Goal: Task Accomplishment & Management: Manage account settings

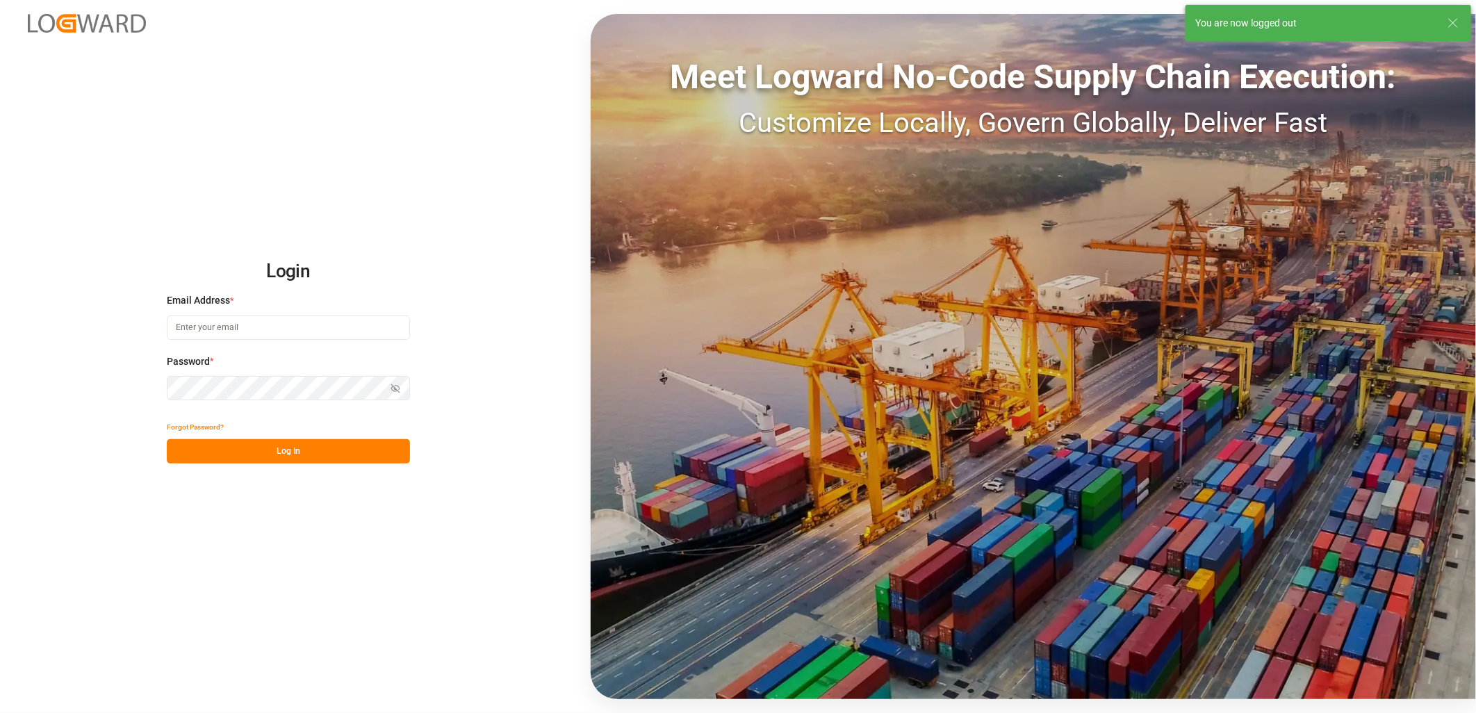
type input "[PERSON_NAME][EMAIL_ADDRESS][PERSON_NAME][DOMAIN_NAME]"
click at [288, 449] on button "Log In" at bounding box center [288, 451] width 243 height 24
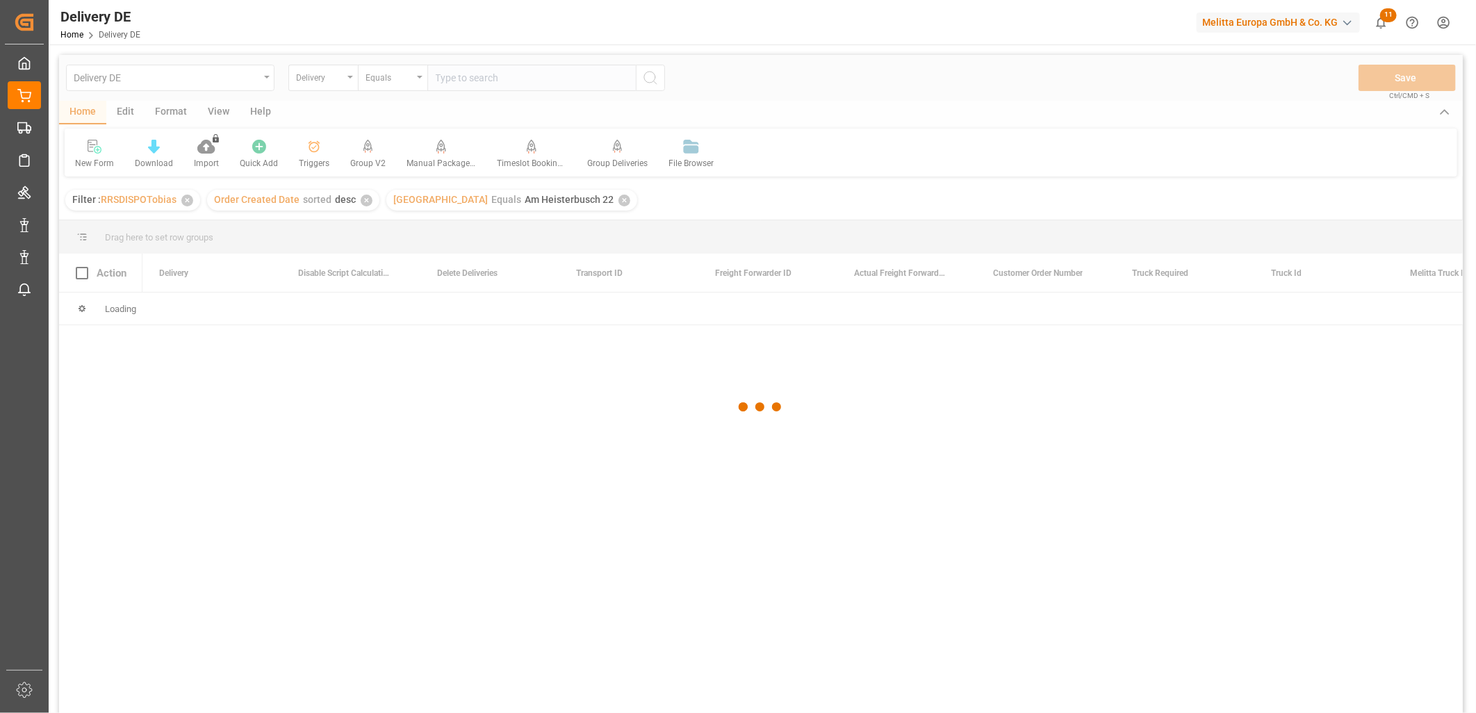
click at [456, 84] on div at bounding box center [760, 407] width 1403 height 704
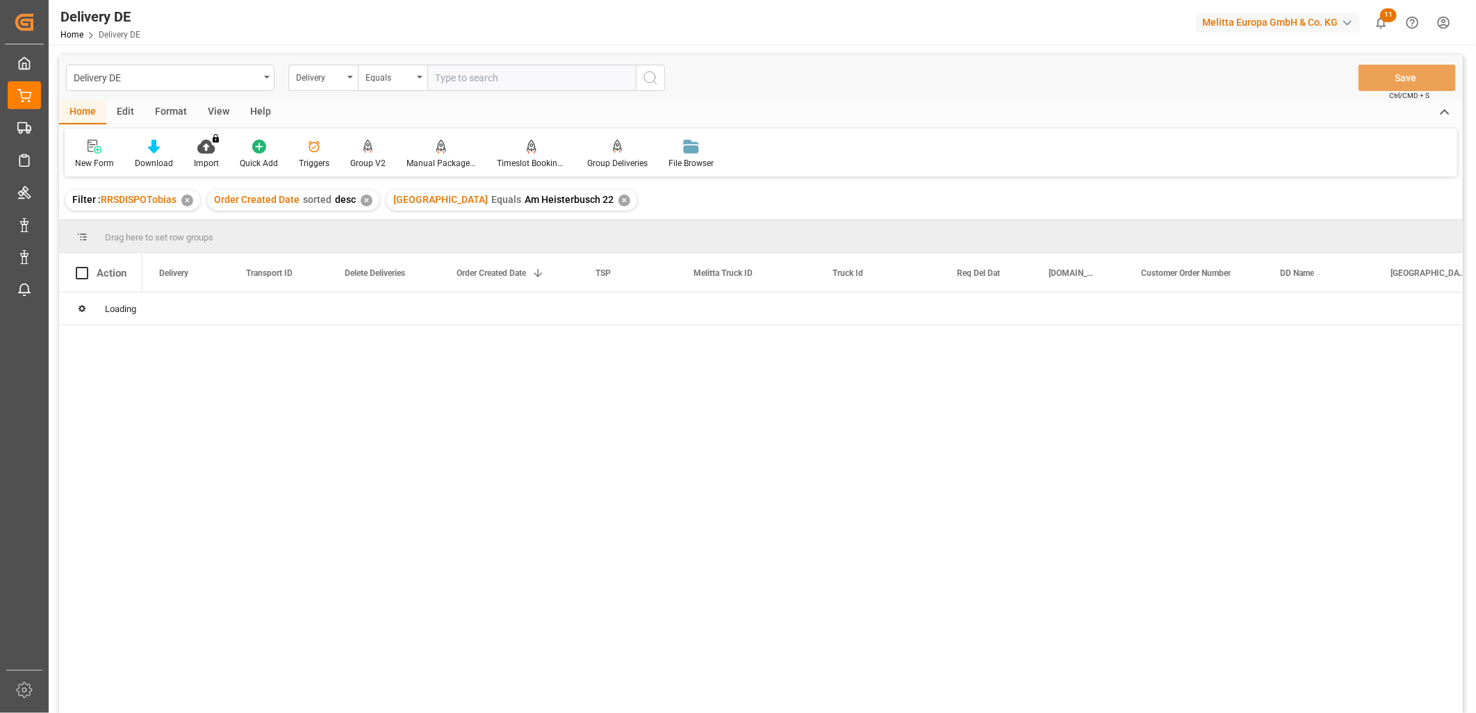
click at [472, 79] on input "text" at bounding box center [531, 78] width 208 height 26
paste input "92560891"
type input "92560891"
click at [647, 78] on icon "search button" at bounding box center [650, 77] width 17 height 17
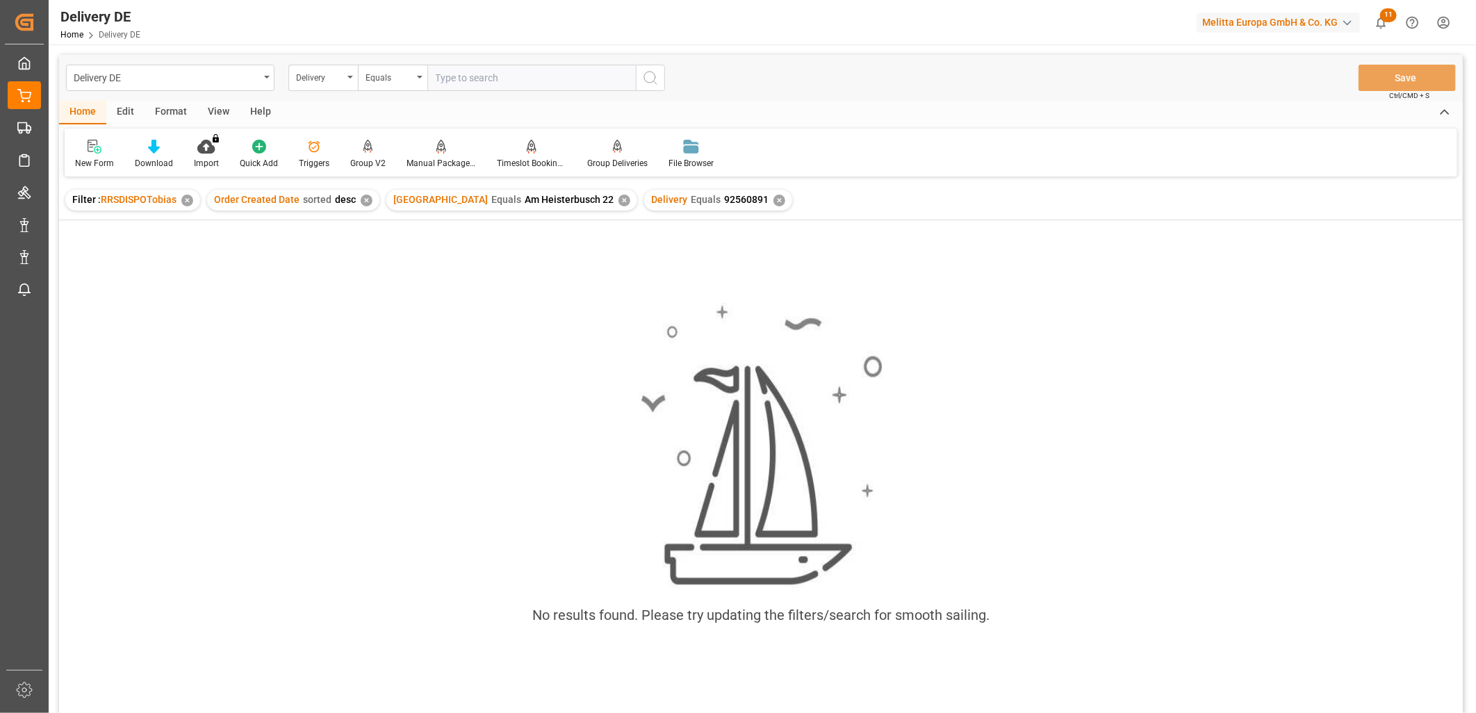
click at [618, 201] on div "✕" at bounding box center [624, 201] width 12 height 12
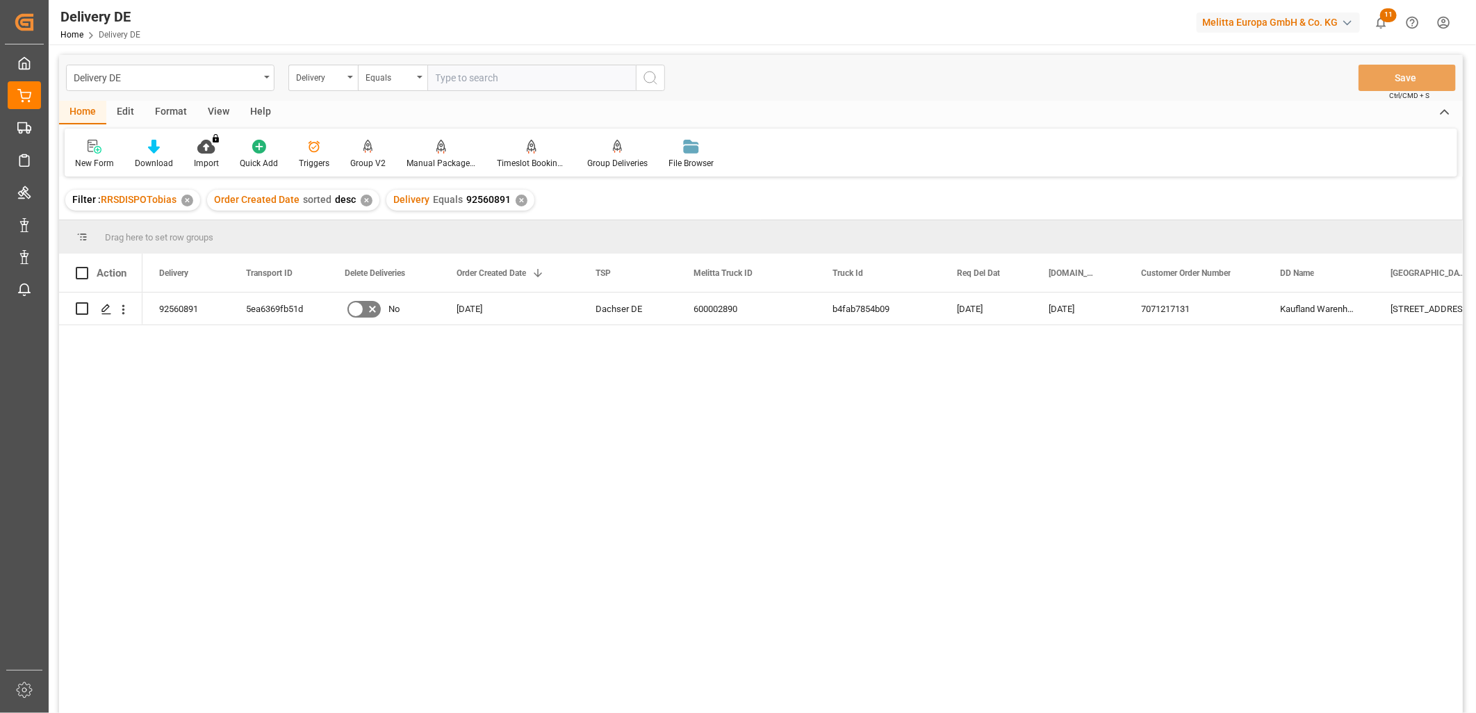
click at [742, 424] on div "92560891 5ea6369fb51d No 23.09.2025 Dachser DE 600002890 b4fab7854b09 29.09.202…" at bounding box center [802, 506] width 1320 height 429
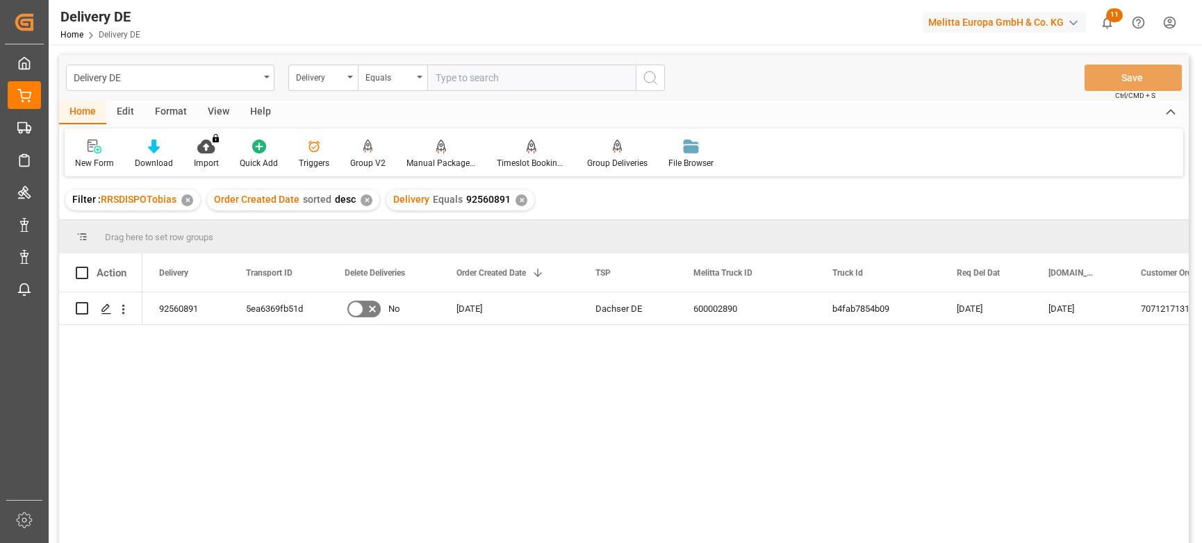
click at [481, 454] on div "92560891 5ea6369fb51d No 23.09.2025 Dachser DE 600002890 b4fab7854b09 29.09.202…" at bounding box center [665, 422] width 1046 height 260
click at [1201, 114] on div at bounding box center [601, 271] width 1202 height 543
click at [1201, 118] on div at bounding box center [601, 271] width 1202 height 543
click at [126, 314] on icon "open menu" at bounding box center [123, 309] width 15 height 15
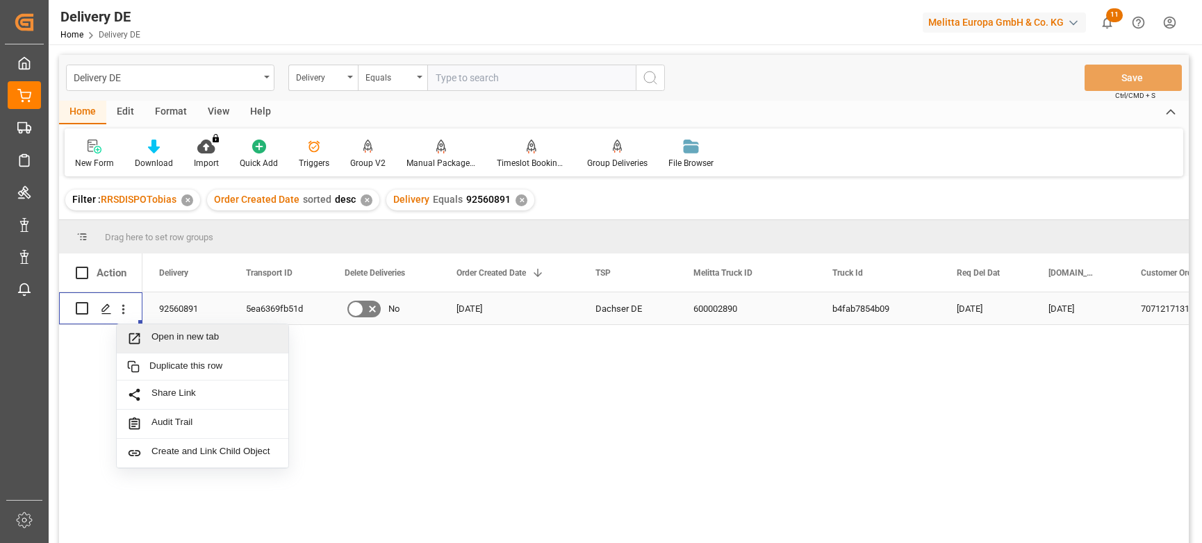
click at [193, 338] on span "Open in new tab" at bounding box center [214, 338] width 126 height 15
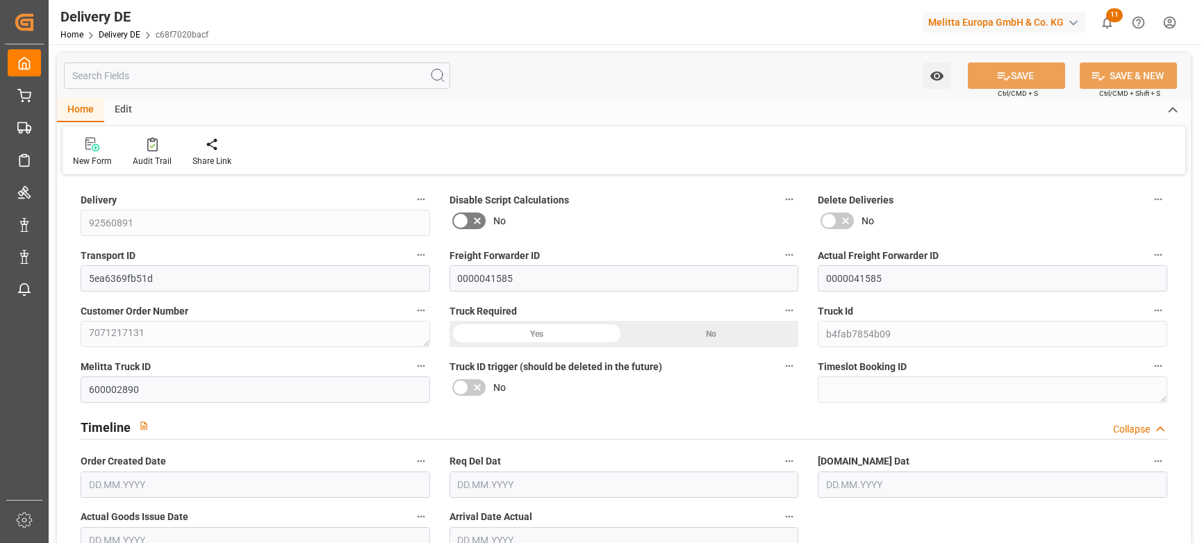
type input "0"
type input "8"
type input "1624.536"
type input "2654.28"
type input "13215.528"
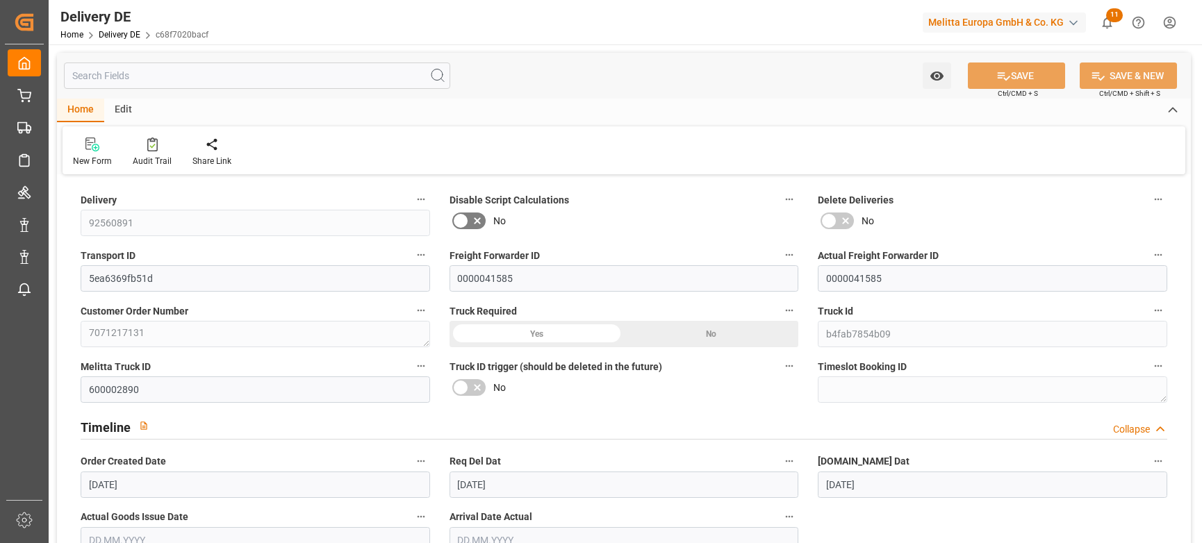
type input "[DATE]"
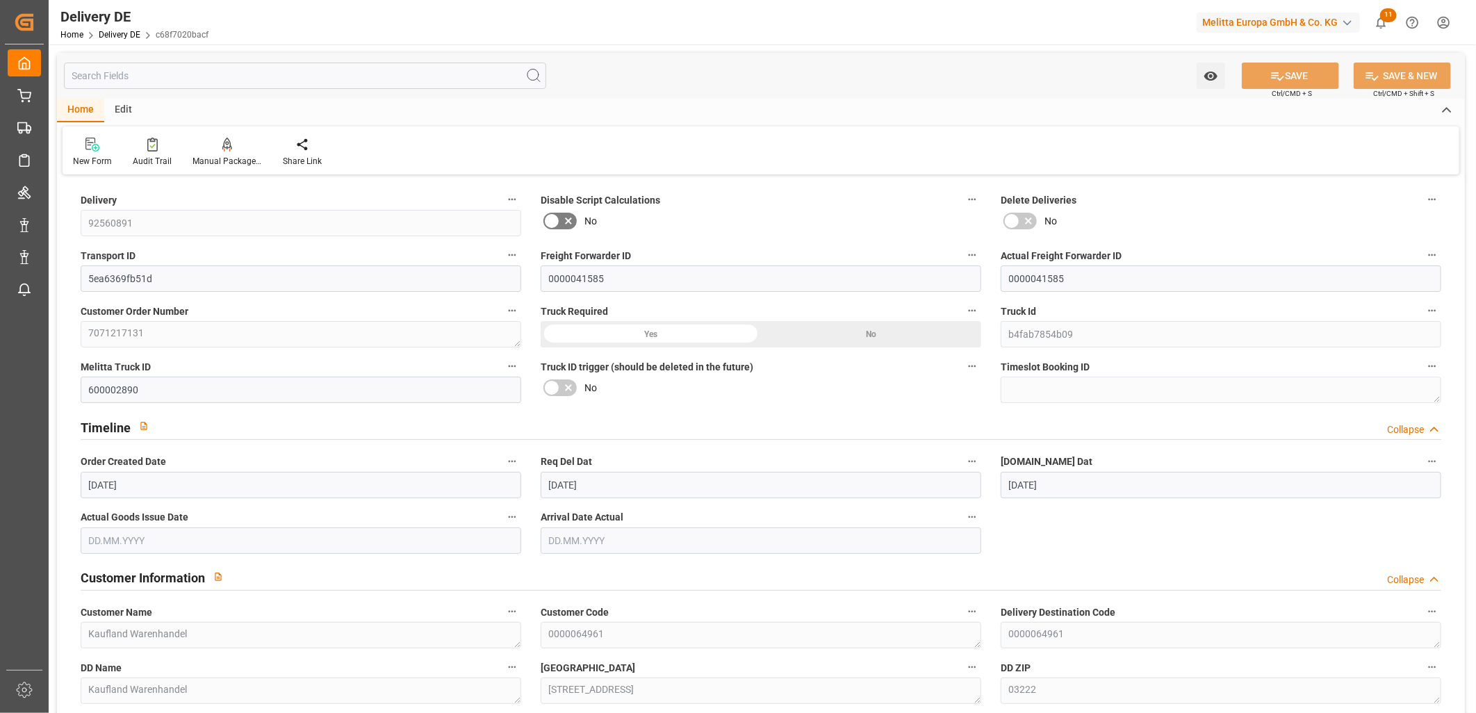
drag, startPoint x: 1471, startPoint y: 201, endPoint x: 1475, endPoint y: 289, distance: 87.6
click at [1201, 289] on html "Created by potrace 1.15, written by Peter Selinger 2001-2017 Created by potrace…" at bounding box center [738, 356] width 1476 height 713
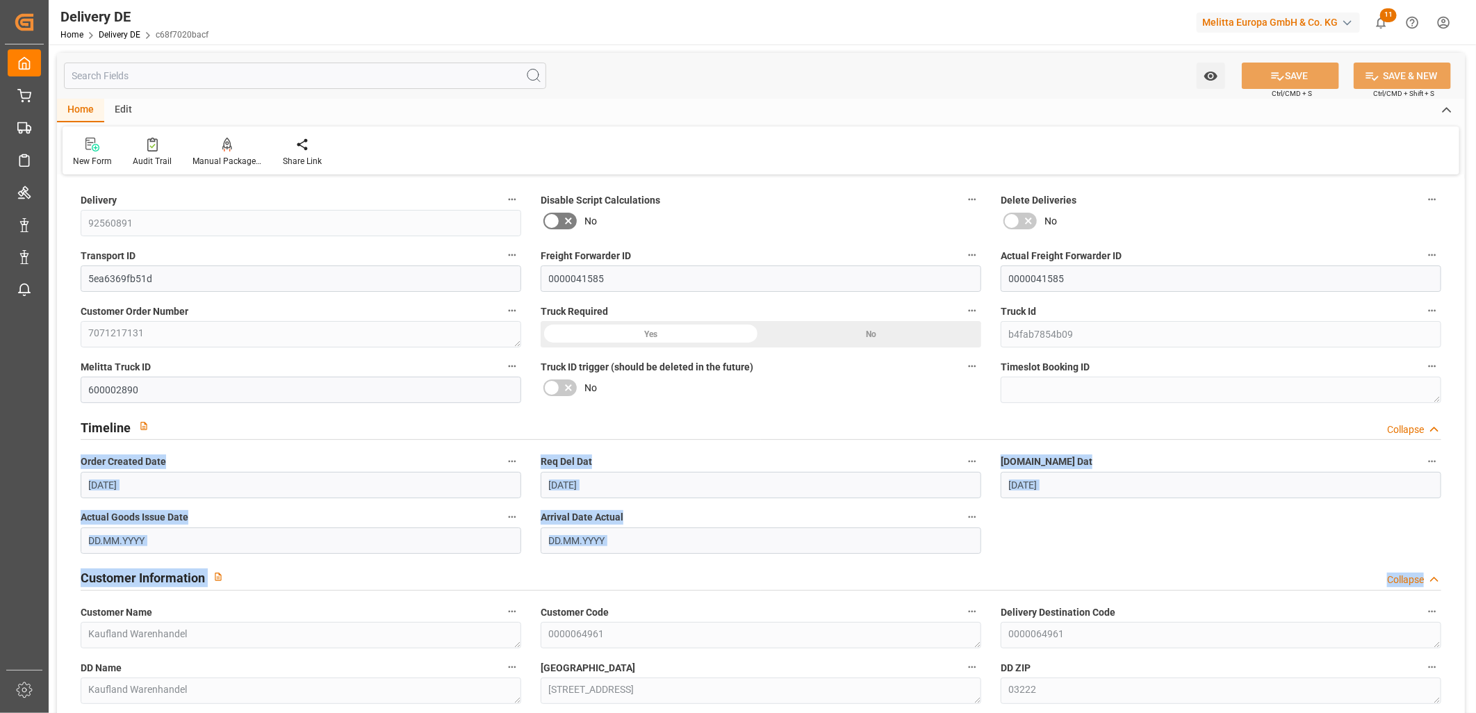
drag, startPoint x: 1469, startPoint y: 420, endPoint x: 1448, endPoint y: 550, distance: 131.7
click at [1152, 500] on div "Pl.GI Dat 25.09.2025" at bounding box center [1221, 475] width 460 height 56
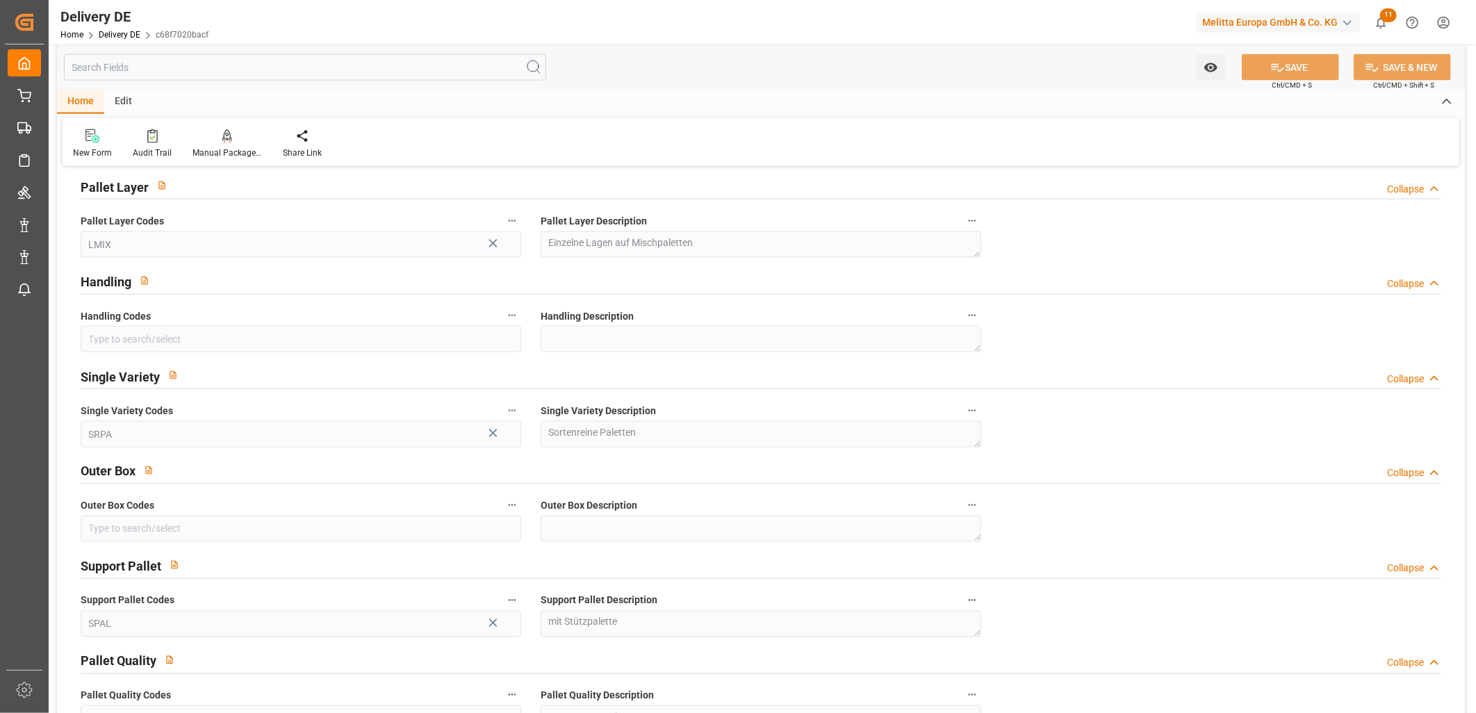
scroll to position [1266, 0]
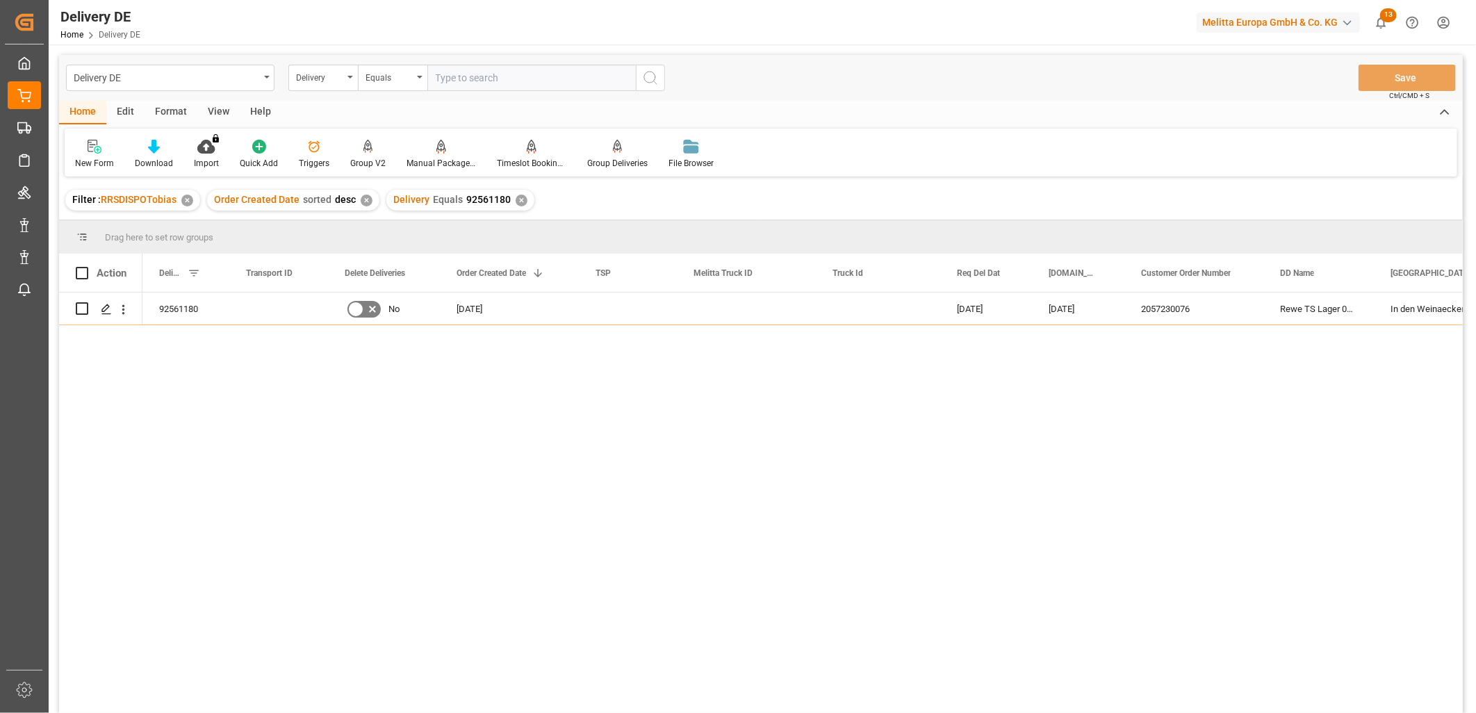
click at [516, 198] on div "✕" at bounding box center [522, 201] width 12 height 12
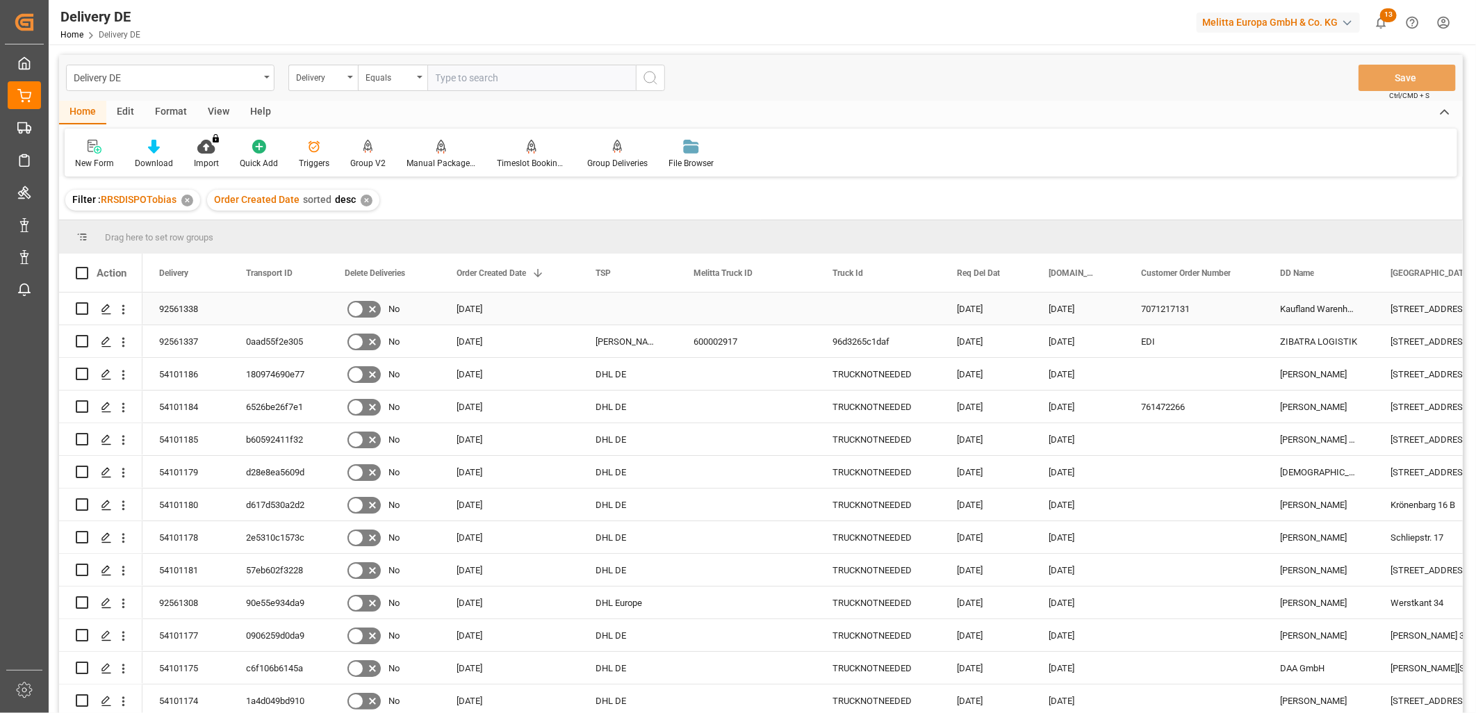
click at [83, 311] on input "Press Space to toggle row selection (unchecked)" at bounding box center [82, 308] width 13 height 13
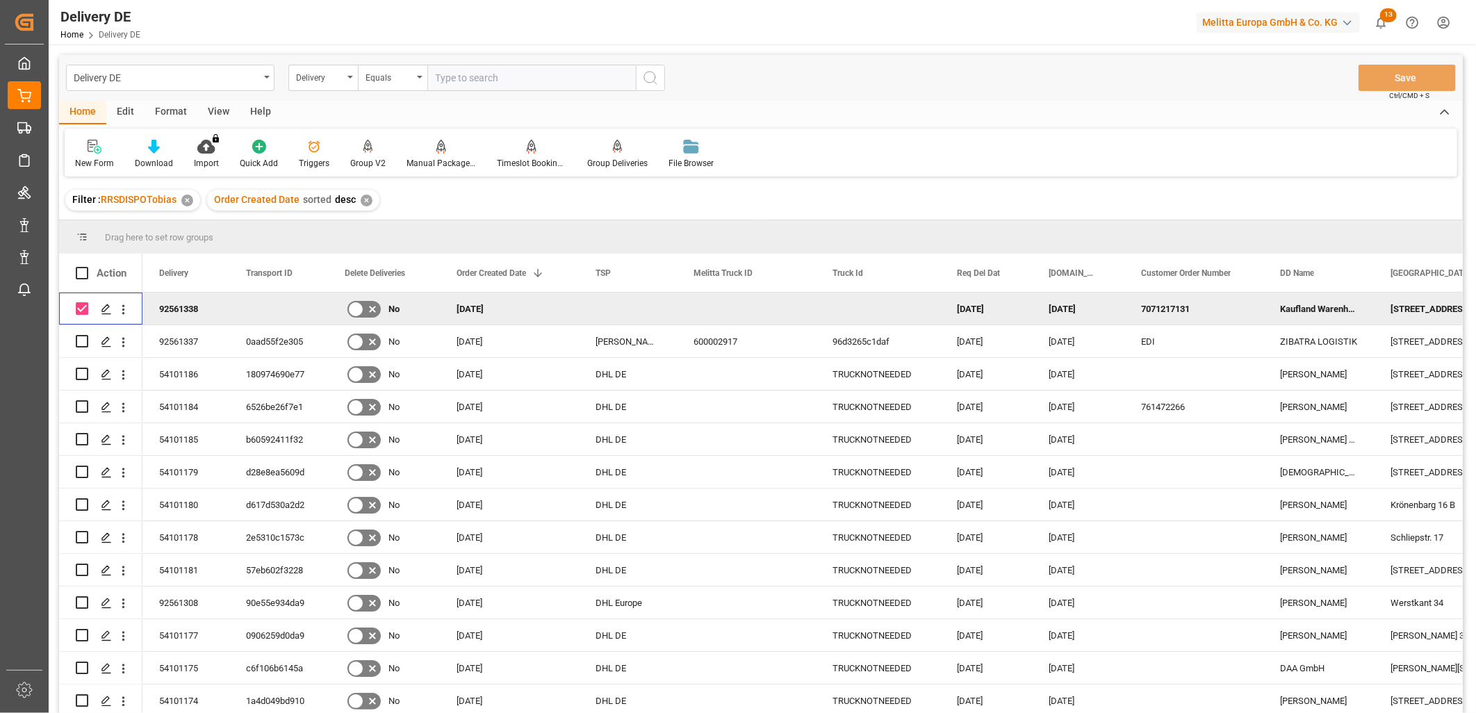
click at [77, 313] on input "Press Space to toggle row selection (checked)" at bounding box center [82, 308] width 13 height 13
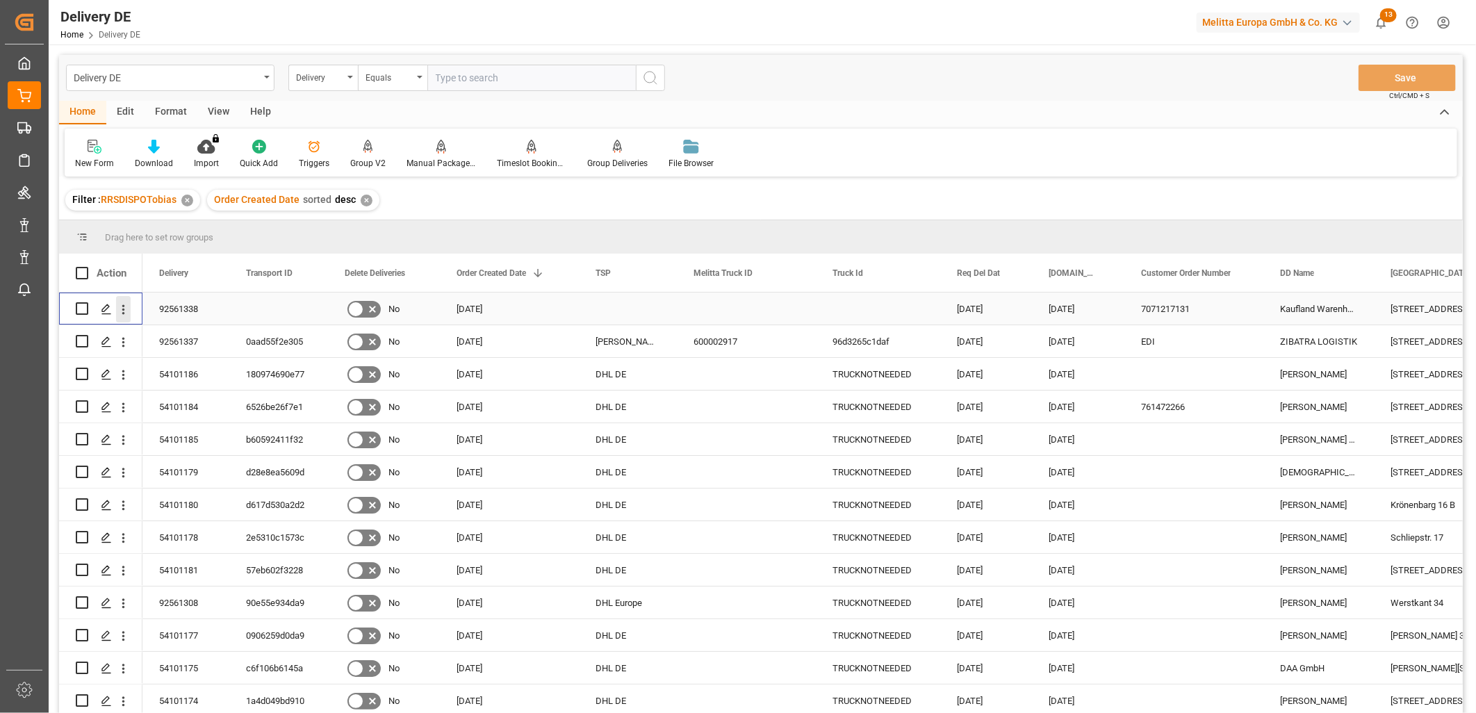
click at [122, 308] on icon "open menu" at bounding box center [123, 309] width 15 height 15
click at [169, 337] on span "Open in new tab" at bounding box center [214, 338] width 126 height 15
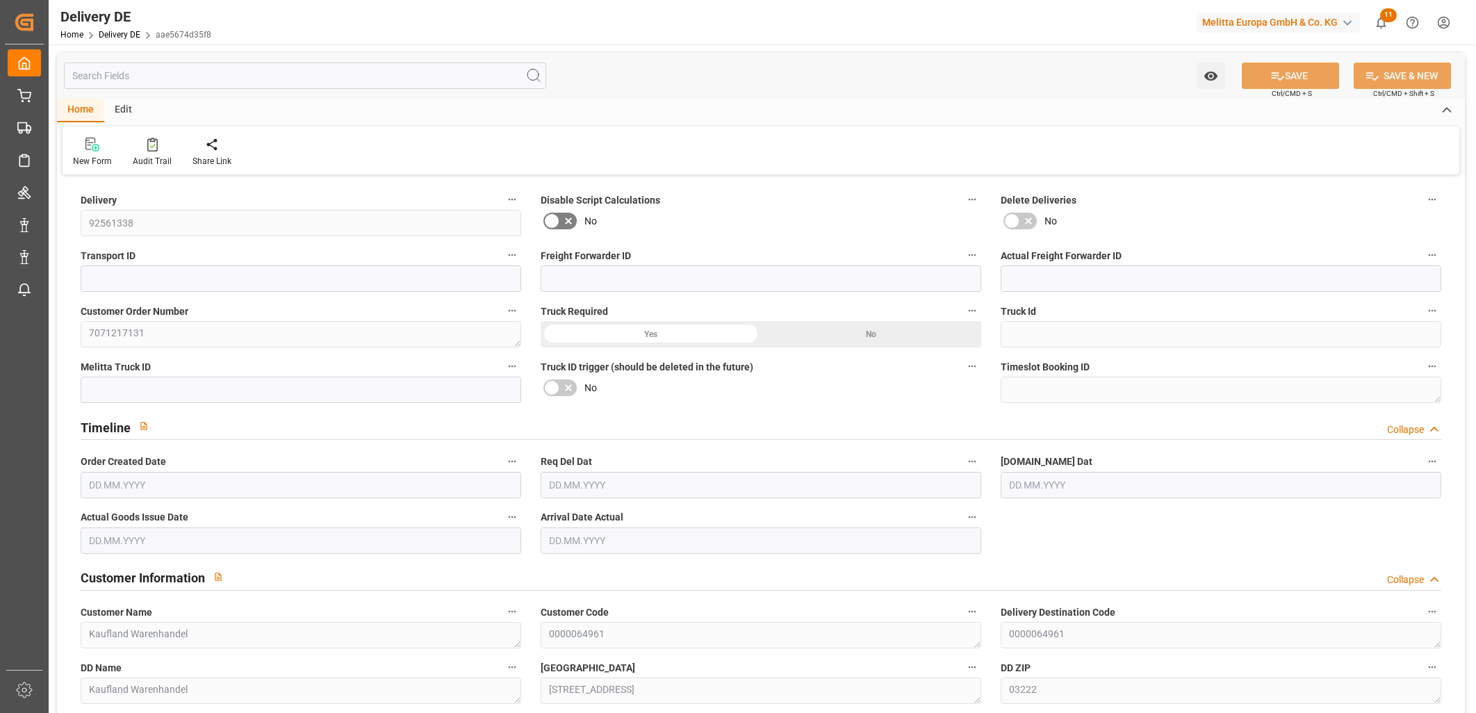
type input "0"
type input "1"
type input "245.376"
type input "299"
type input "973.44"
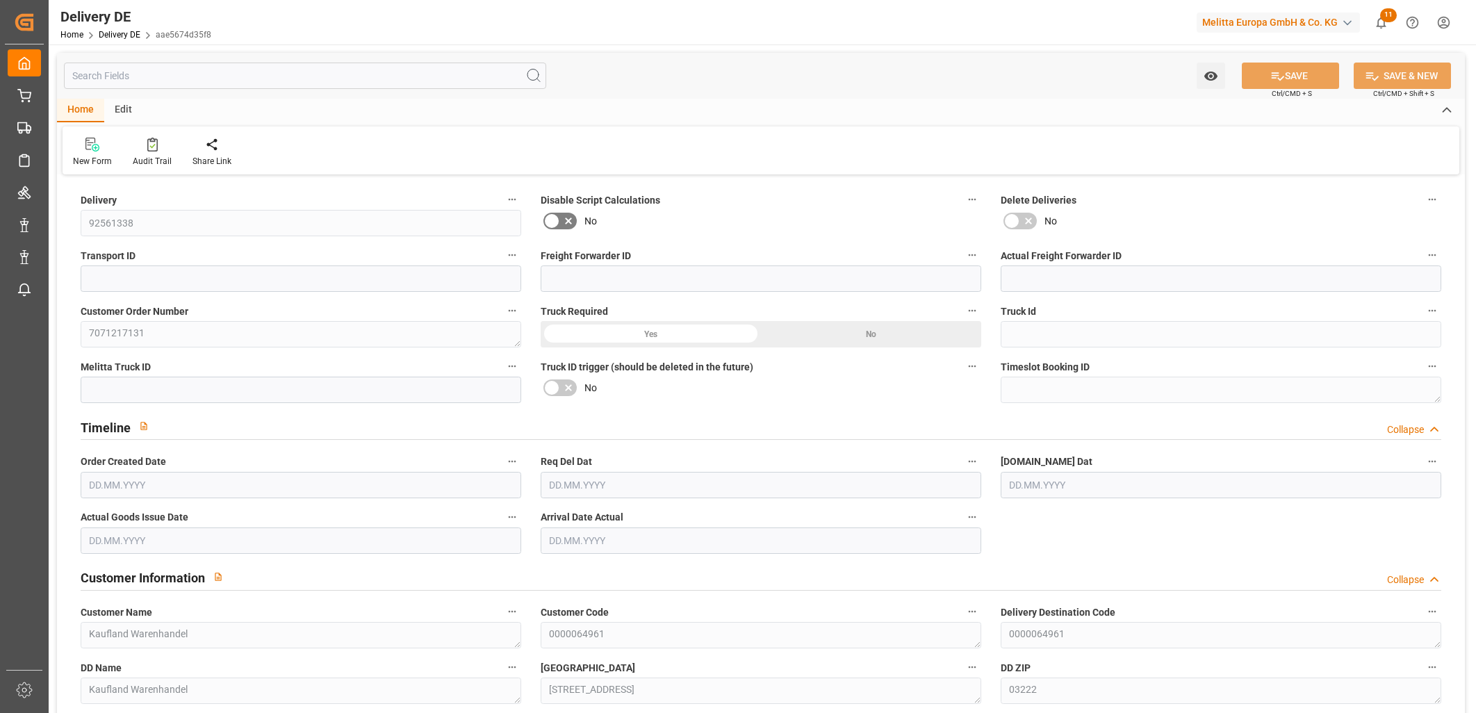
type input "24.09.2025"
type input "[DATE]"
type input "0"
type input "1"
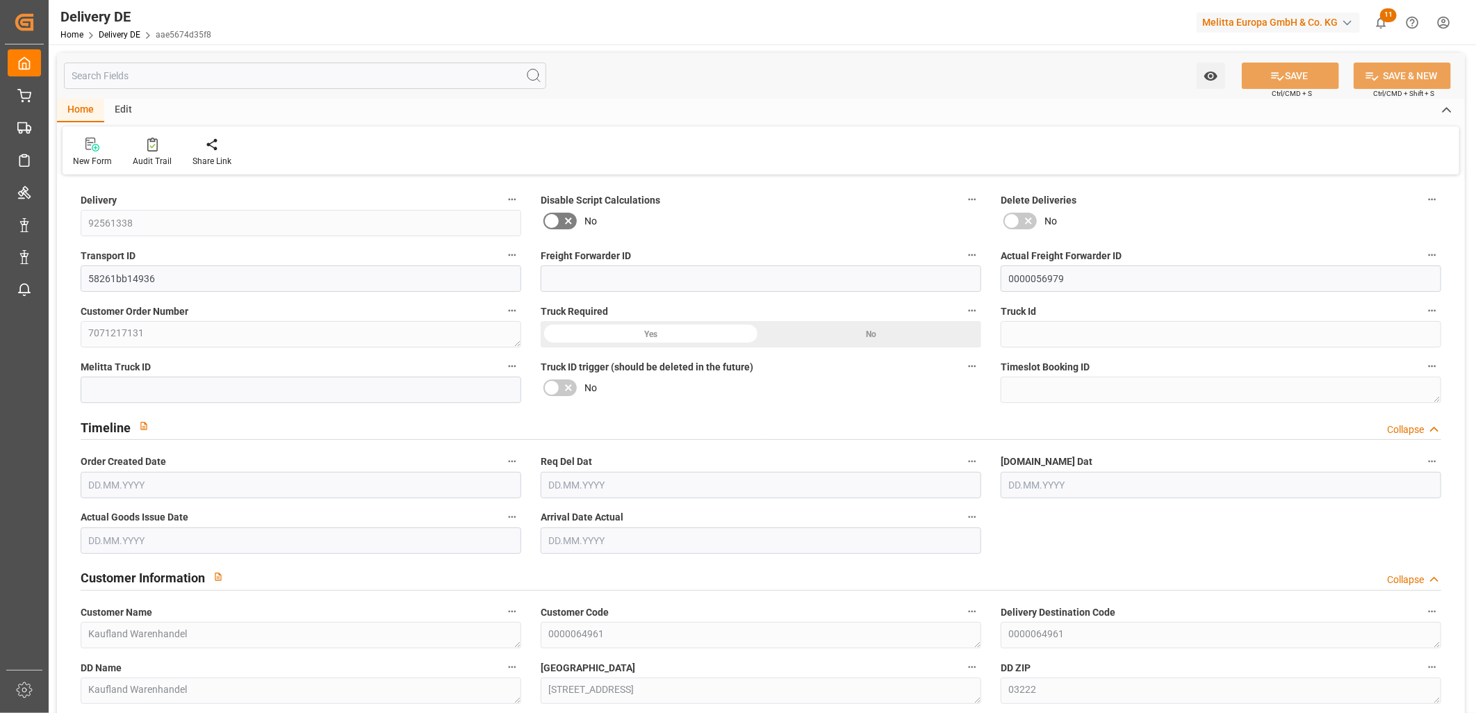
type input "245.376"
type input "299"
type input "973.44"
type input "[DATE]"
type input "29.09.2025"
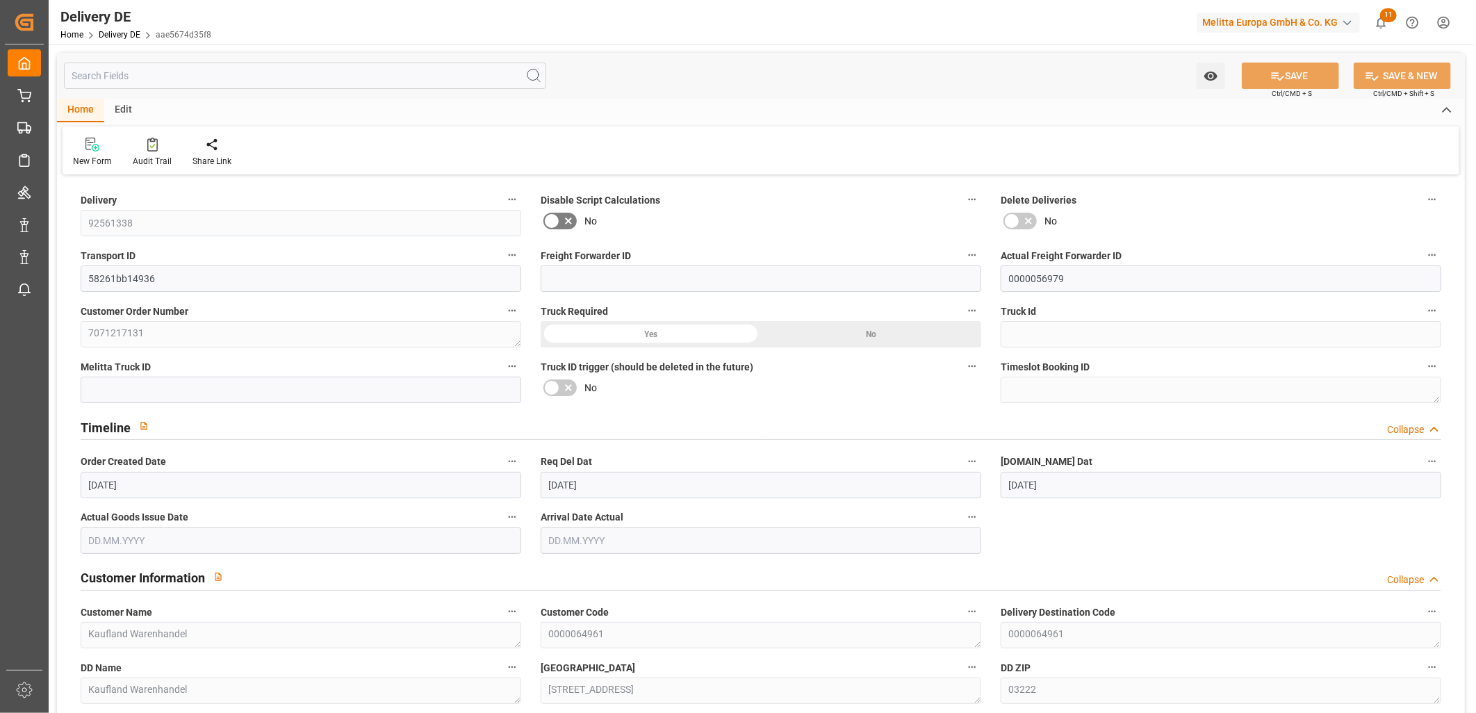
type input "[DATE]"
click at [952, 379] on div "No" at bounding box center [761, 388] width 440 height 22
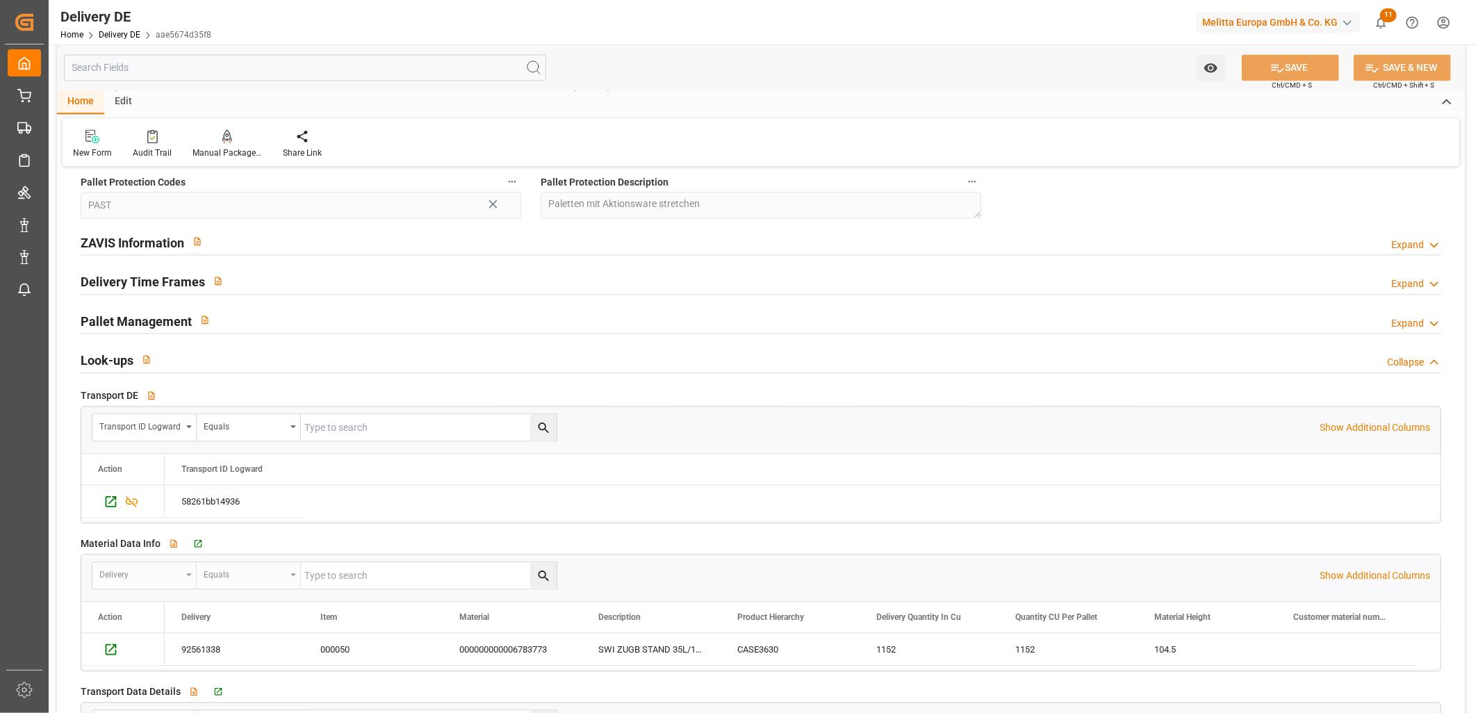
scroll to position [1976, 0]
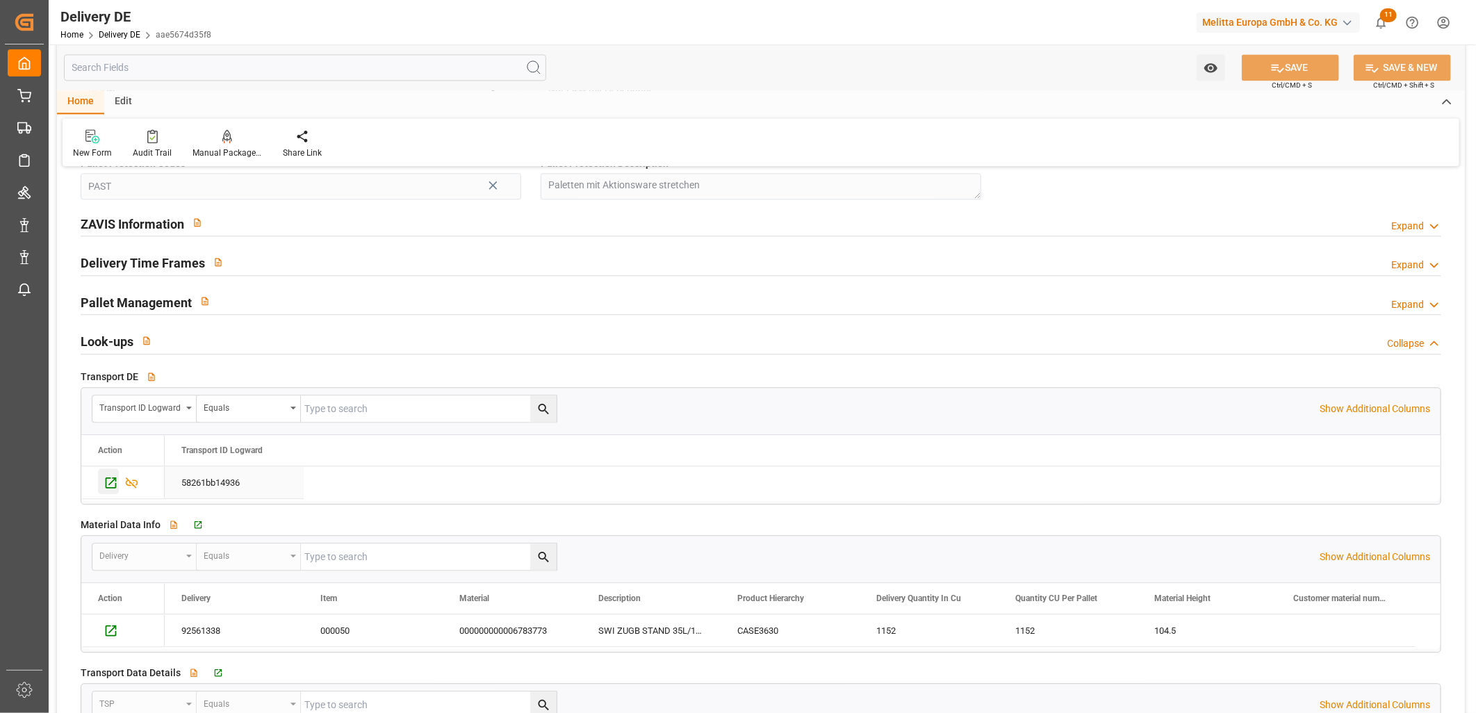
click at [111, 478] on icon "Press SPACE to select this row." at bounding box center [111, 482] width 15 height 15
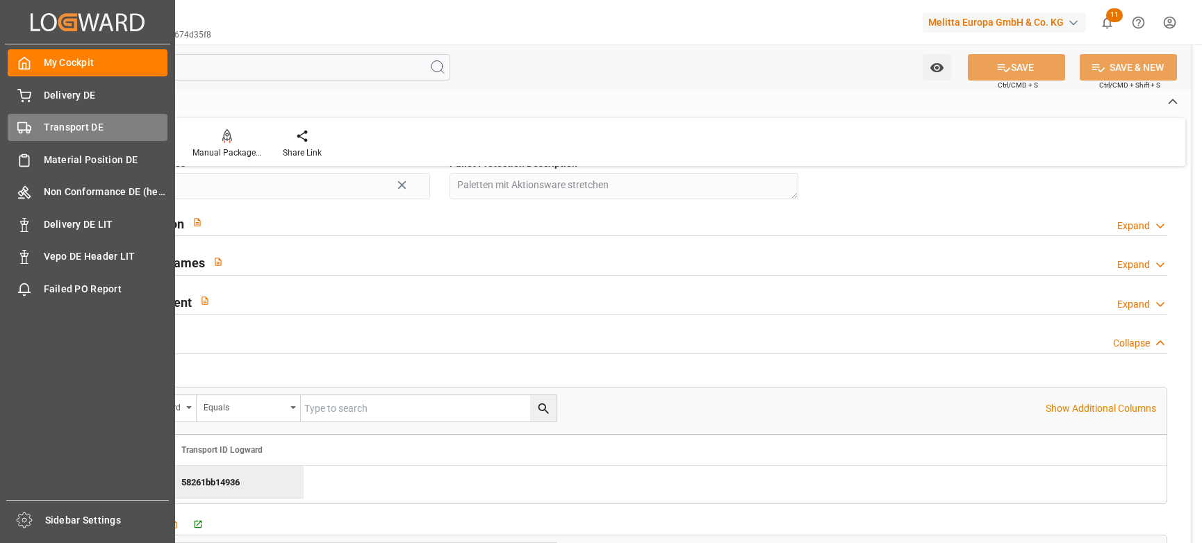
click at [46, 129] on span "Transport DE" at bounding box center [106, 127] width 124 height 15
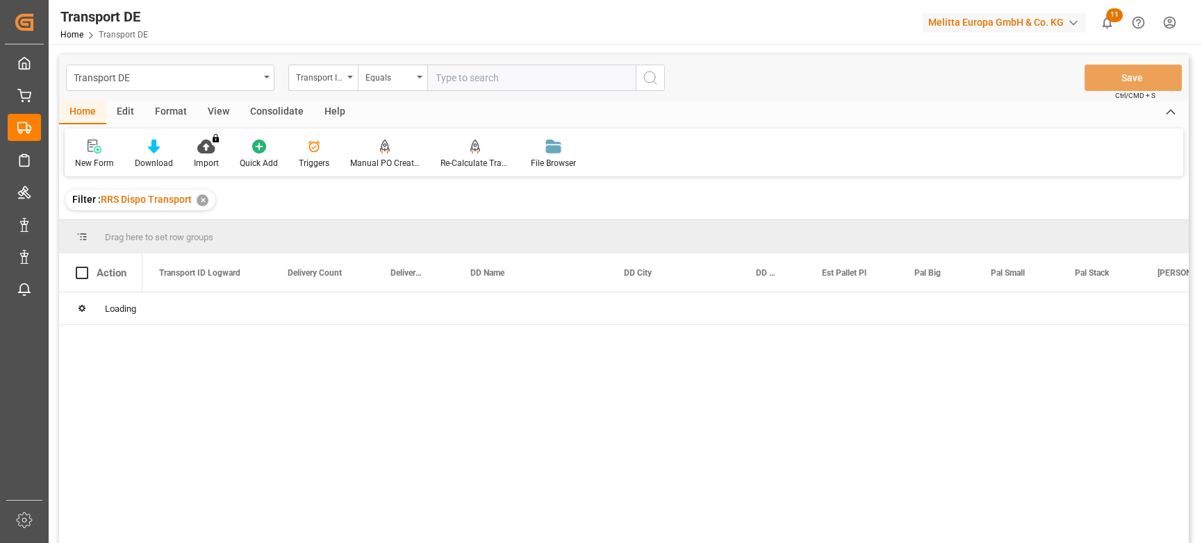
click at [475, 77] on input "text" at bounding box center [531, 78] width 208 height 26
paste input "76a62a40cc74"
type input "76a62a40cc74"
click at [648, 77] on icon "search button" at bounding box center [650, 77] width 17 height 17
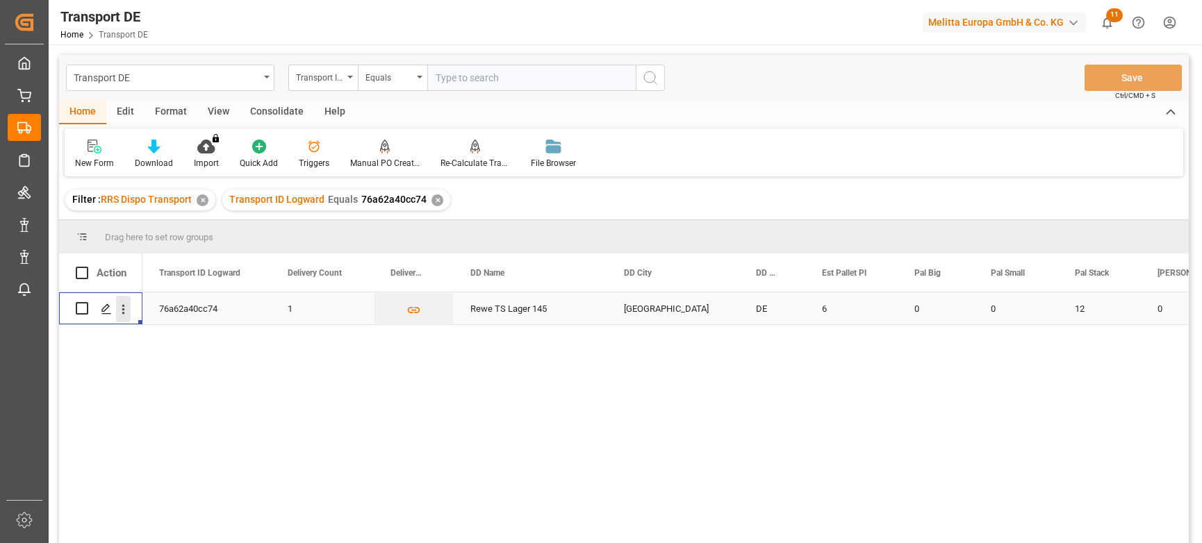
click at [122, 309] on icon "open menu" at bounding box center [123, 309] width 3 height 10
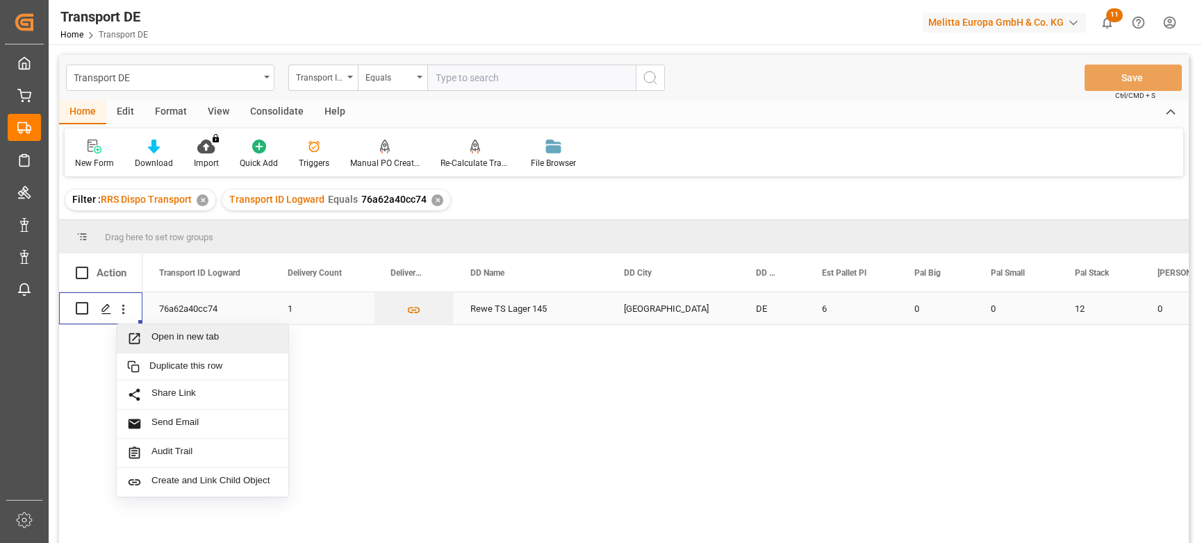
click at [163, 333] on span "Open in new tab" at bounding box center [214, 338] width 126 height 15
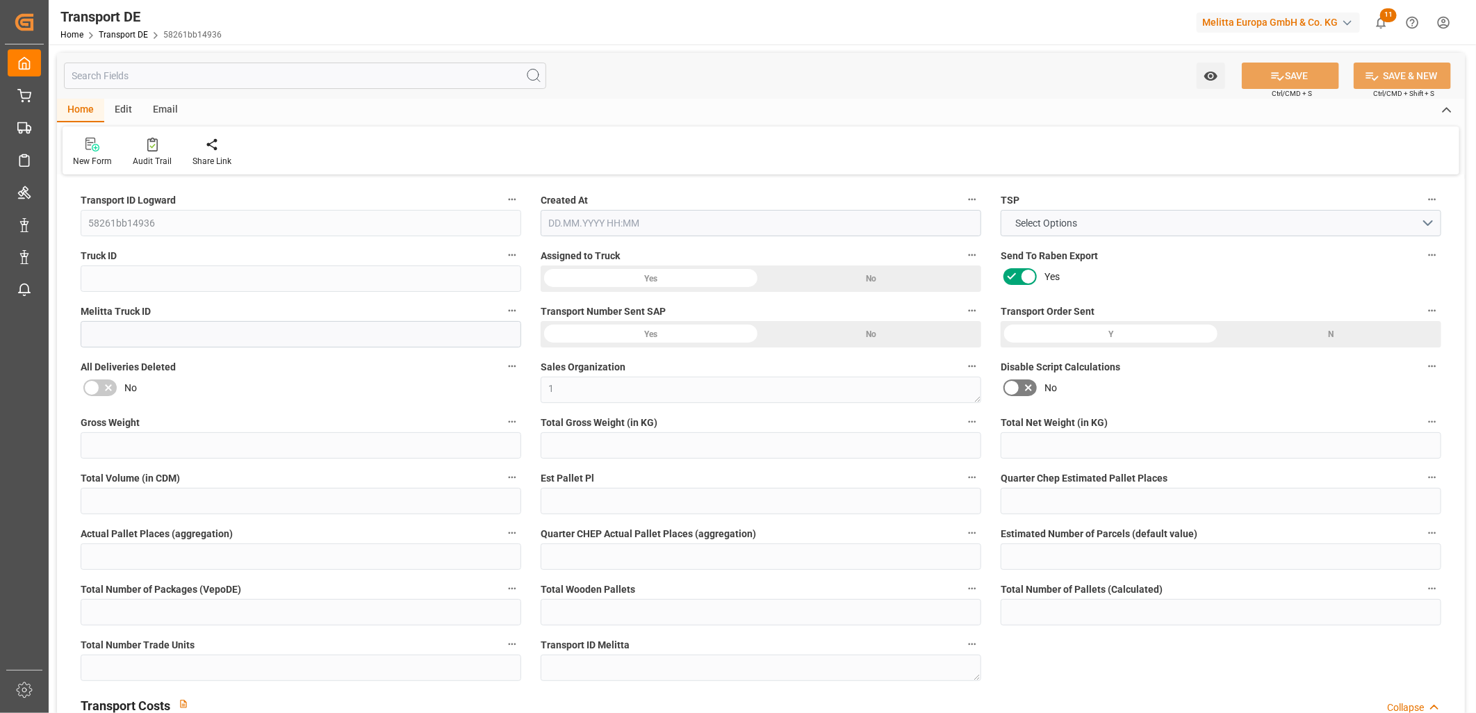
type input "299"
type input "267.552"
type input "245.376"
type input "973.44"
type input "1"
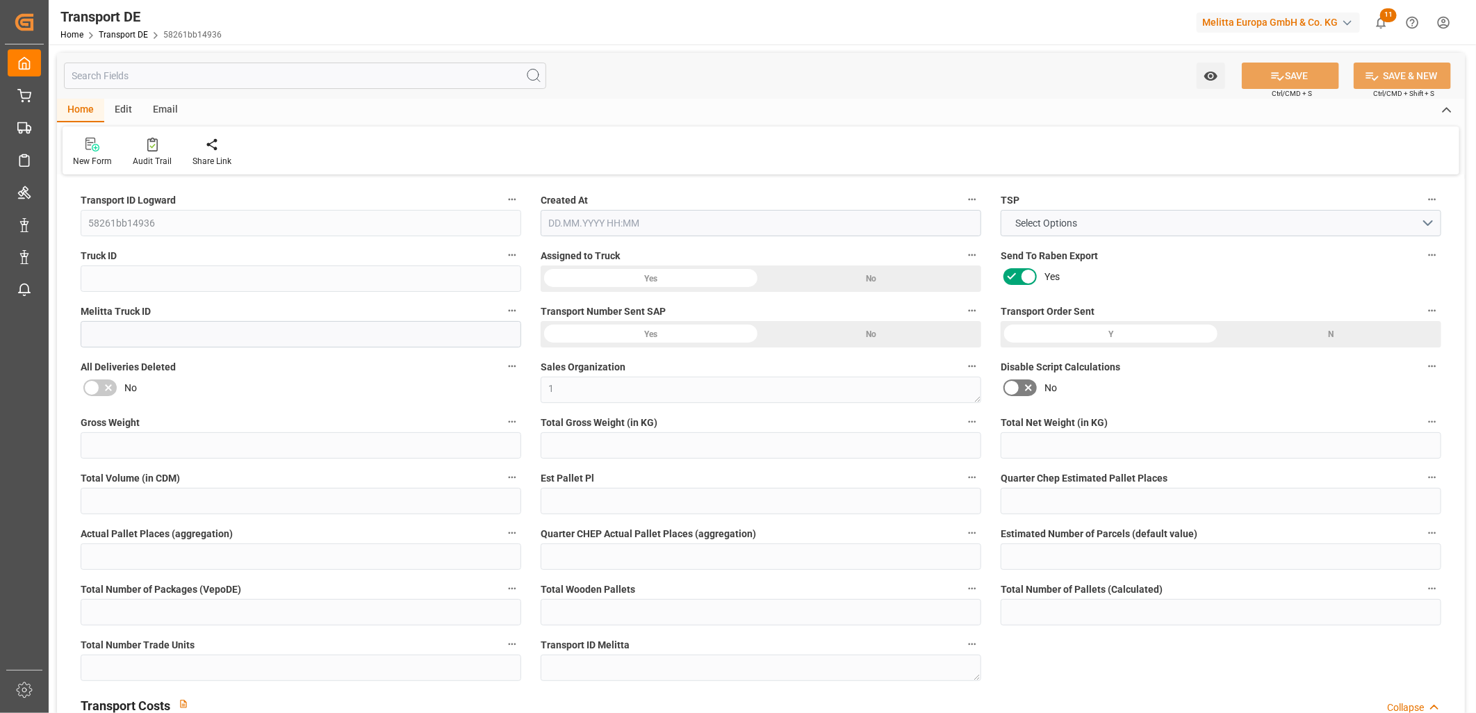
type input "0"
type input "1"
type input "0"
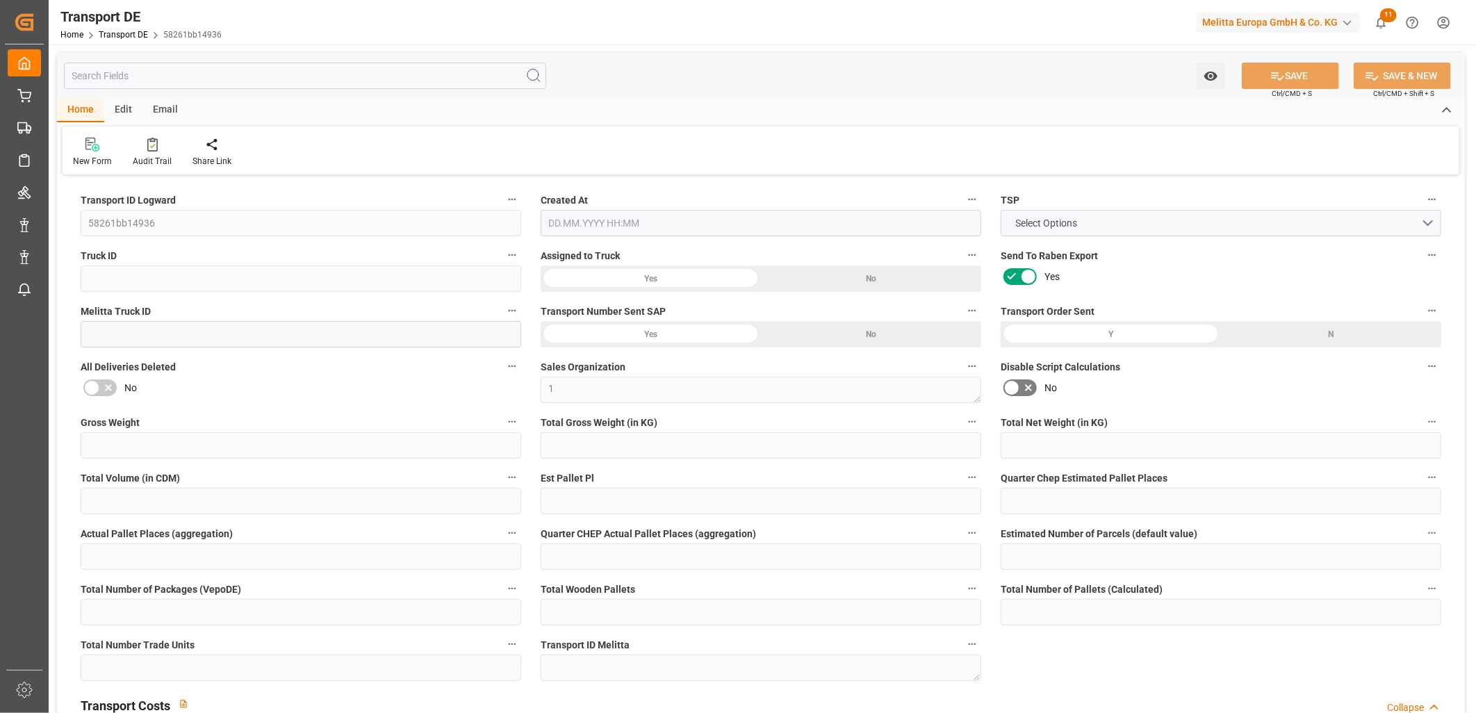
type input "1"
type input "0"
type input "60.78"
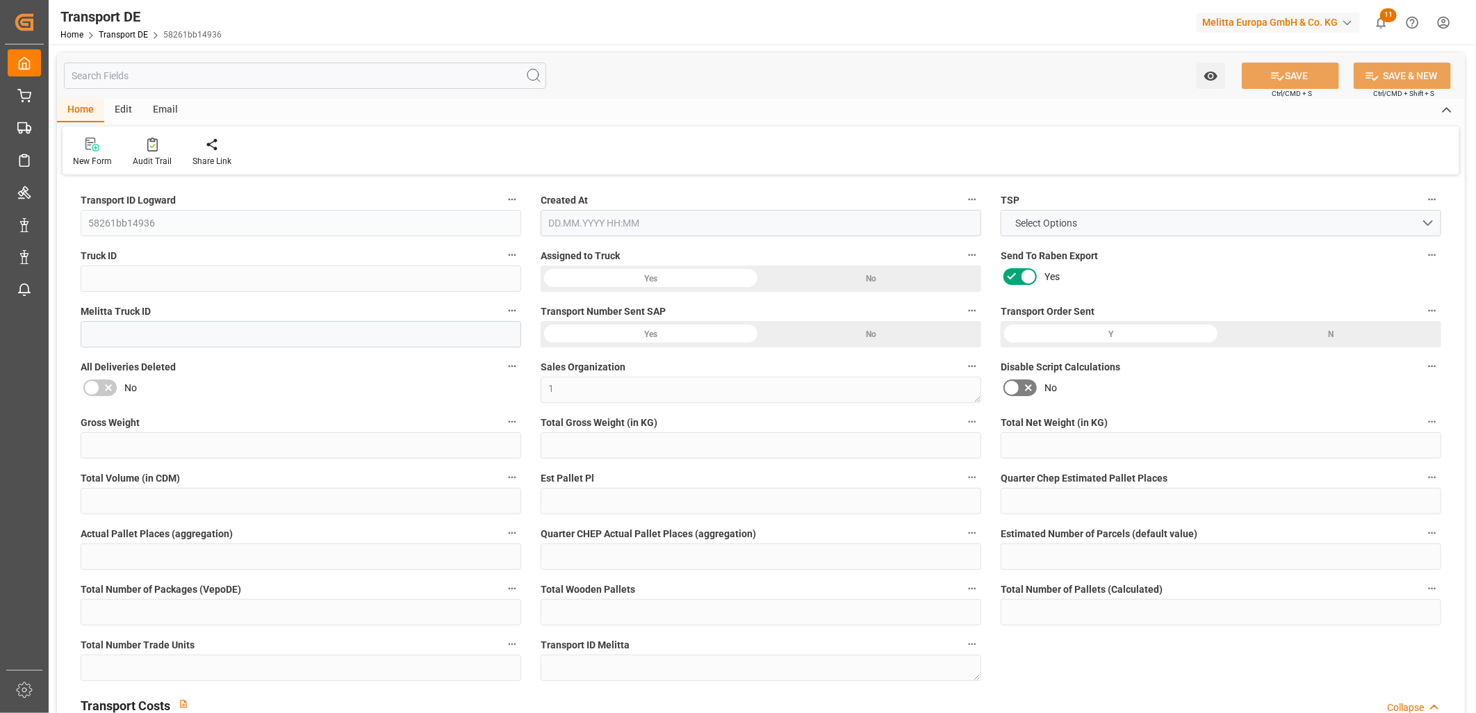
type input "4.482"
type input "60.78"
type input "3"
type input "0"
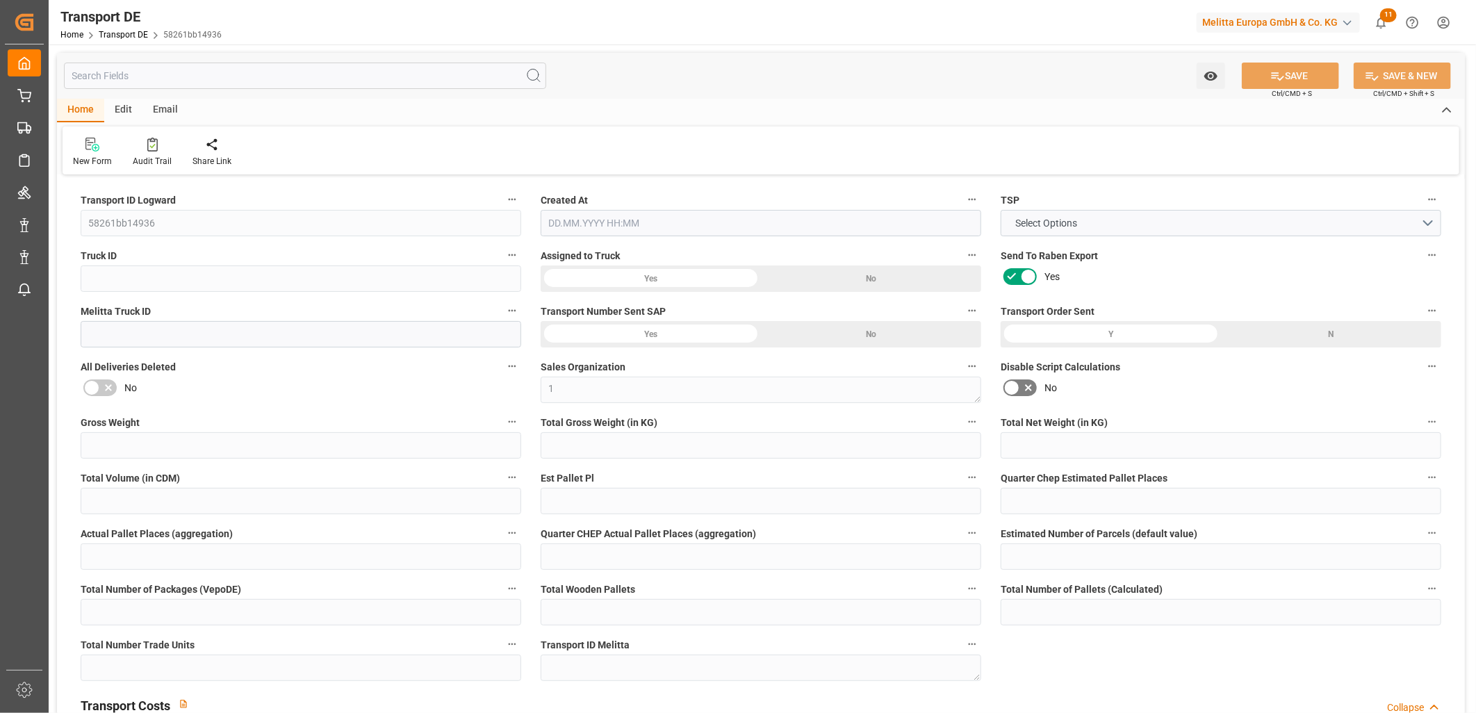
type input "0"
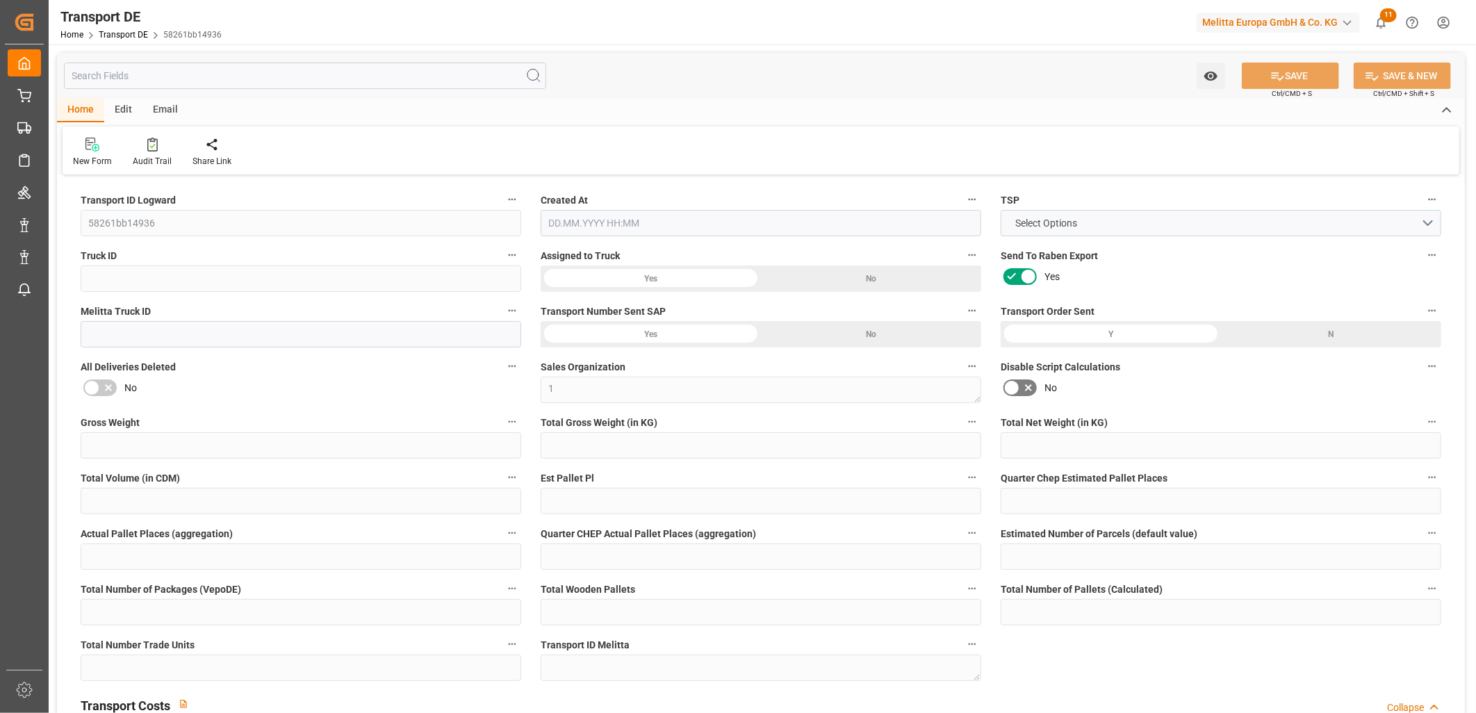
type input "0"
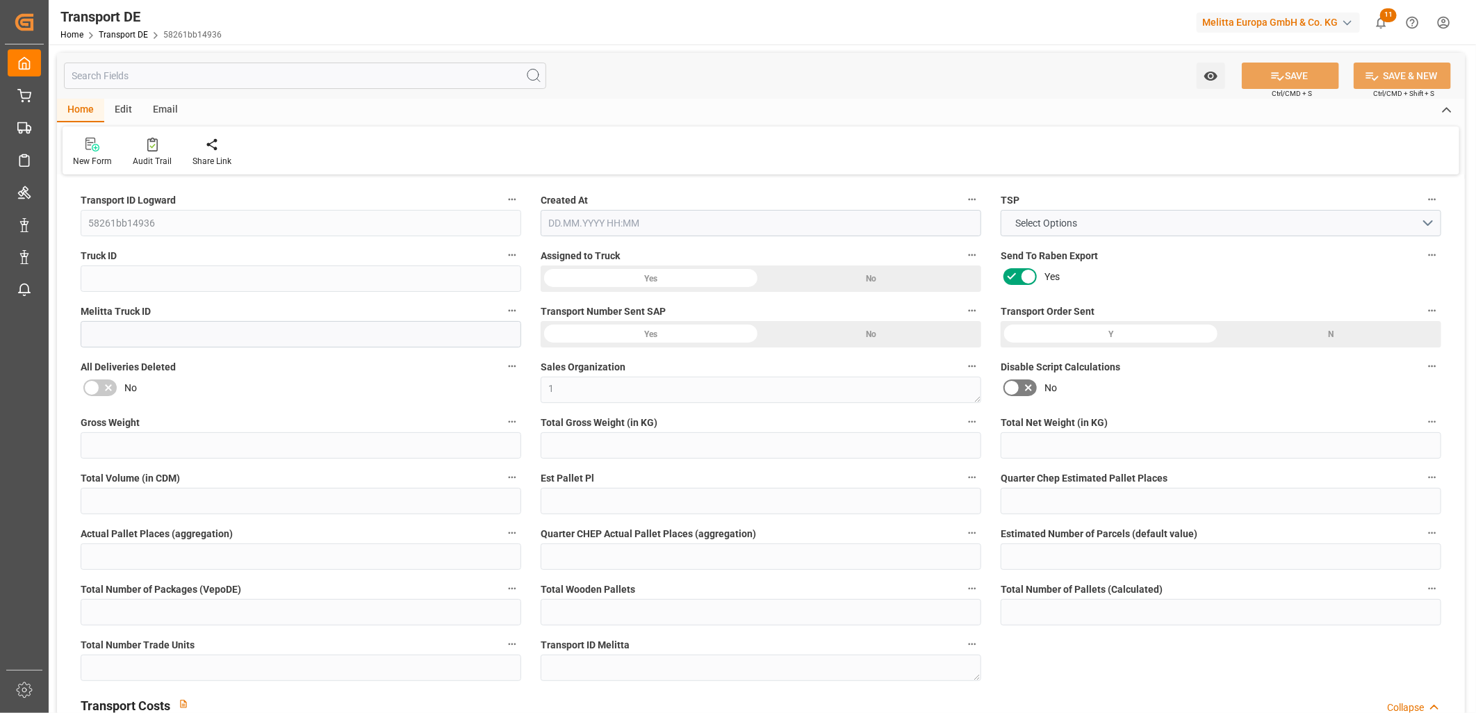
type input "0"
type input "267.552"
type input "4710.8598"
type input "21"
type input "35"
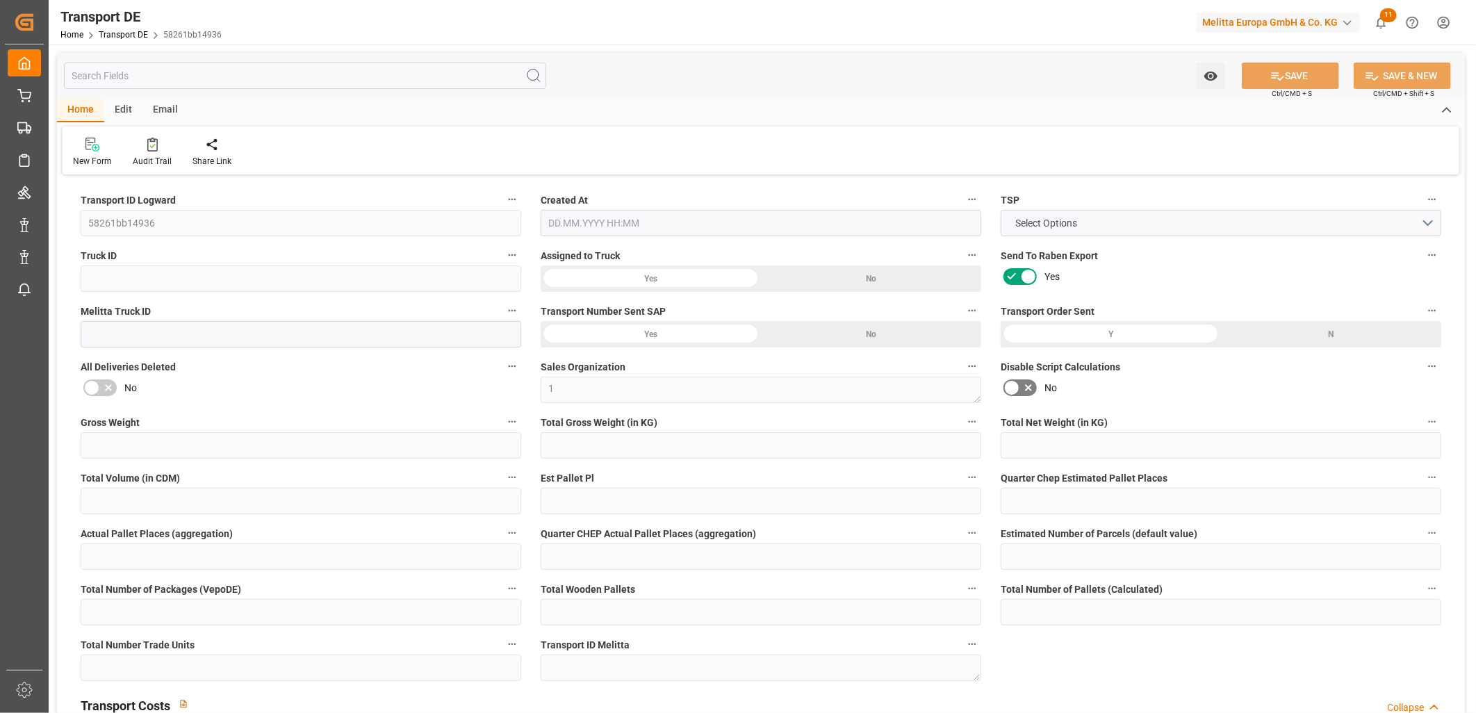
type input "0"
type input "1"
type input "0"
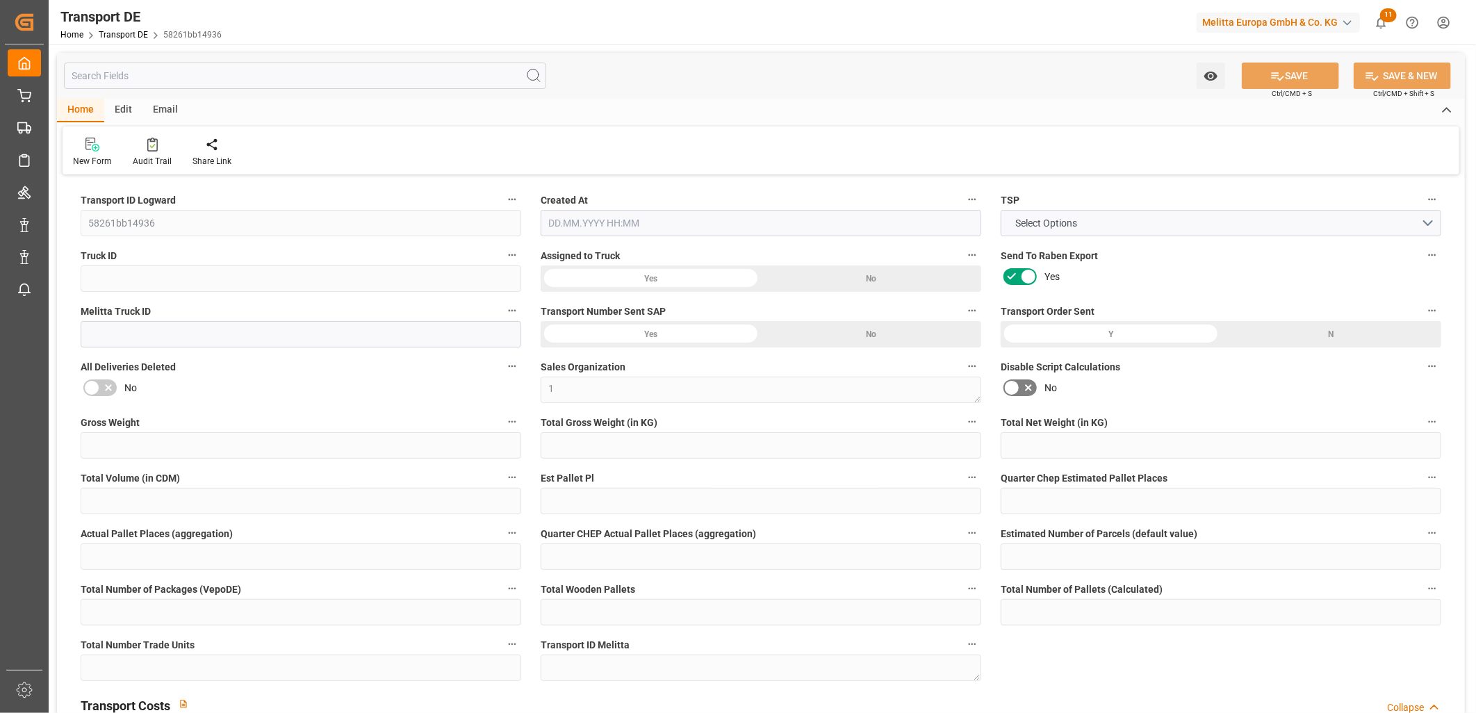
type input "0"
type input "1"
type input "0"
type input "144"
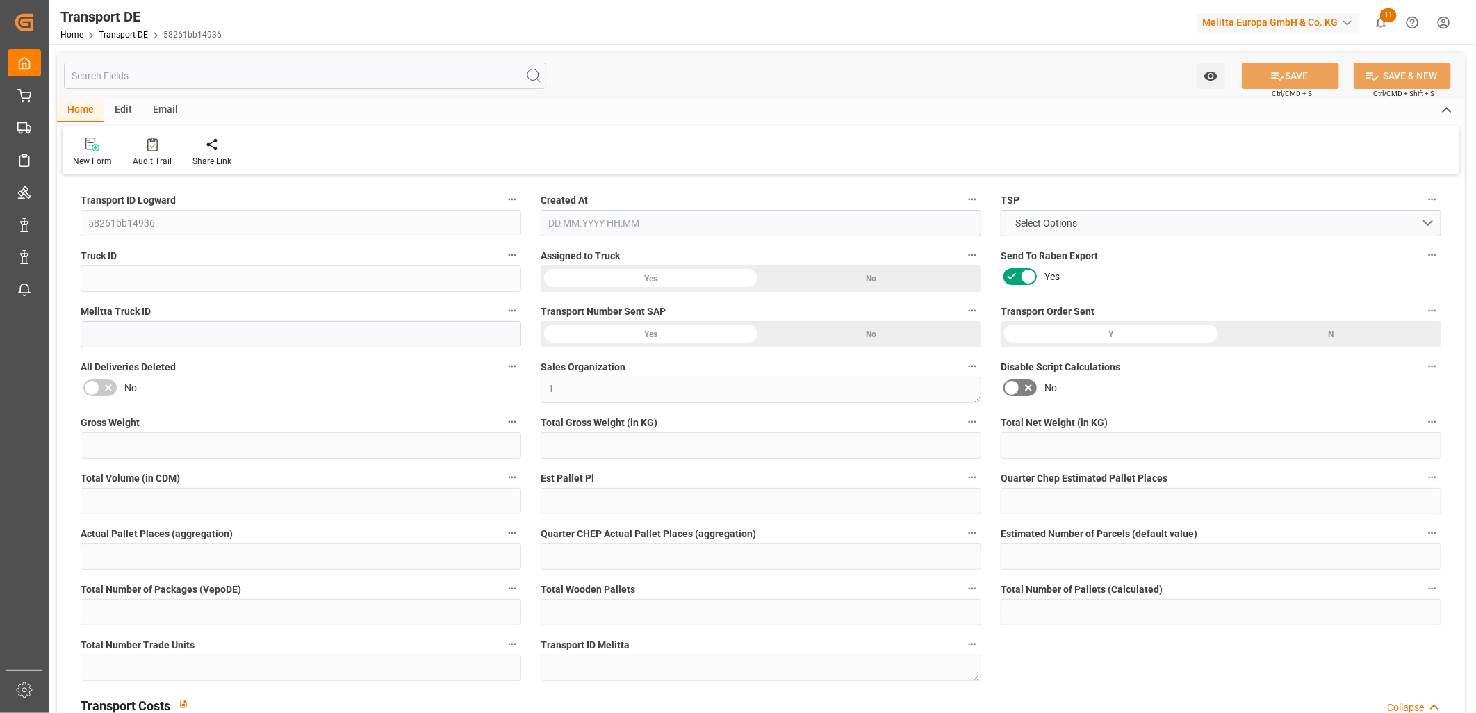
type input "65.262"
type input "60.78"
type input "[DATE] 09:17"
type input "[DATE]"
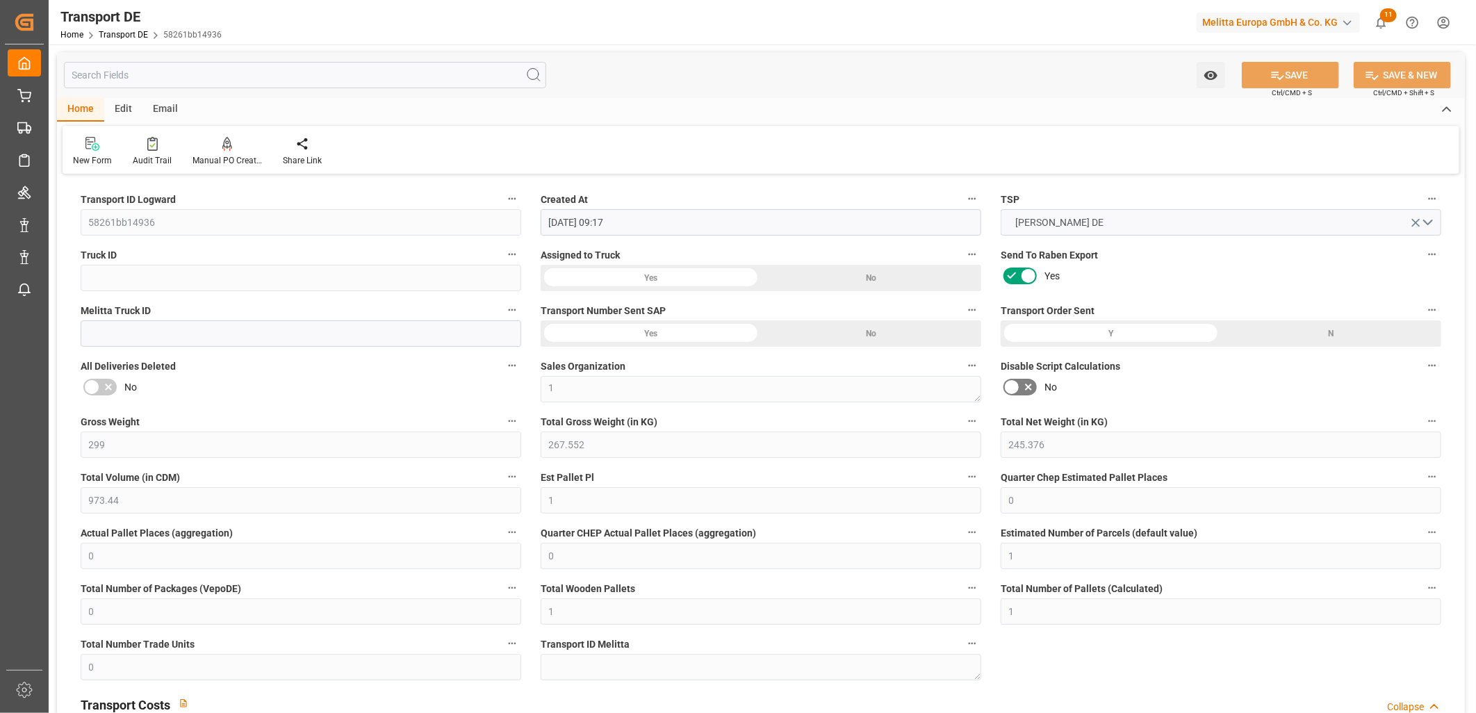
scroll to position [1, 0]
click at [1433, 224] on button "[PERSON_NAME] DE" at bounding box center [1220, 221] width 440 height 26
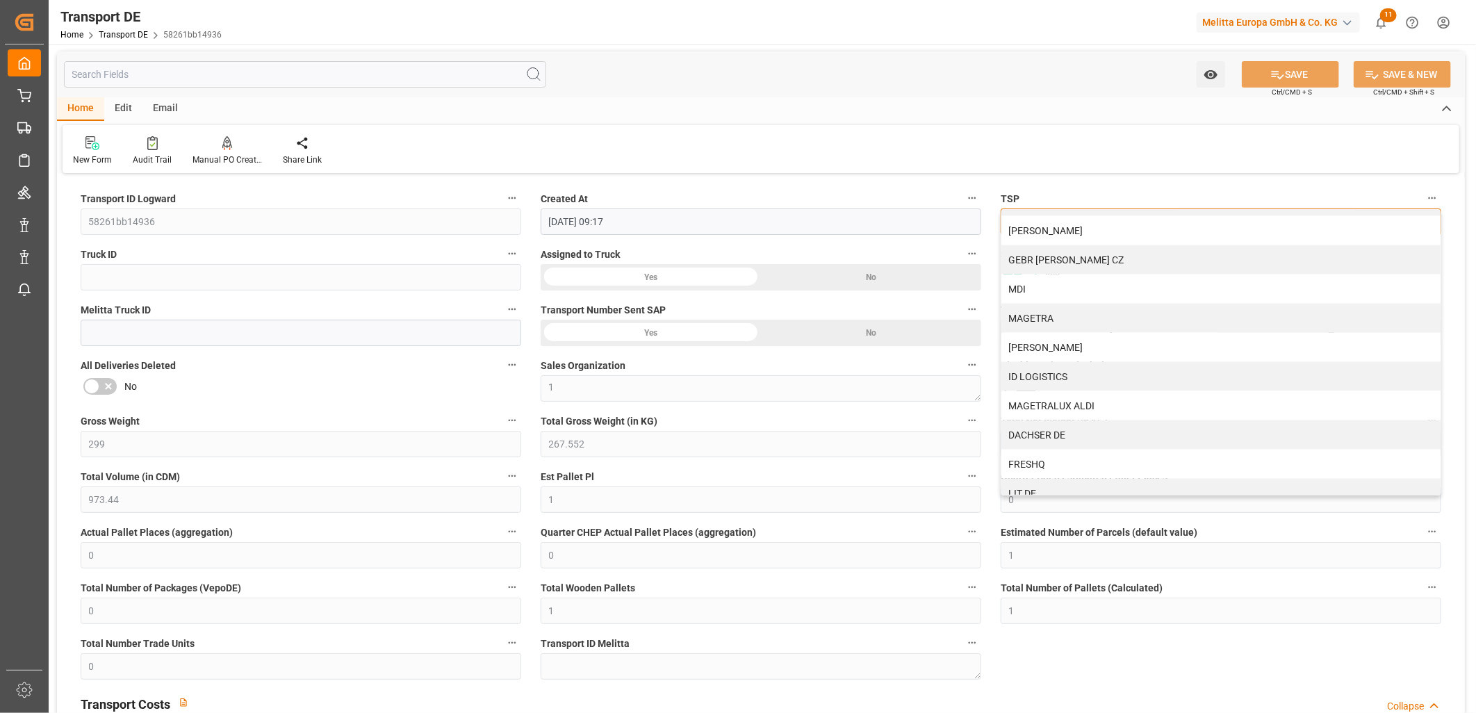
scroll to position [1406, 0]
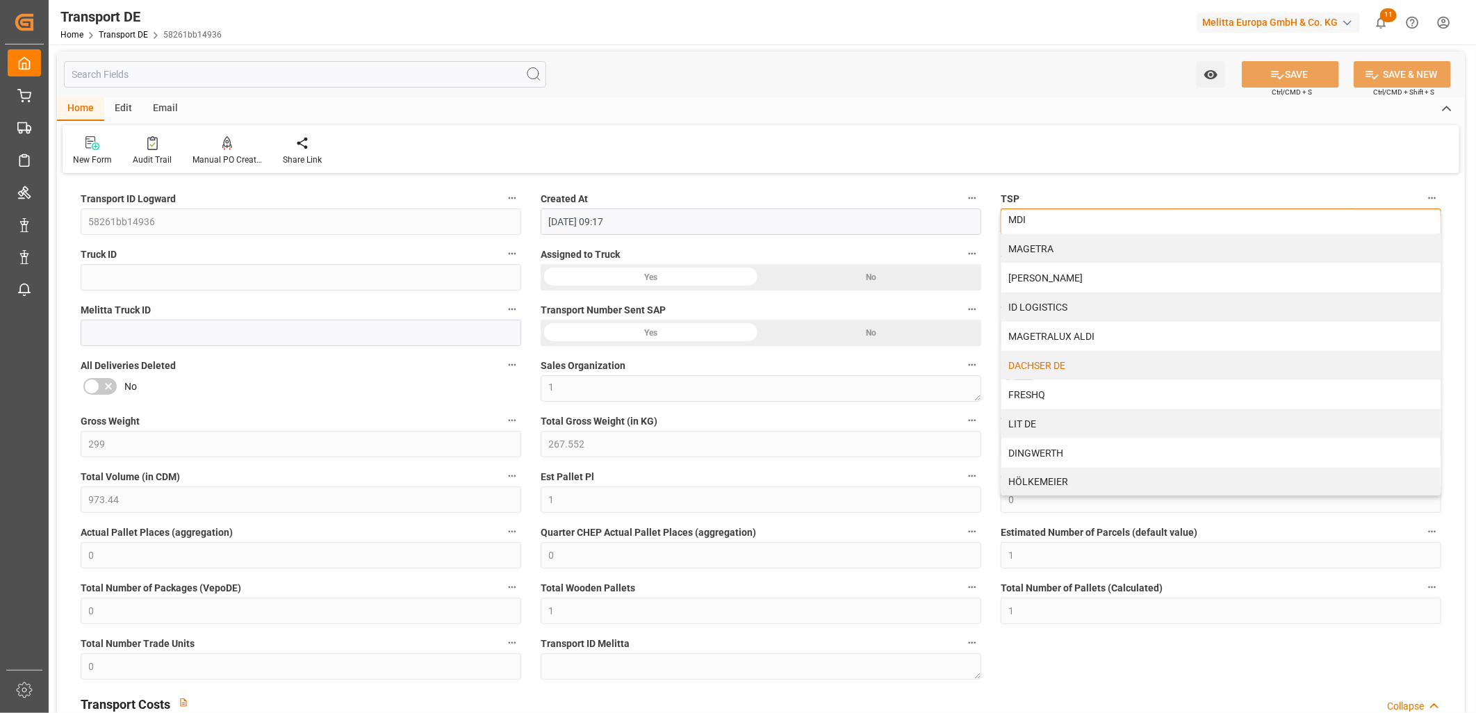
click at [1183, 358] on div "DACHSER DE" at bounding box center [1220, 365] width 439 height 29
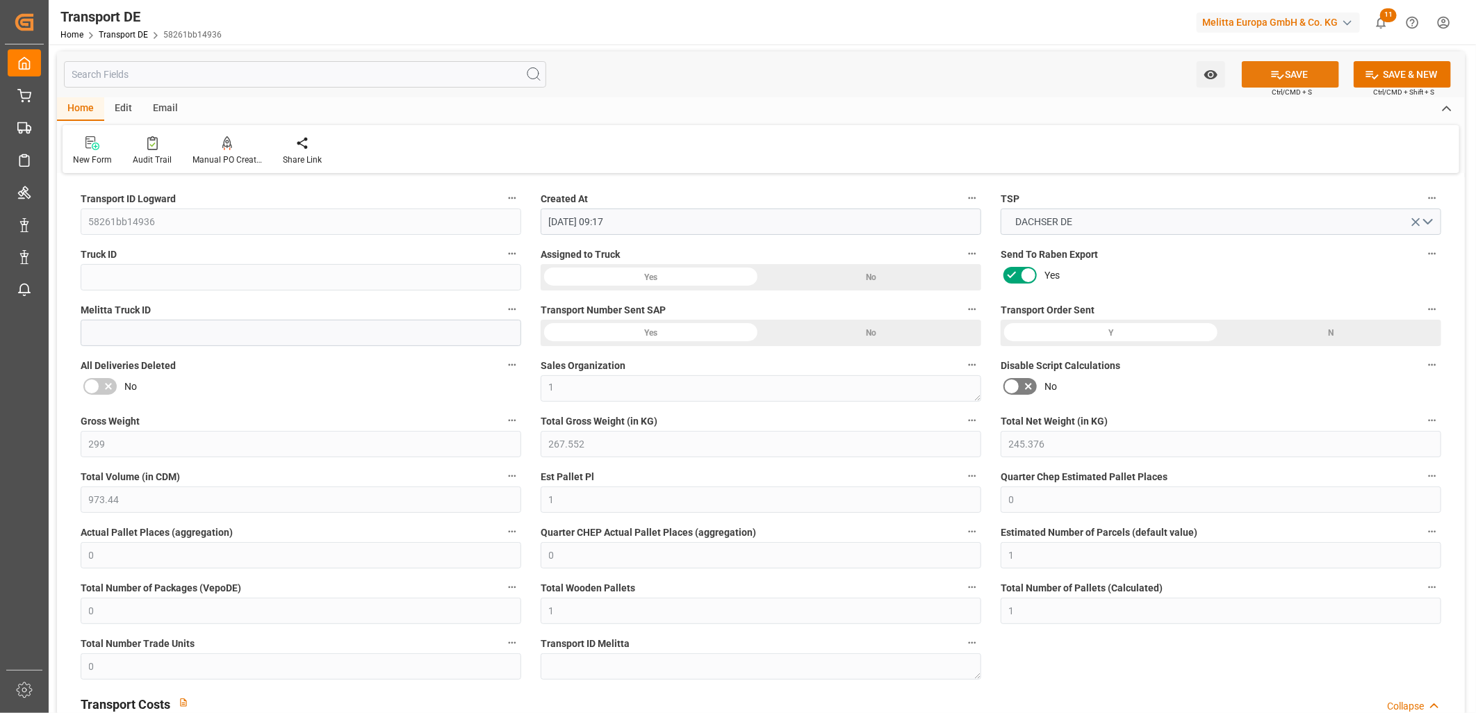
click at [1300, 69] on button "SAVE" at bounding box center [1290, 74] width 97 height 26
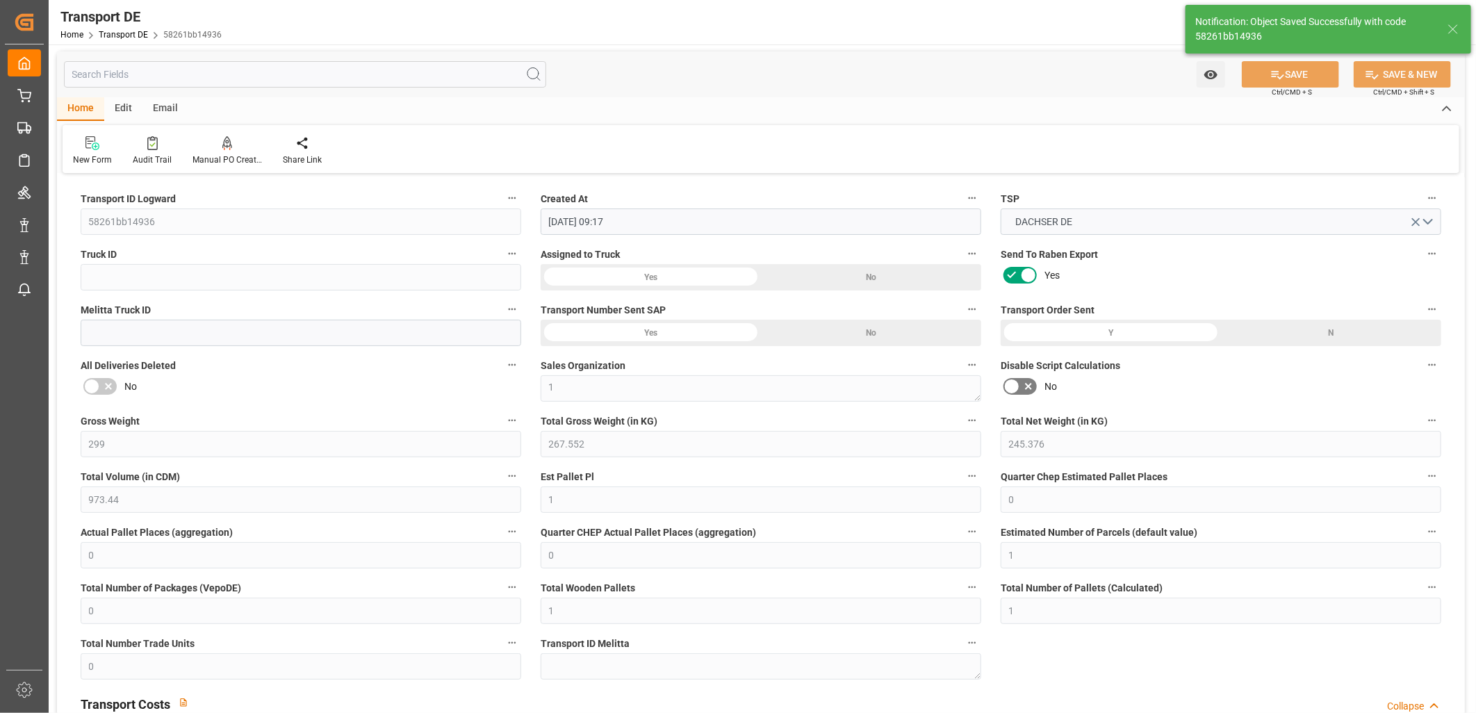
type input "72.192"
type textarea "052a1bcfdbe2"
type input "67.71"
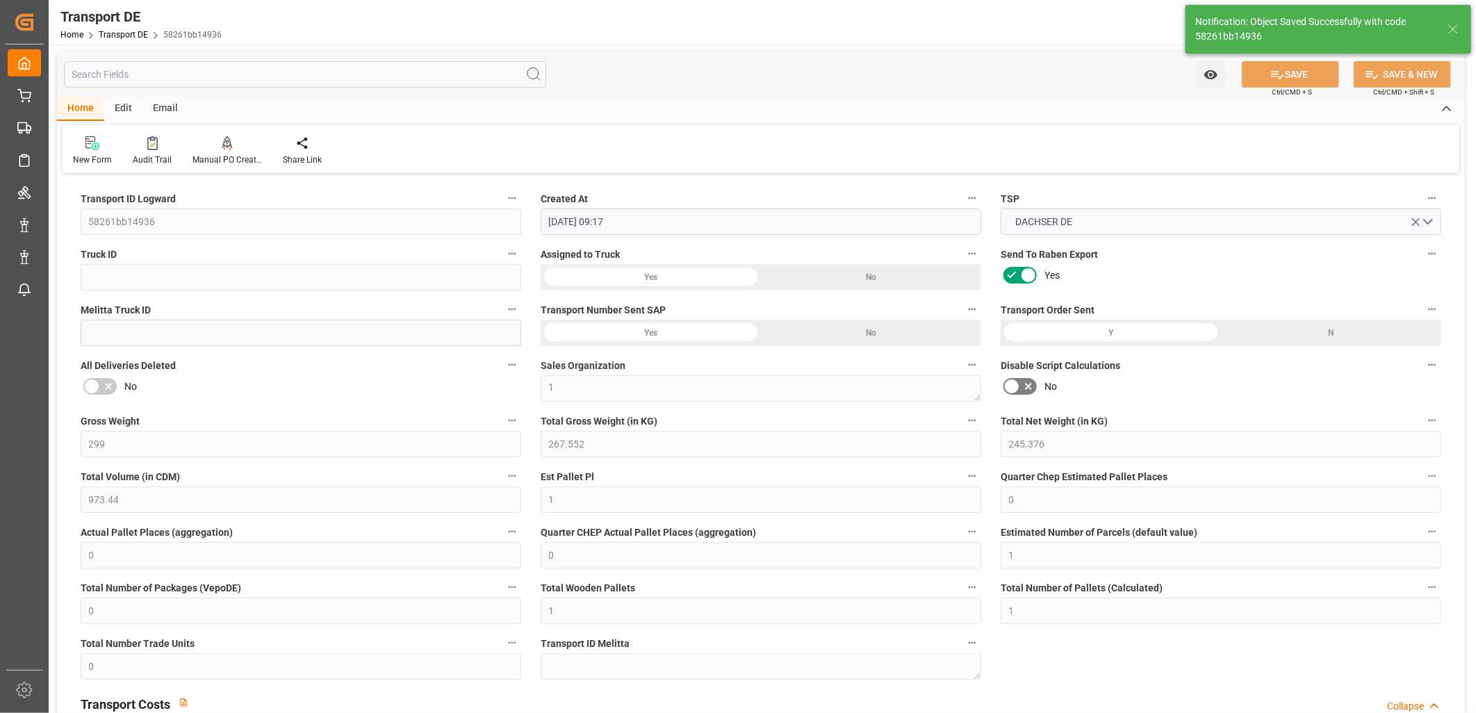
type input "72.192"
type input "67.71"
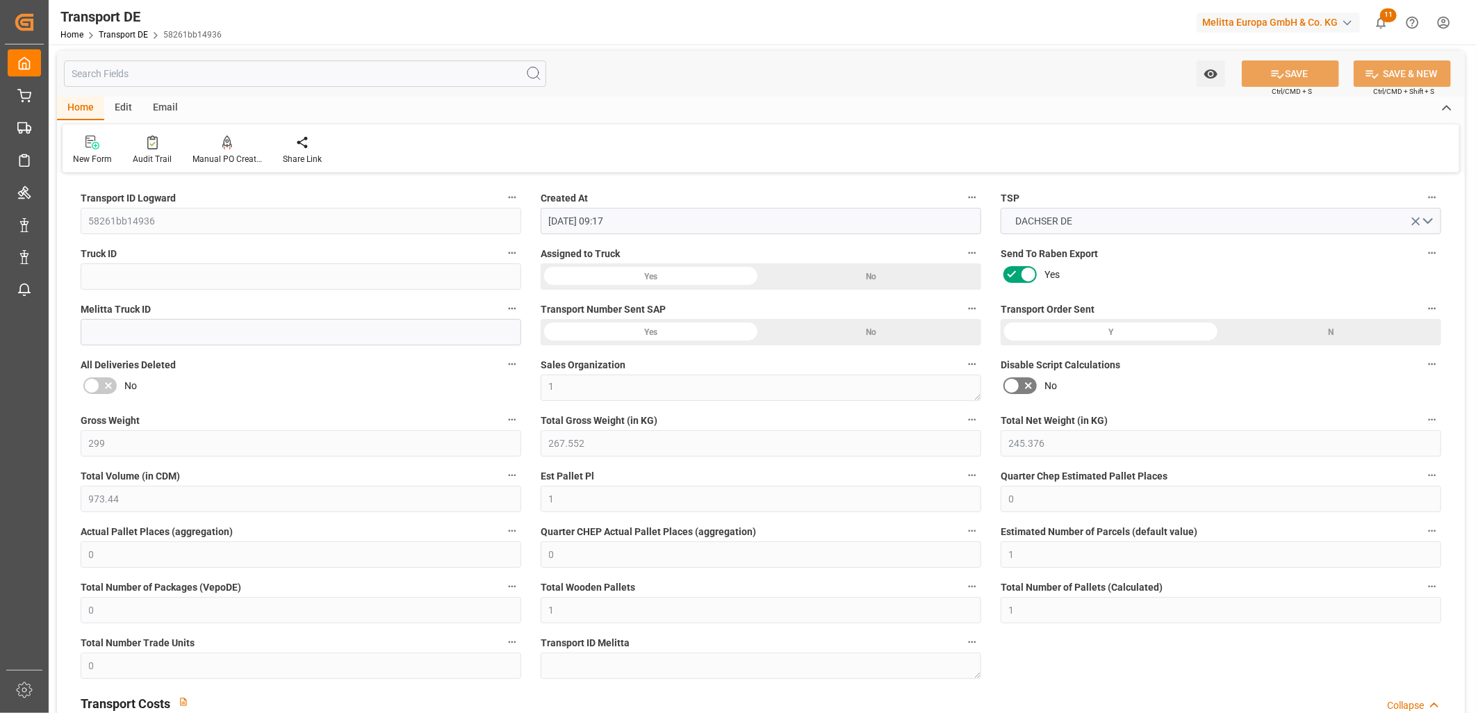
scroll to position [1, 0]
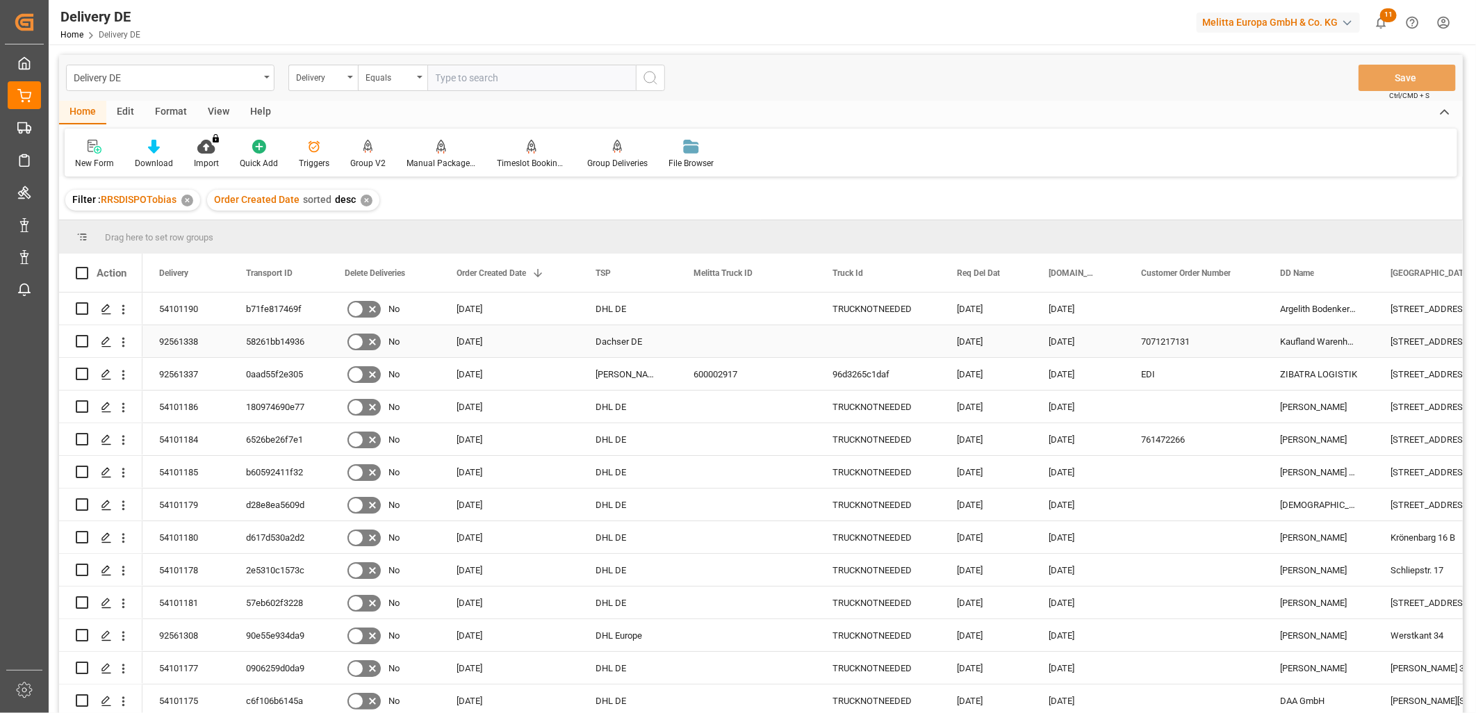
click at [1418, 341] on div "[STREET_ADDRESS]" at bounding box center [1443, 341] width 139 height 32
click at [320, 75] on div "Delivery" at bounding box center [319, 76] width 47 height 16
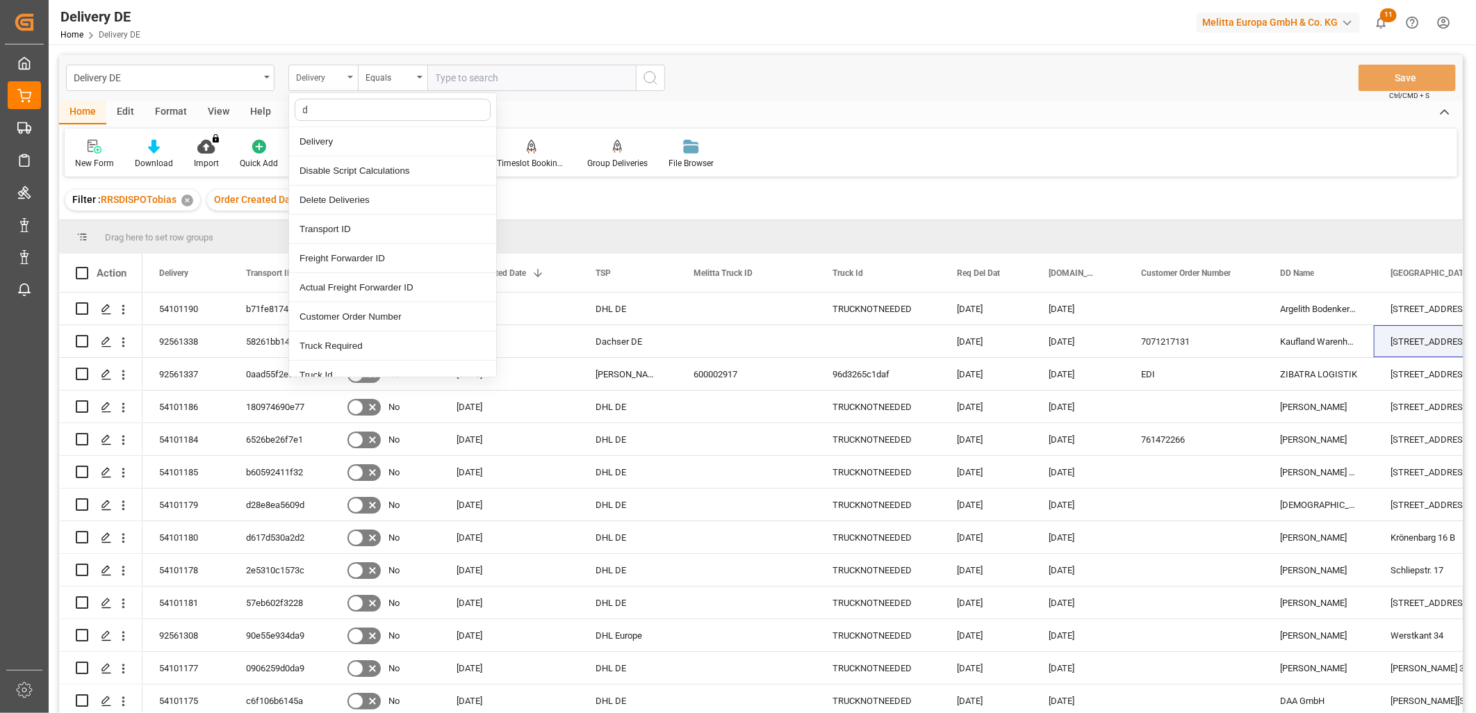
type input "dd"
click at [347, 197] on div "[GEOGRAPHIC_DATA]" at bounding box center [392, 200] width 207 height 29
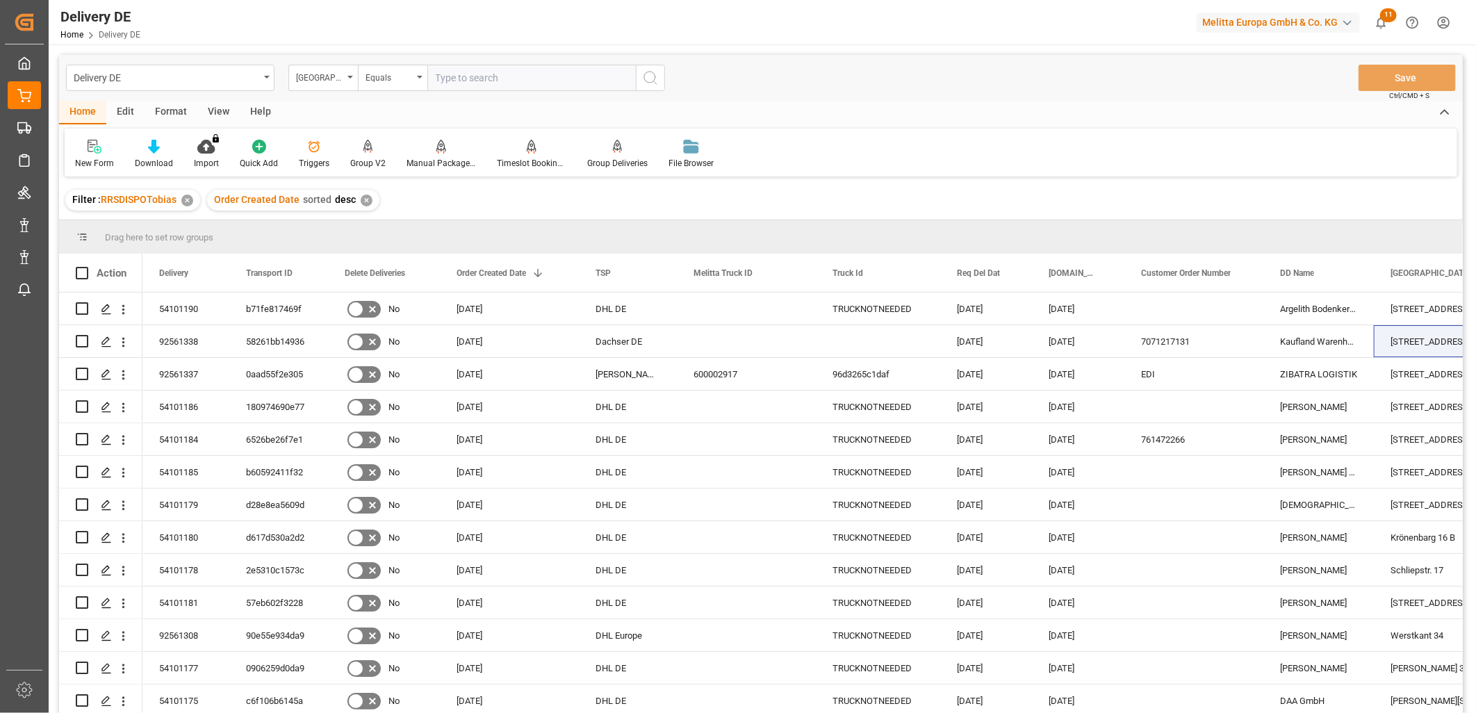
click at [445, 88] on input "text" at bounding box center [531, 78] width 208 height 26
paste input "[STREET_ADDRESS]"
type input "[STREET_ADDRESS]"
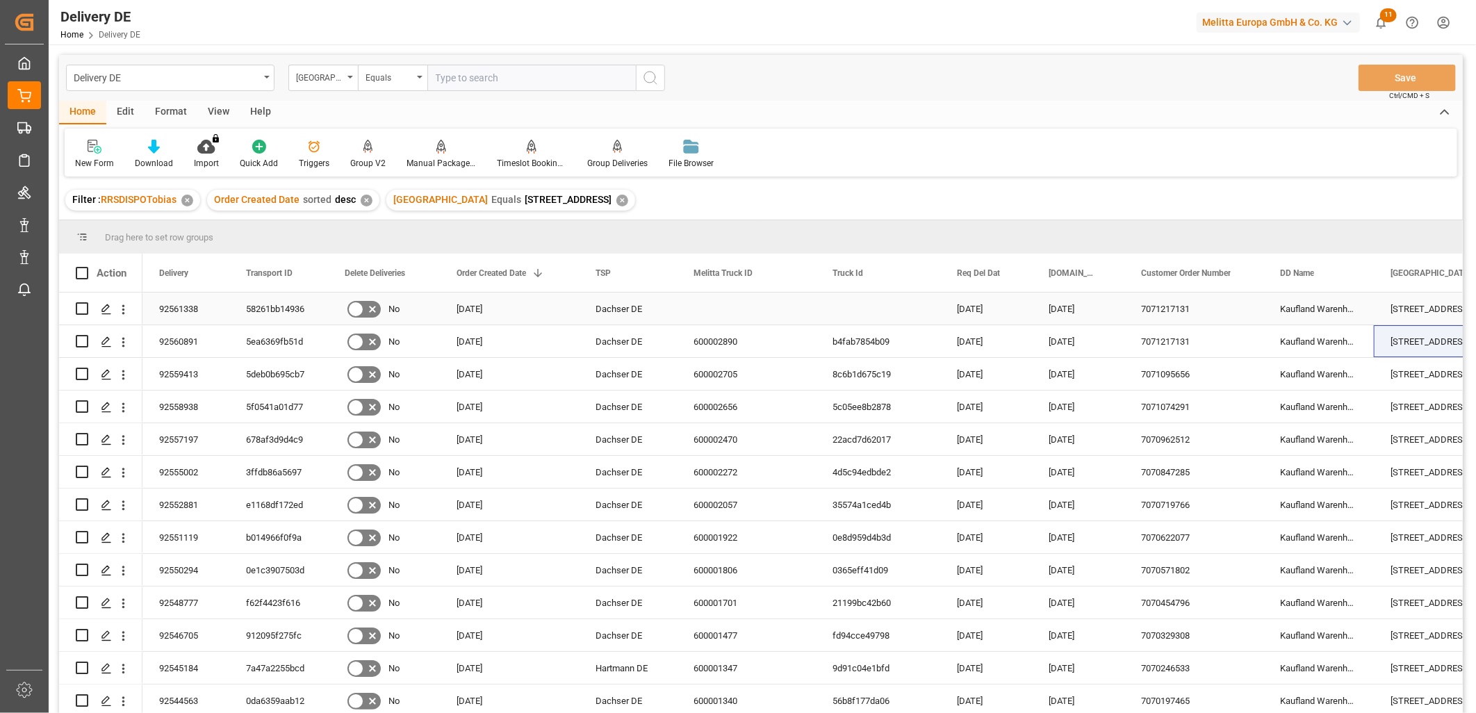
click at [179, 304] on div "92561338" at bounding box center [185, 308] width 87 height 32
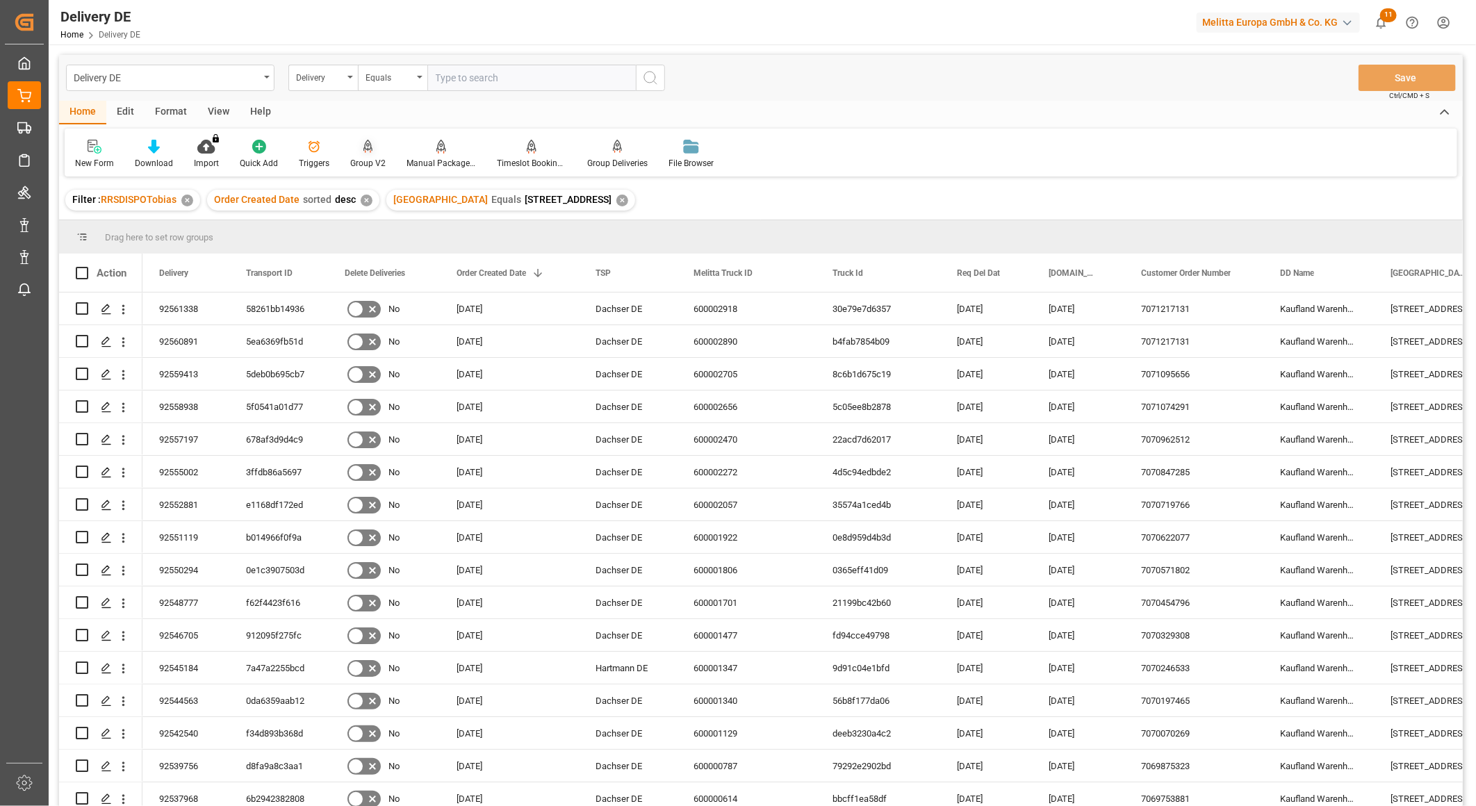
click at [364, 151] on icon at bounding box center [368, 147] width 10 height 14
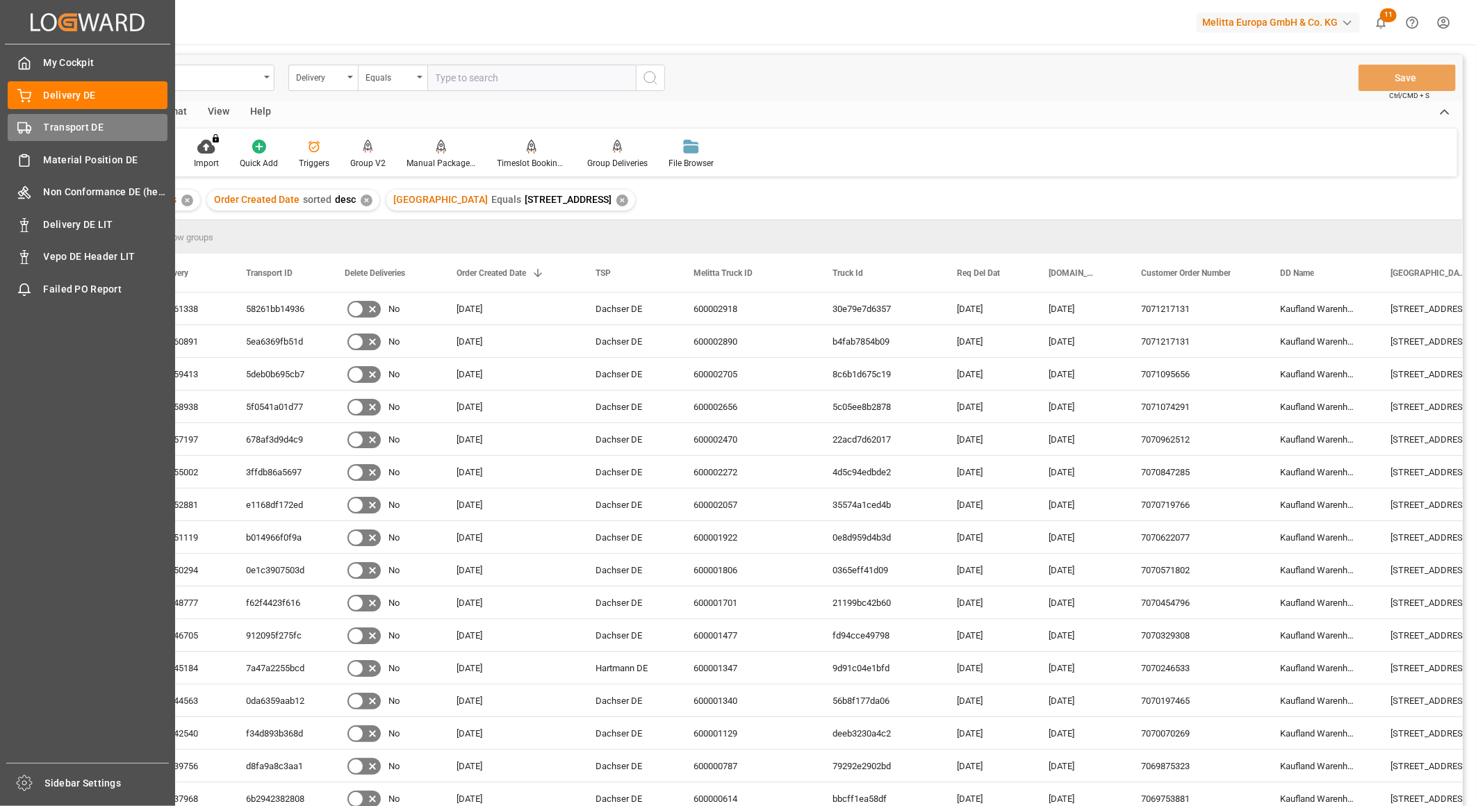
click at [40, 124] on div "Transport DE Transport DE" at bounding box center [88, 127] width 160 height 27
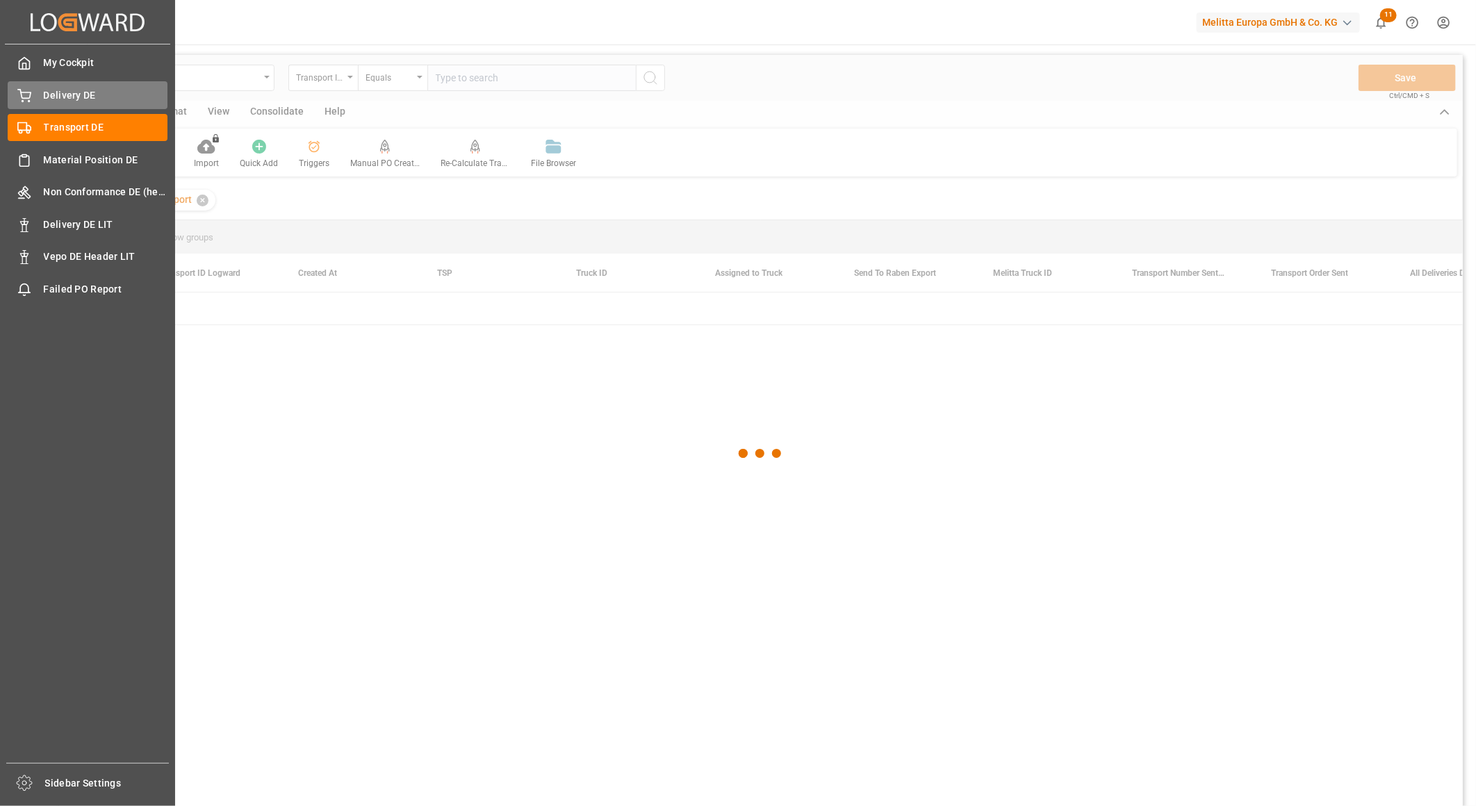
click at [57, 97] on span "Delivery DE" at bounding box center [106, 95] width 124 height 15
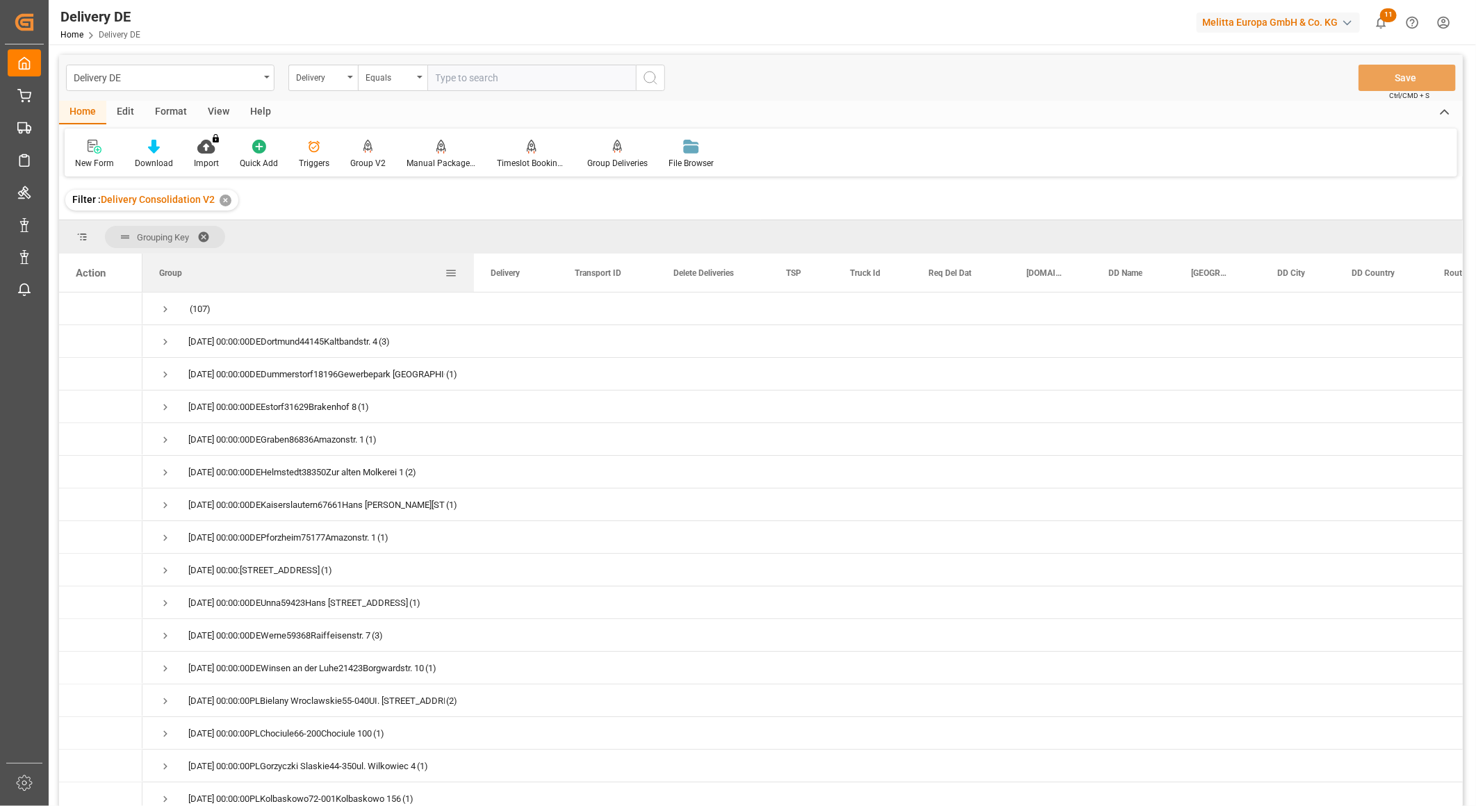
drag, startPoint x: 279, startPoint y: 267, endPoint x: 480, endPoint y: 271, distance: 201.5
click at [474, 271] on div at bounding box center [474, 273] width 6 height 38
click at [167, 334] on span "Press SPACE to select this row." at bounding box center [165, 342] width 13 height 32
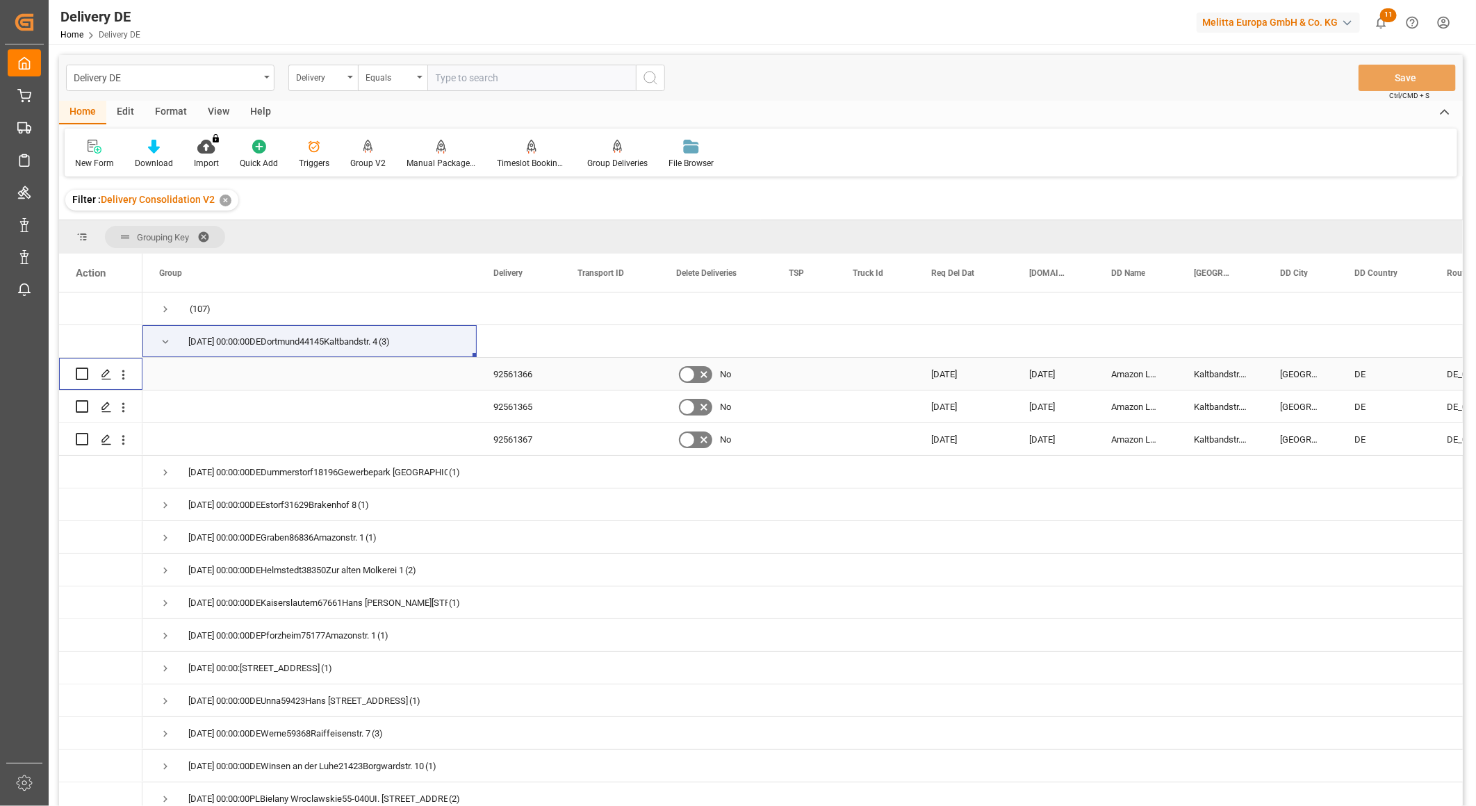
click at [79, 373] on input "Press Space to toggle row selection (unchecked)" at bounding box center [82, 374] width 13 height 13
checkbox input "true"
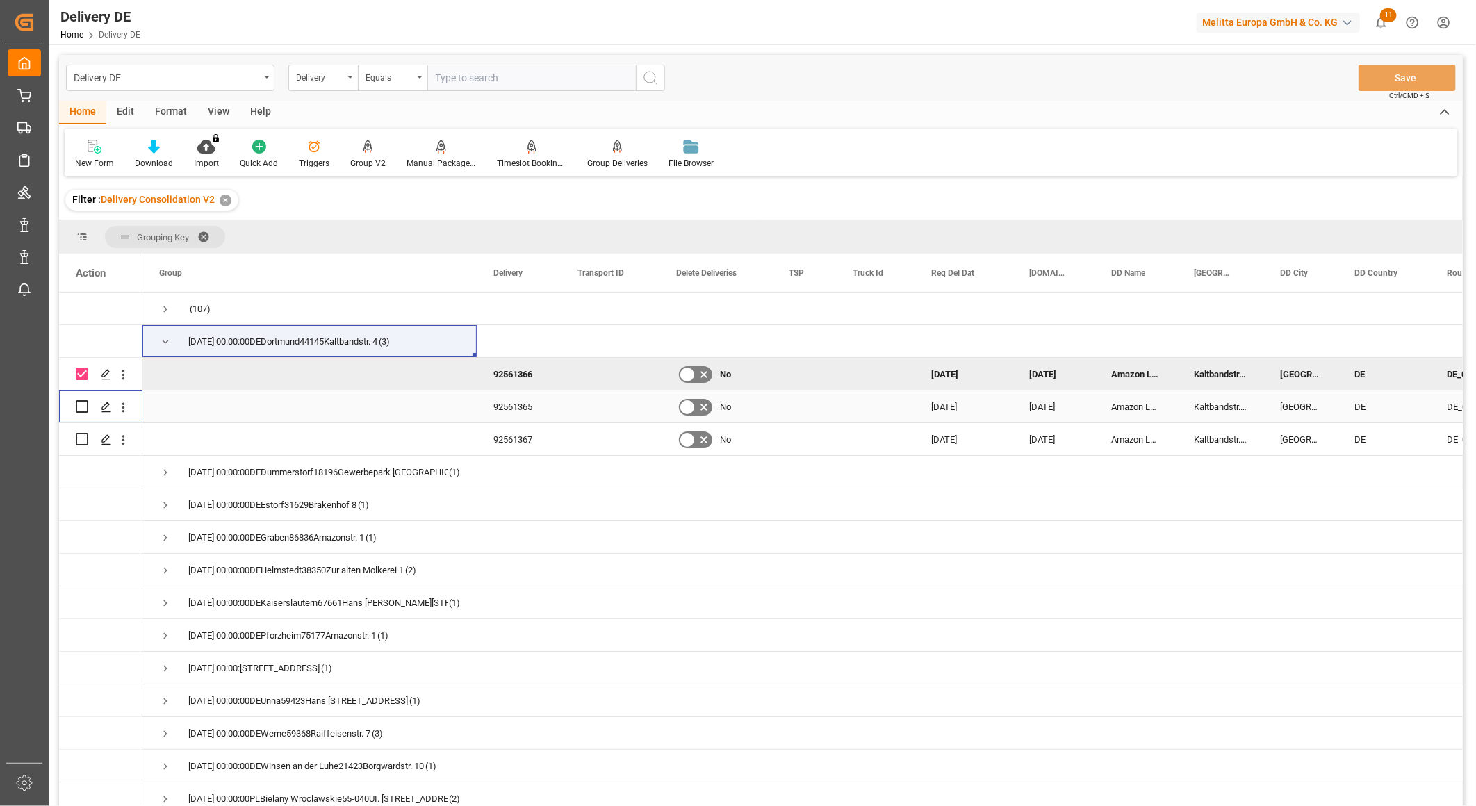
click at [81, 408] on input "Press Space to toggle row selection (unchecked)" at bounding box center [82, 406] width 13 height 13
checkbox input "true"
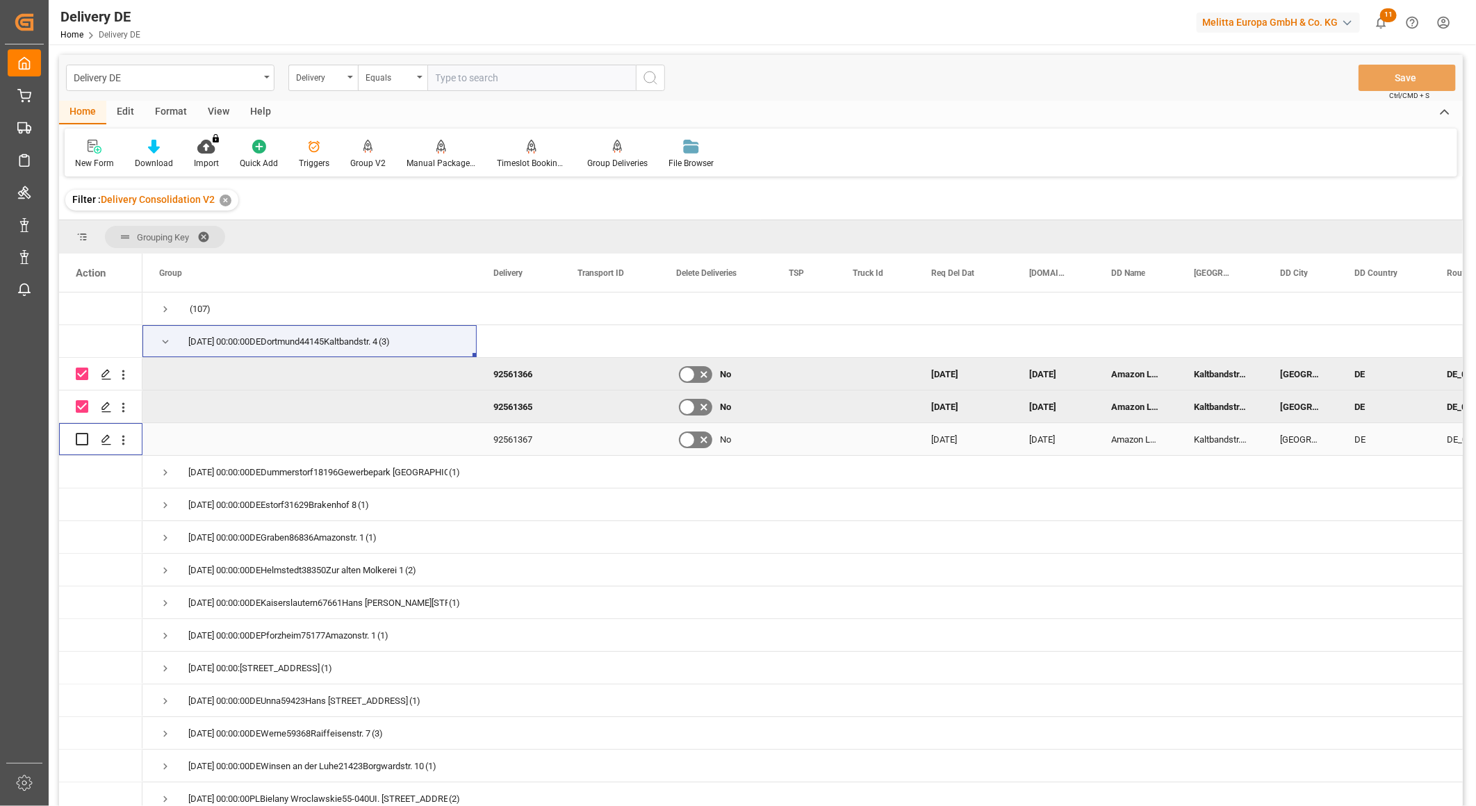
click at [83, 431] on div "Press SPACE to select this row." at bounding box center [82, 439] width 13 height 32
click at [81, 440] on input "Press Space to toggle row selection (unchecked)" at bounding box center [82, 439] width 13 height 13
checkbox input "true"
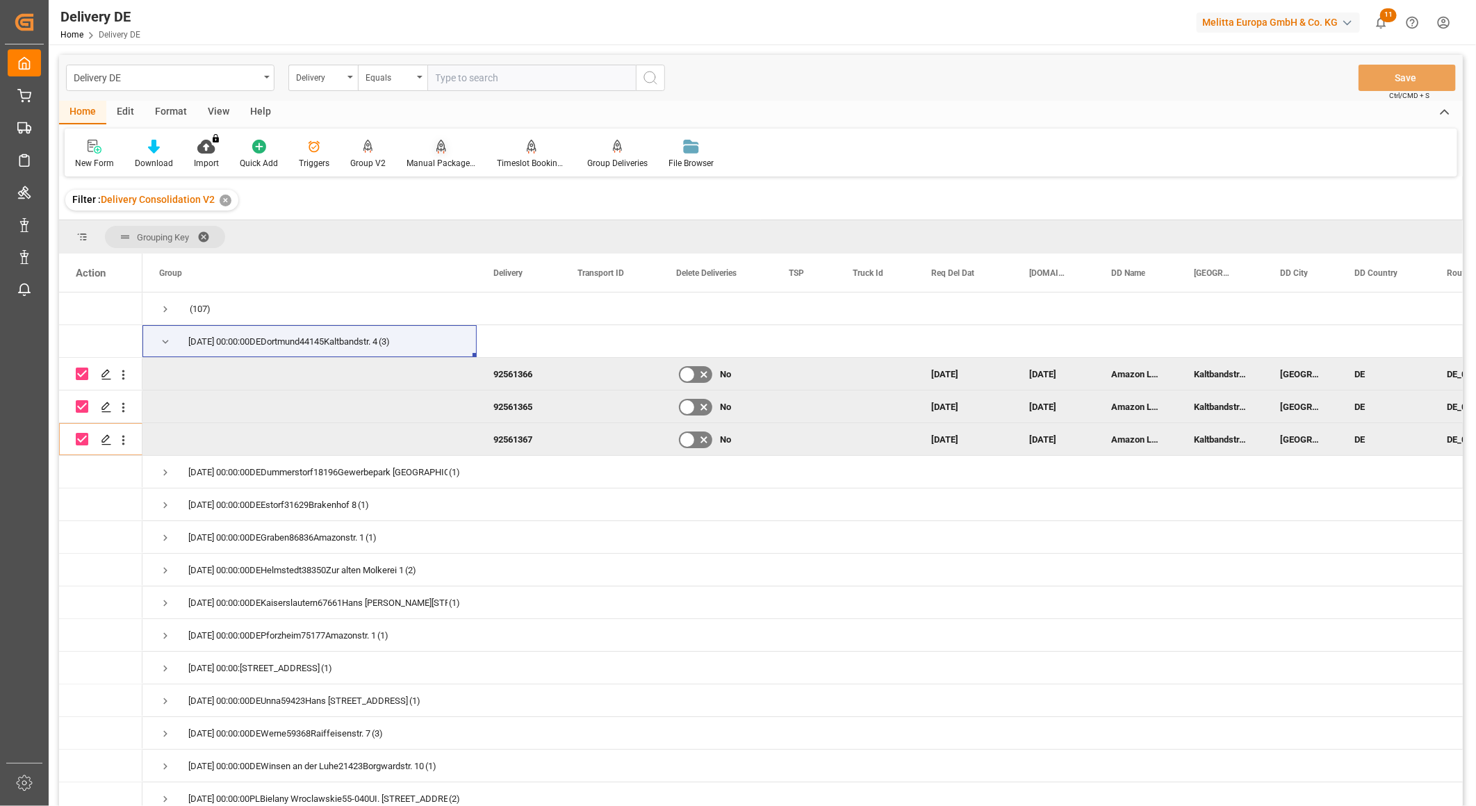
click at [446, 149] on div at bounding box center [440, 146] width 69 height 15
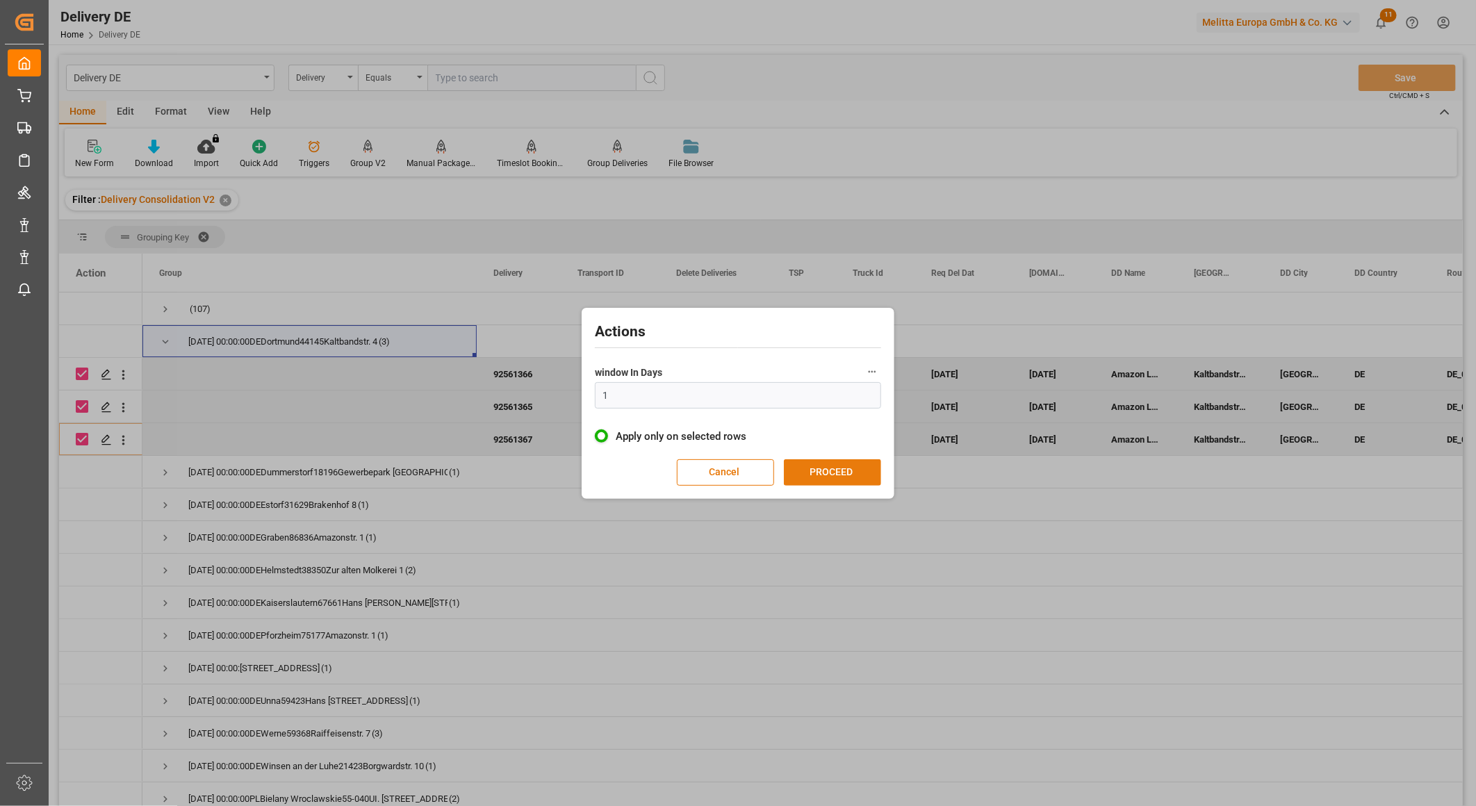
click at [817, 469] on button "PROCEED" at bounding box center [832, 472] width 97 height 26
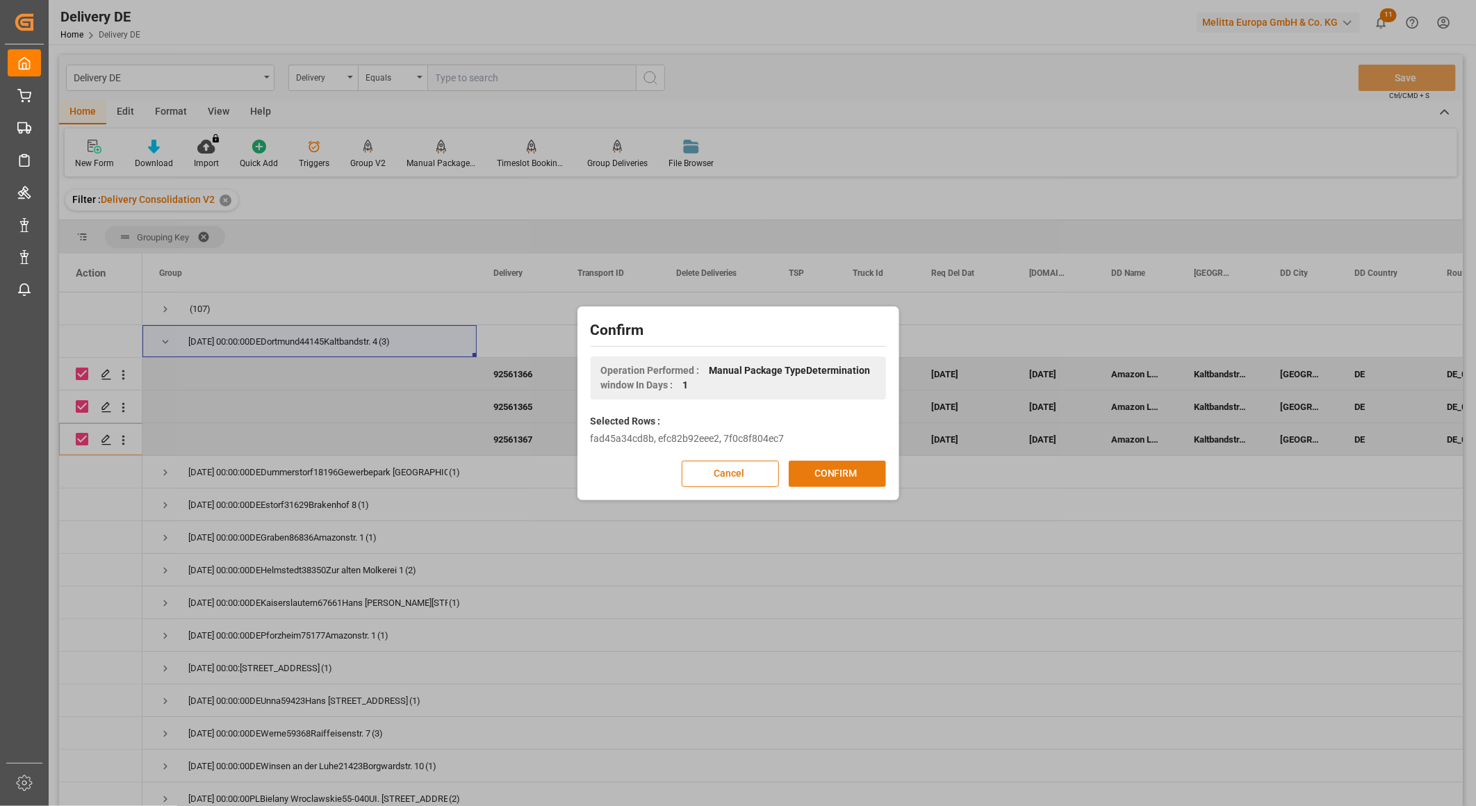
click at [818, 470] on button "CONFIRM" at bounding box center [837, 474] width 97 height 26
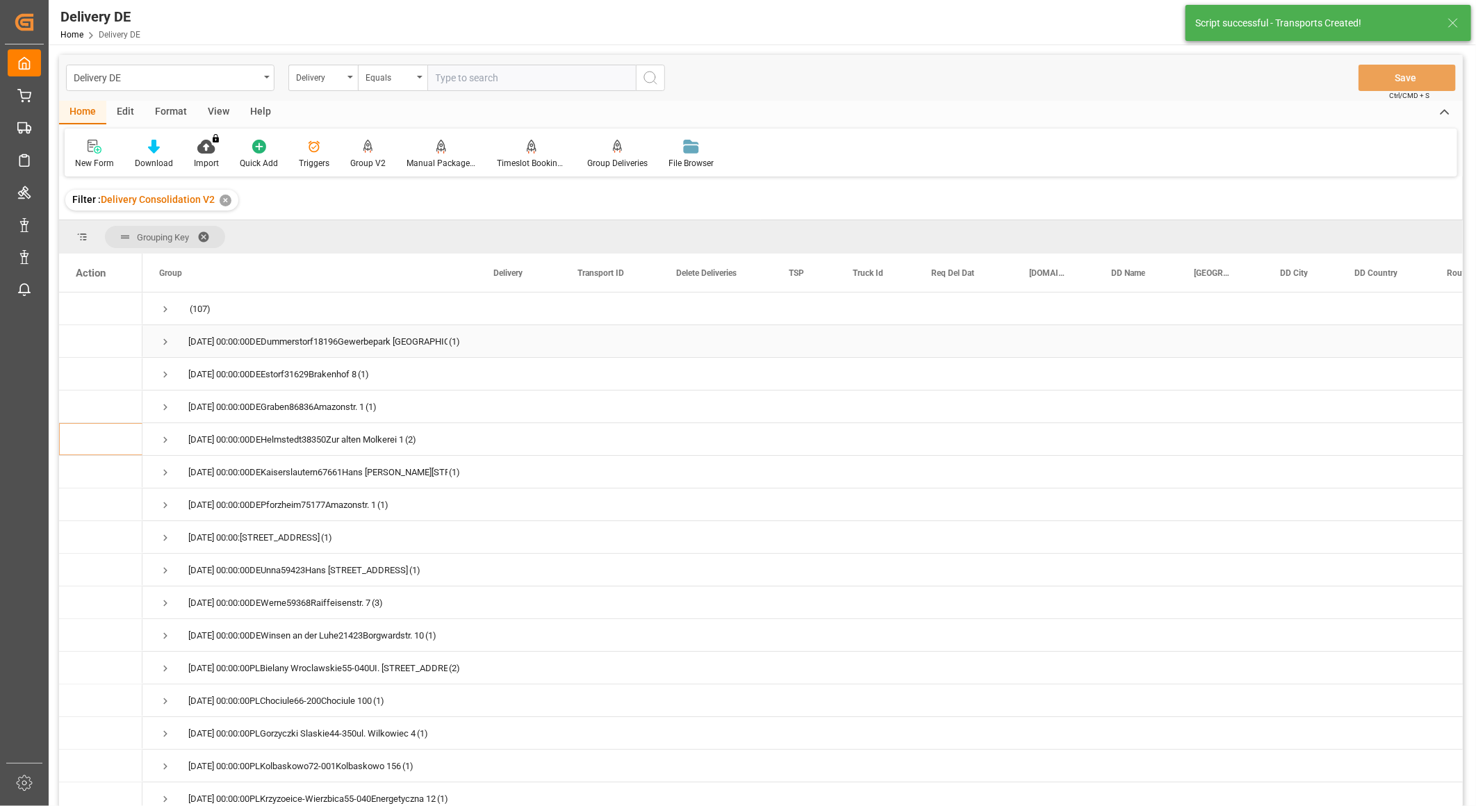
click at [163, 339] on span "Press SPACE to select this row." at bounding box center [165, 342] width 13 height 13
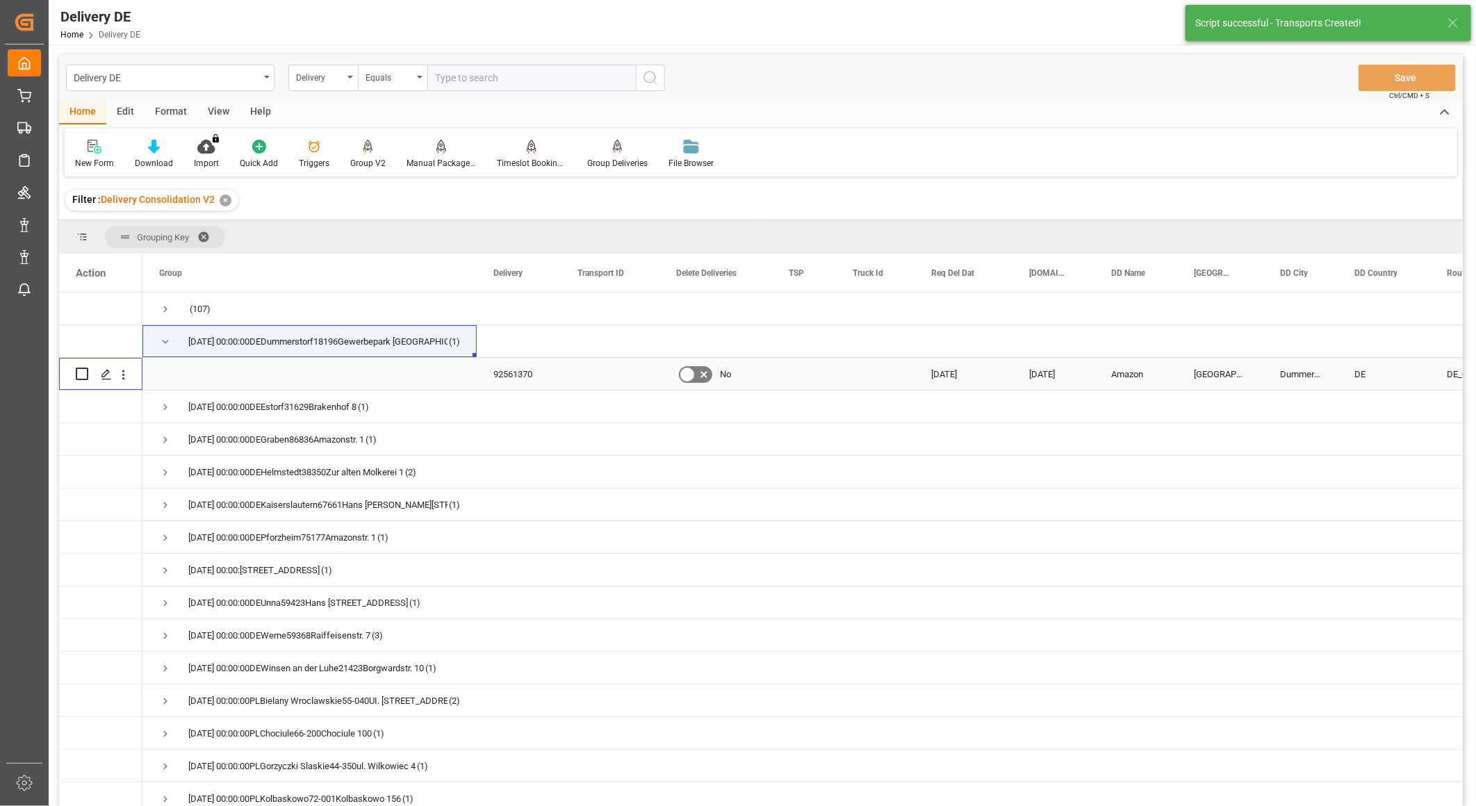
click at [79, 372] on input "Press Space to toggle row selection (unchecked)" at bounding box center [82, 374] width 13 height 13
checkbox input "true"
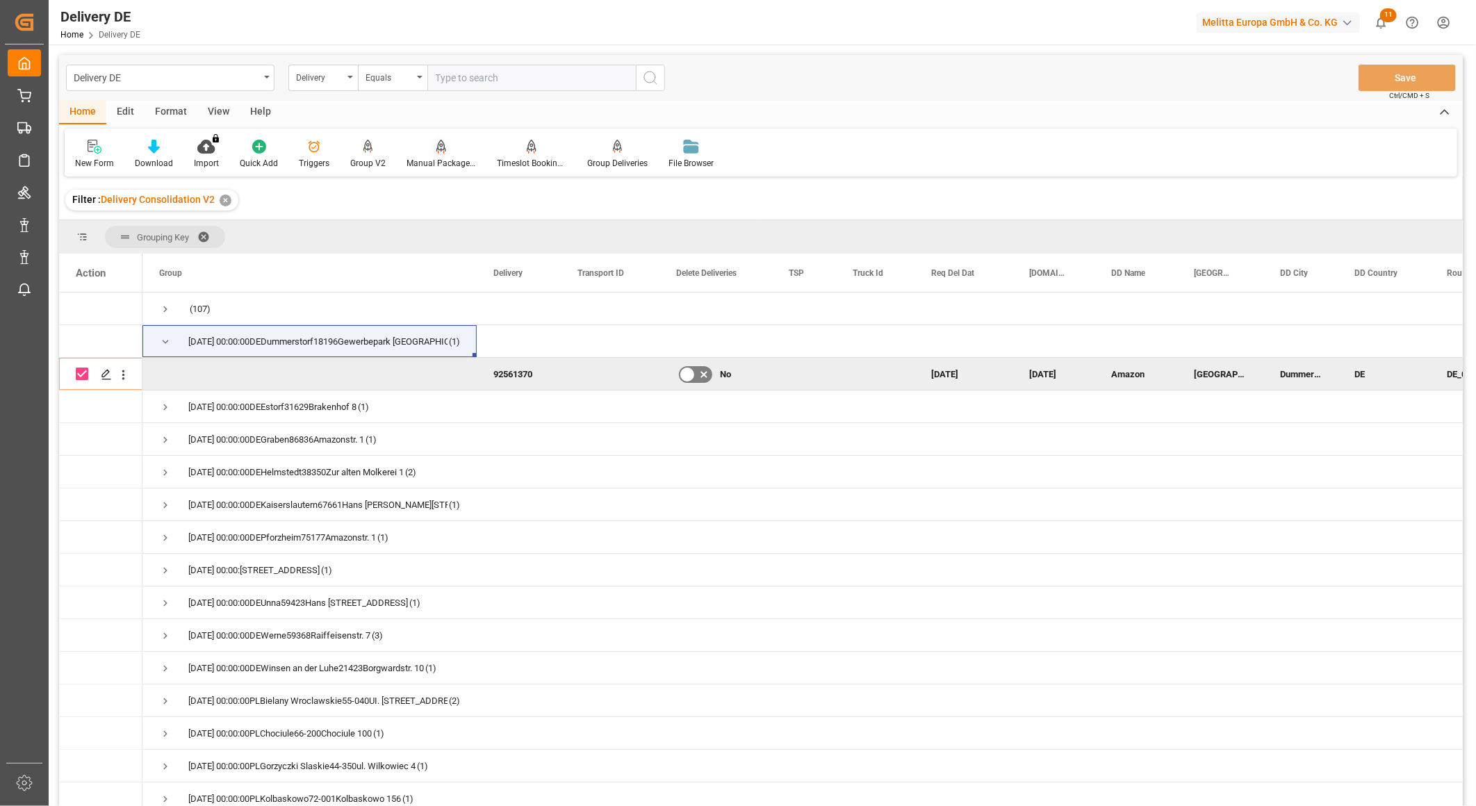
click at [442, 149] on div at bounding box center [440, 146] width 69 height 15
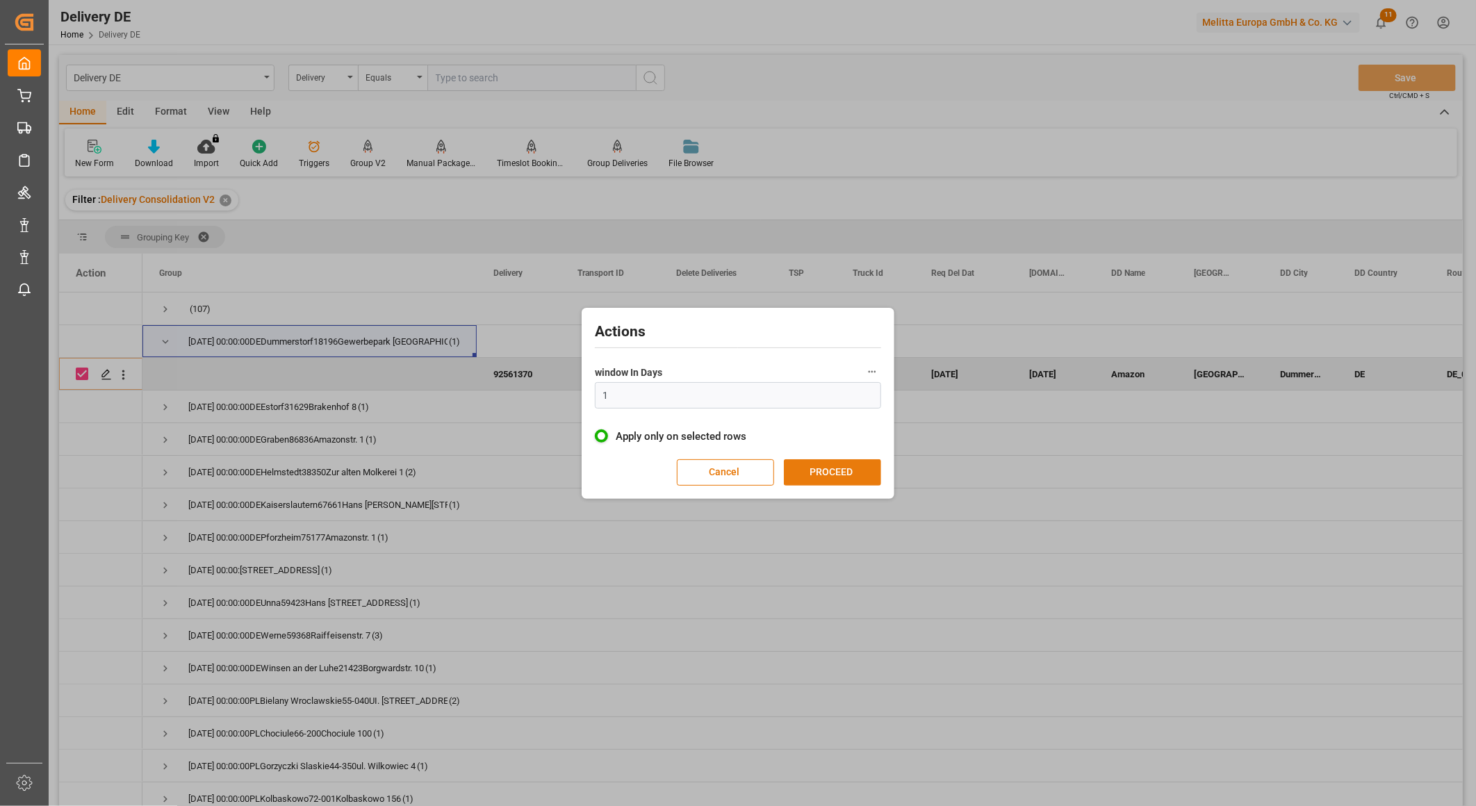
click at [807, 475] on button "PROCEED" at bounding box center [832, 472] width 97 height 26
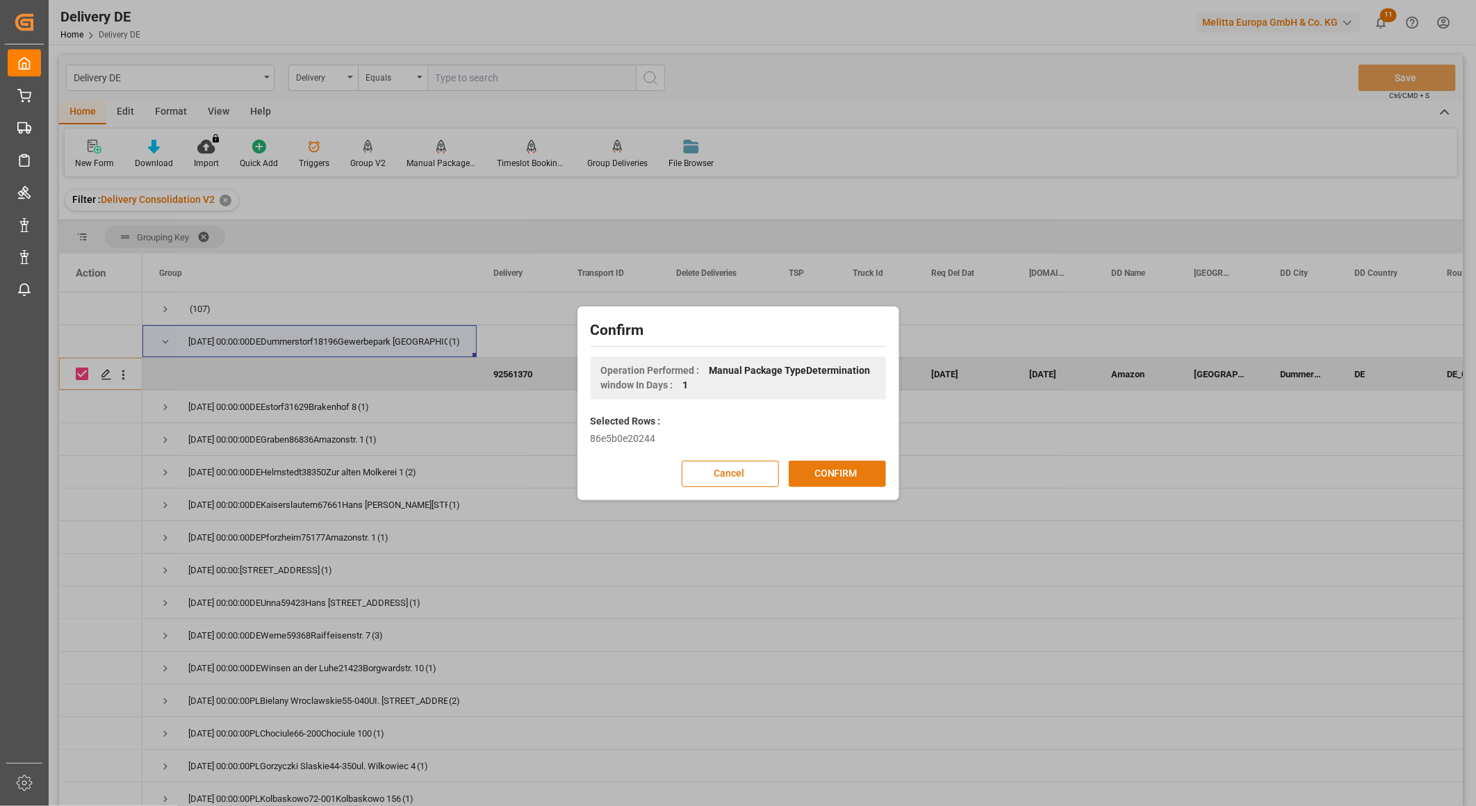
click at [818, 477] on button "CONFIRM" at bounding box center [837, 474] width 97 height 26
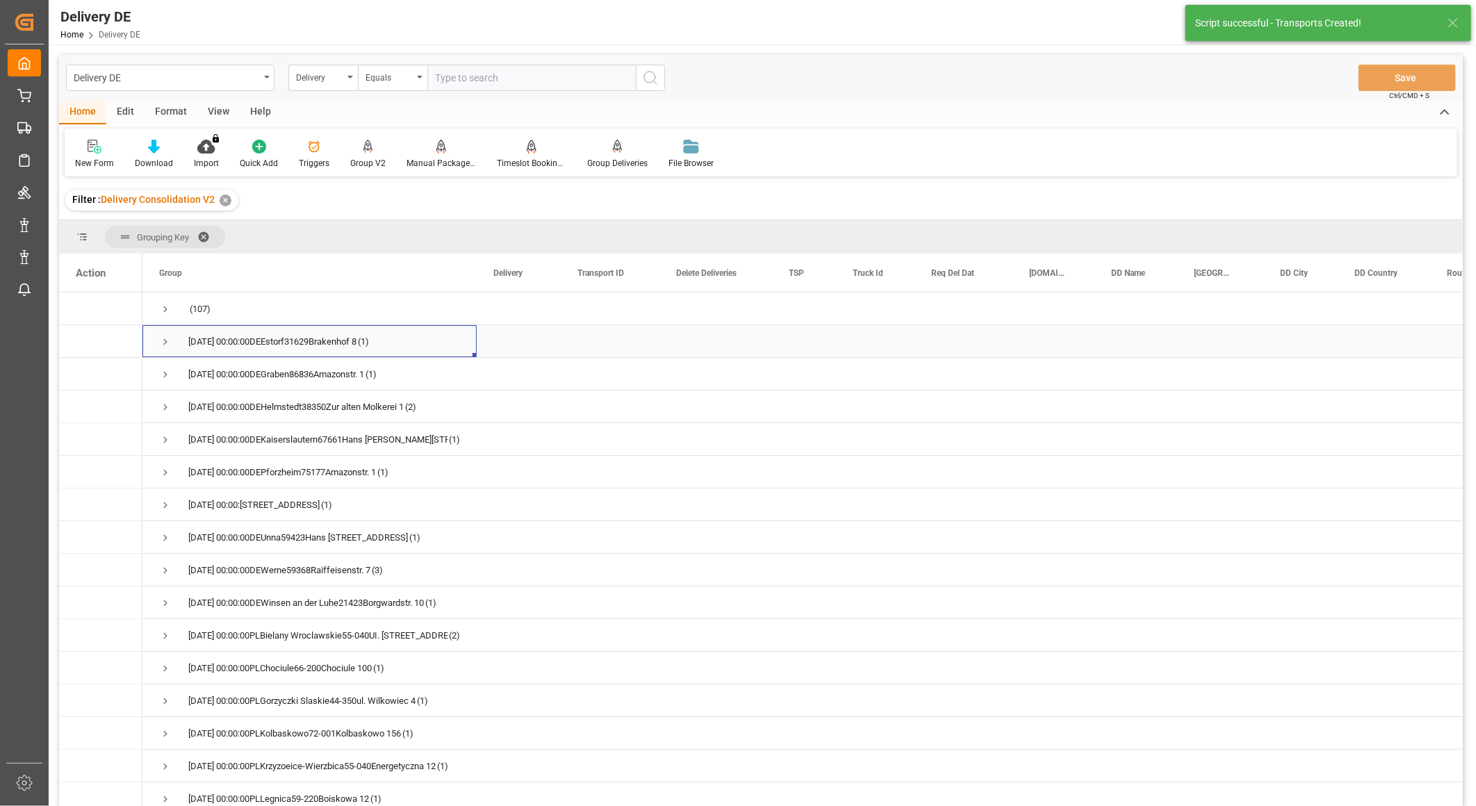
click at [163, 340] on span "Press SPACE to select this row." at bounding box center [165, 342] width 13 height 13
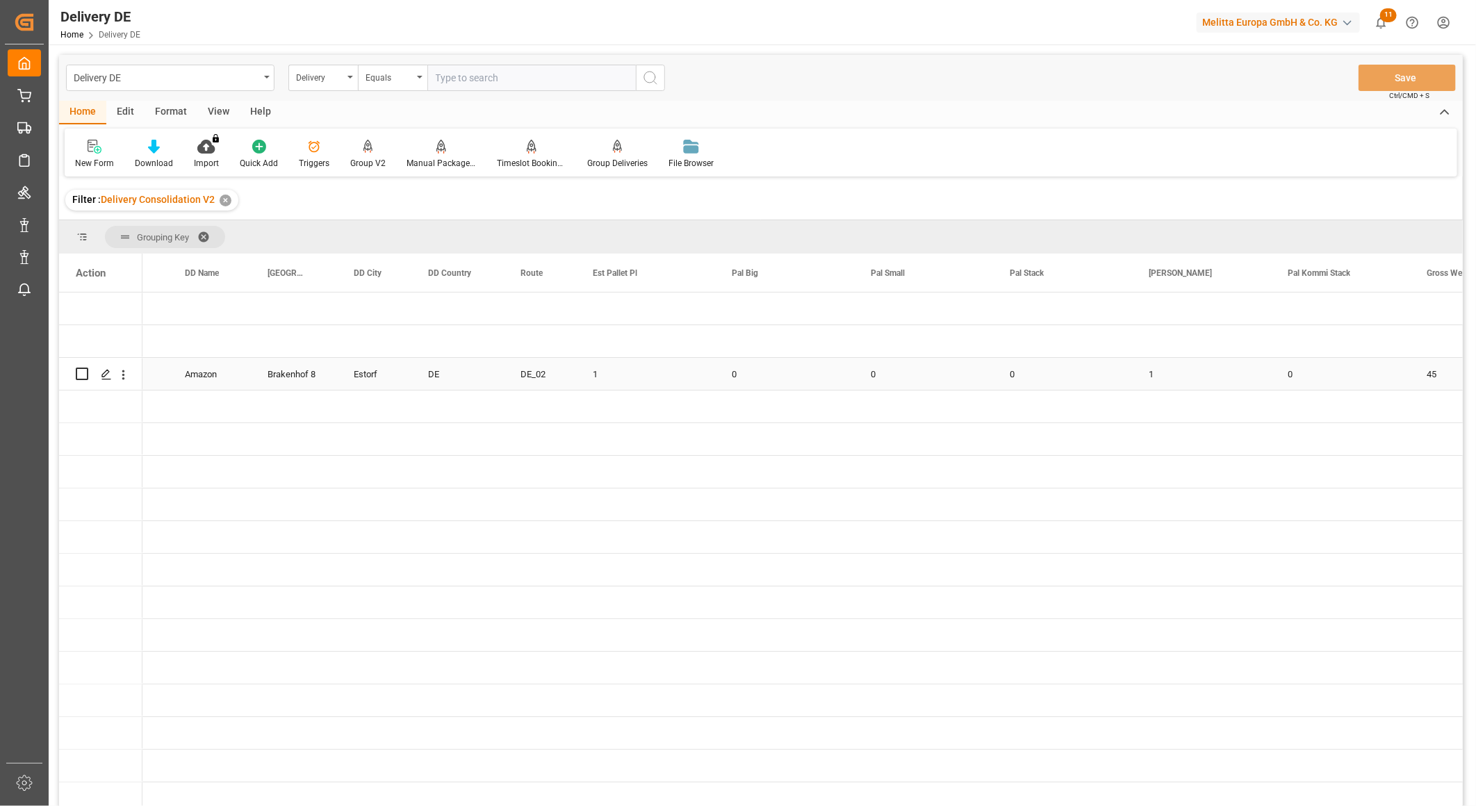
scroll to position [0, 791]
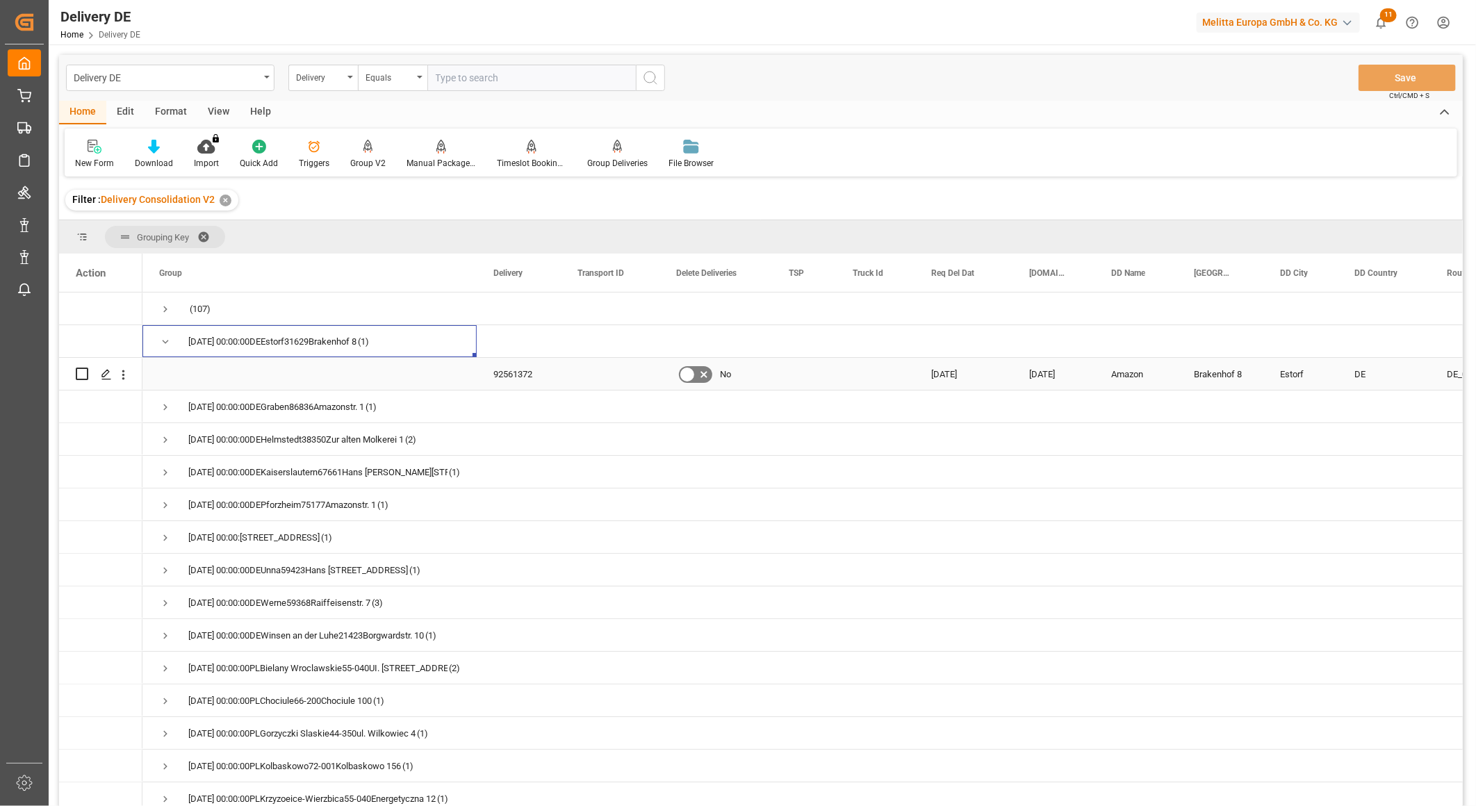
click at [91, 376] on div "Press SPACE to select this row." at bounding box center [101, 373] width 50 height 31
click at [82, 376] on input "Press Space to toggle row selection (unchecked)" at bounding box center [82, 374] width 13 height 13
checkbox input "true"
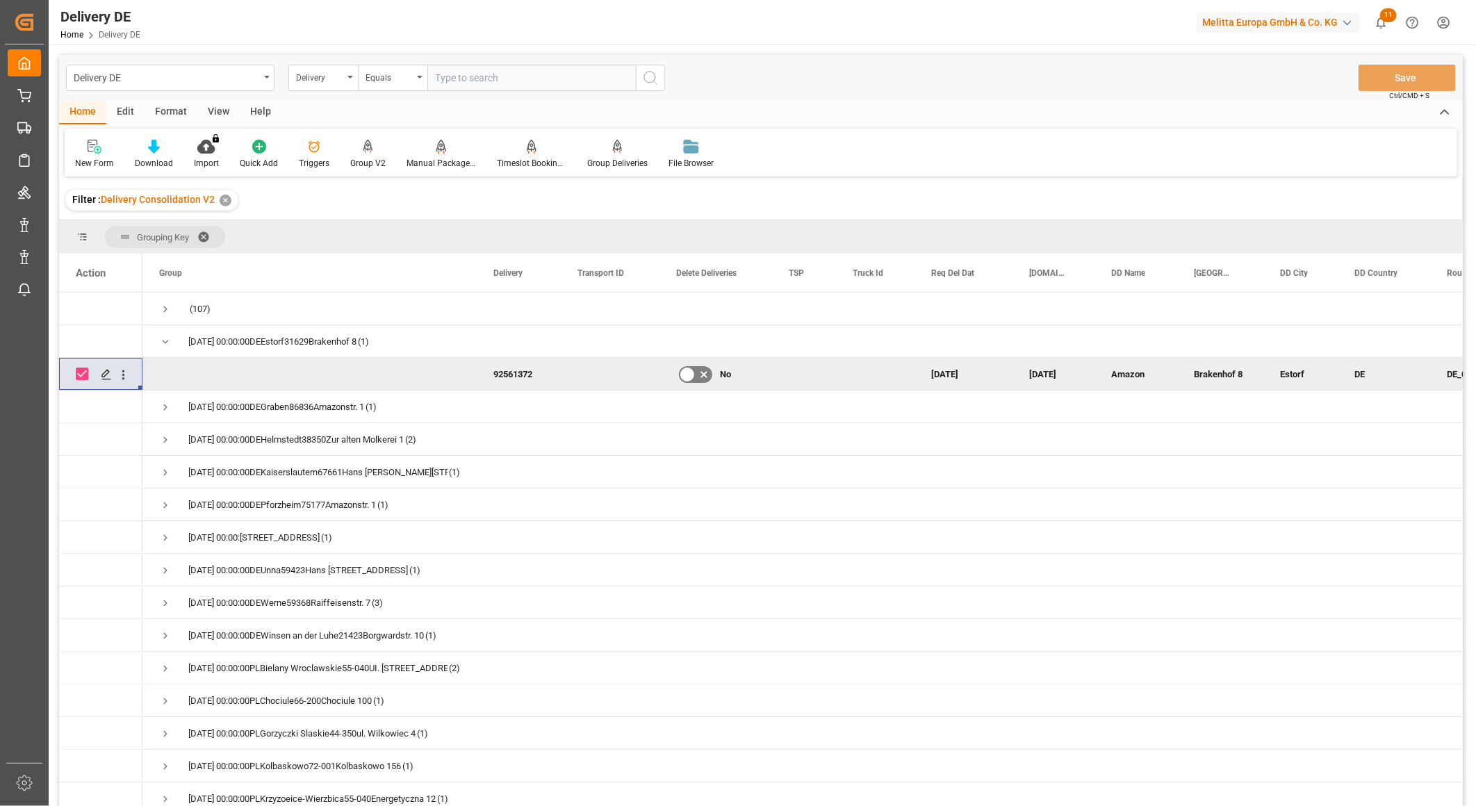
click at [447, 156] on div "Manual Package TypeDetermination" at bounding box center [441, 154] width 90 height 31
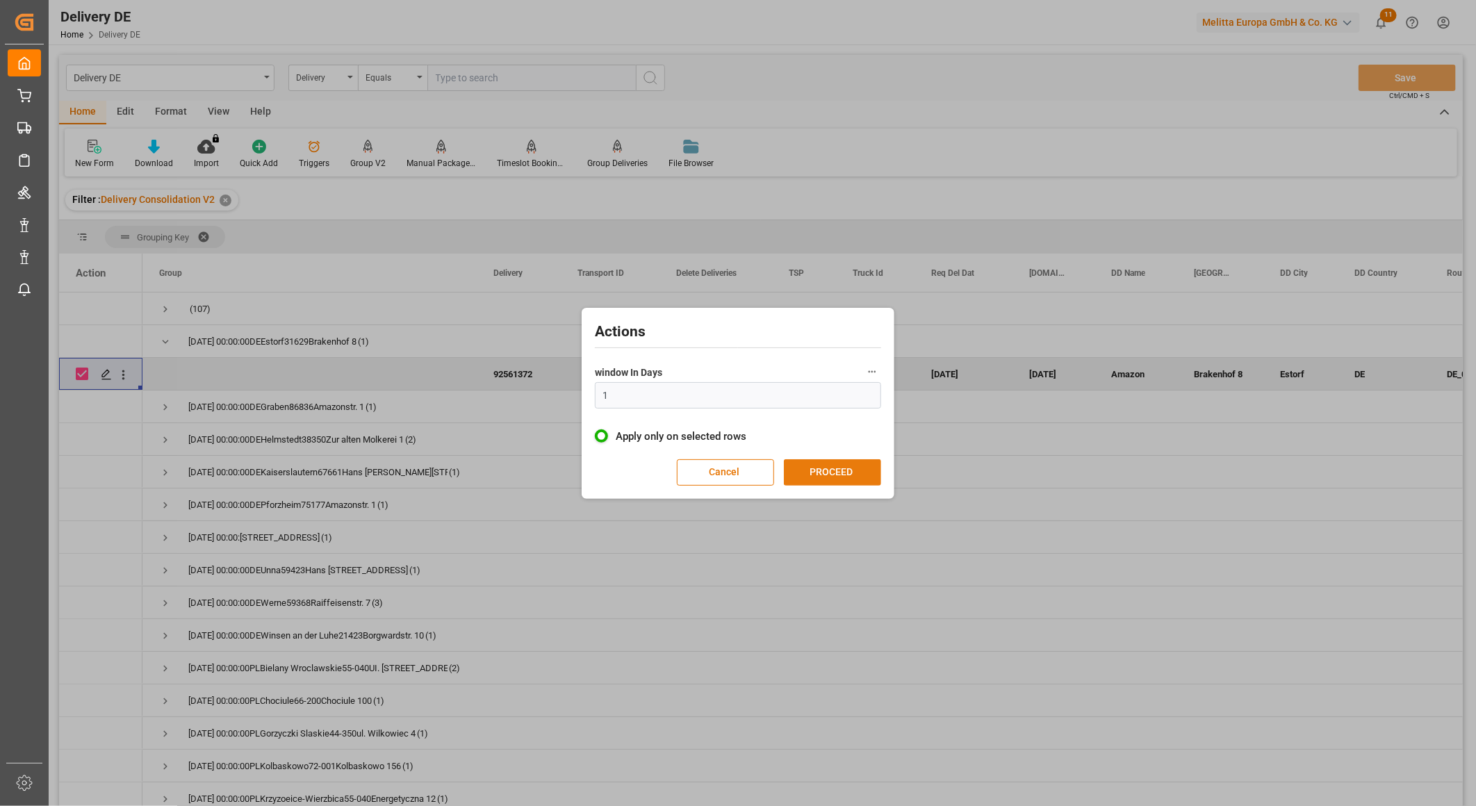
click at [839, 478] on button "PROCEED" at bounding box center [832, 472] width 97 height 26
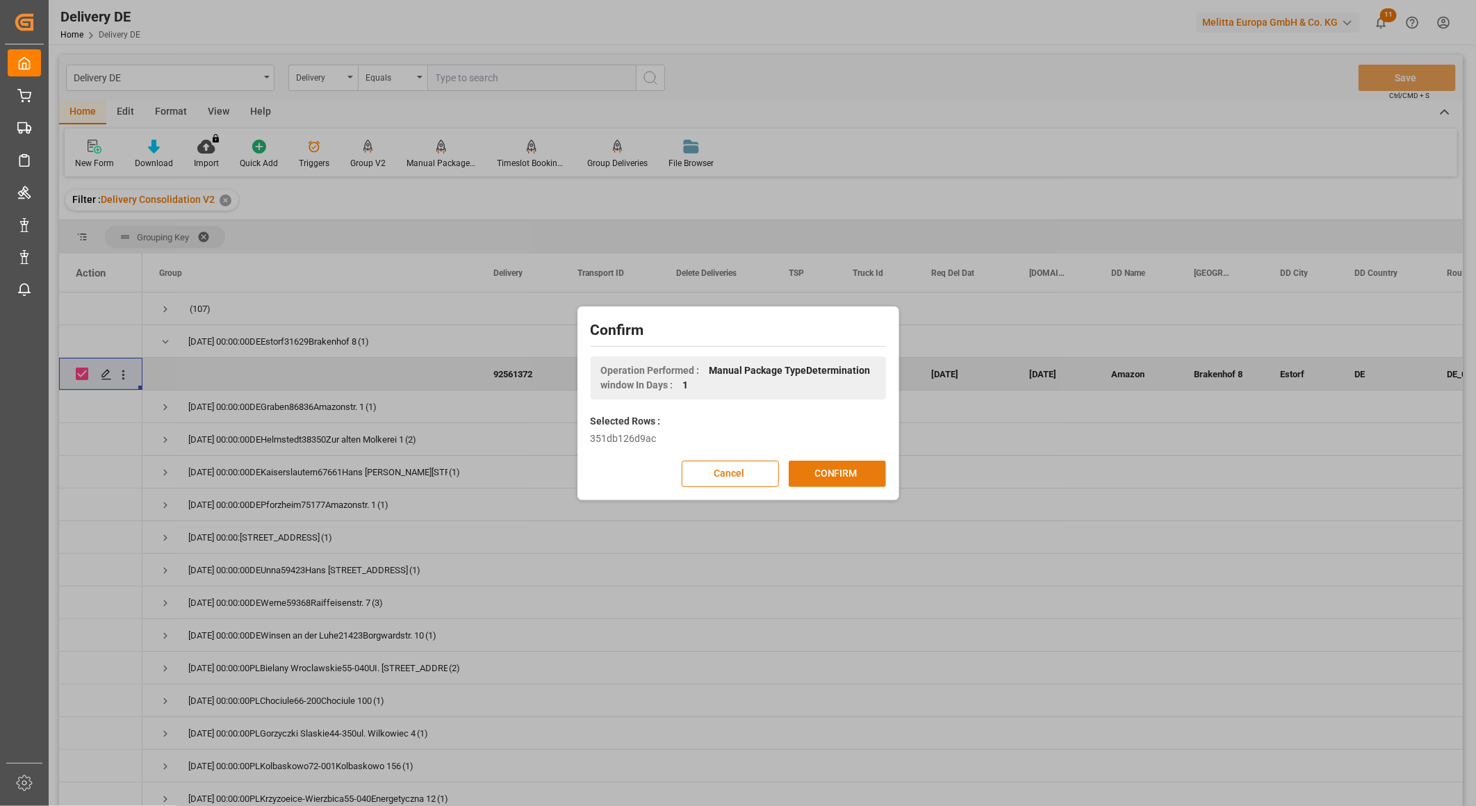
click at [841, 477] on button "CONFIRM" at bounding box center [837, 474] width 97 height 26
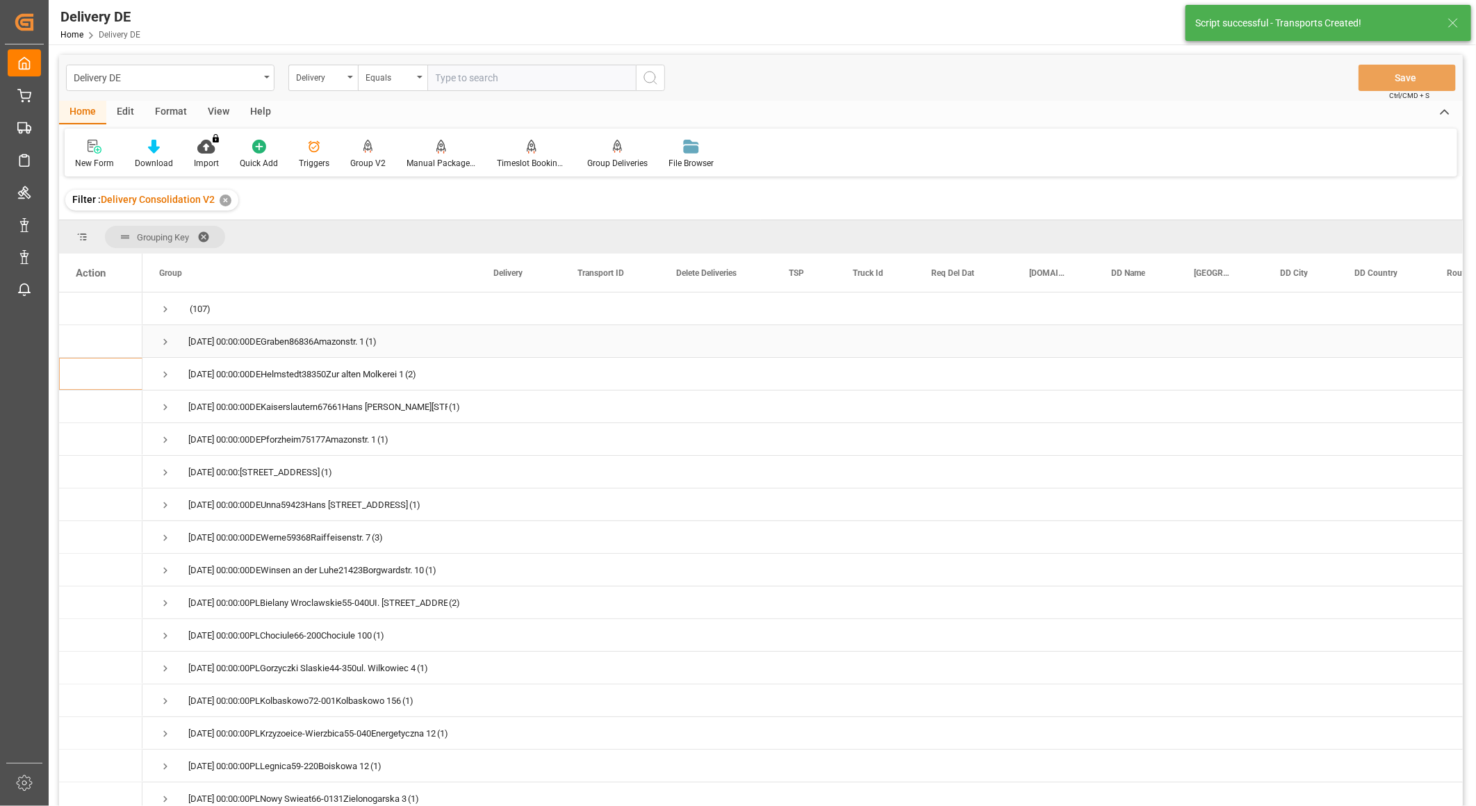
click at [162, 337] on span "Press SPACE to select this row." at bounding box center [165, 342] width 13 height 13
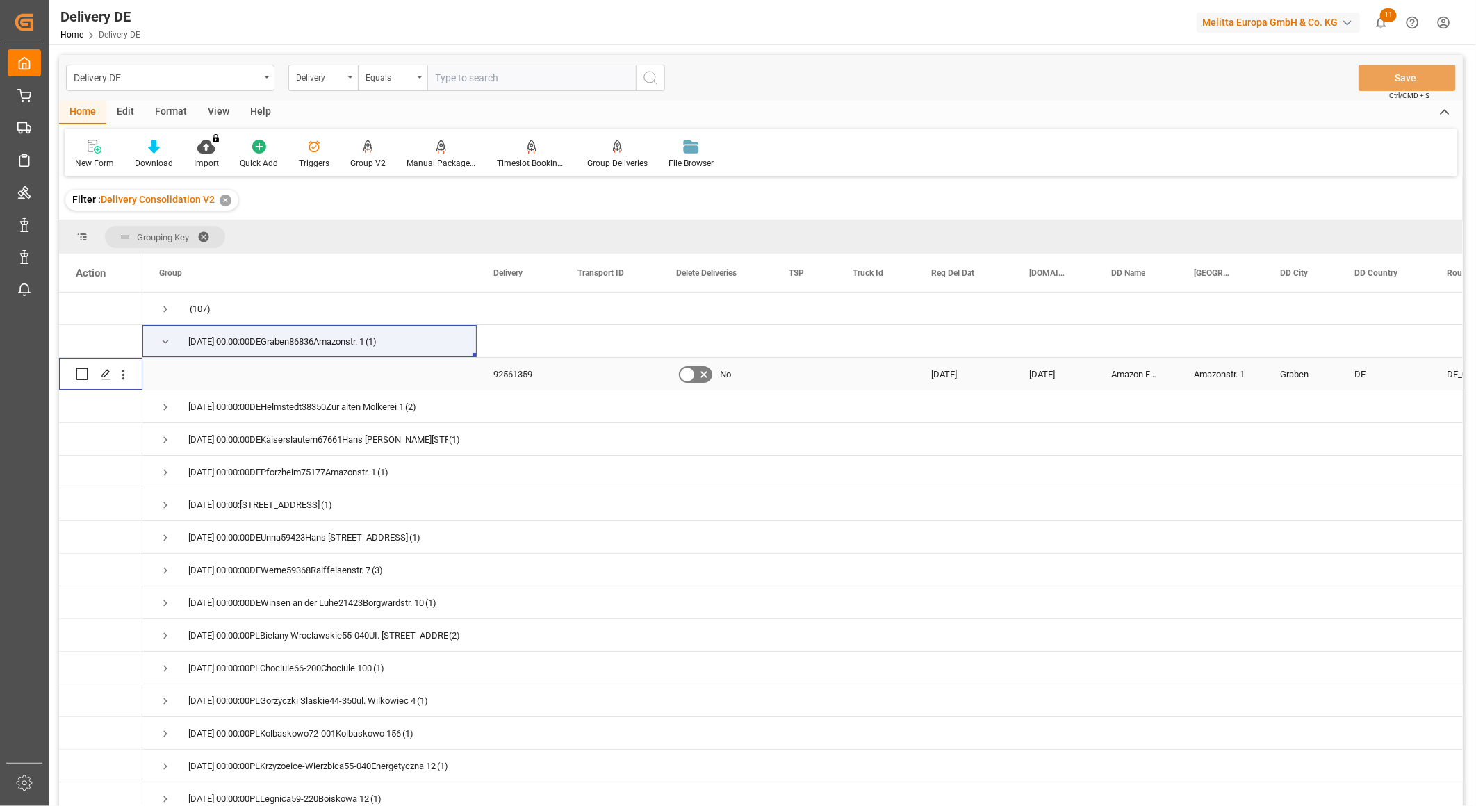
click at [80, 374] on input "Press Space to toggle row selection (unchecked)" at bounding box center [82, 374] width 13 height 13
checkbox input "true"
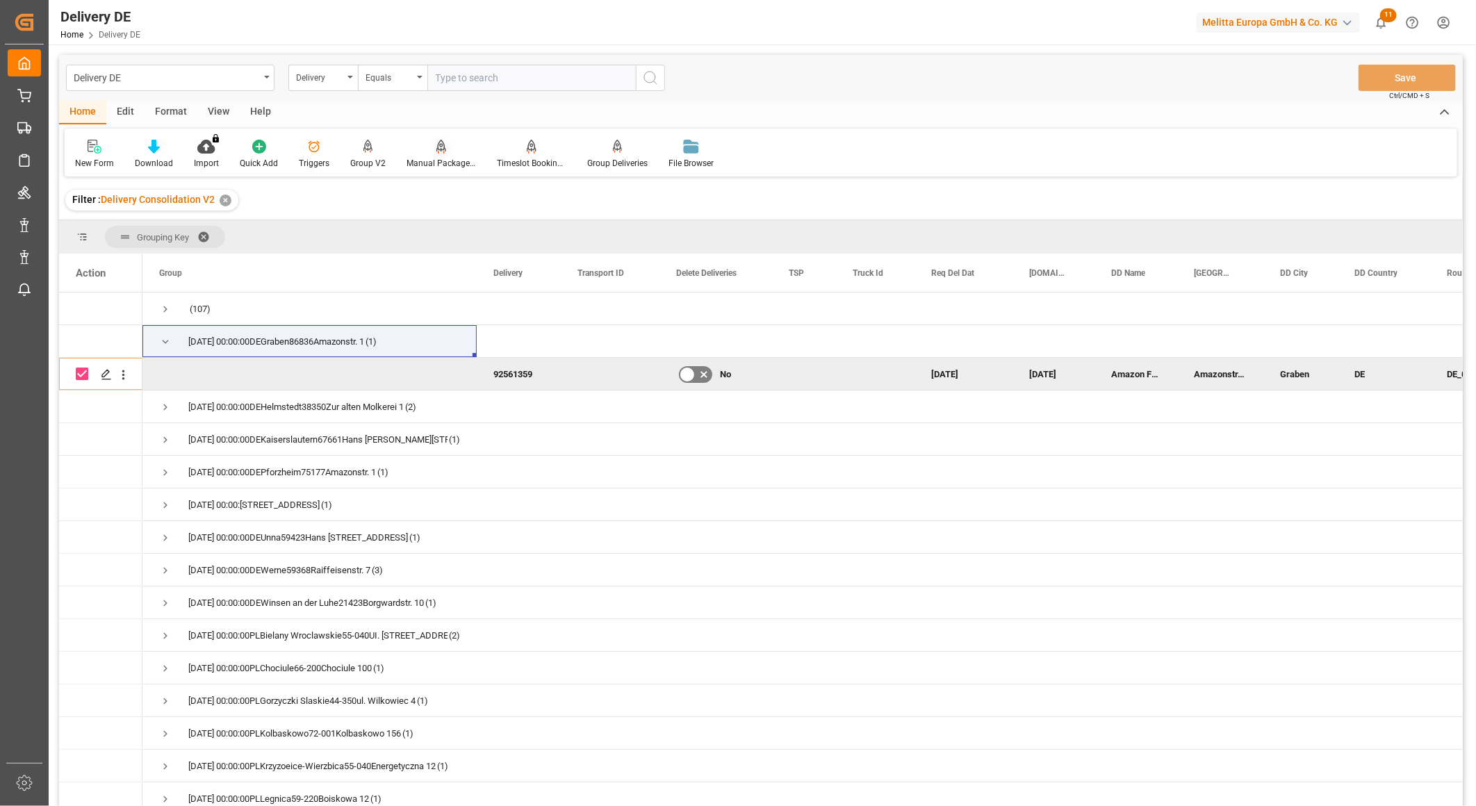
click at [431, 155] on div "Manual Package TypeDetermination" at bounding box center [441, 154] width 90 height 31
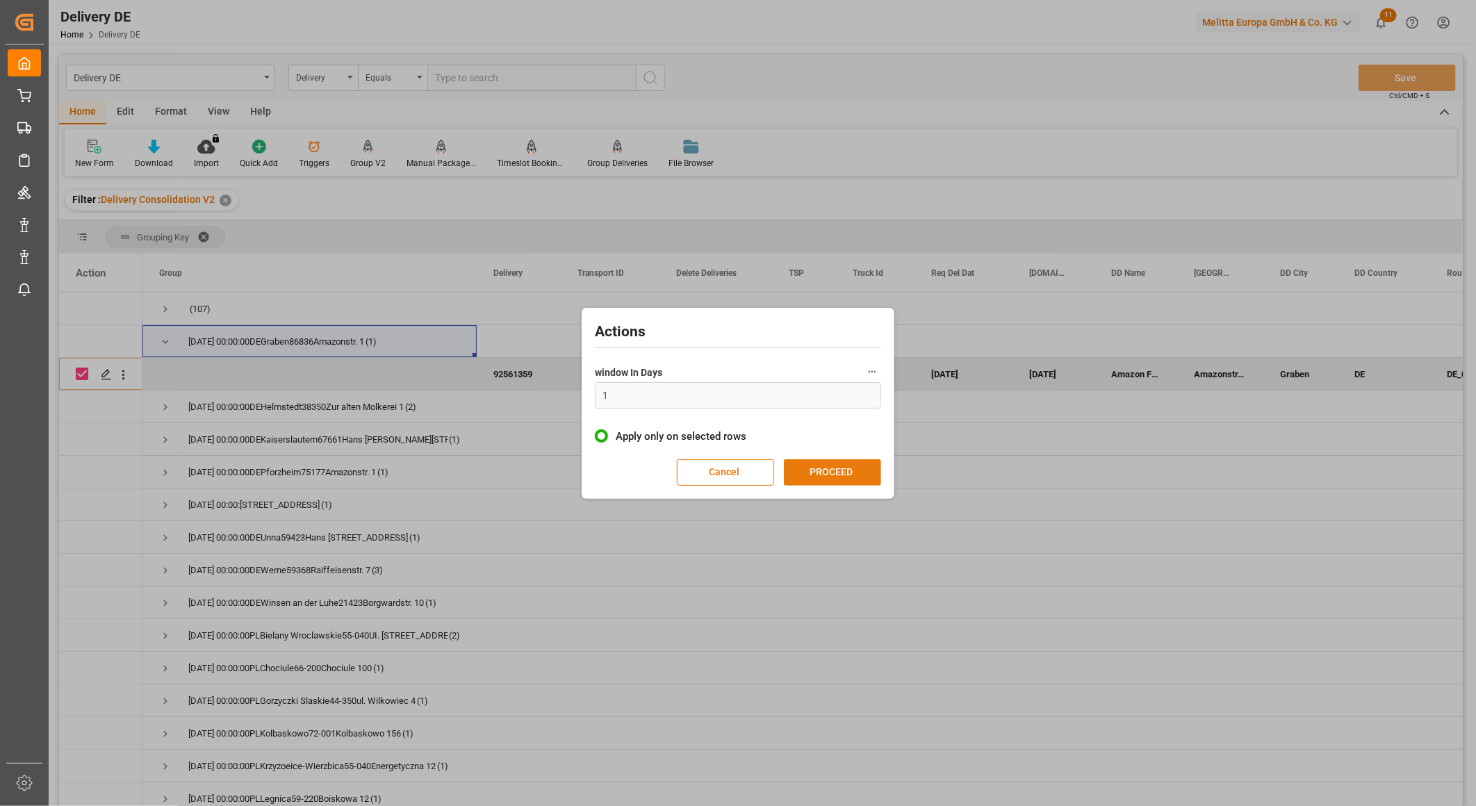
click at [827, 468] on button "PROCEED" at bounding box center [832, 472] width 97 height 26
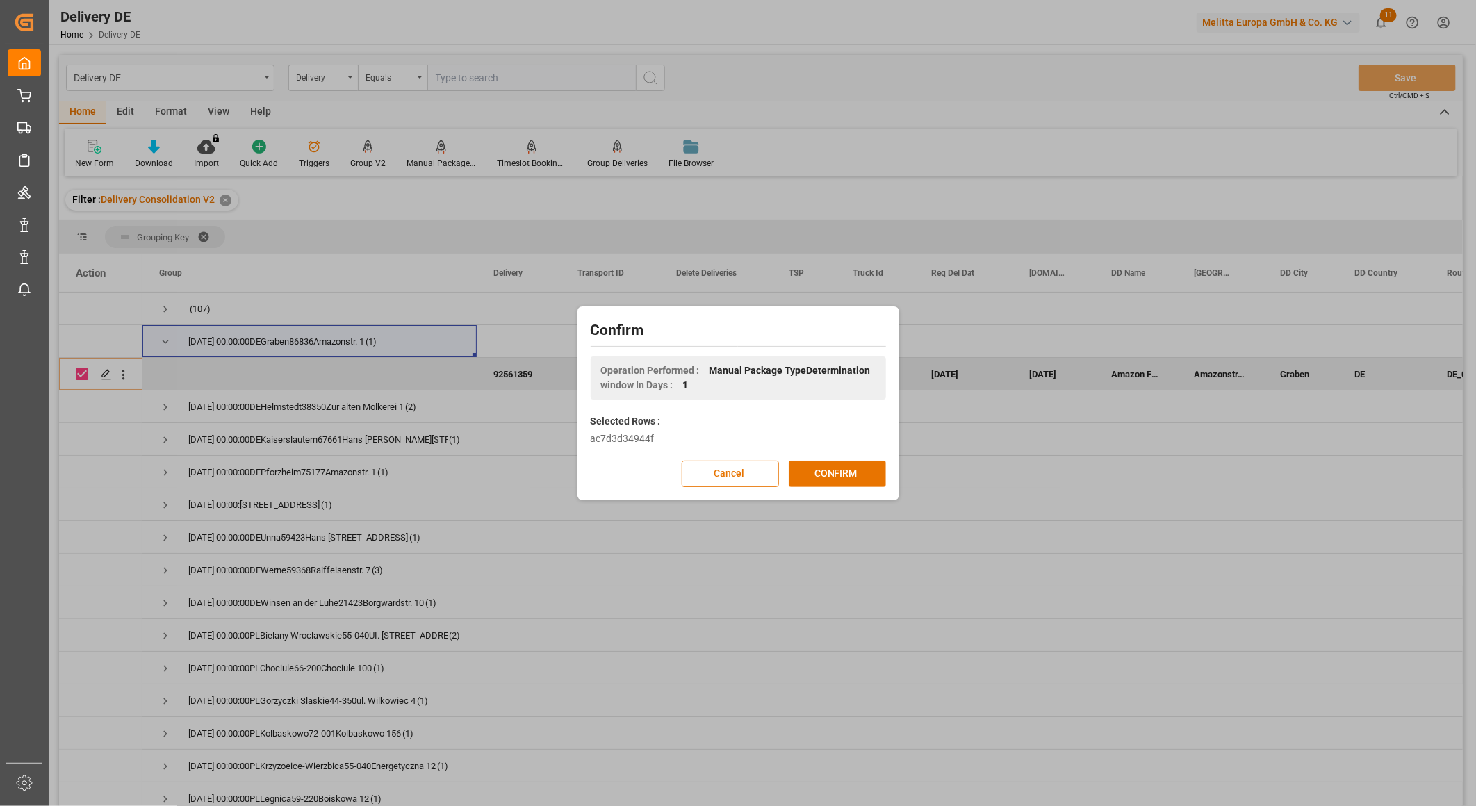
click at [830, 468] on button "CONFIRM" at bounding box center [837, 474] width 97 height 26
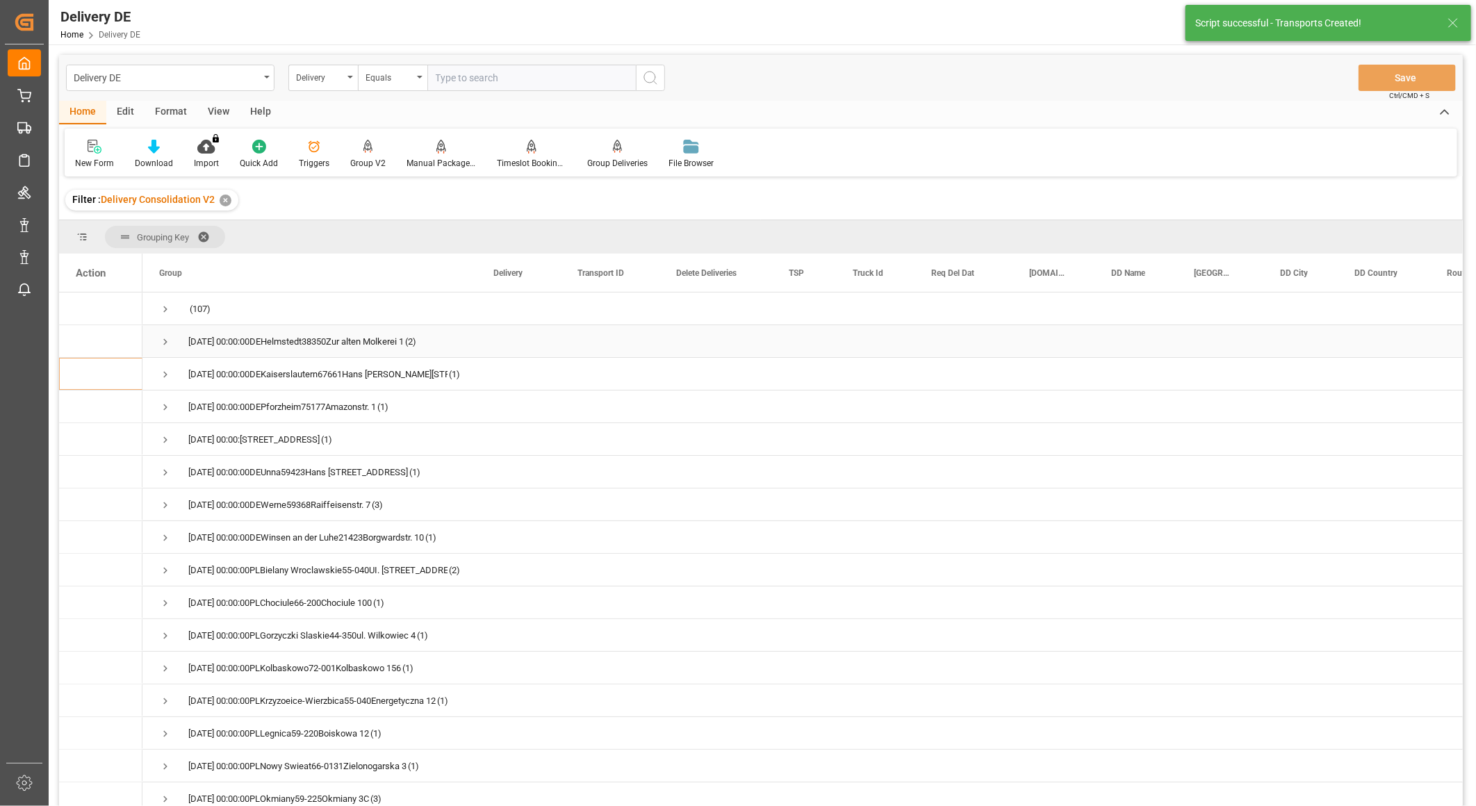
click at [165, 336] on span "Press SPACE to select this row." at bounding box center [165, 342] width 13 height 13
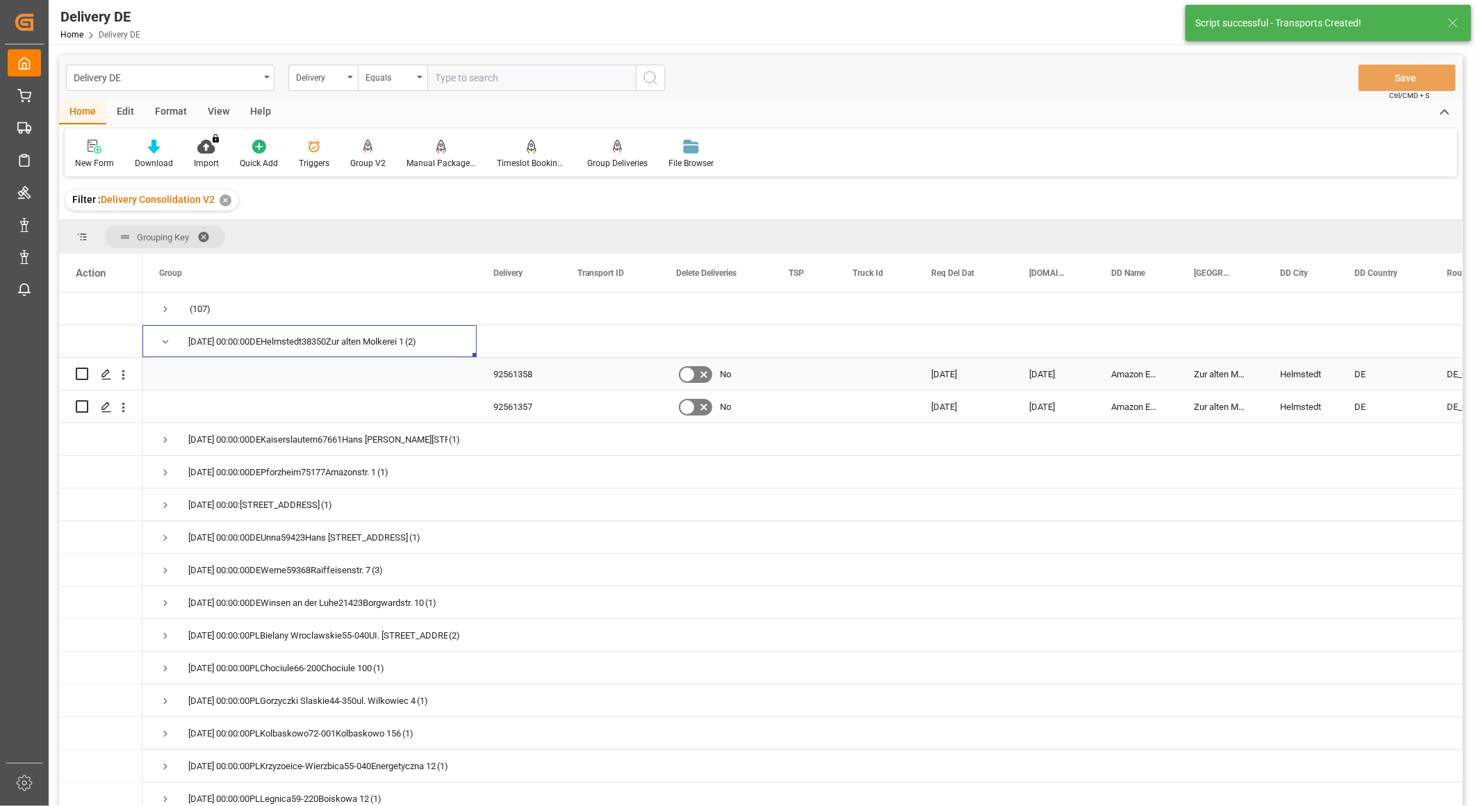
click at [79, 377] on input "Press Space to toggle row selection (unchecked)" at bounding box center [82, 374] width 13 height 13
checkbox input "true"
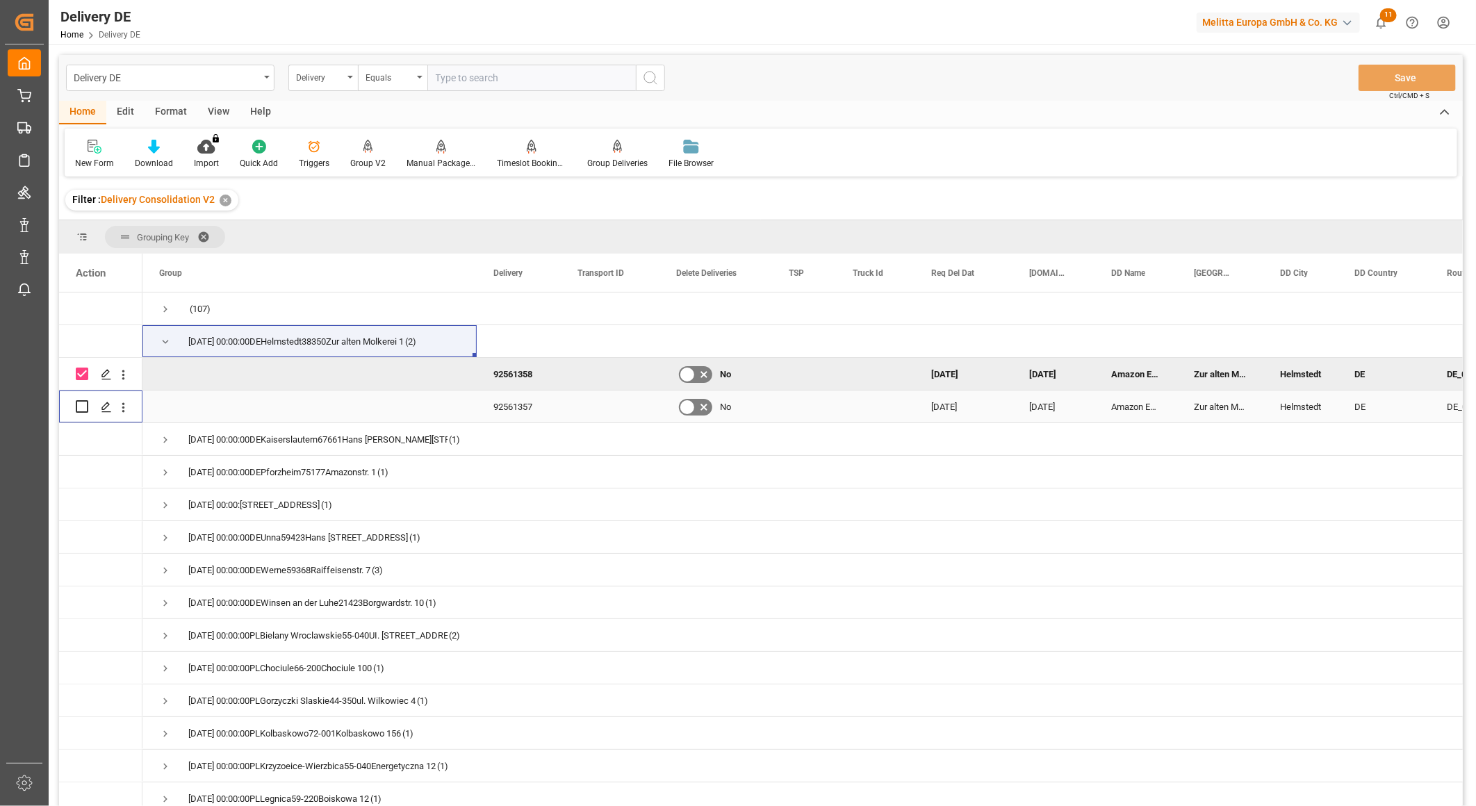
click at [81, 402] on input "Press Space to toggle row selection (unchecked)" at bounding box center [82, 406] width 13 height 13
checkbox input "true"
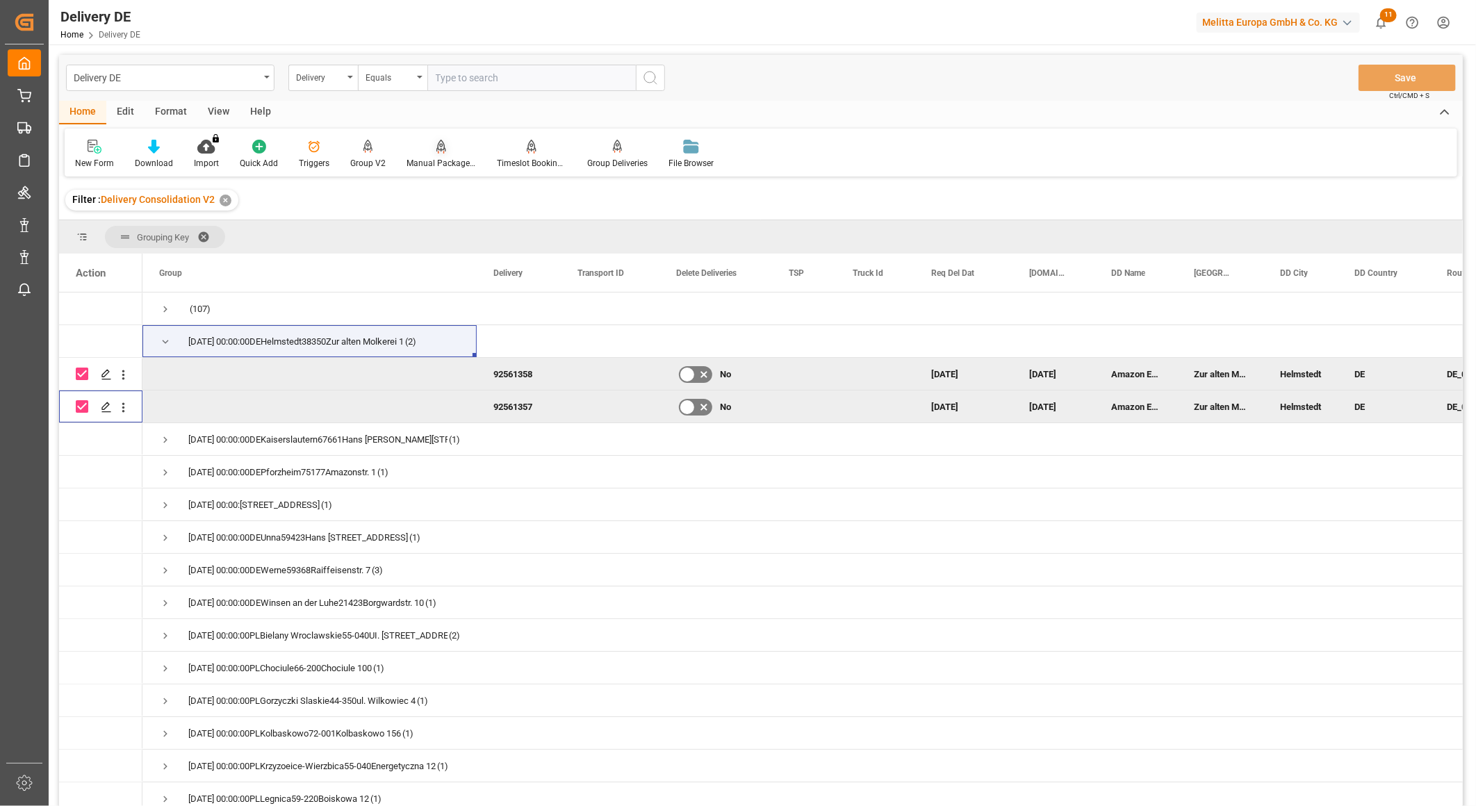
click at [440, 156] on div "Manual Package TypeDetermination" at bounding box center [441, 154] width 90 height 31
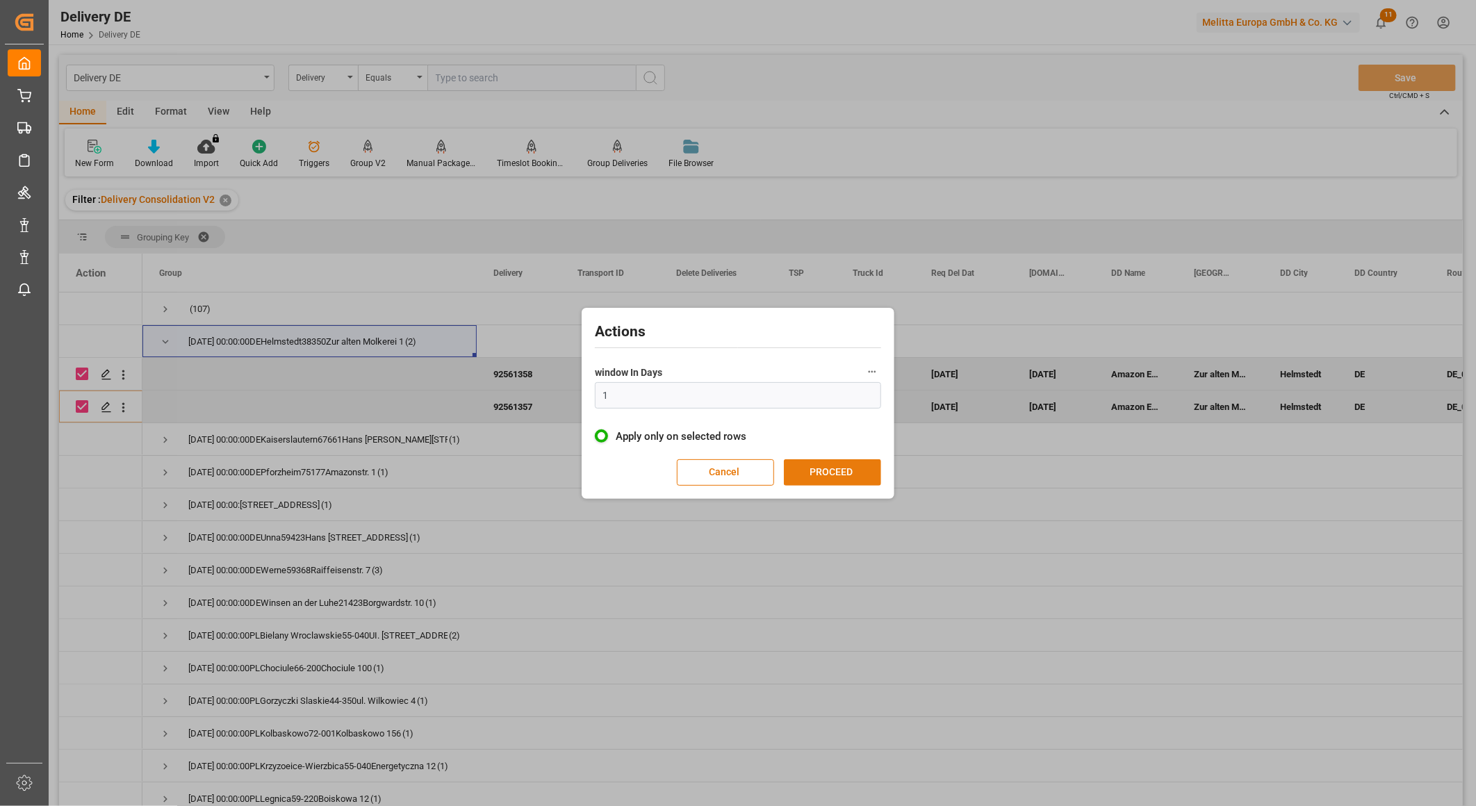
click at [811, 476] on button "PROCEED" at bounding box center [832, 472] width 97 height 26
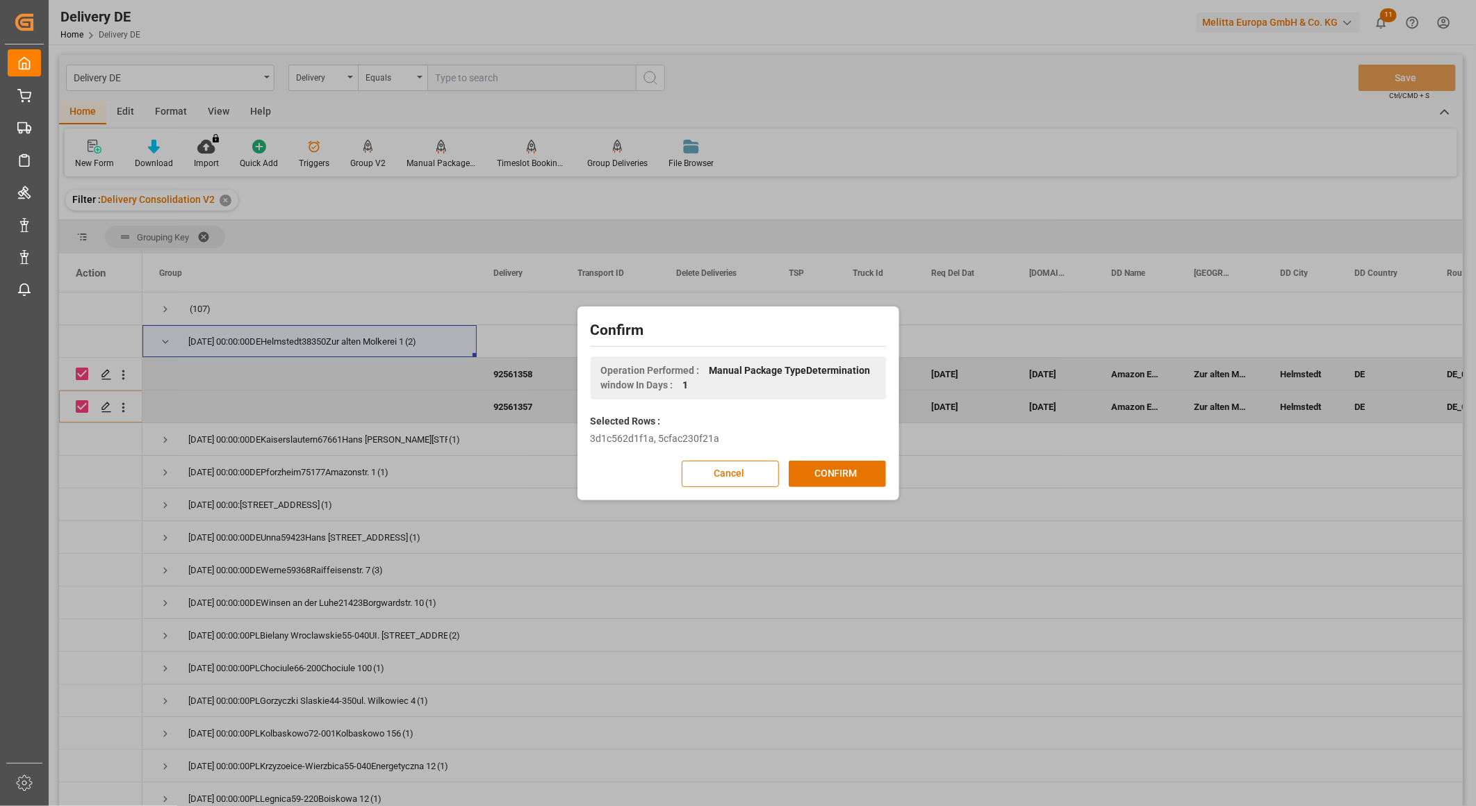
click at [811, 476] on button "CONFIRM" at bounding box center [837, 474] width 97 height 26
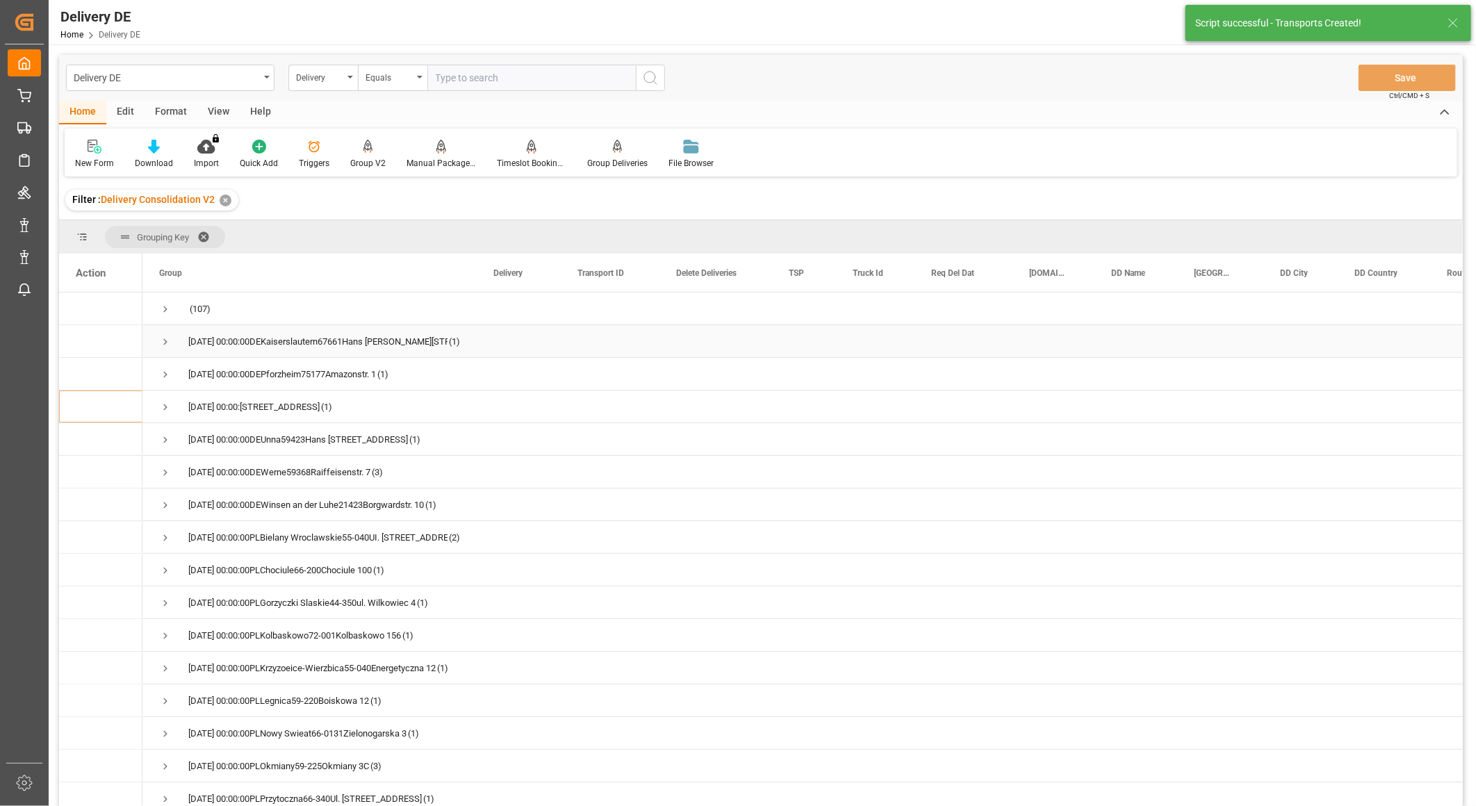
click at [164, 338] on span "Press SPACE to select this row." at bounding box center [165, 342] width 13 height 13
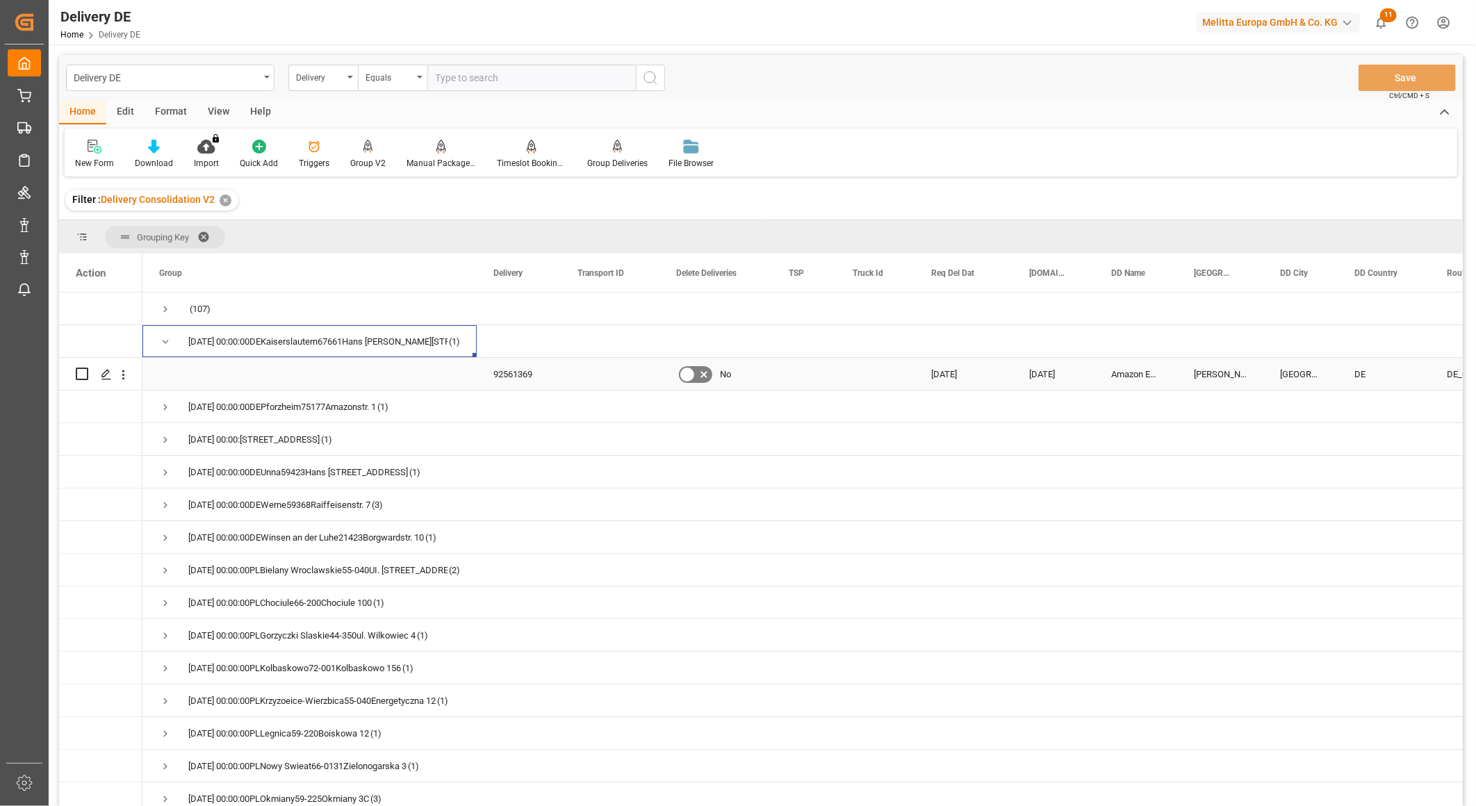
click at [79, 371] on input "Press Space to toggle row selection (unchecked)" at bounding box center [82, 374] width 13 height 13
checkbox input "true"
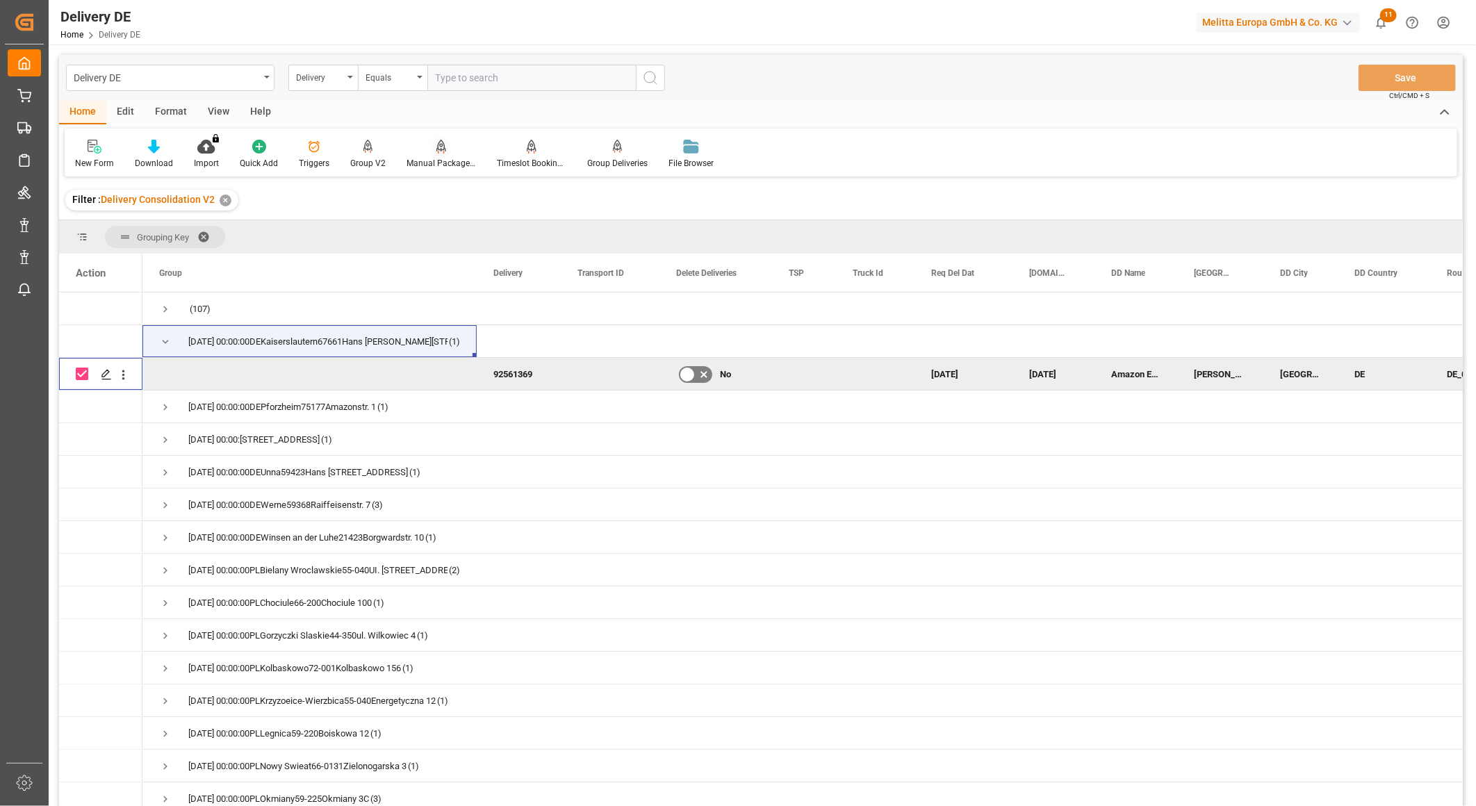
click at [439, 157] on div "Manual Package TypeDetermination" at bounding box center [440, 163] width 69 height 13
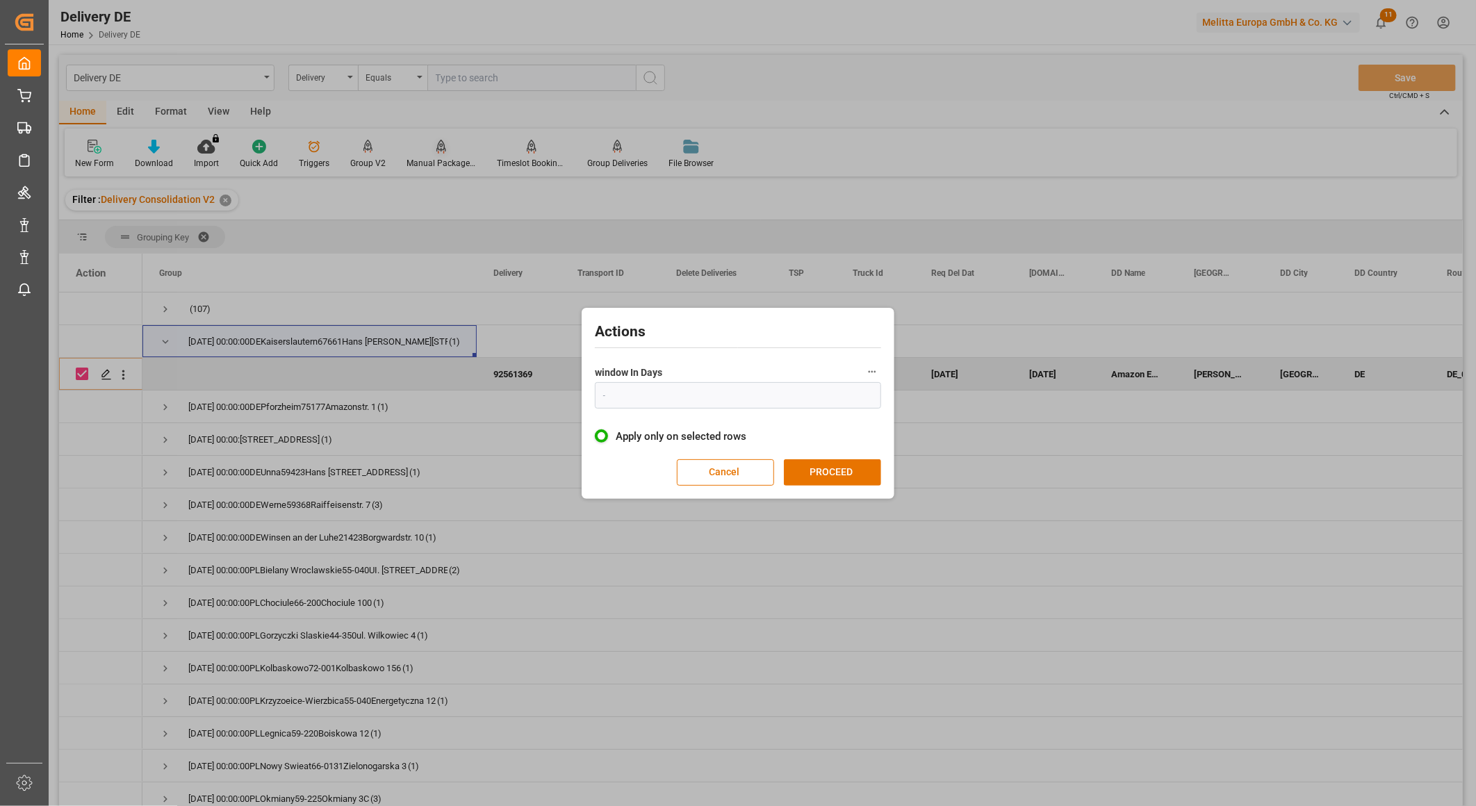
type input "1"
click at [831, 477] on button "PROCEED" at bounding box center [832, 472] width 97 height 26
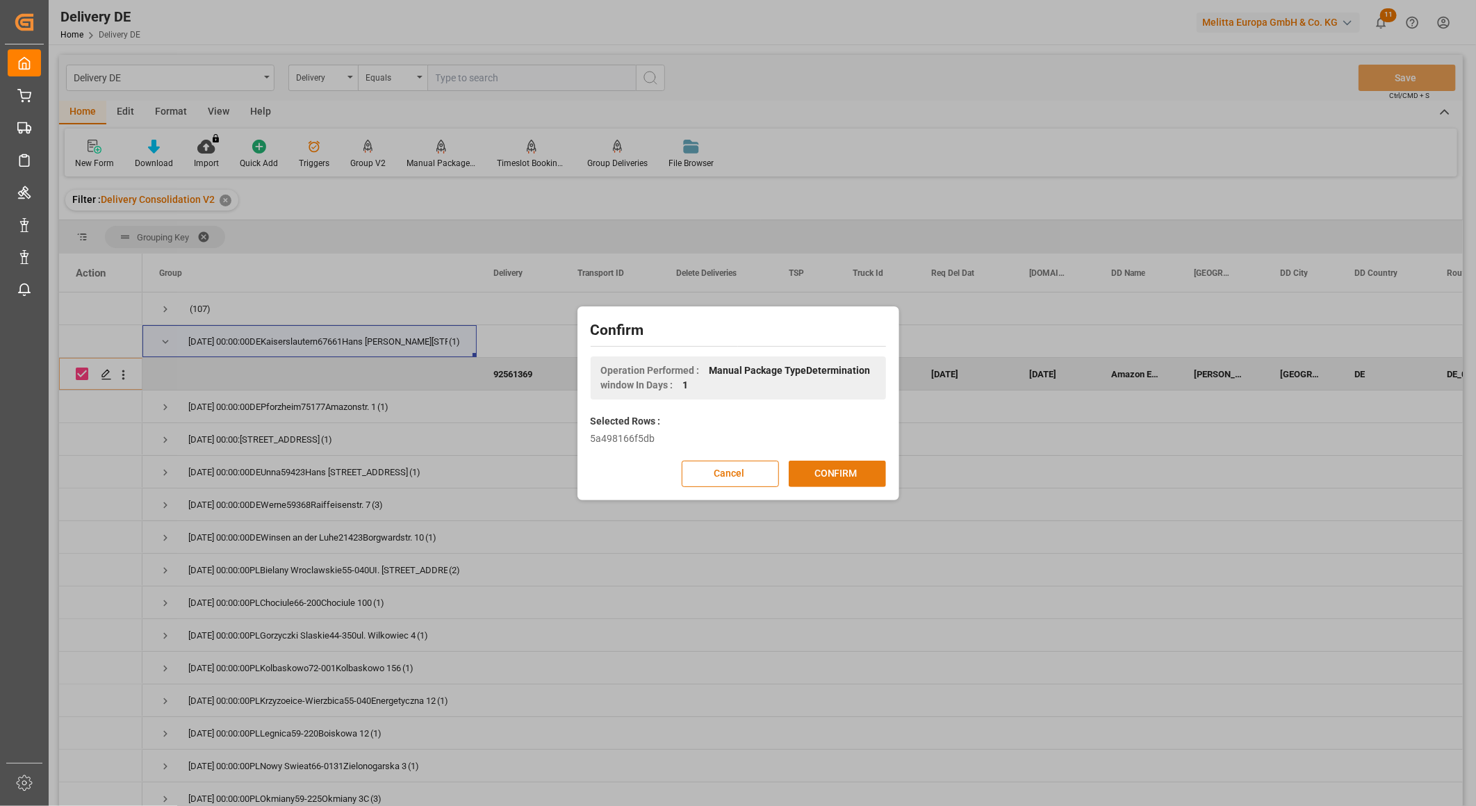
click at [836, 470] on button "CONFIRM" at bounding box center [837, 474] width 97 height 26
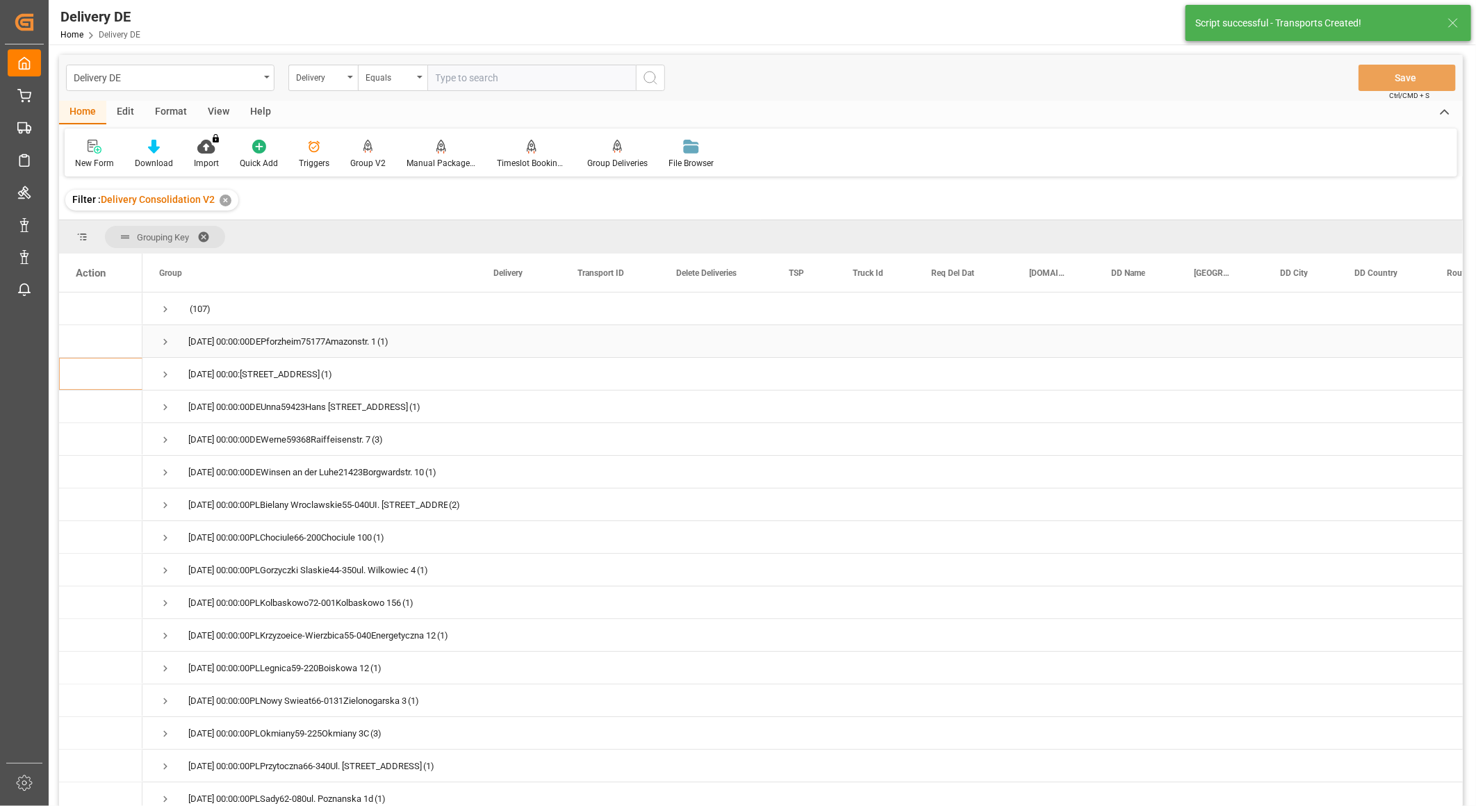
click at [163, 339] on span "Press SPACE to select this row." at bounding box center [165, 342] width 13 height 13
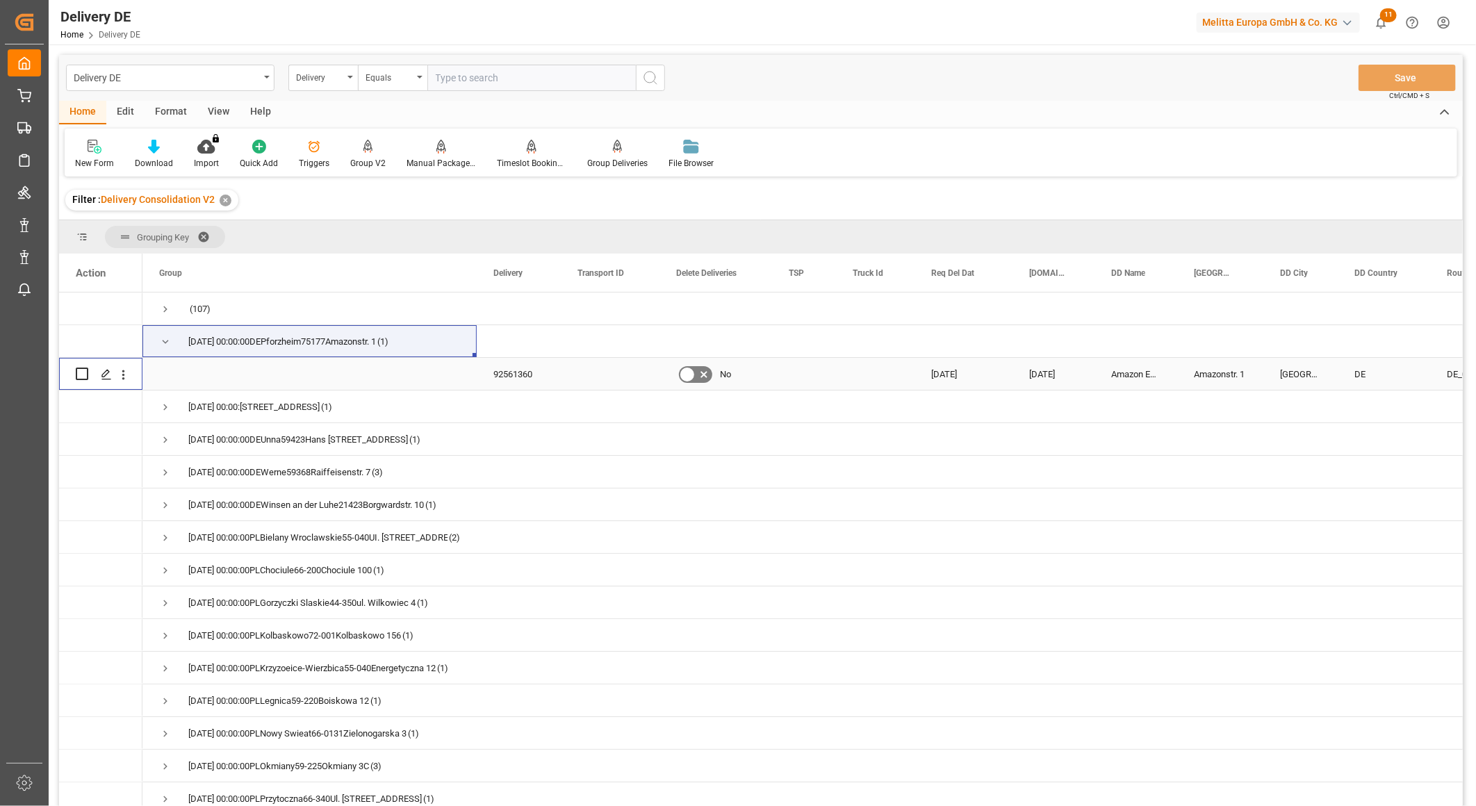
click at [79, 373] on input "Press Space to toggle row selection (unchecked)" at bounding box center [82, 374] width 13 height 13
checkbox input "true"
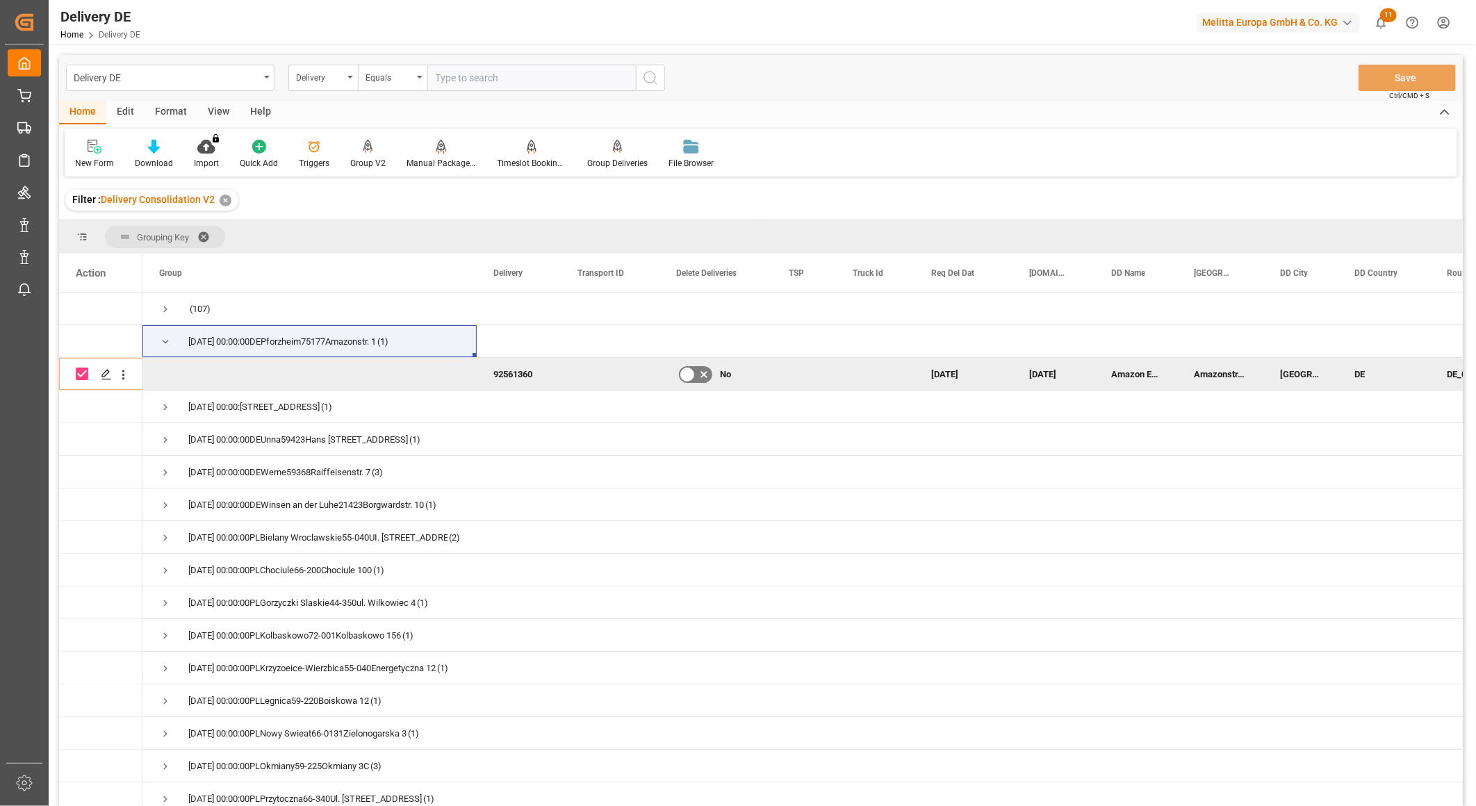
click at [438, 151] on icon at bounding box center [441, 147] width 10 height 14
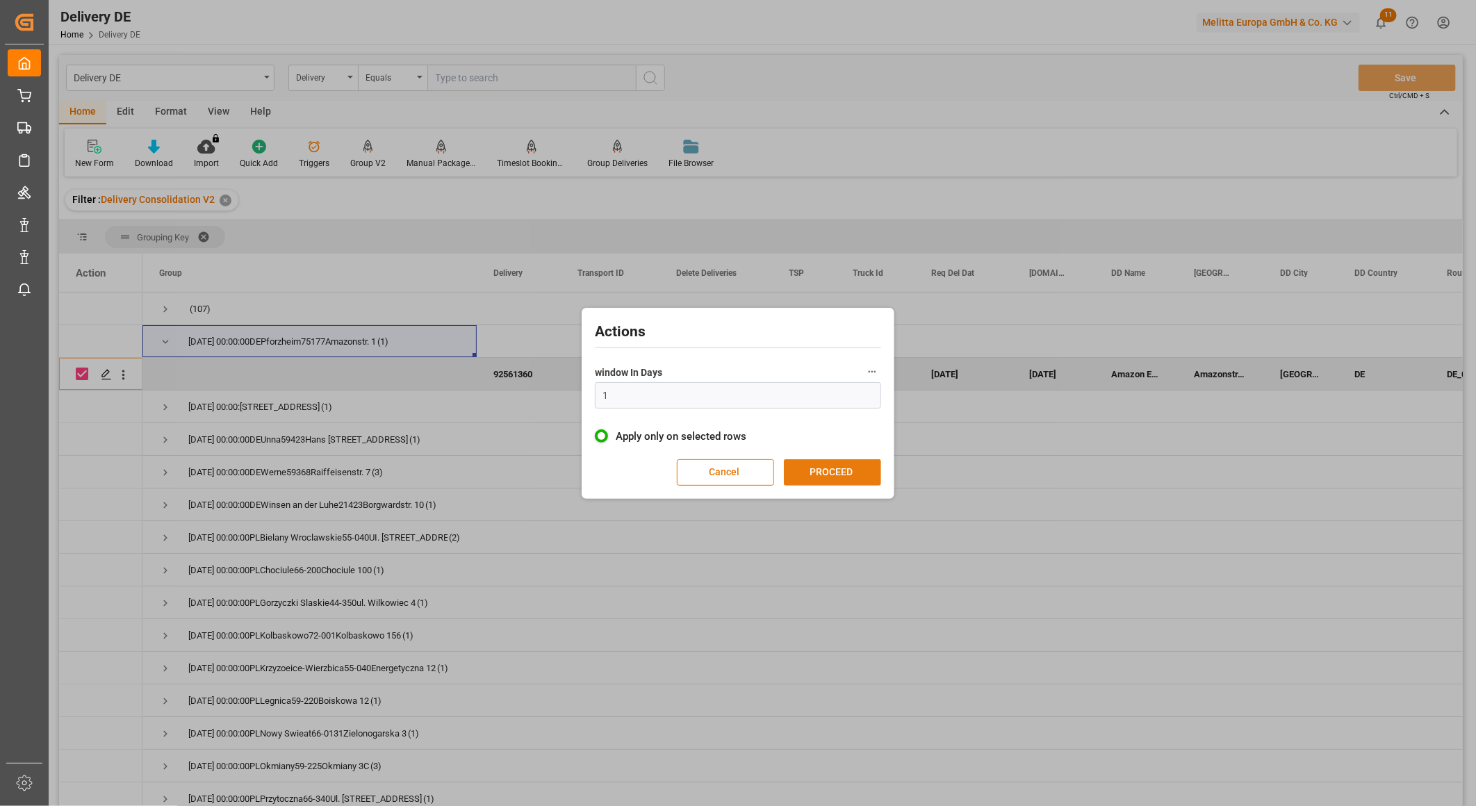
click at [810, 476] on button "PROCEED" at bounding box center [832, 472] width 97 height 26
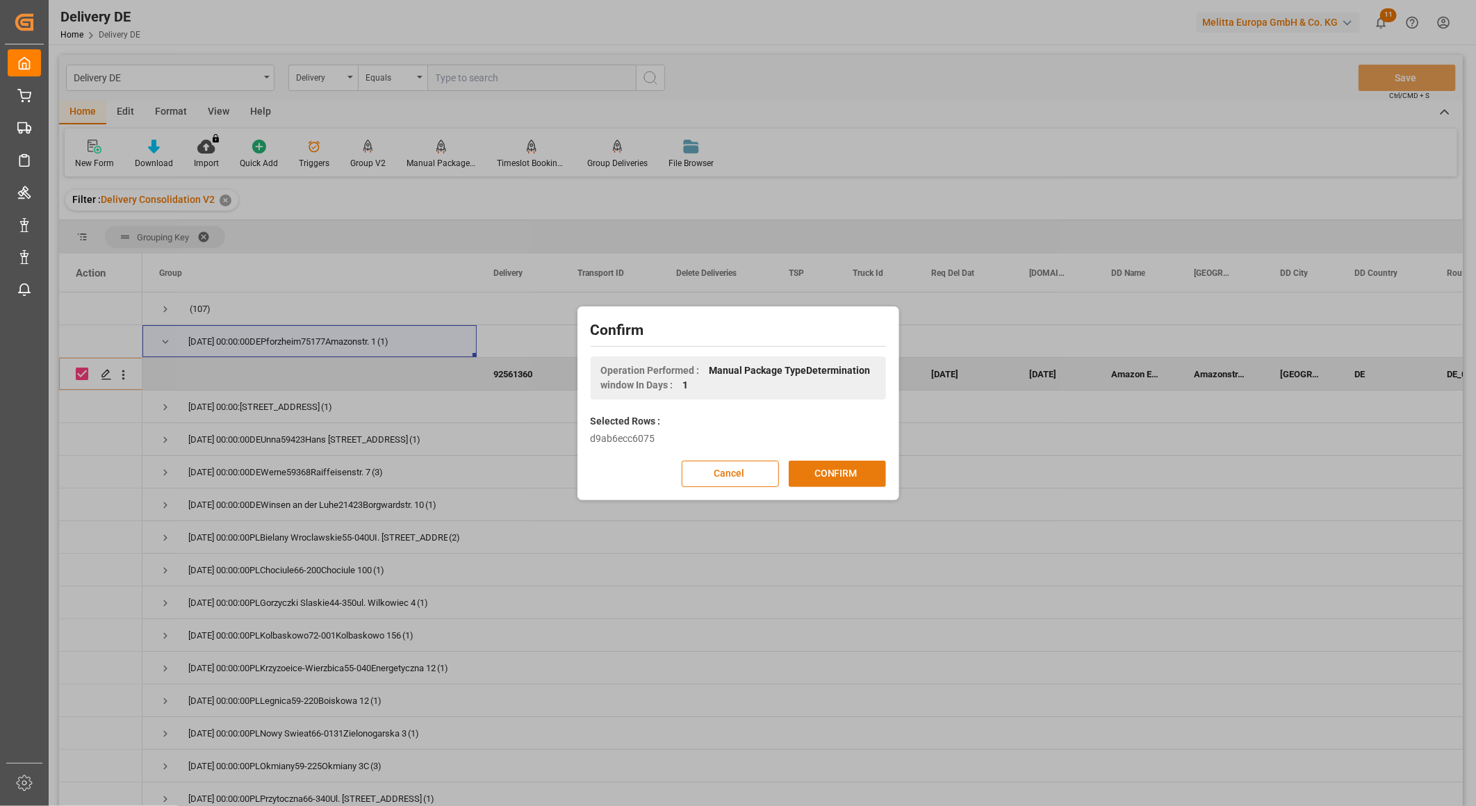
click at [811, 469] on button "CONFIRM" at bounding box center [837, 474] width 97 height 26
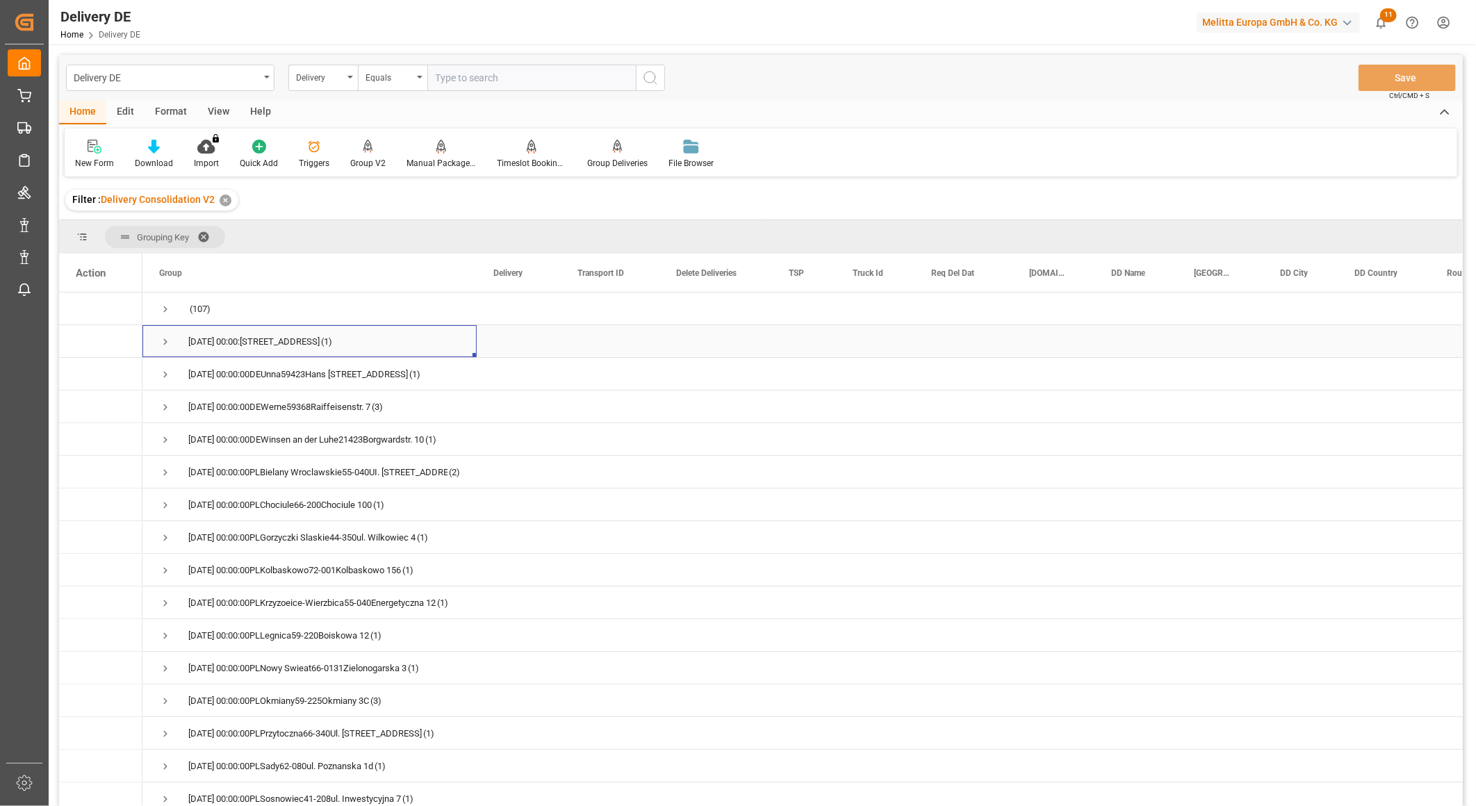
click at [164, 339] on span "Press SPACE to select this row." at bounding box center [165, 342] width 13 height 13
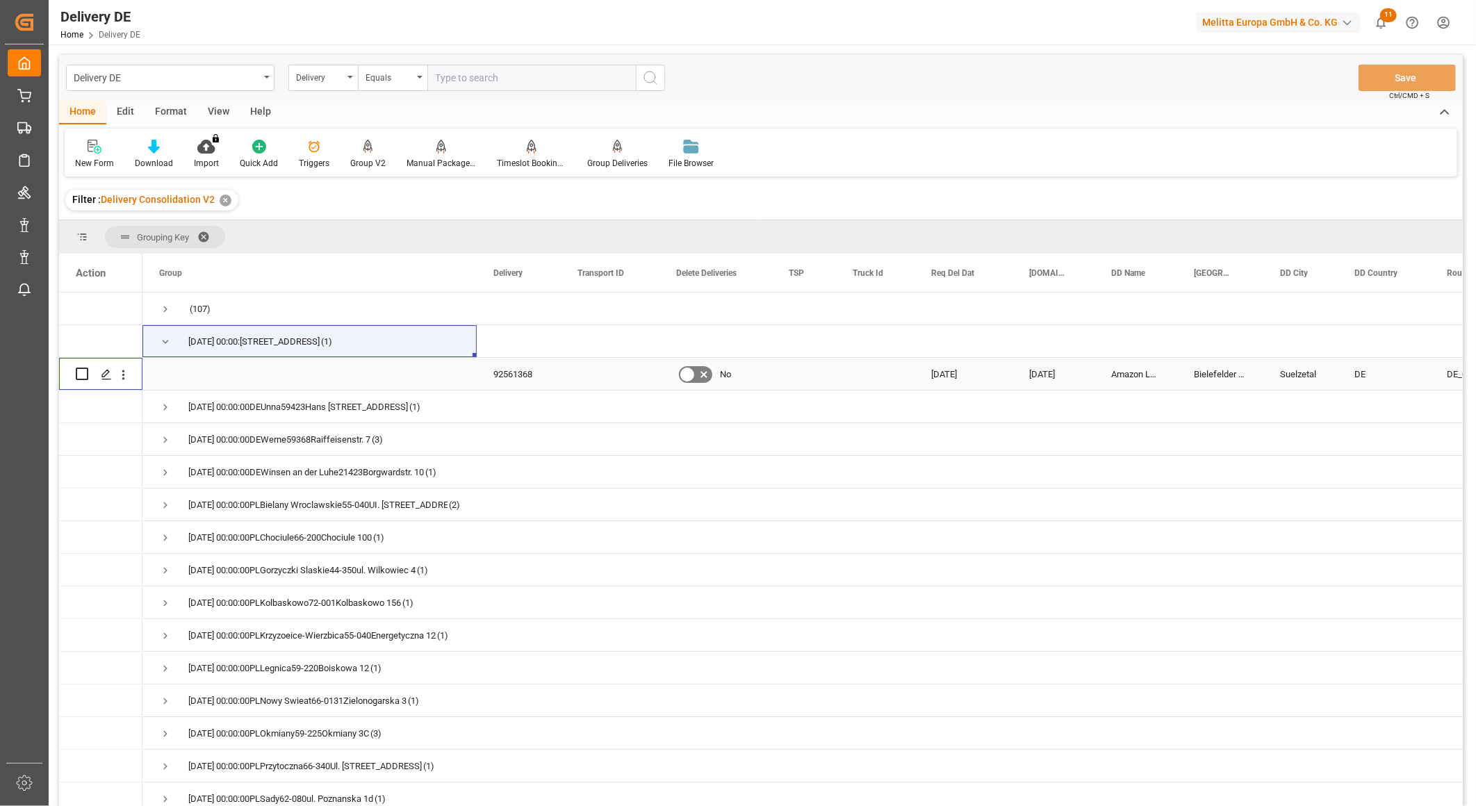
click at [78, 371] on input "Press Space to toggle row selection (unchecked)" at bounding box center [82, 374] width 13 height 13
checkbox input "true"
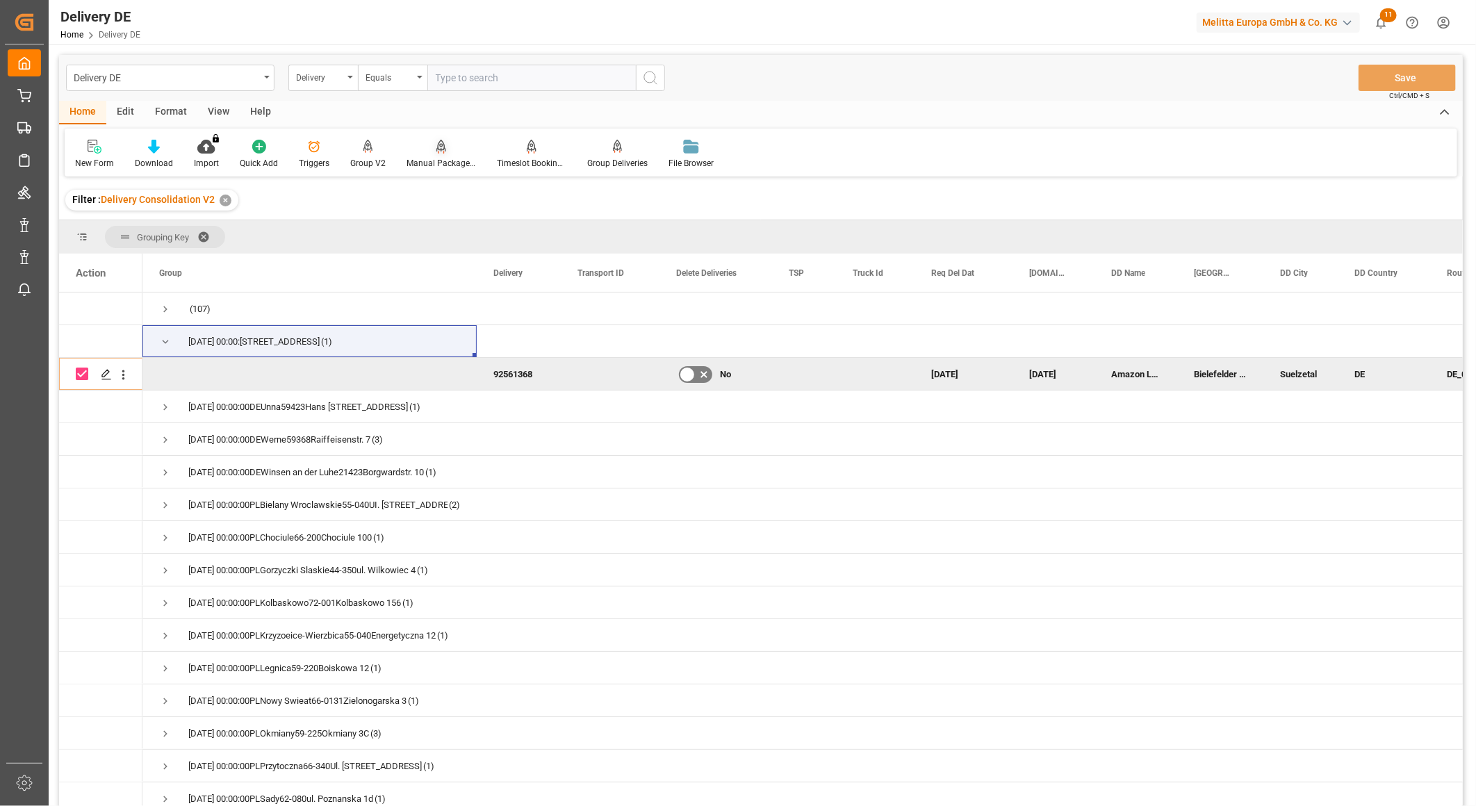
click at [429, 151] on div at bounding box center [440, 146] width 69 height 15
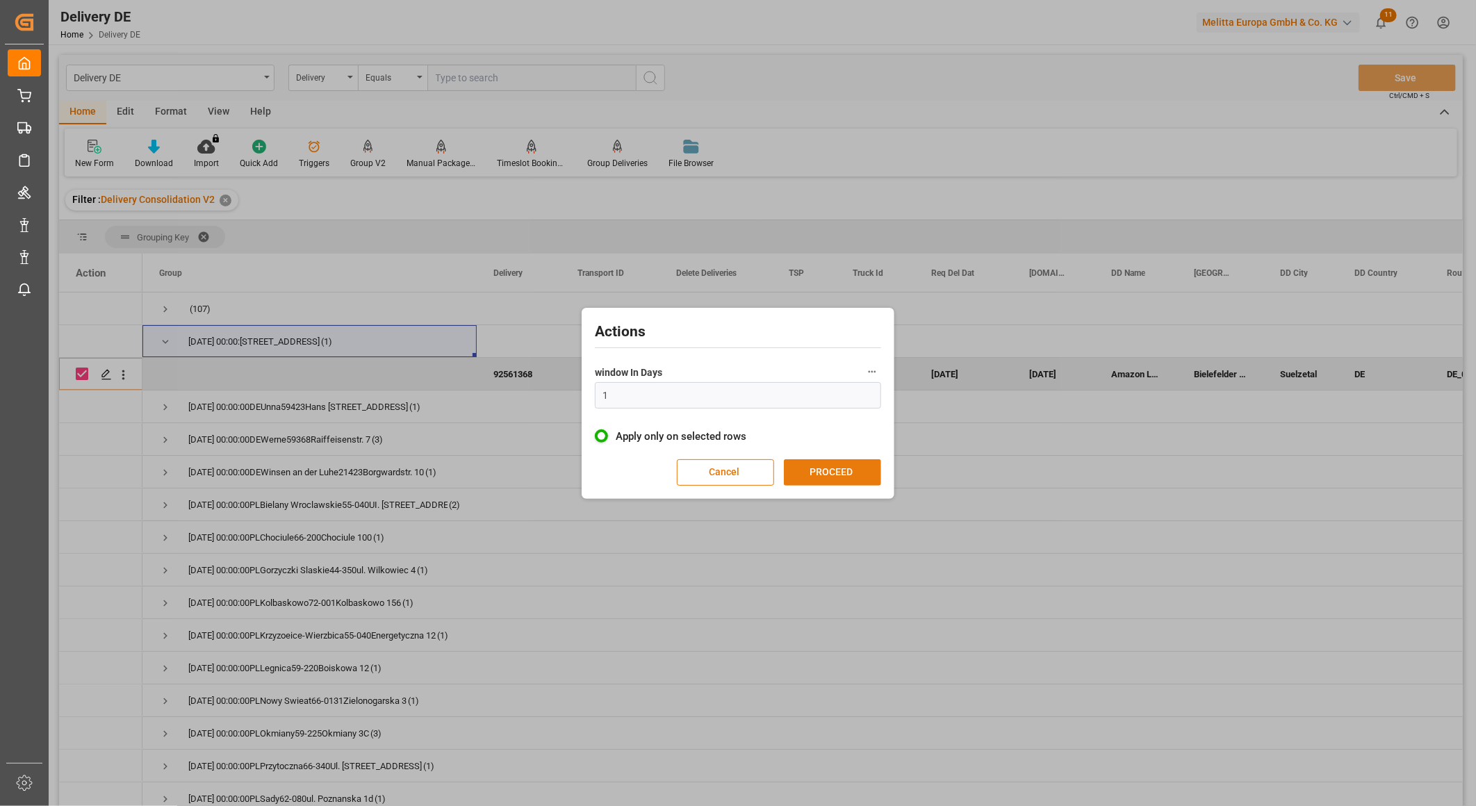
click at [827, 473] on button "PROCEED" at bounding box center [832, 472] width 97 height 26
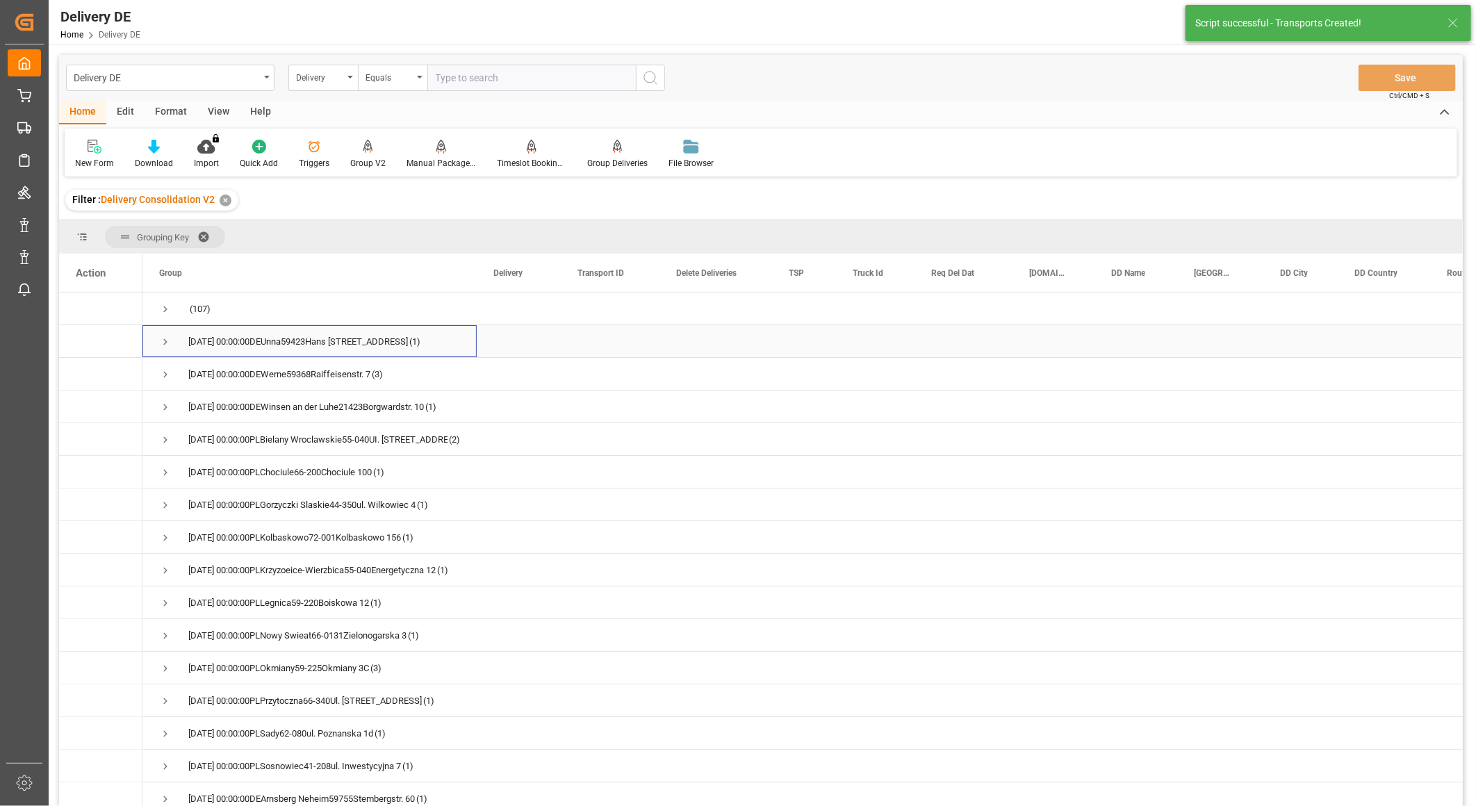
click at [169, 340] on span "Press SPACE to select this row." at bounding box center [165, 342] width 13 height 13
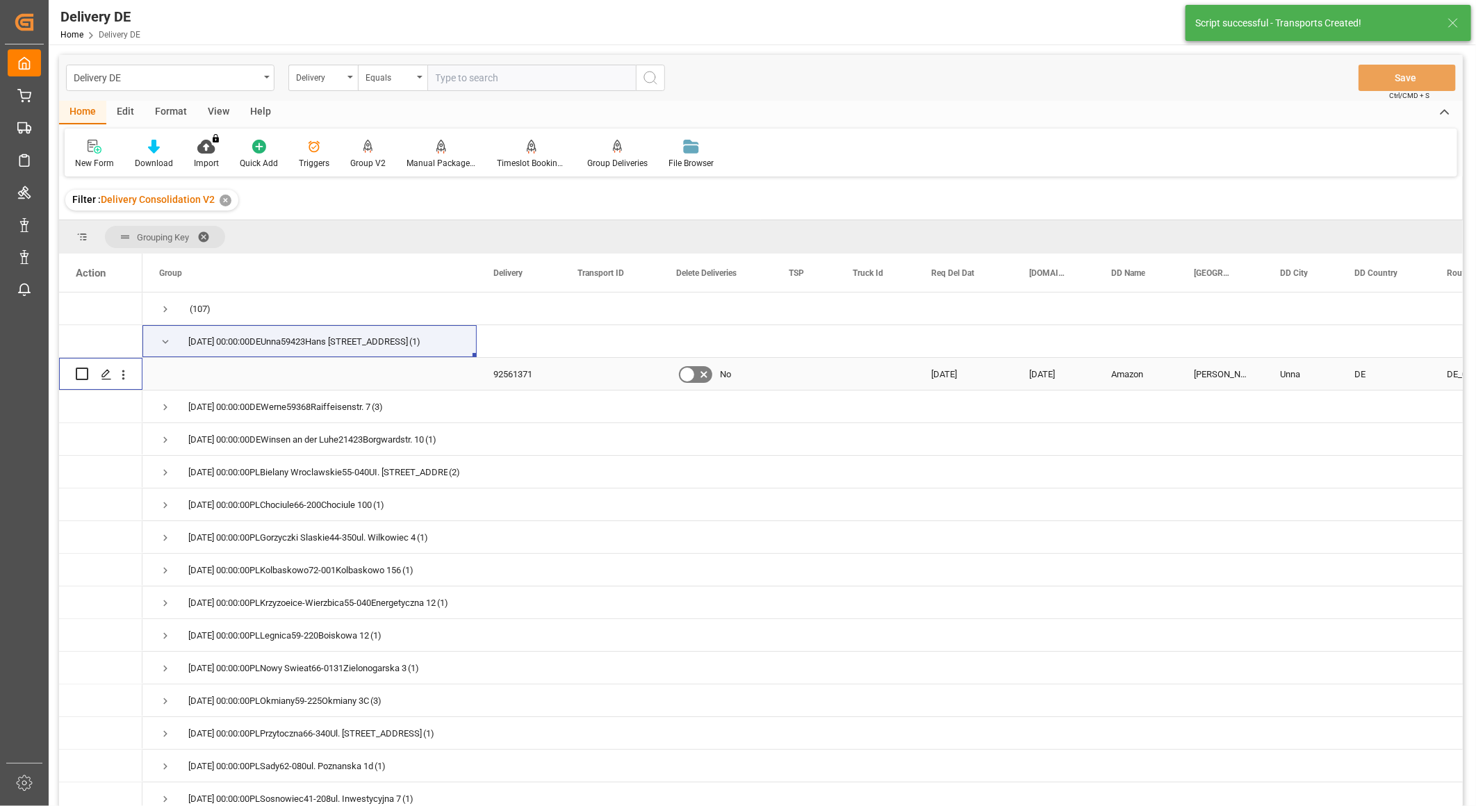
click at [81, 376] on input "Press Space to toggle row selection (unchecked)" at bounding box center [82, 374] width 13 height 13
checkbox input "true"
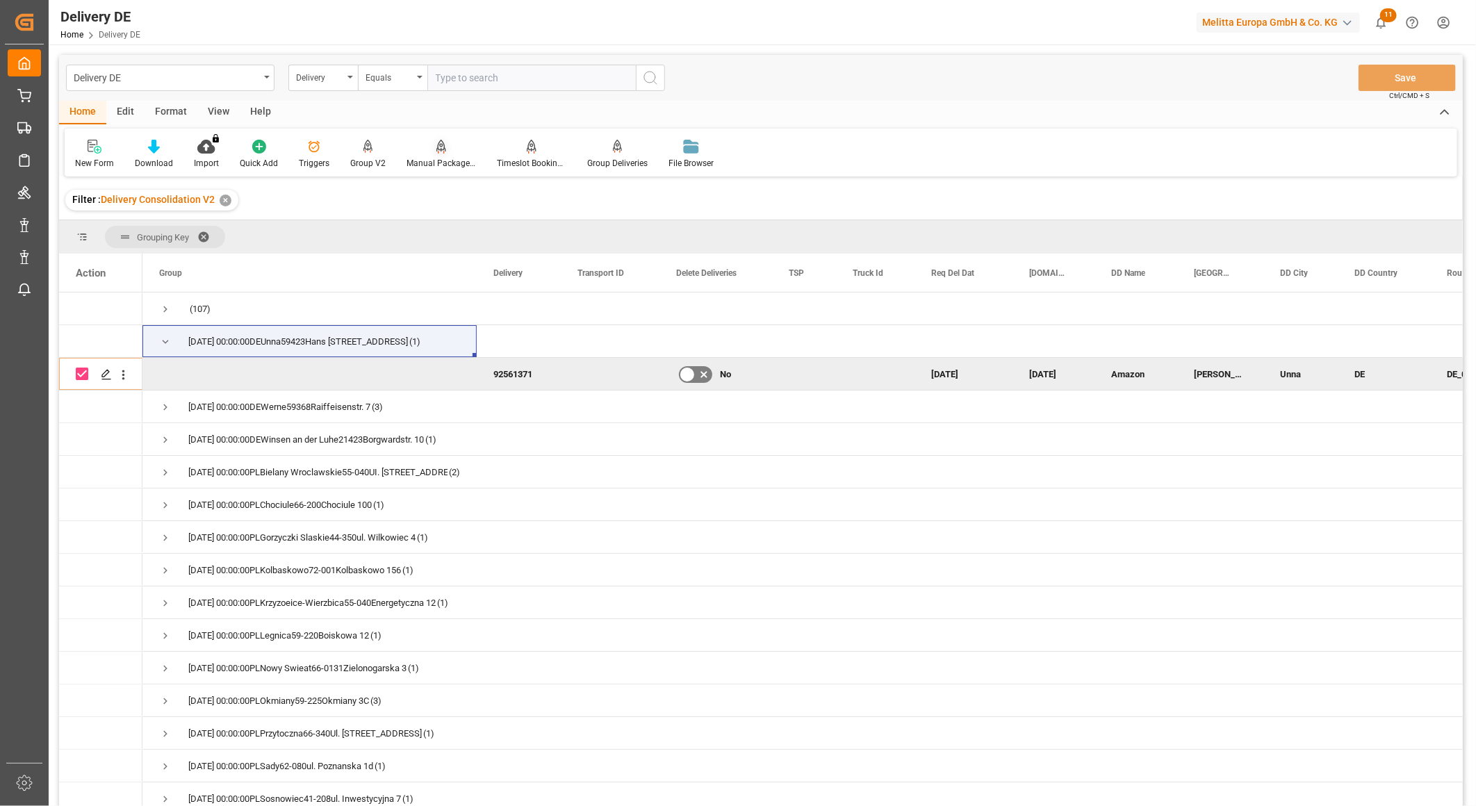
click at [436, 149] on icon at bounding box center [441, 146] width 10 height 12
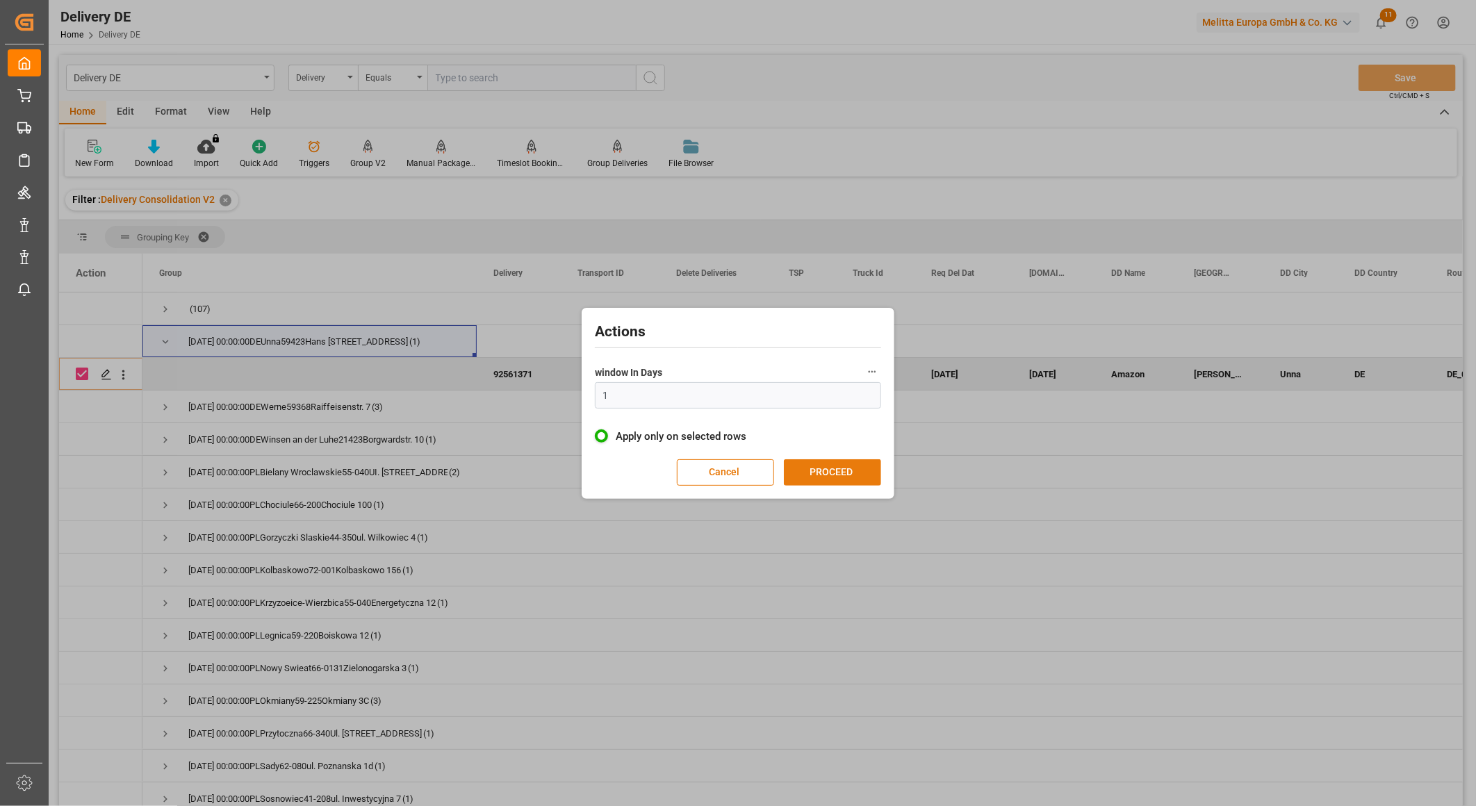
click at [827, 466] on button "PROCEED" at bounding box center [832, 472] width 97 height 26
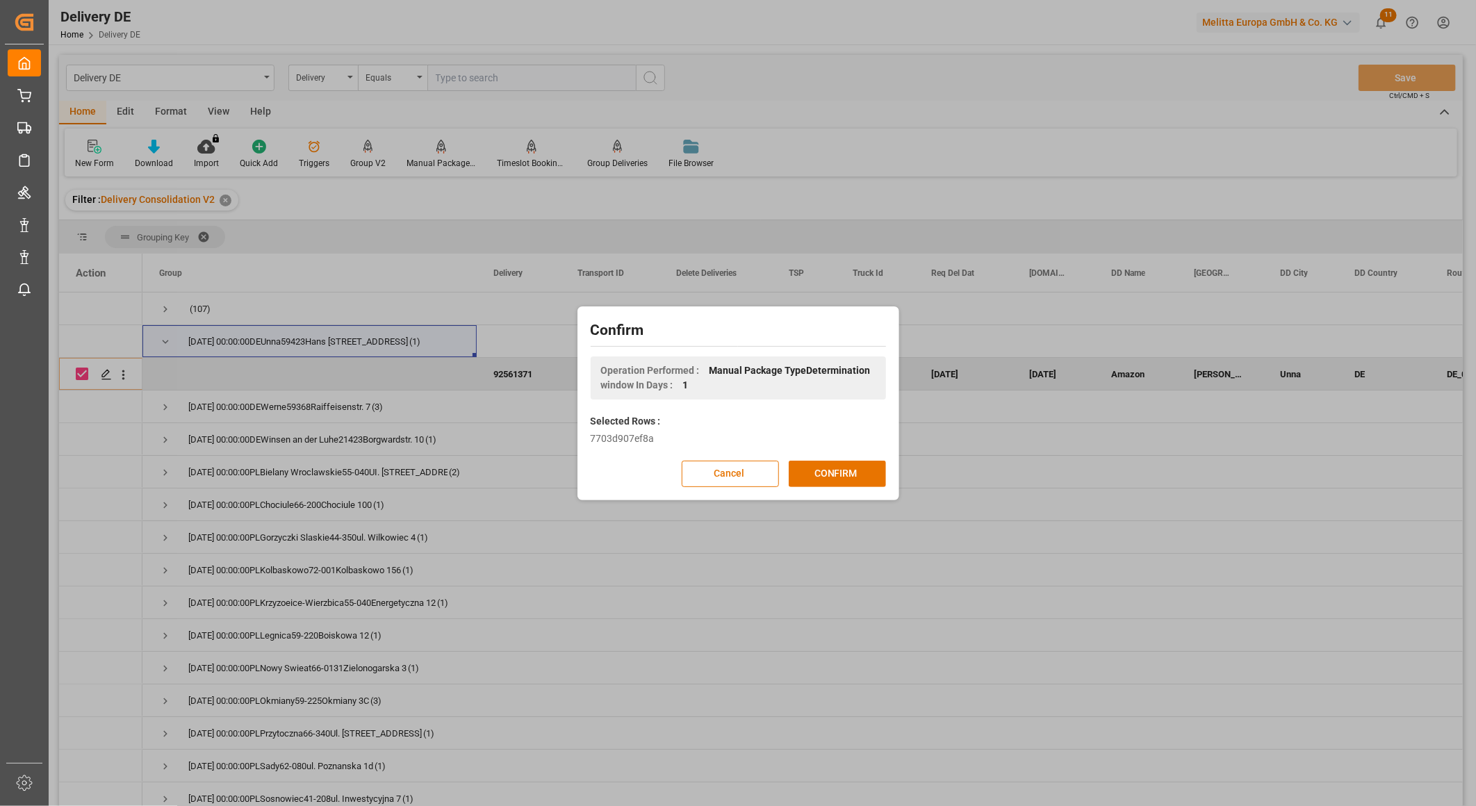
click at [827, 466] on button "CONFIRM" at bounding box center [837, 474] width 97 height 26
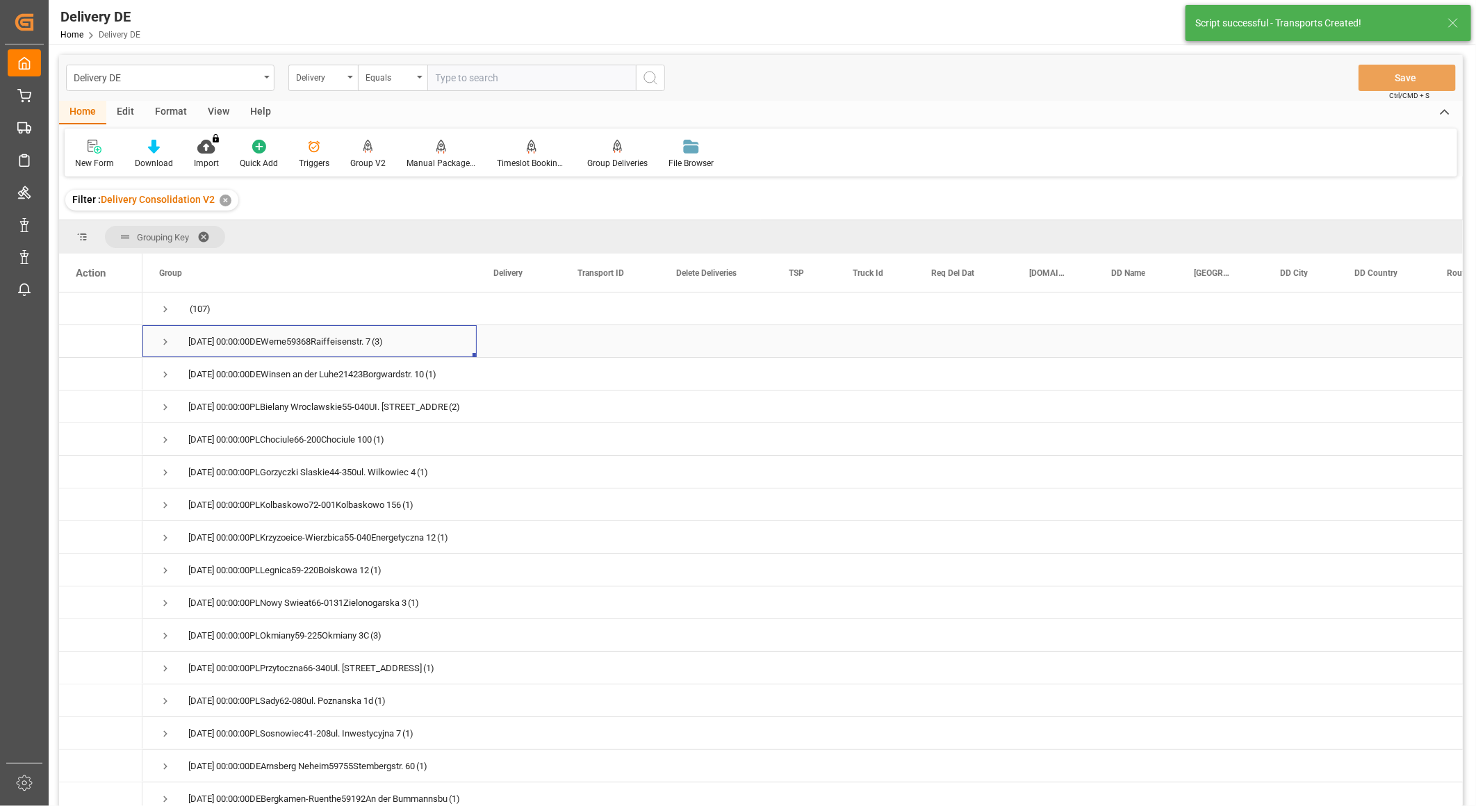
click at [164, 341] on span "Press SPACE to select this row." at bounding box center [165, 342] width 13 height 13
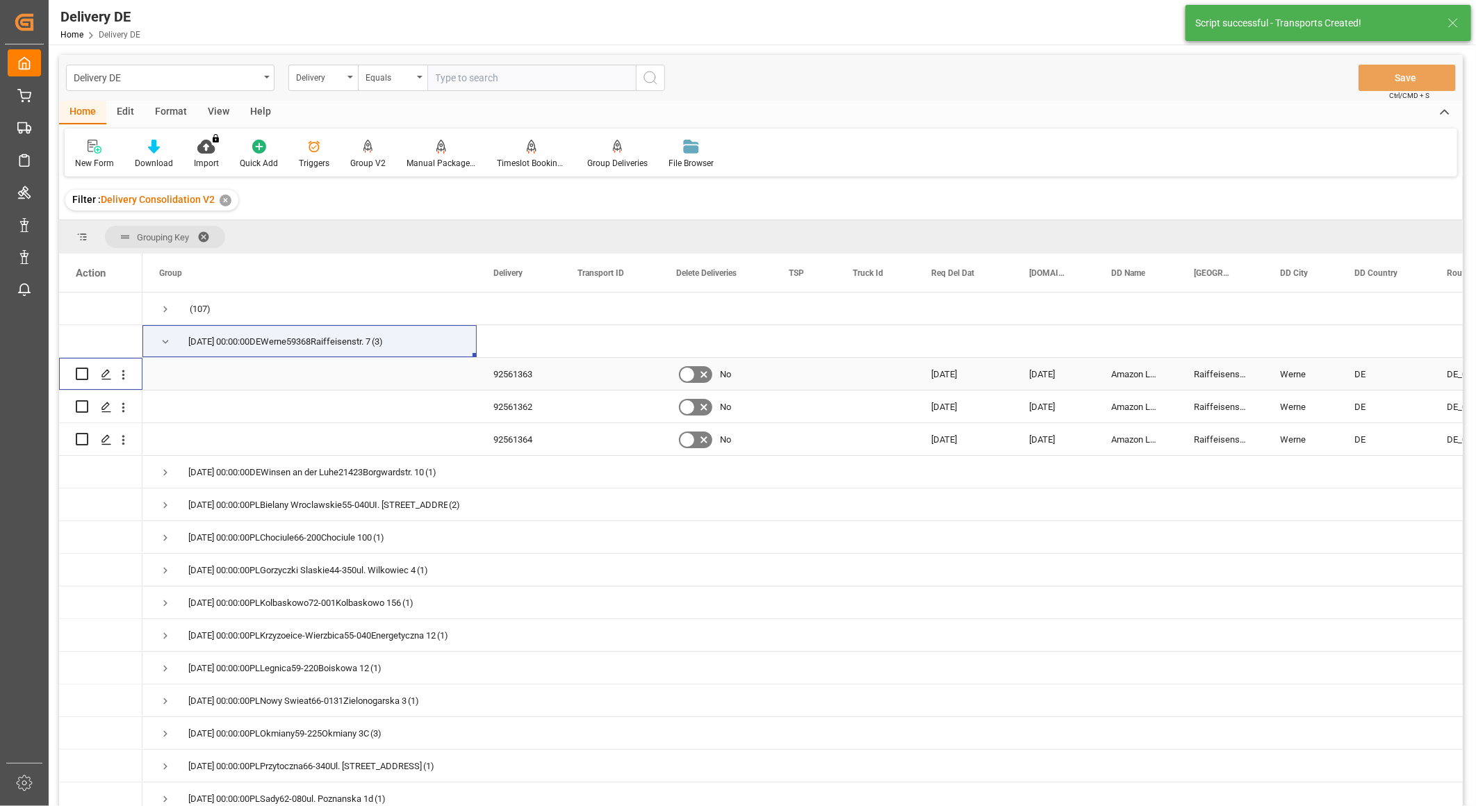
click at [81, 371] on input "Press Space to toggle row selection (unchecked)" at bounding box center [82, 374] width 13 height 13
checkbox input "true"
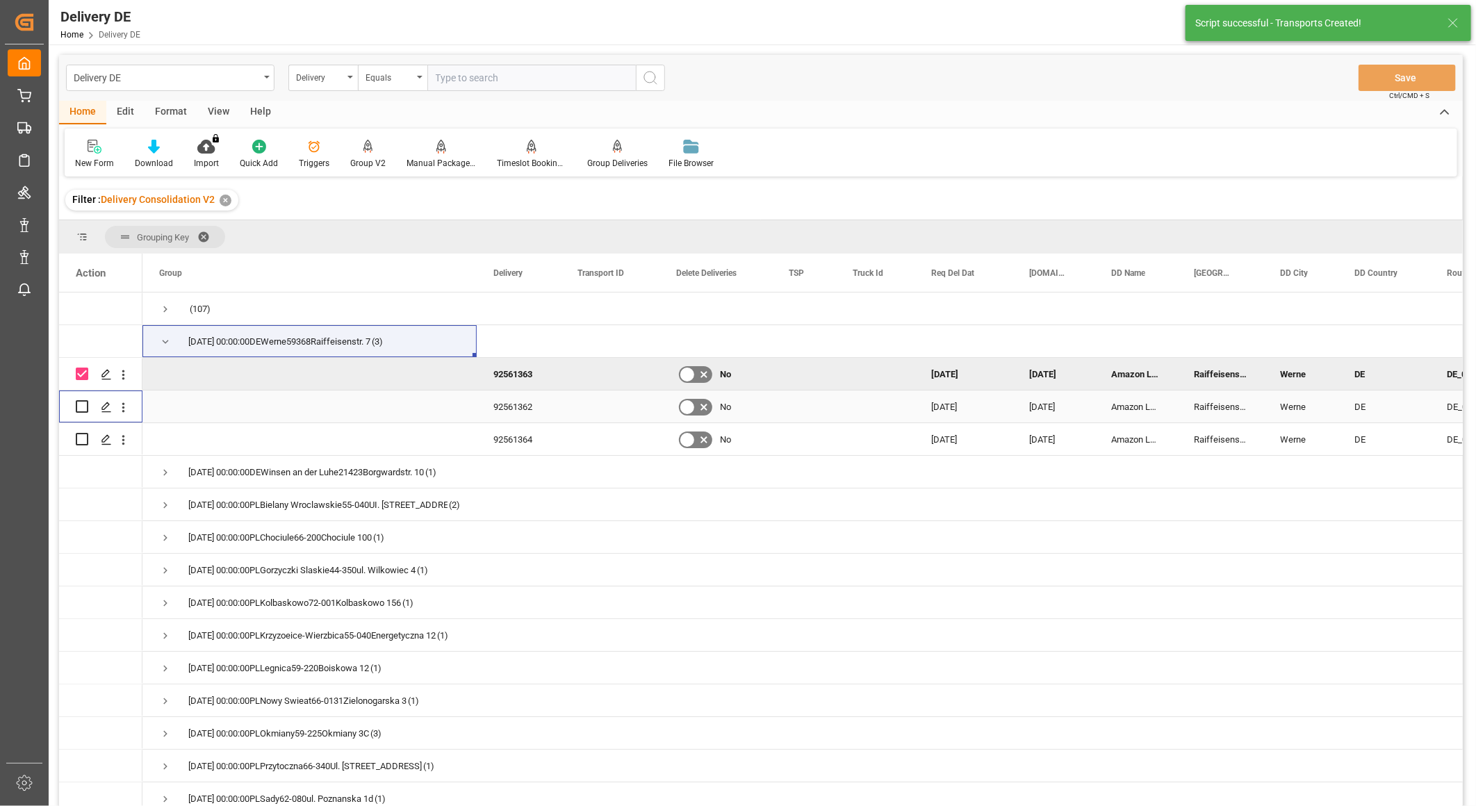
click at [81, 404] on input "Press Space to toggle row selection (unchecked)" at bounding box center [82, 406] width 13 height 13
checkbox input "true"
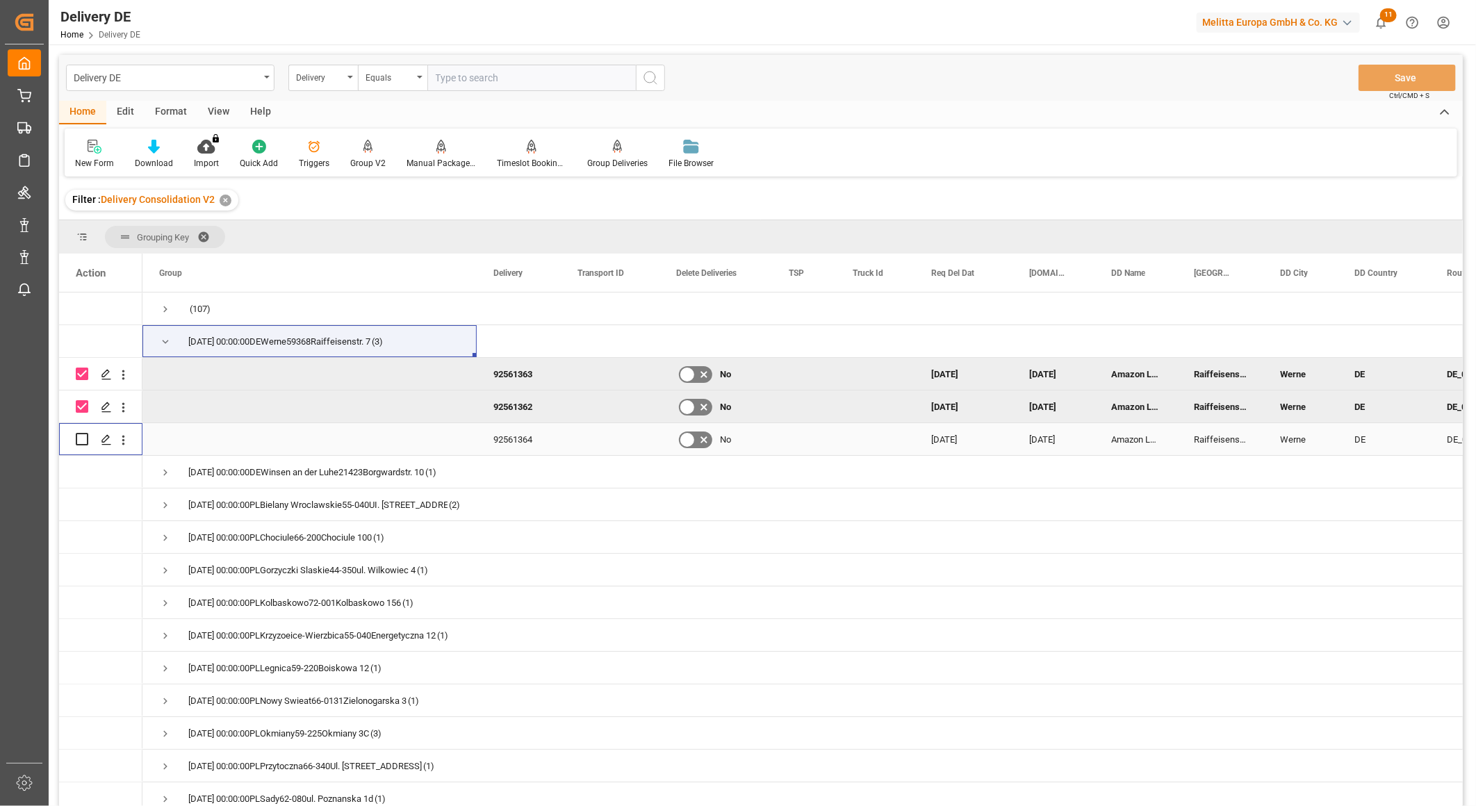
click at [83, 443] on input "Press Space to toggle row selection (unchecked)" at bounding box center [82, 439] width 13 height 13
checkbox input "true"
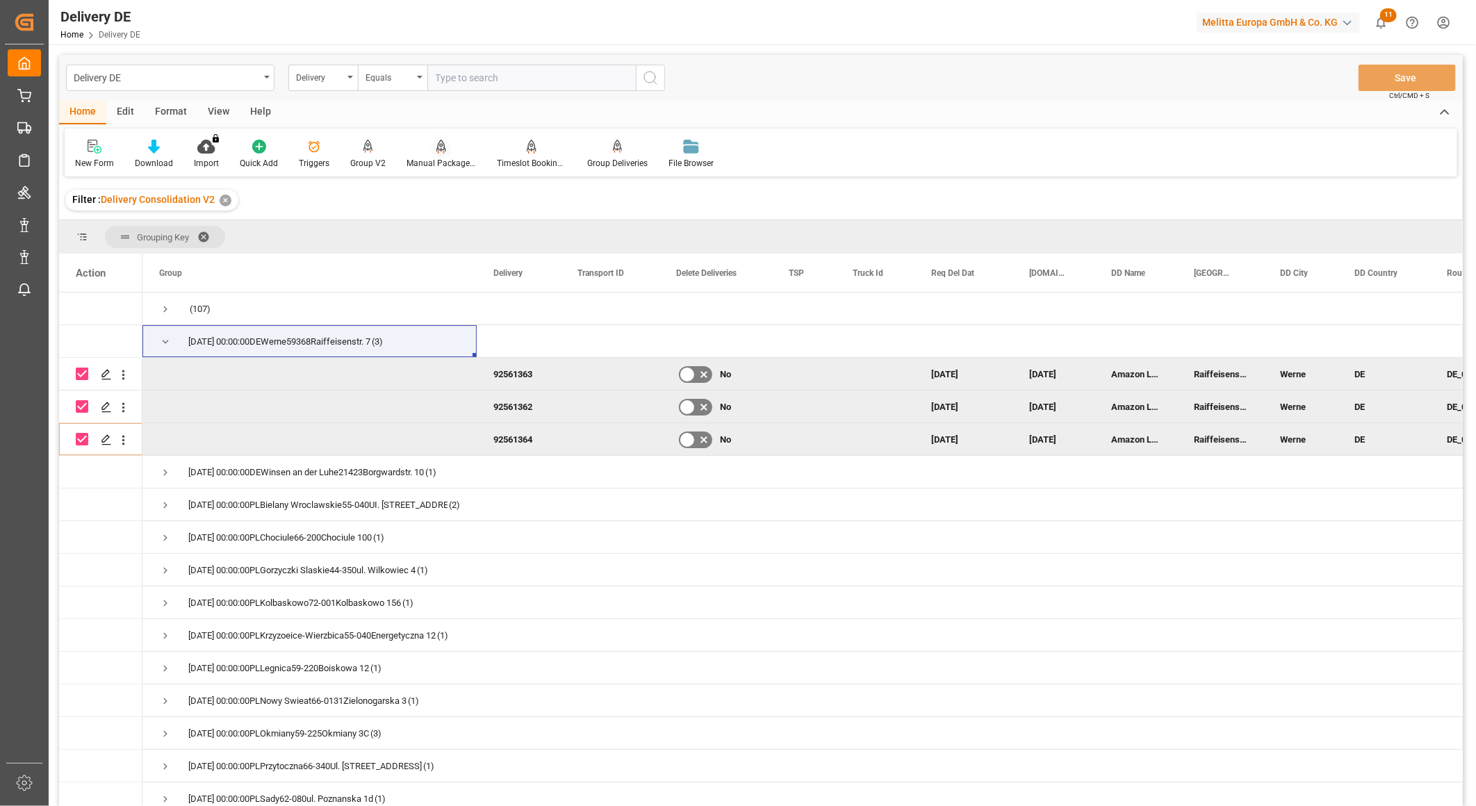
click at [443, 158] on div "Manual Package TypeDetermination" at bounding box center [440, 163] width 69 height 13
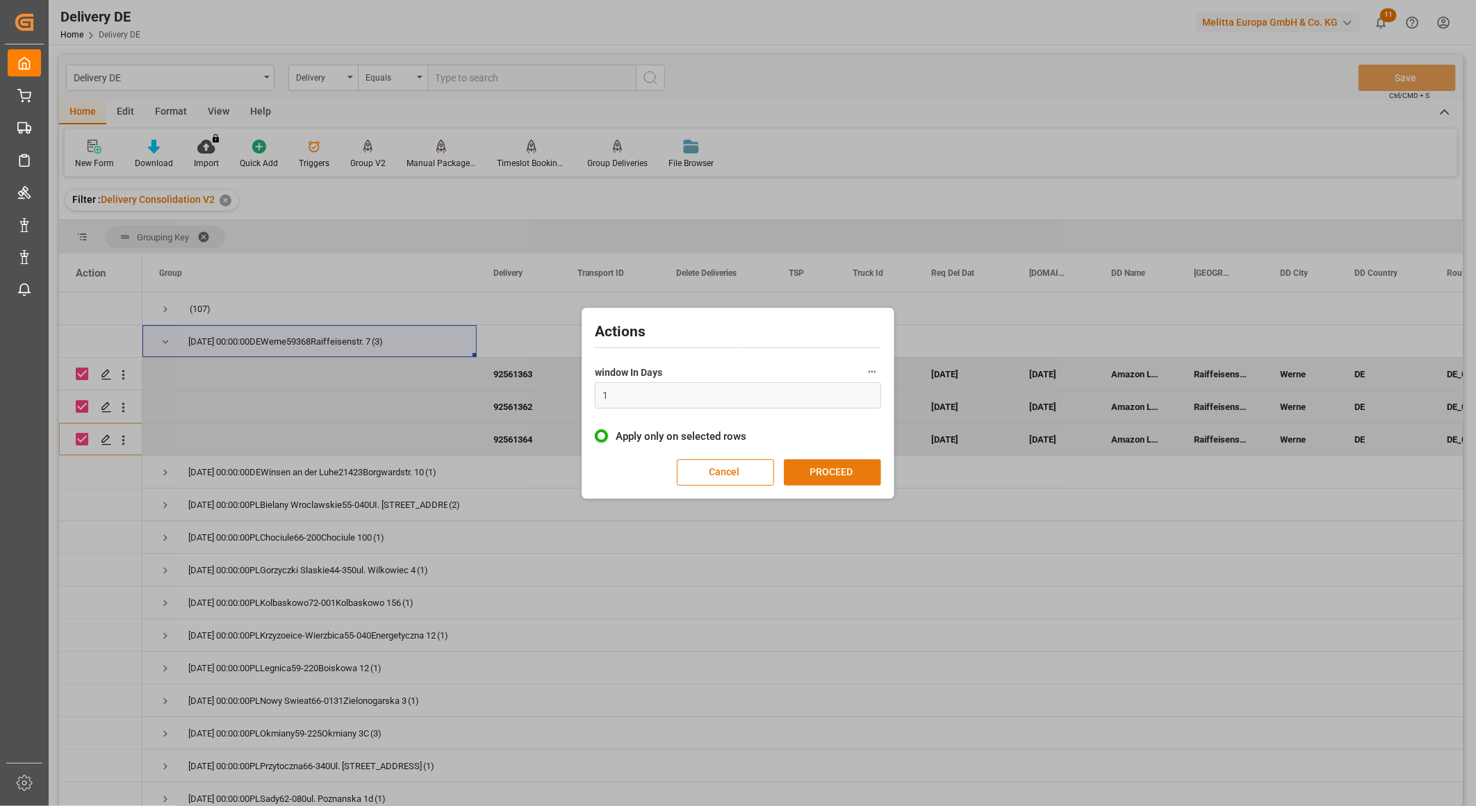
click at [821, 480] on button "PROCEED" at bounding box center [832, 472] width 97 height 26
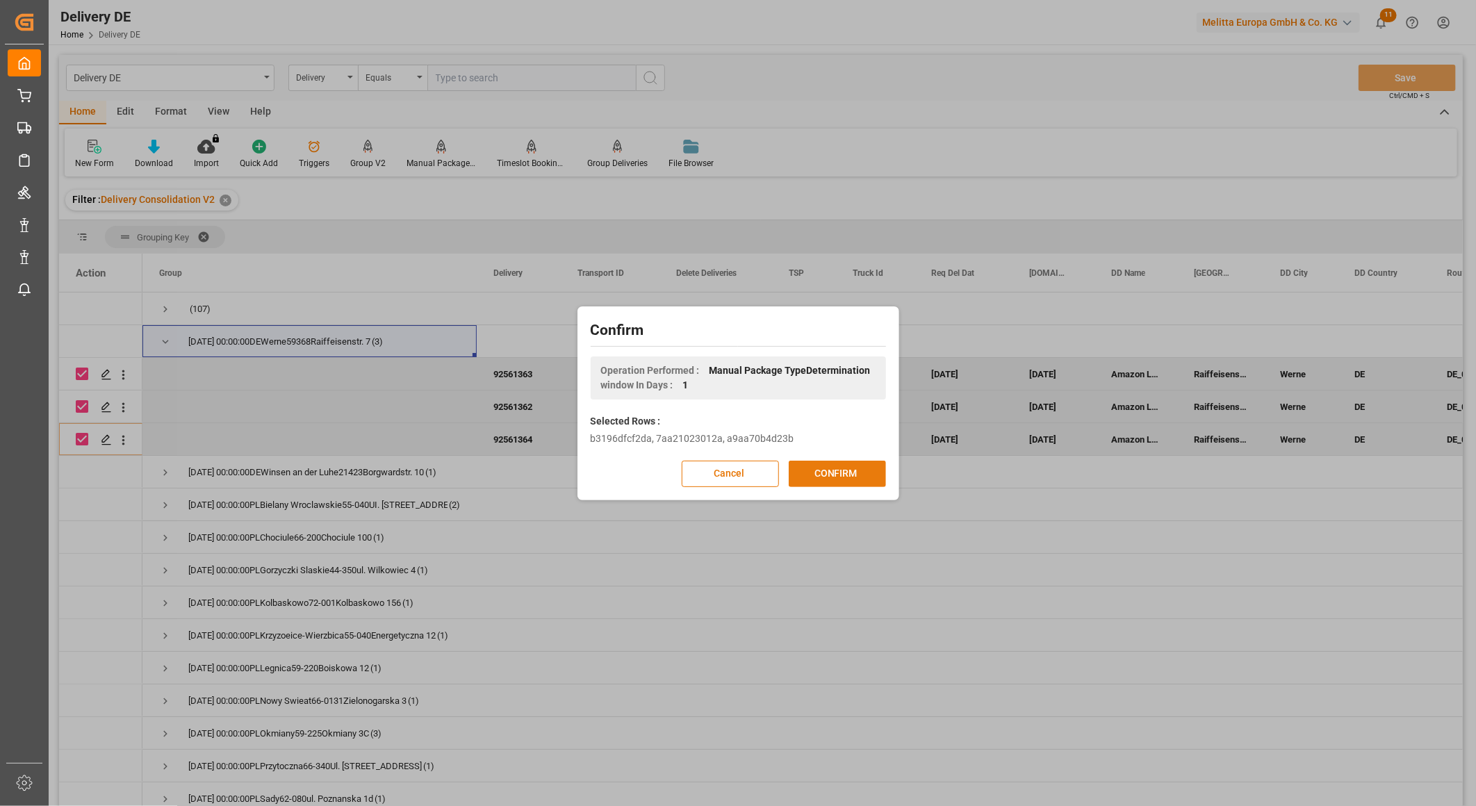
click at [820, 471] on button "CONFIRM" at bounding box center [837, 474] width 97 height 26
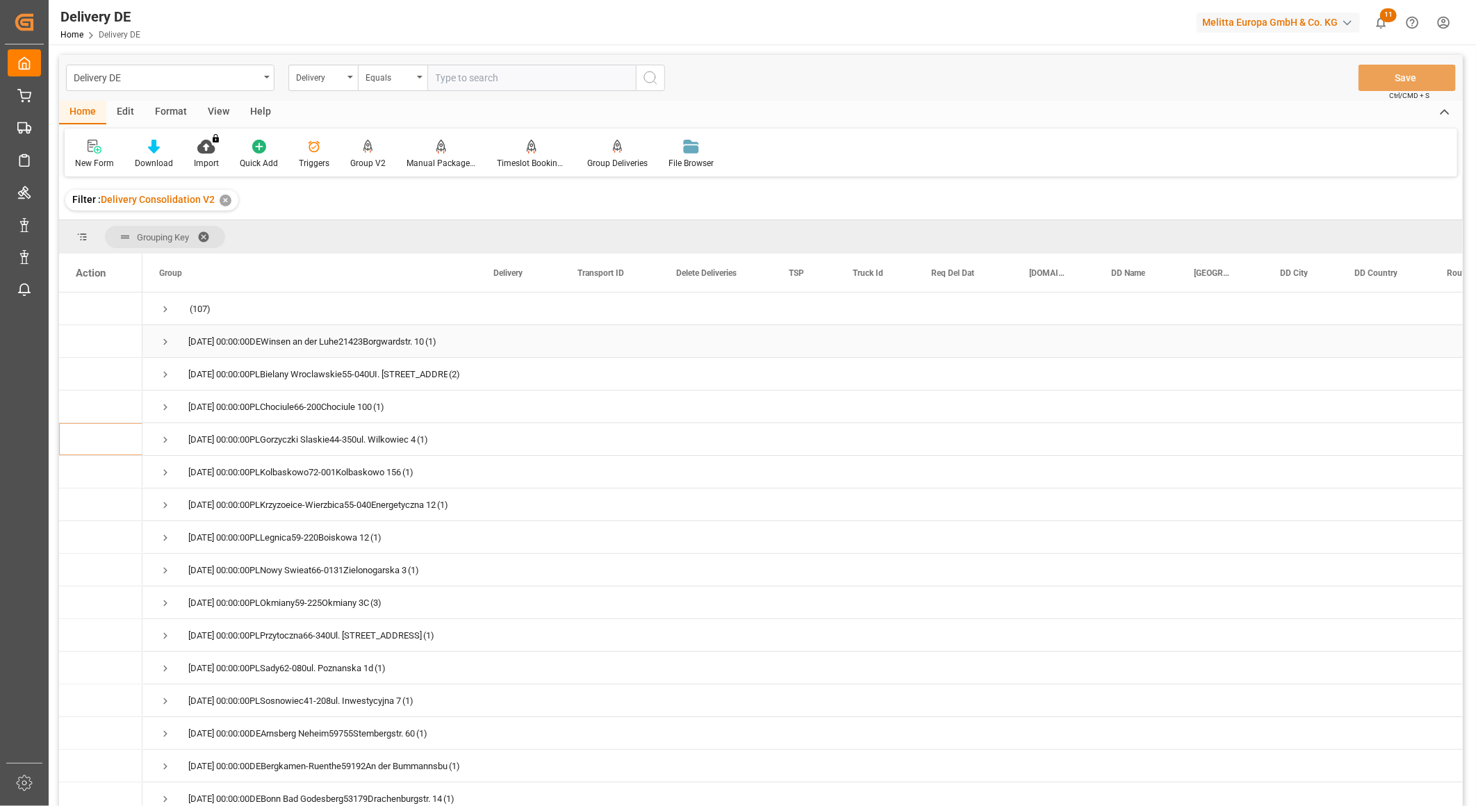
click at [159, 338] on span "Press SPACE to select this row." at bounding box center [165, 342] width 13 height 13
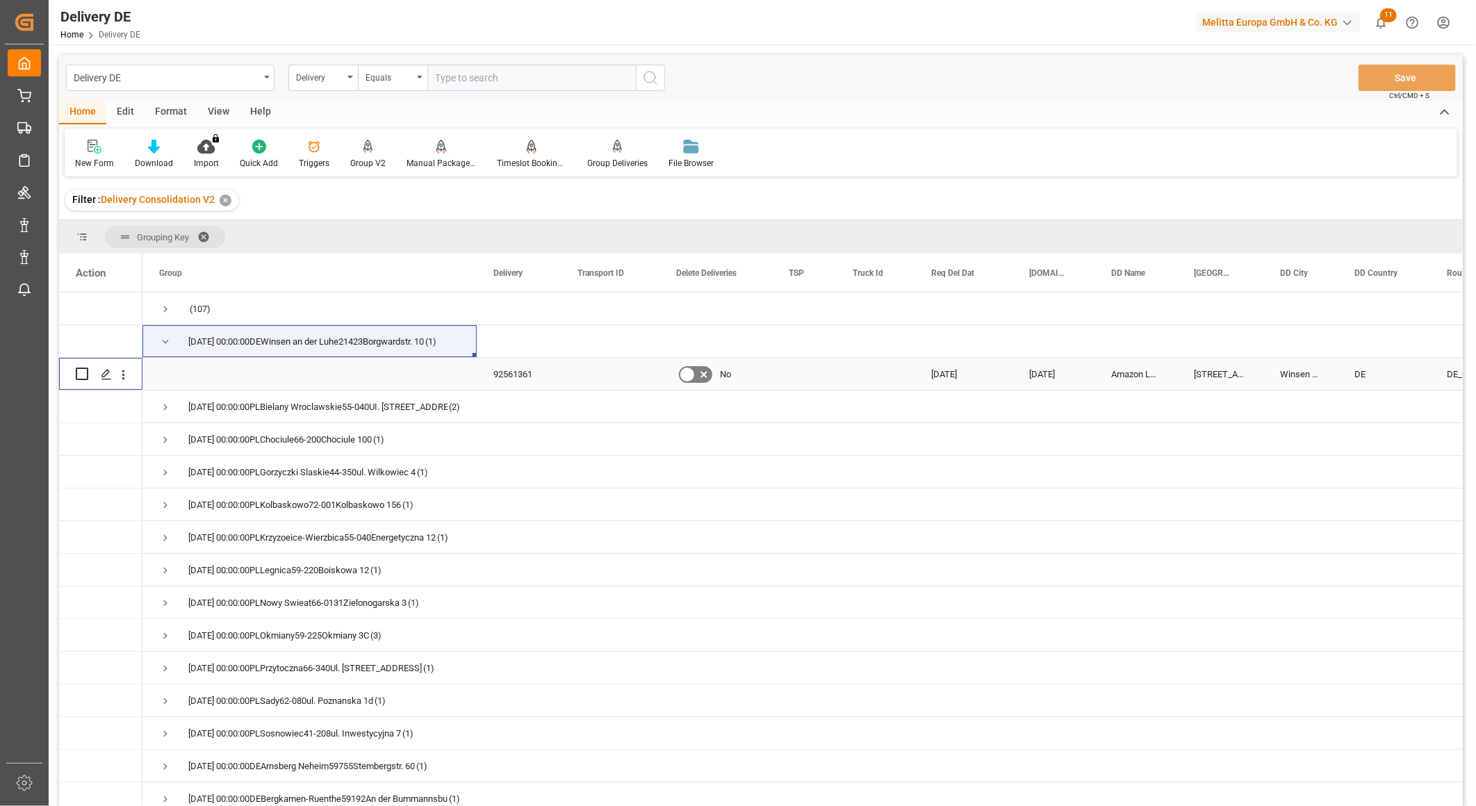
click at [84, 371] on input "Press Space to toggle row selection (unchecked)" at bounding box center [82, 374] width 13 height 13
checkbox input "true"
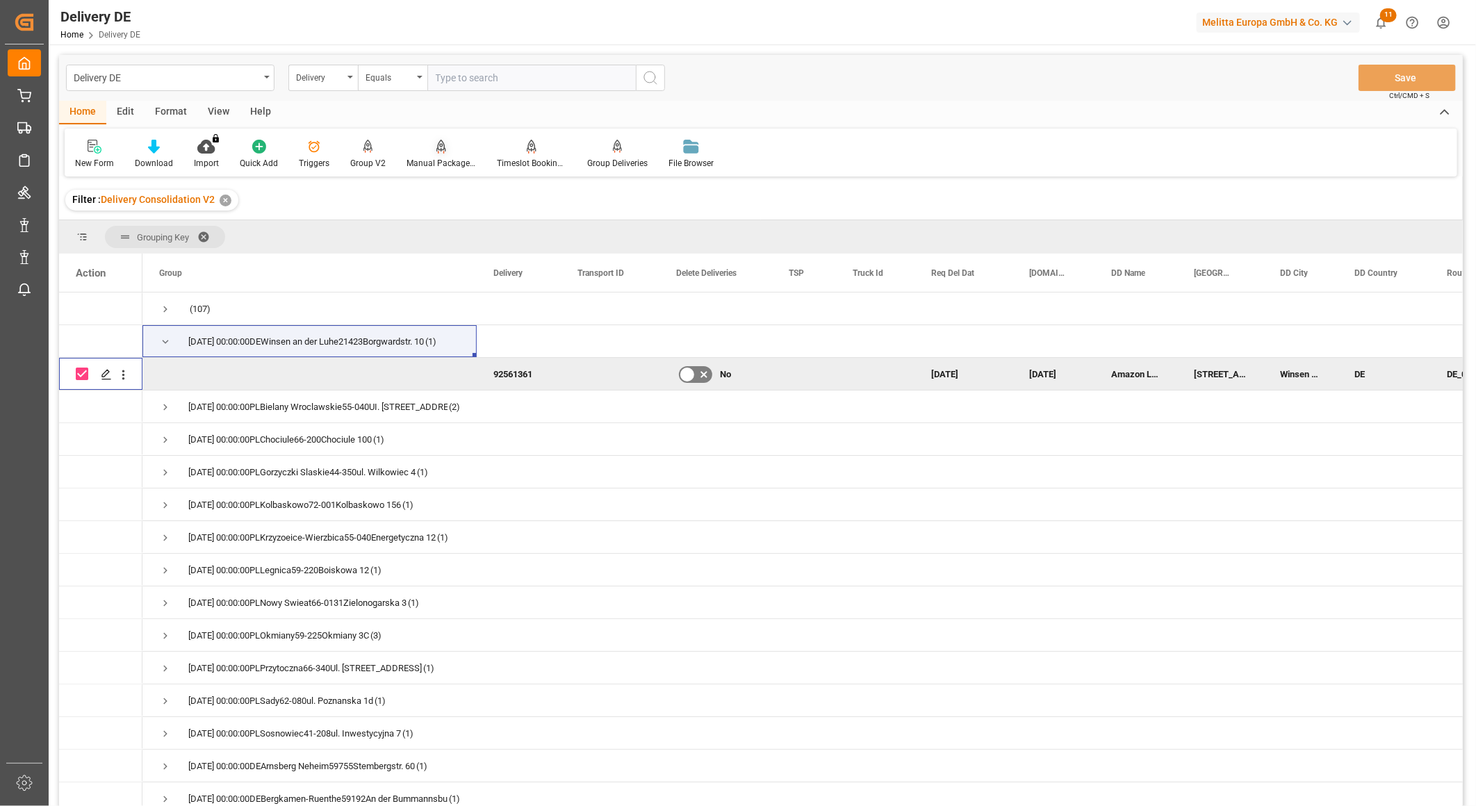
click at [440, 147] on icon at bounding box center [441, 146] width 10 height 12
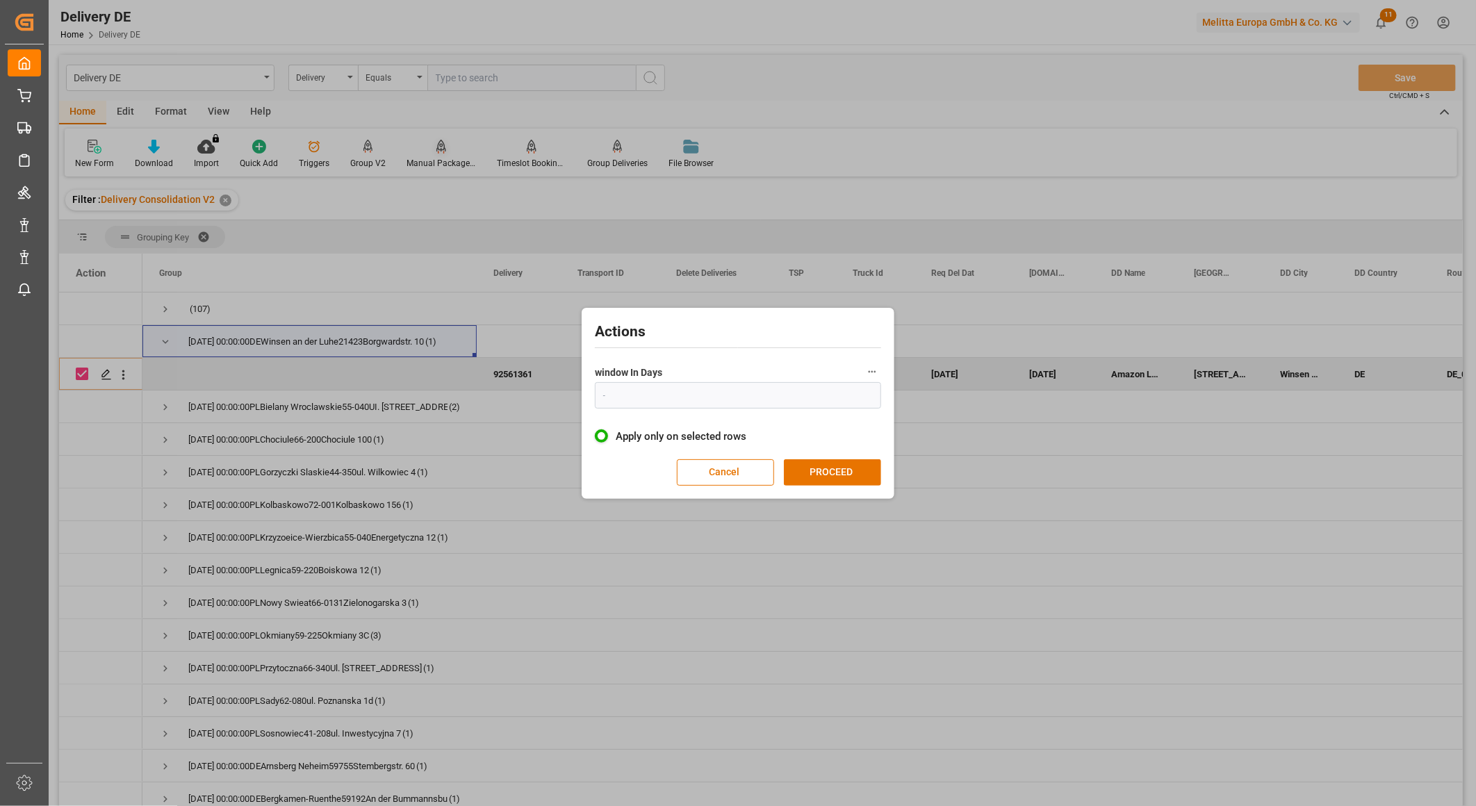
type input "1"
click at [824, 476] on button "PROCEED" at bounding box center [832, 472] width 97 height 26
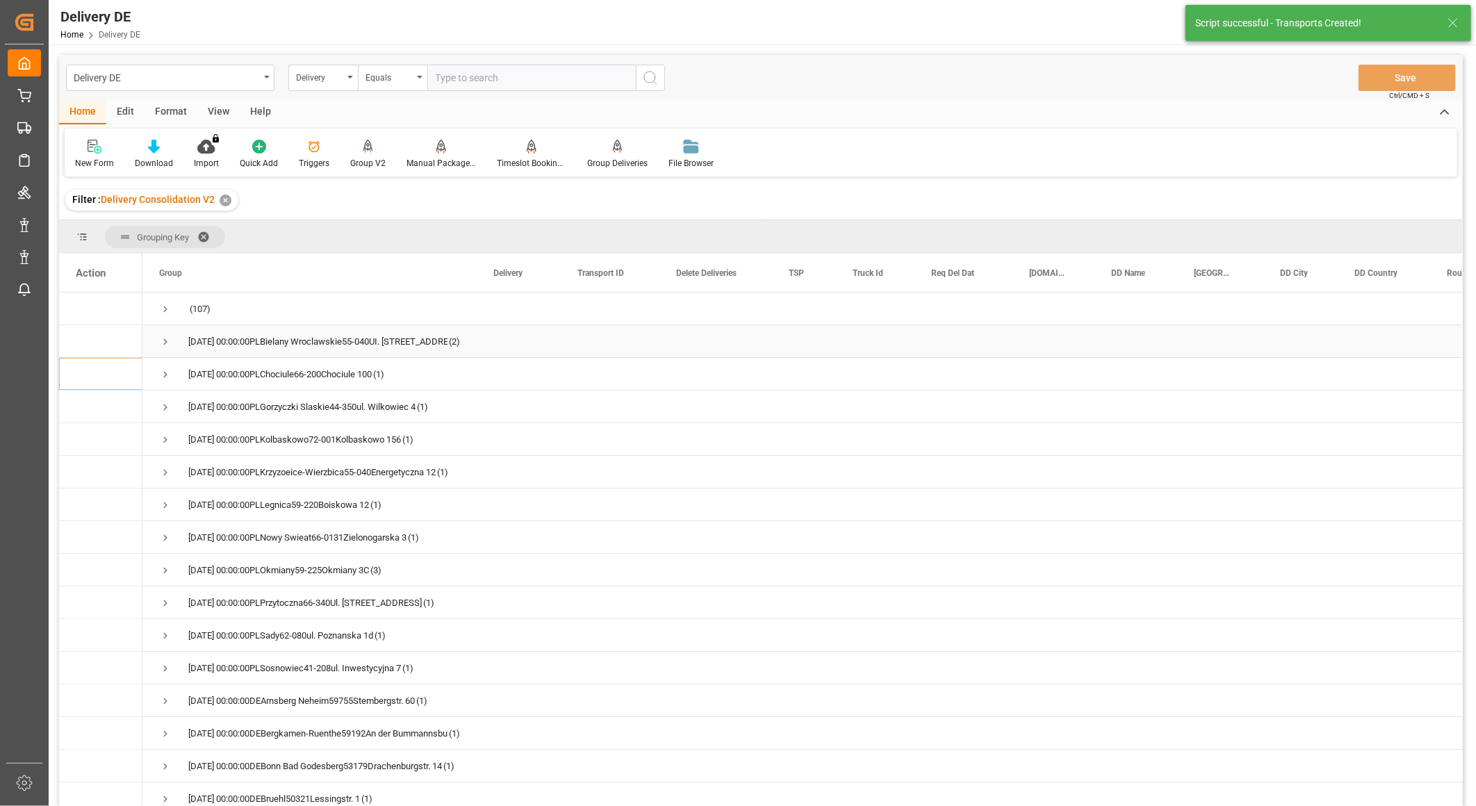
click at [164, 336] on span "Press SPACE to select this row." at bounding box center [165, 342] width 13 height 13
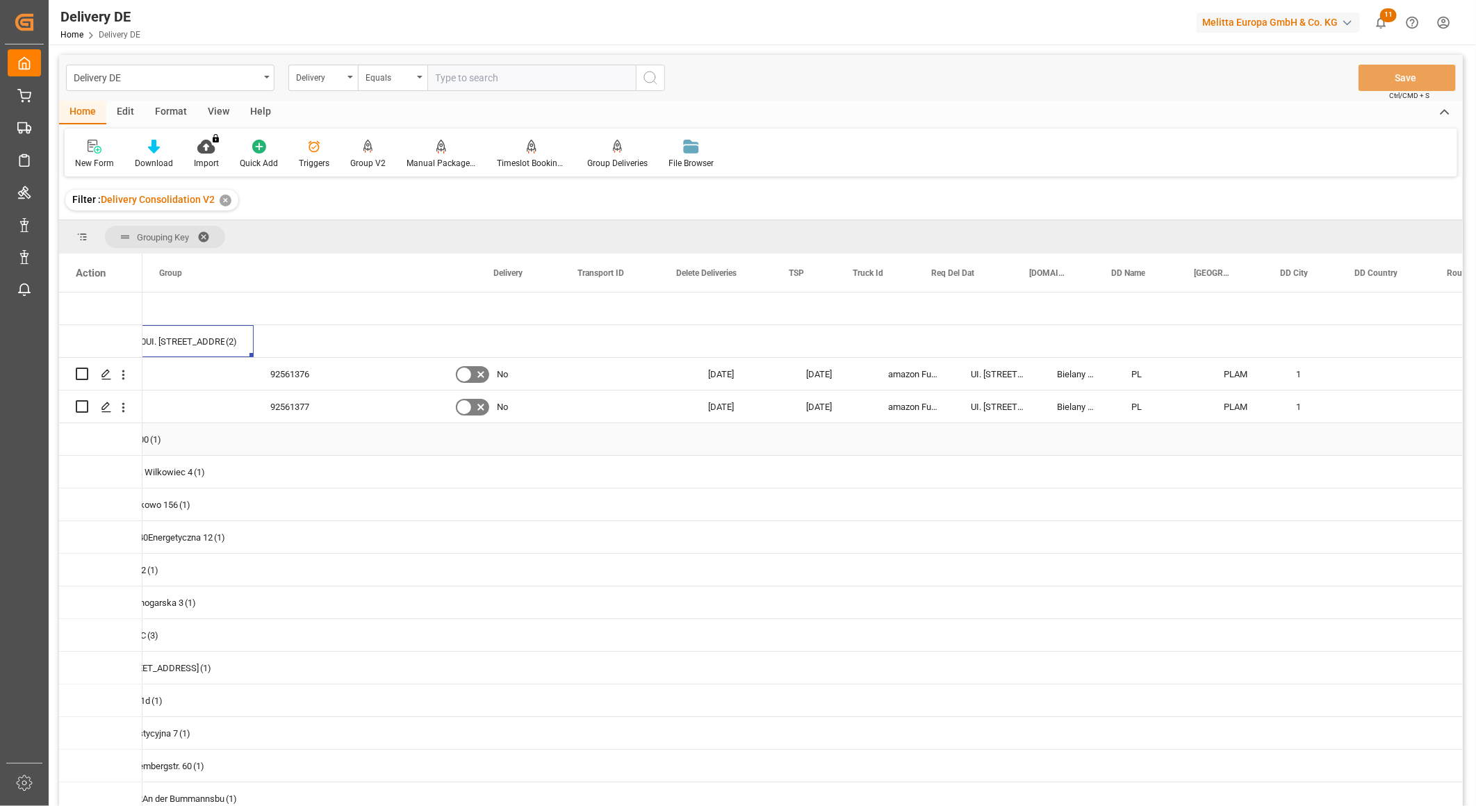
scroll to position [0, 0]
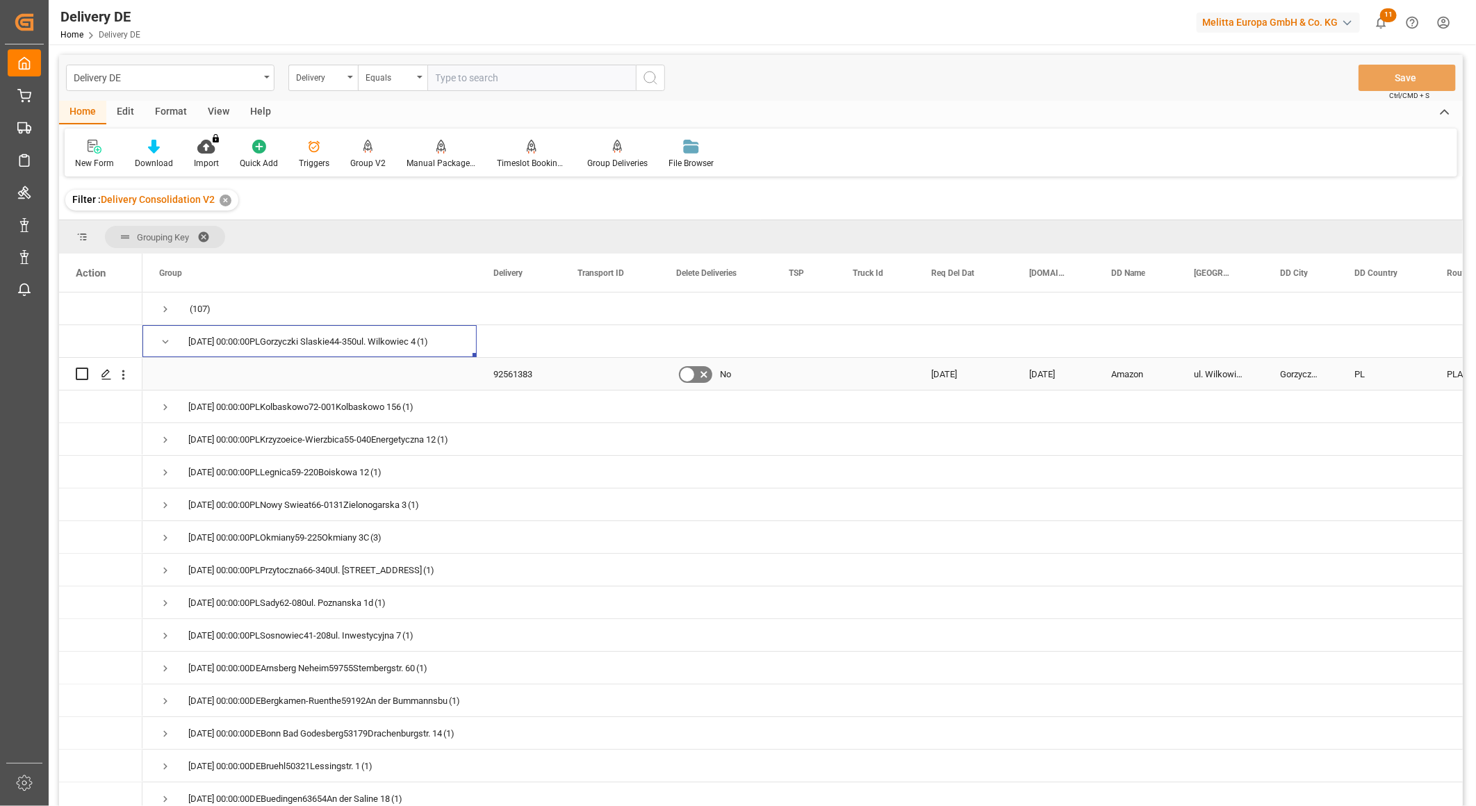
click at [518, 368] on div "92561383" at bounding box center [519, 374] width 84 height 32
click at [82, 377] on input "Press Space to toggle row selection (unchecked)" at bounding box center [82, 374] width 13 height 13
checkbox input "true"
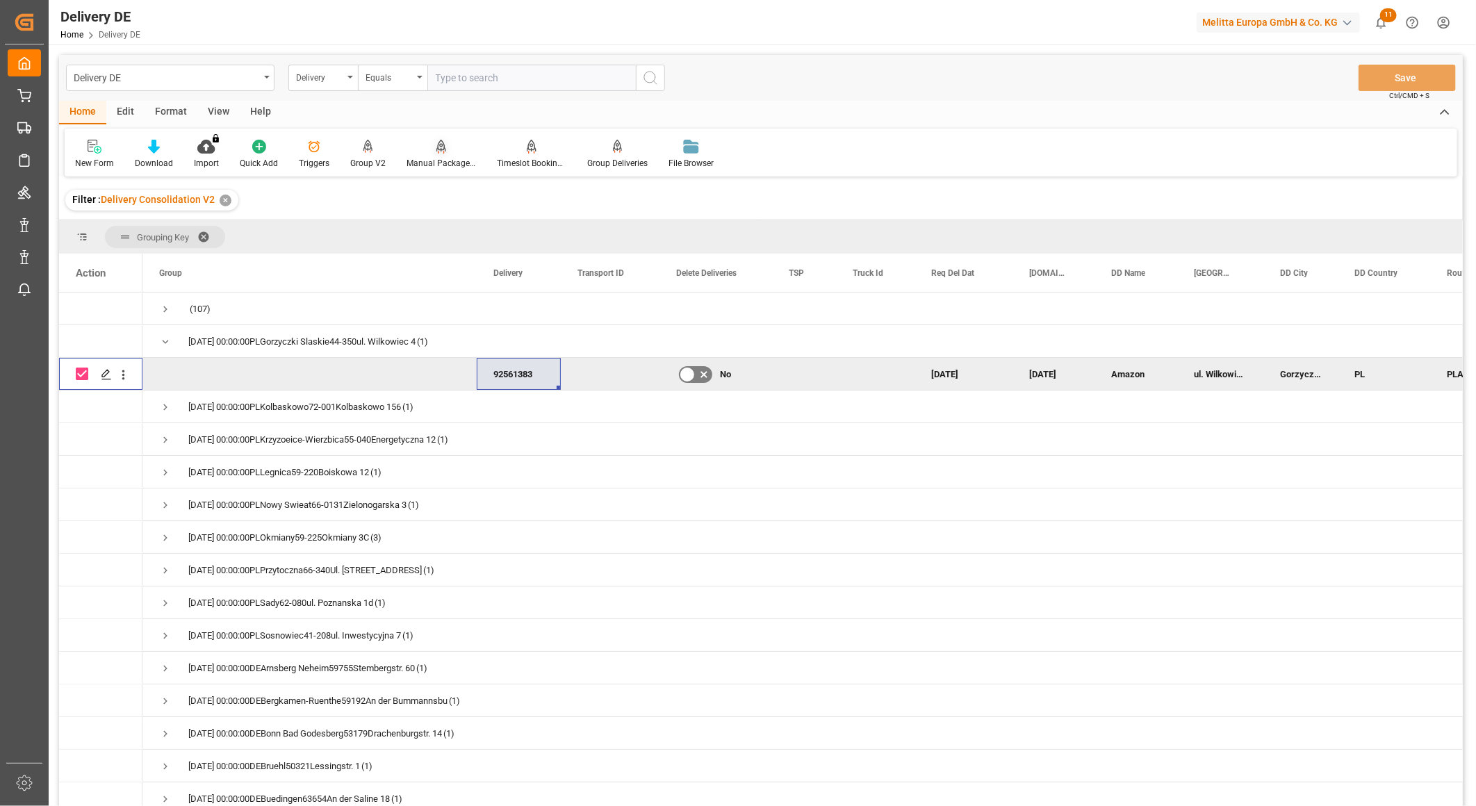
click at [440, 165] on div "Manual Package TypeDetermination" at bounding box center [440, 163] width 69 height 13
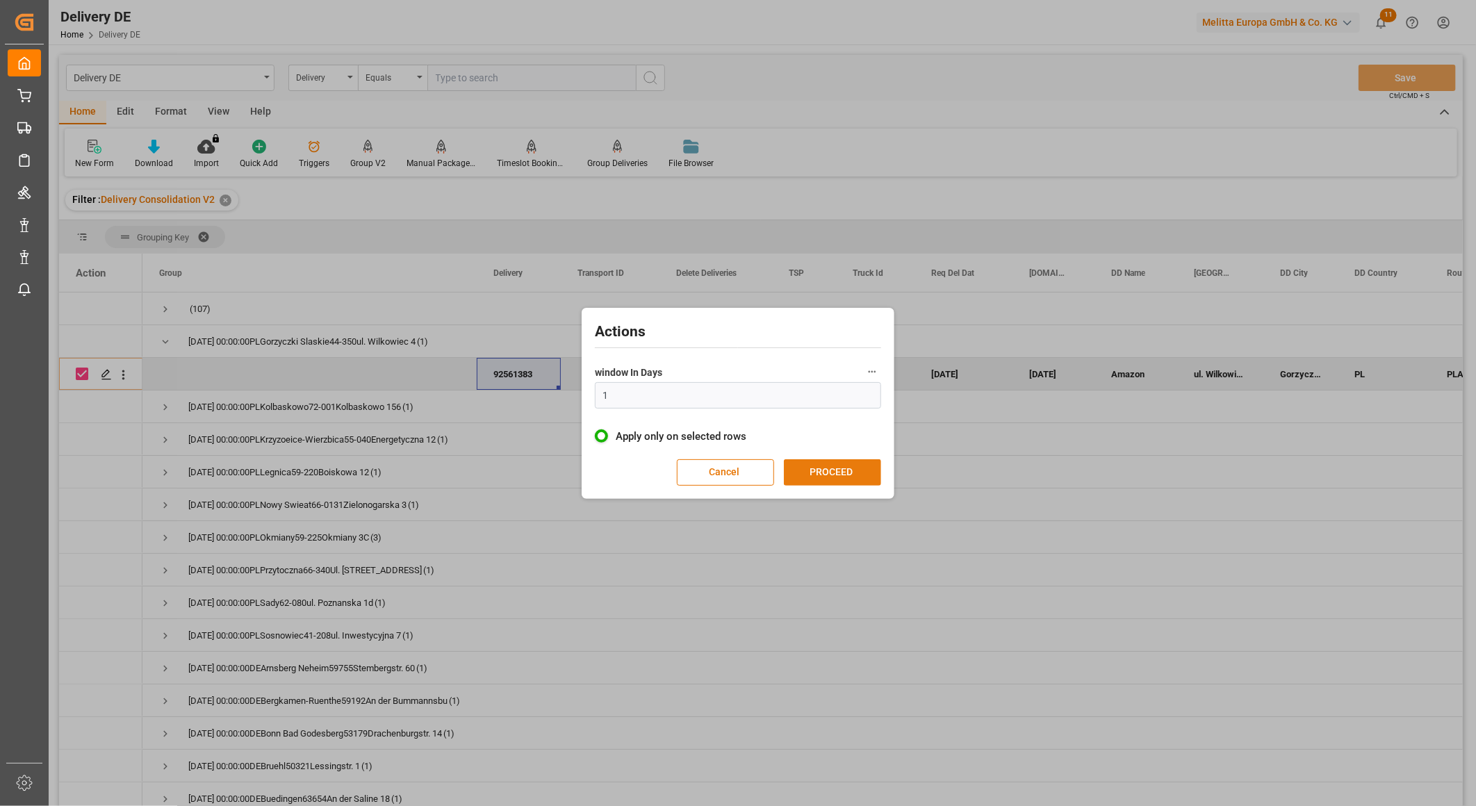
click at [839, 471] on button "PROCEED" at bounding box center [832, 472] width 97 height 26
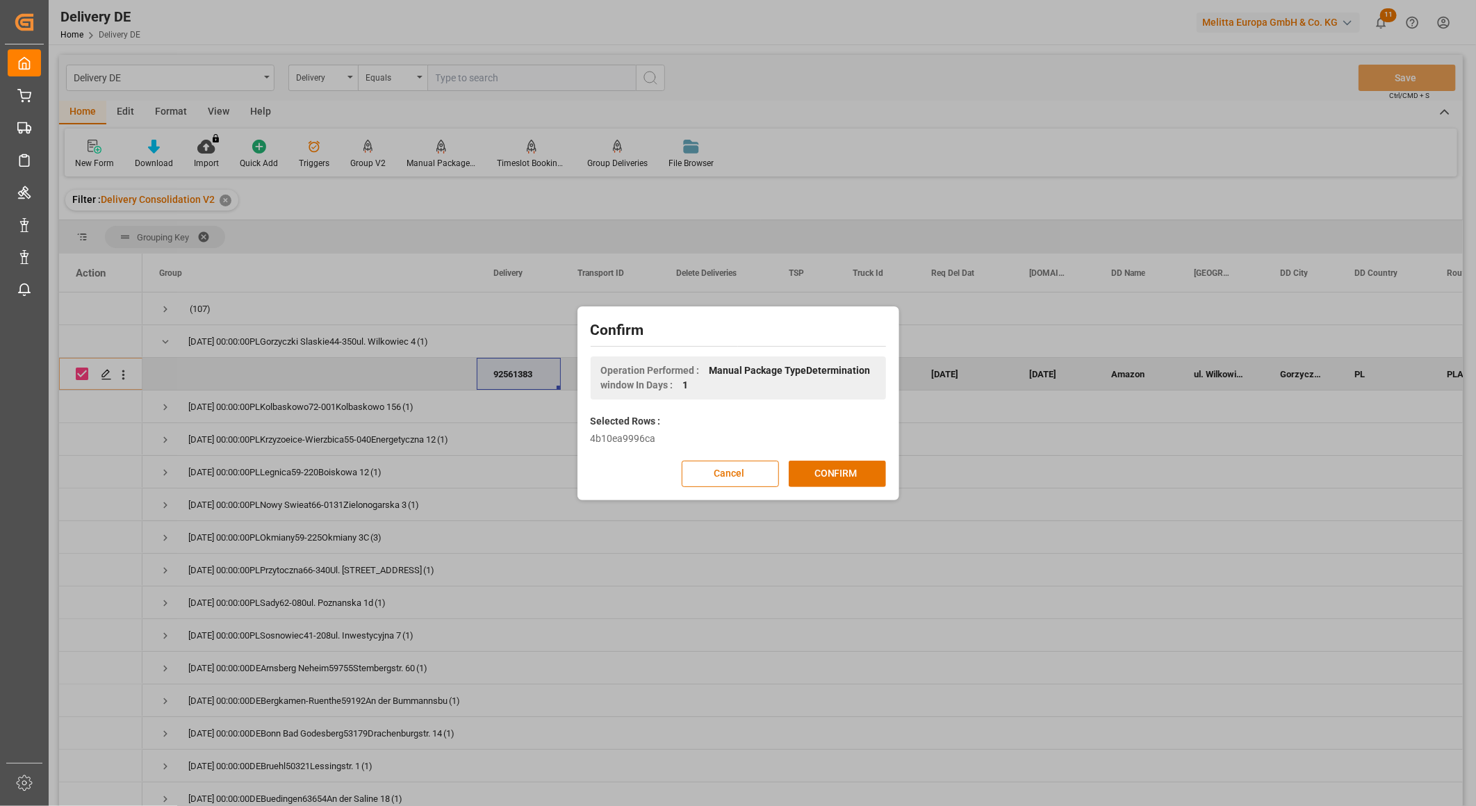
click at [839, 471] on button "CONFIRM" at bounding box center [837, 474] width 97 height 26
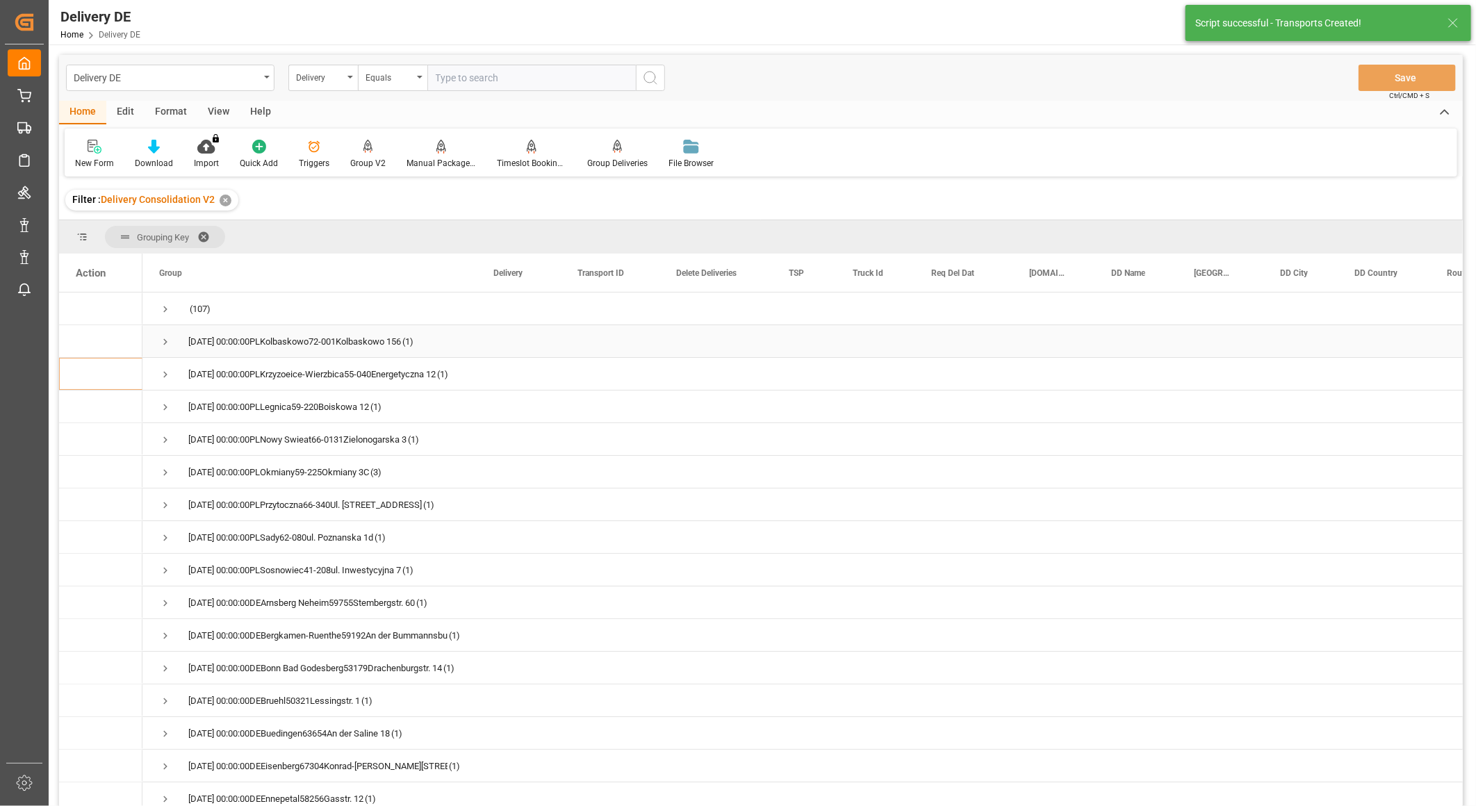
click at [163, 338] on span "Press SPACE to select this row." at bounding box center [165, 342] width 13 height 13
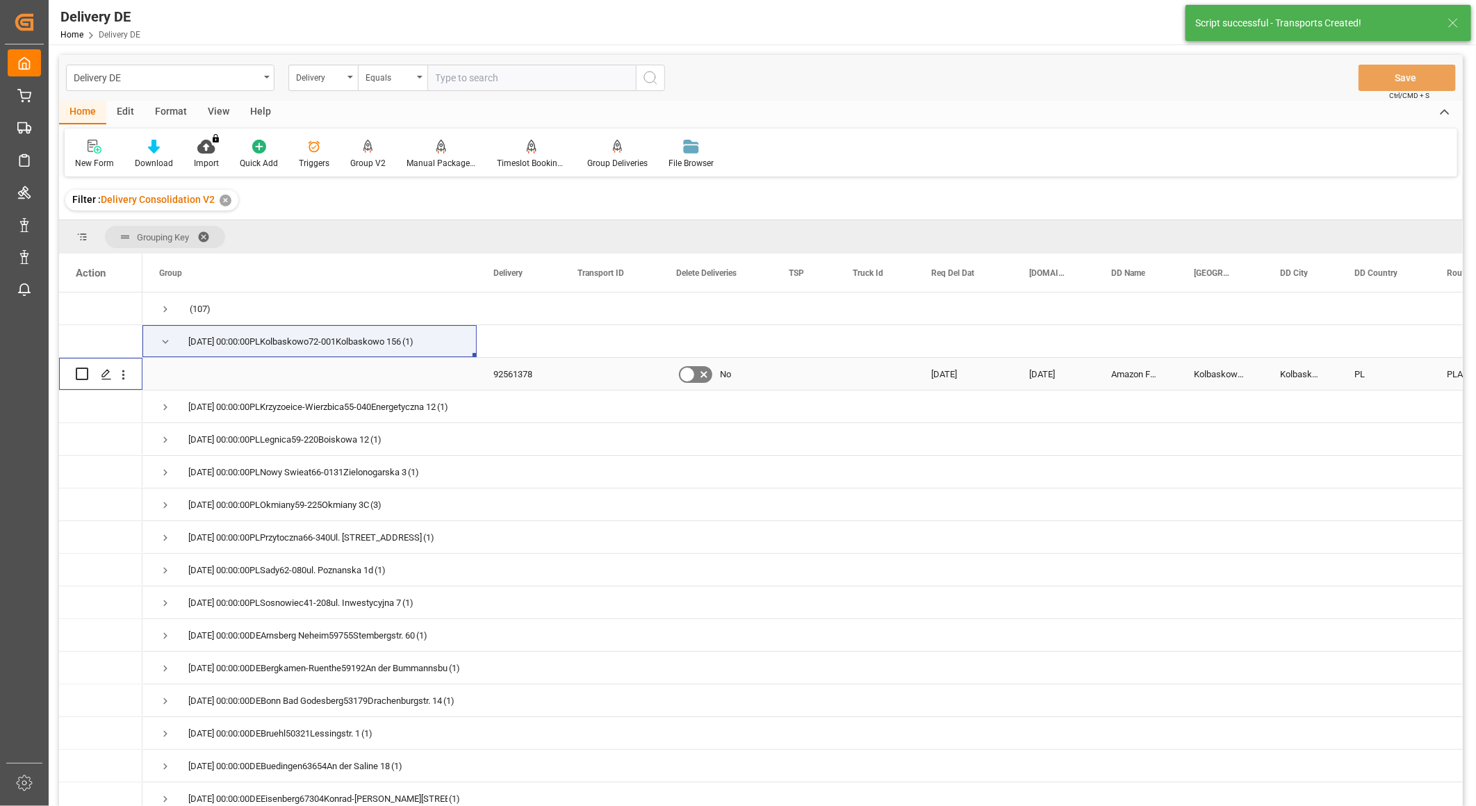
click at [80, 373] on input "Press Space to toggle row selection (unchecked)" at bounding box center [82, 374] width 13 height 13
checkbox input "true"
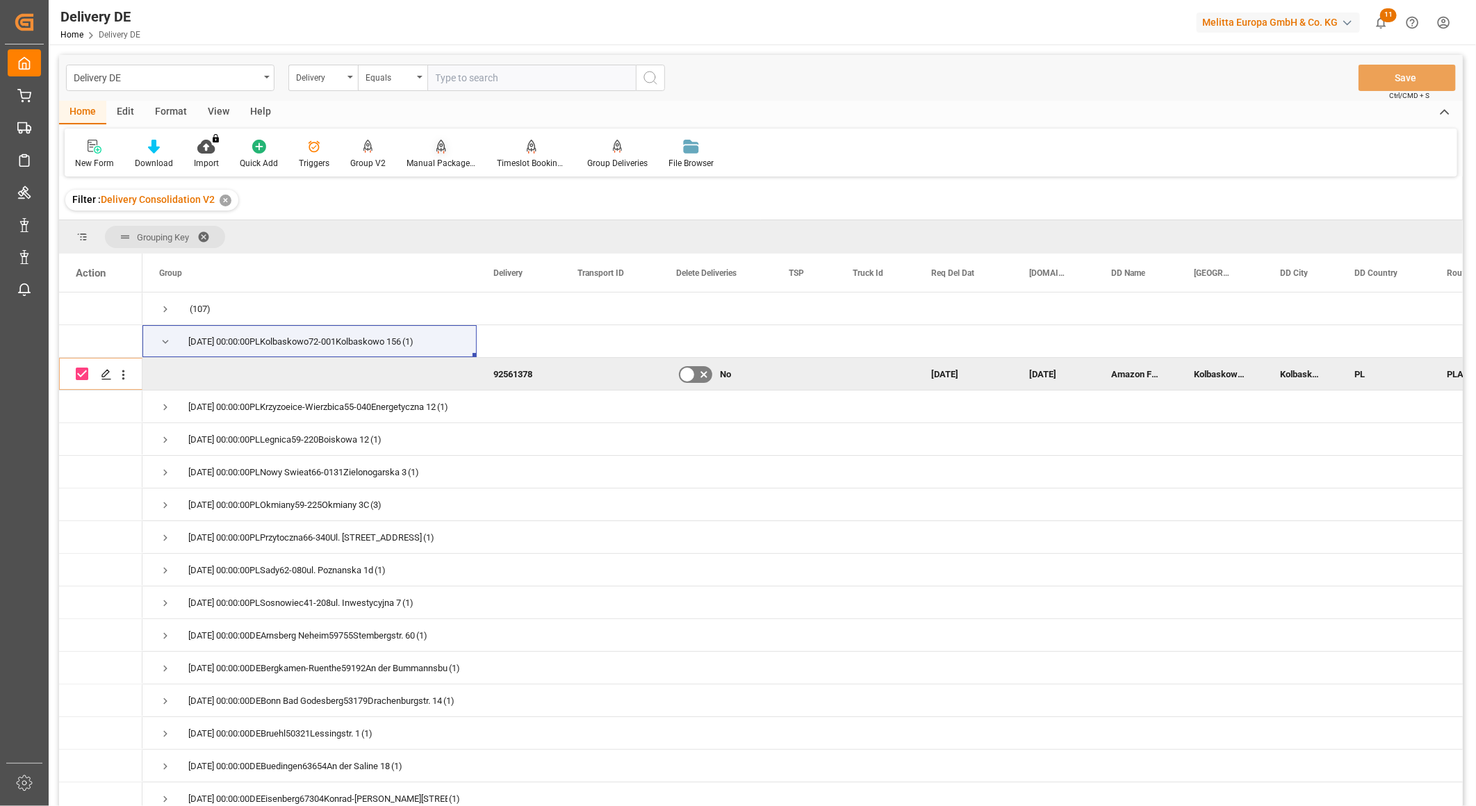
click at [436, 160] on div "Manual Package TypeDetermination" at bounding box center [440, 163] width 69 height 13
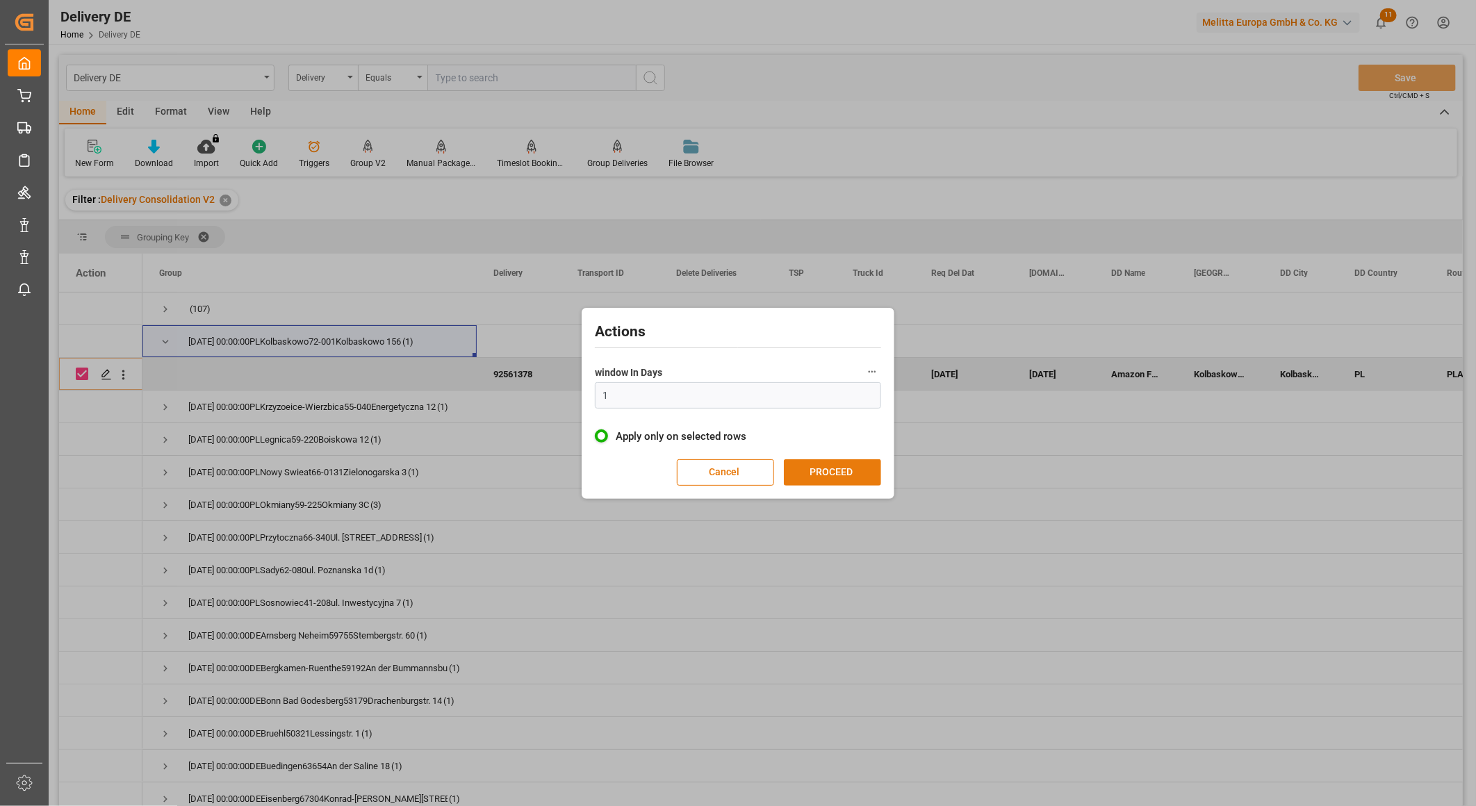
click at [837, 461] on button "PROCEED" at bounding box center [832, 472] width 97 height 26
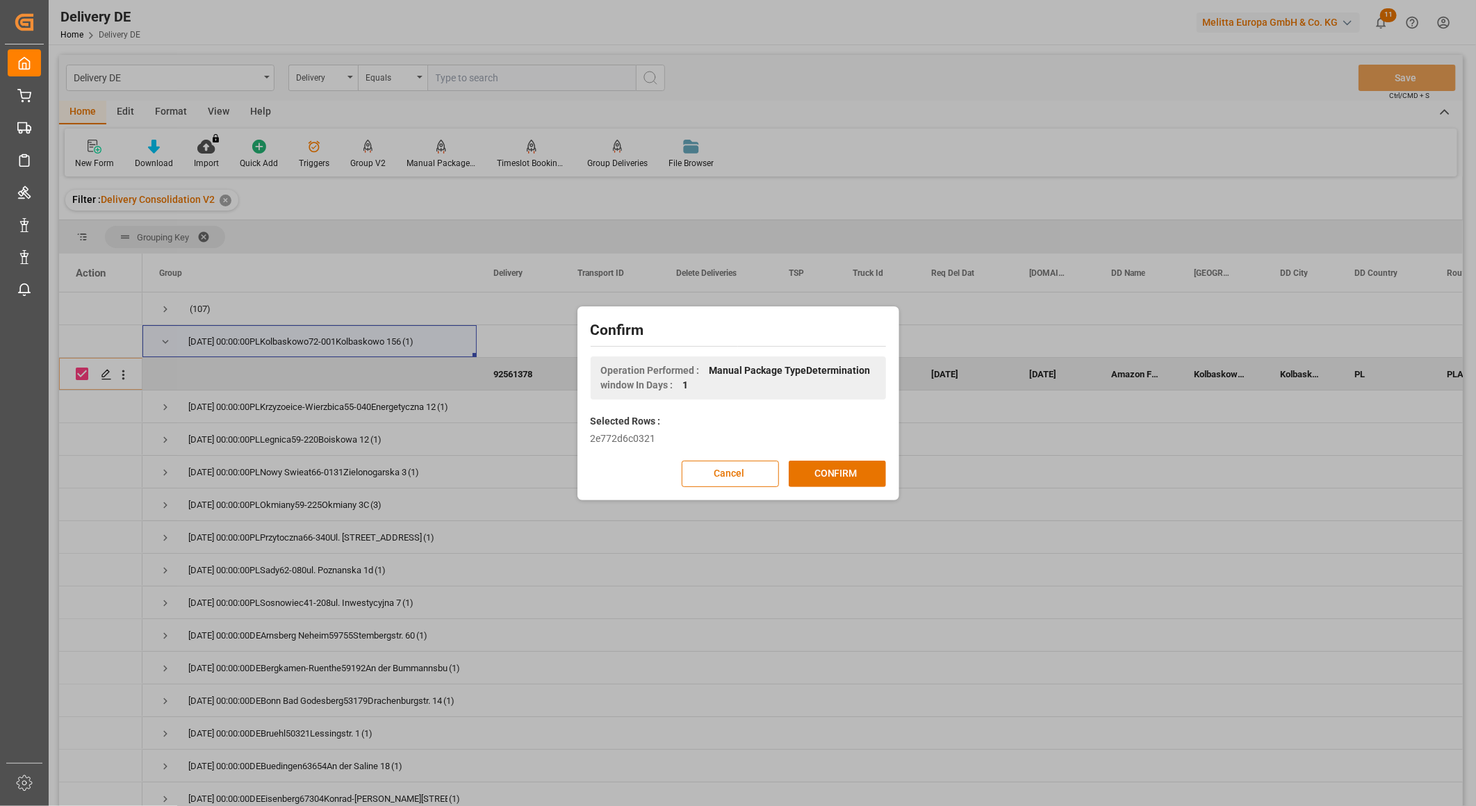
click at [837, 461] on button "CONFIRM" at bounding box center [837, 474] width 97 height 26
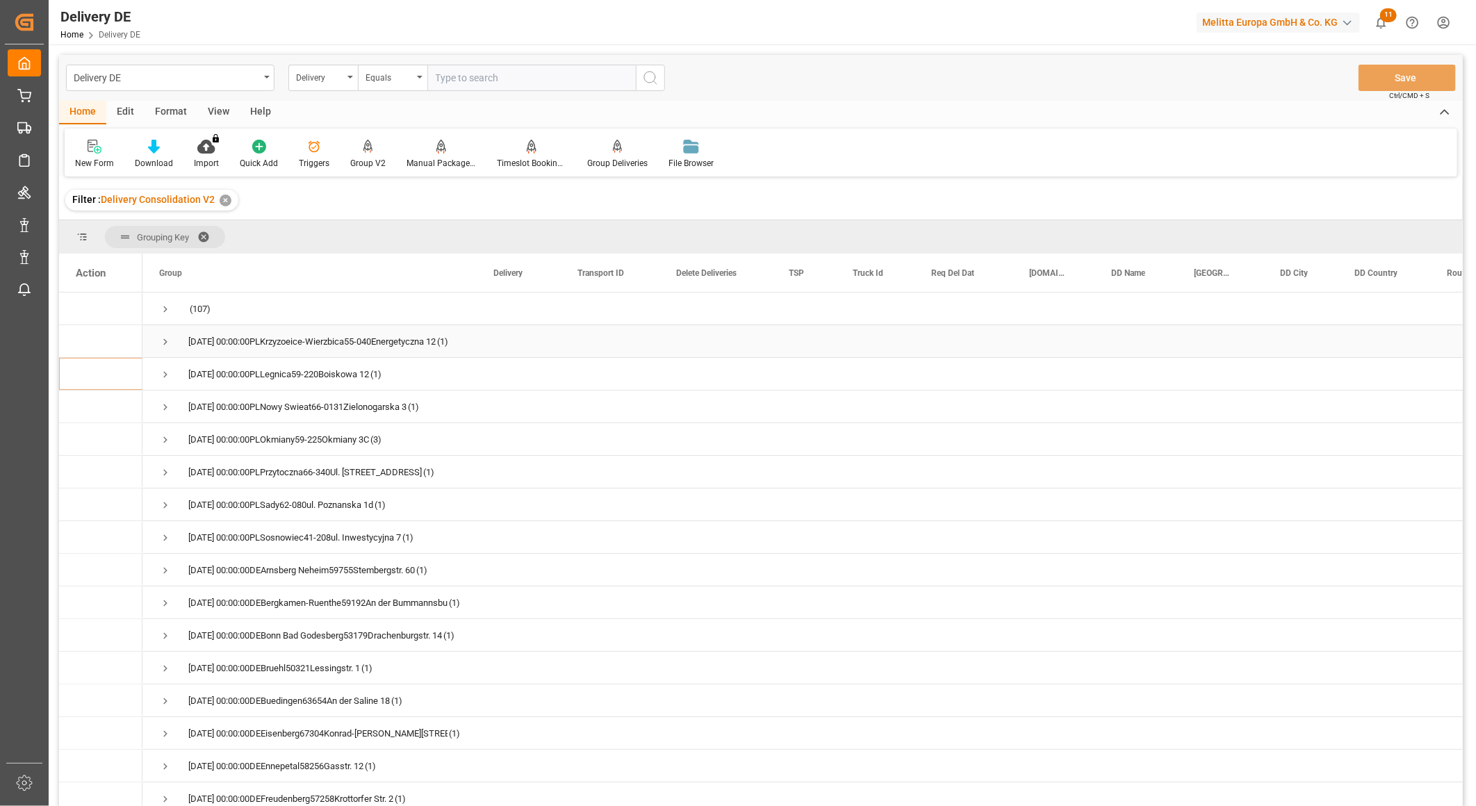
click at [169, 338] on span "Press SPACE to select this row." at bounding box center [165, 342] width 13 height 13
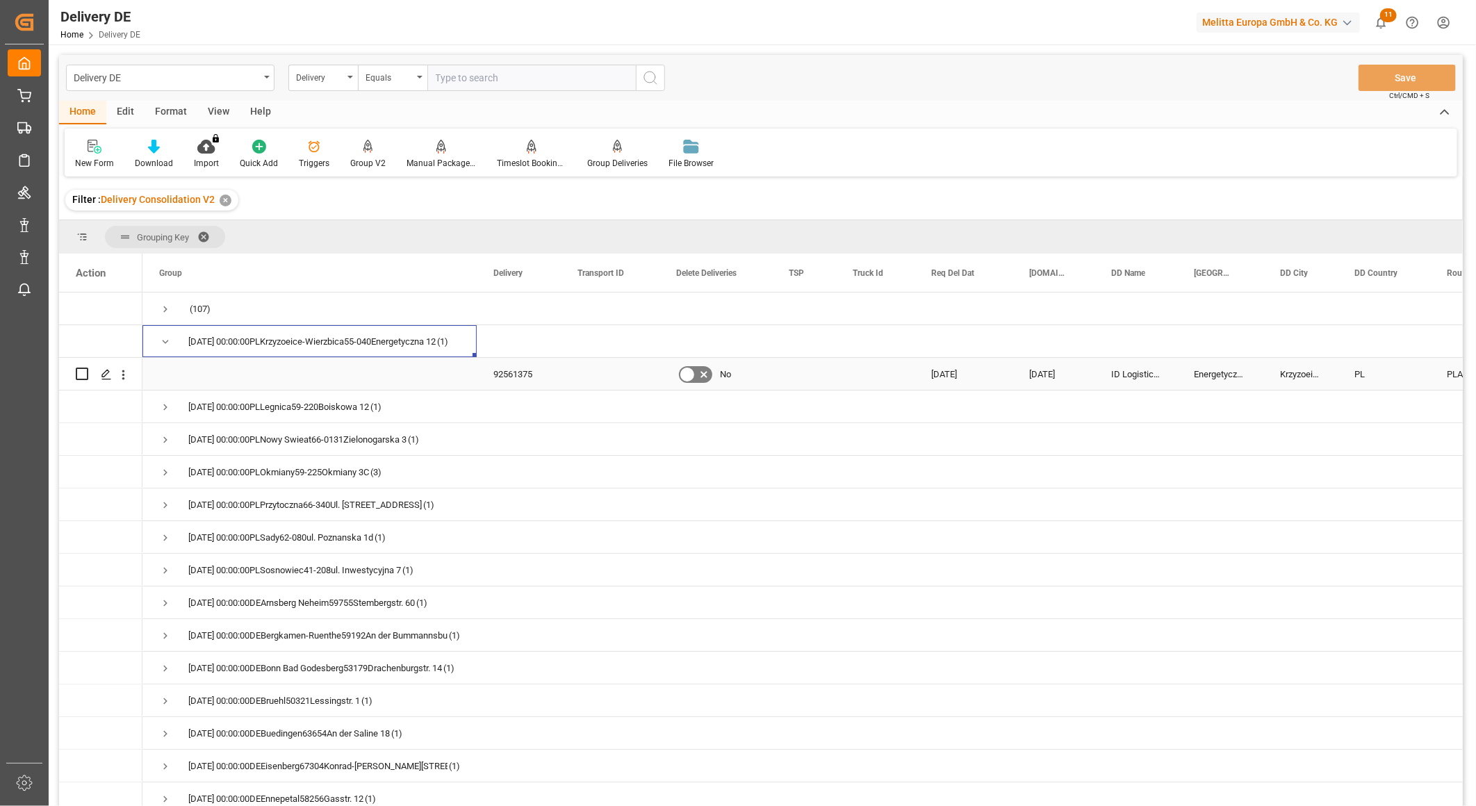
click at [80, 375] on input "Press Space to toggle row selection (unchecked)" at bounding box center [82, 374] width 13 height 13
checkbox input "true"
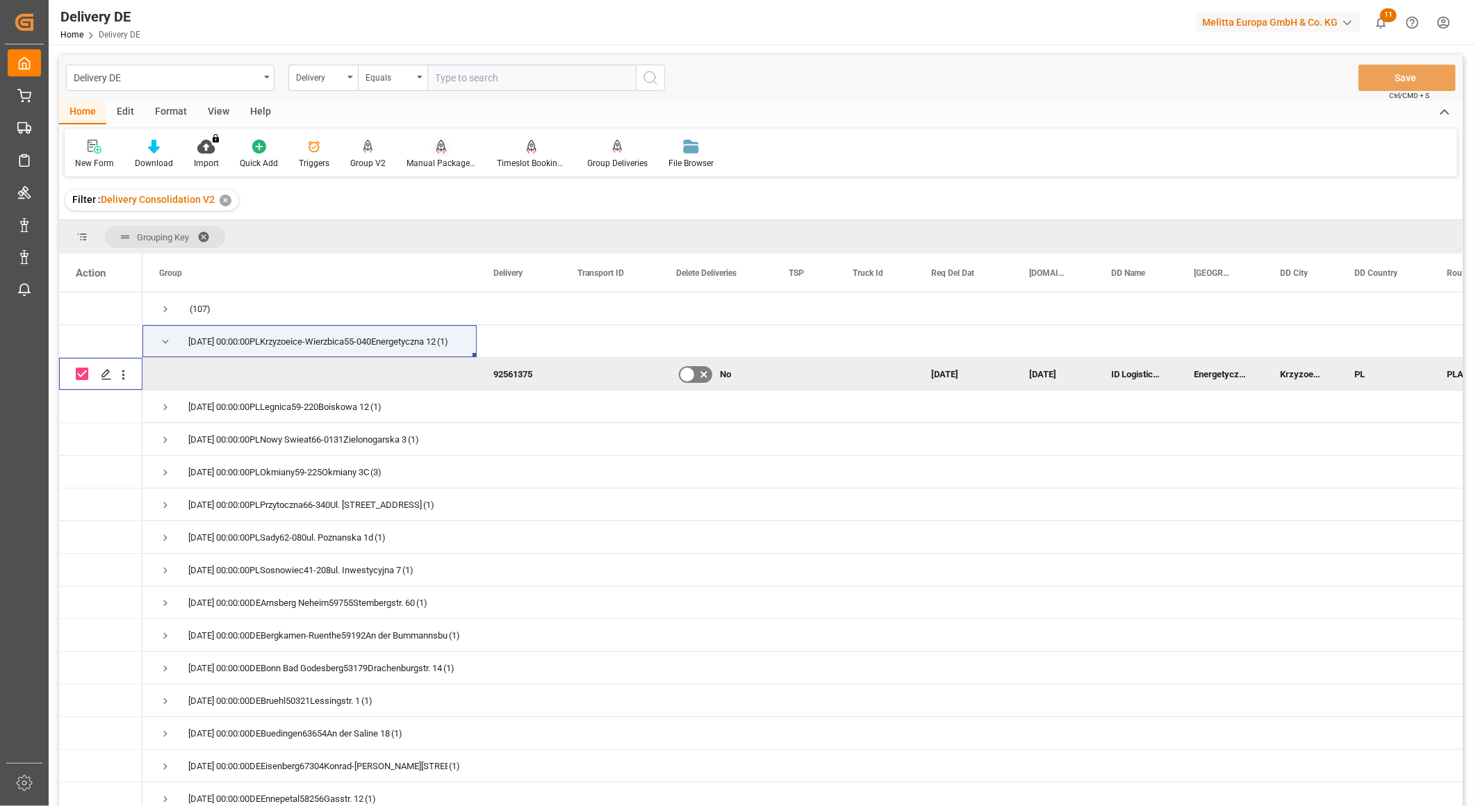
click at [445, 160] on div "Manual Package TypeDetermination" at bounding box center [440, 163] width 69 height 13
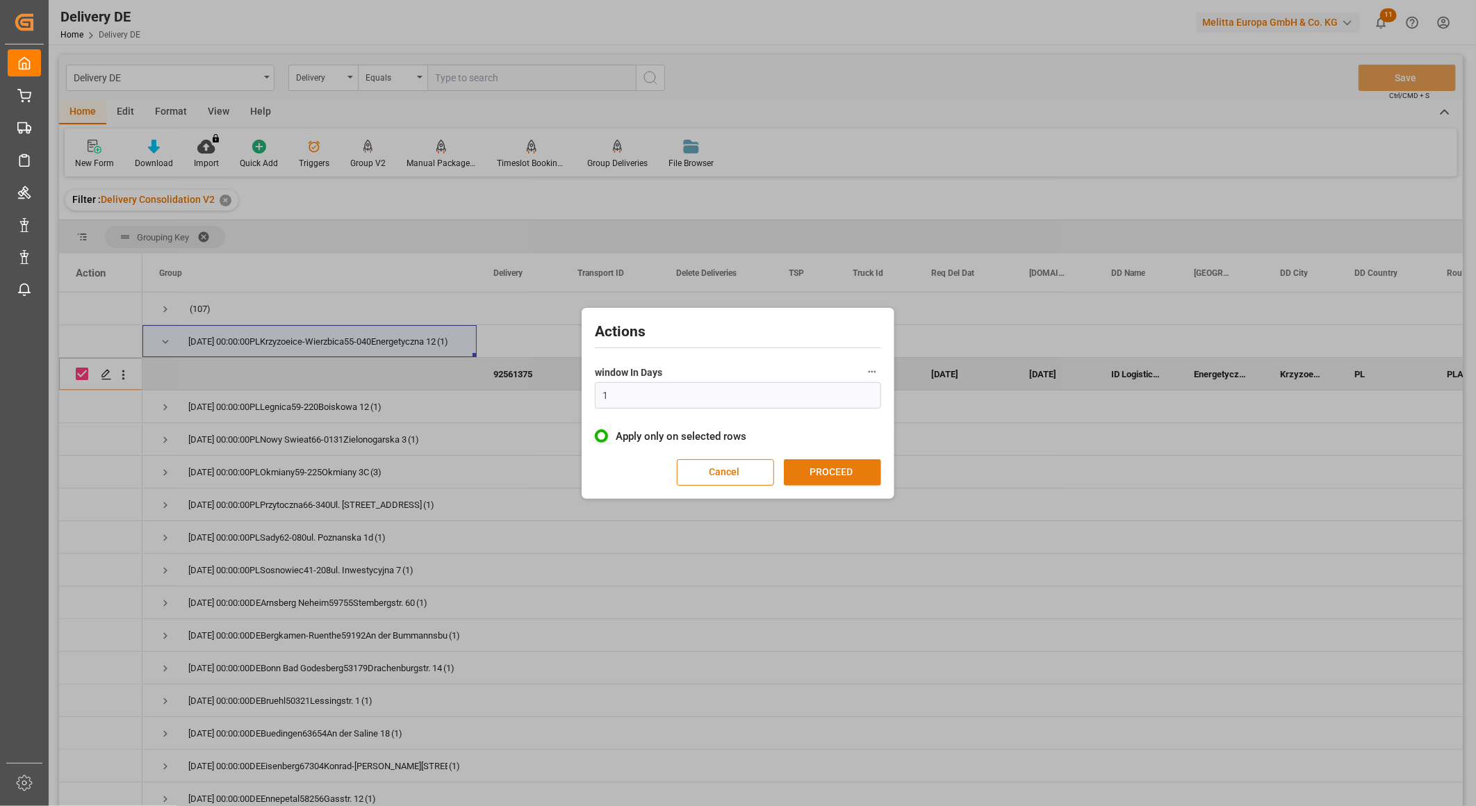
click at [844, 469] on button "PROCEED" at bounding box center [832, 472] width 97 height 26
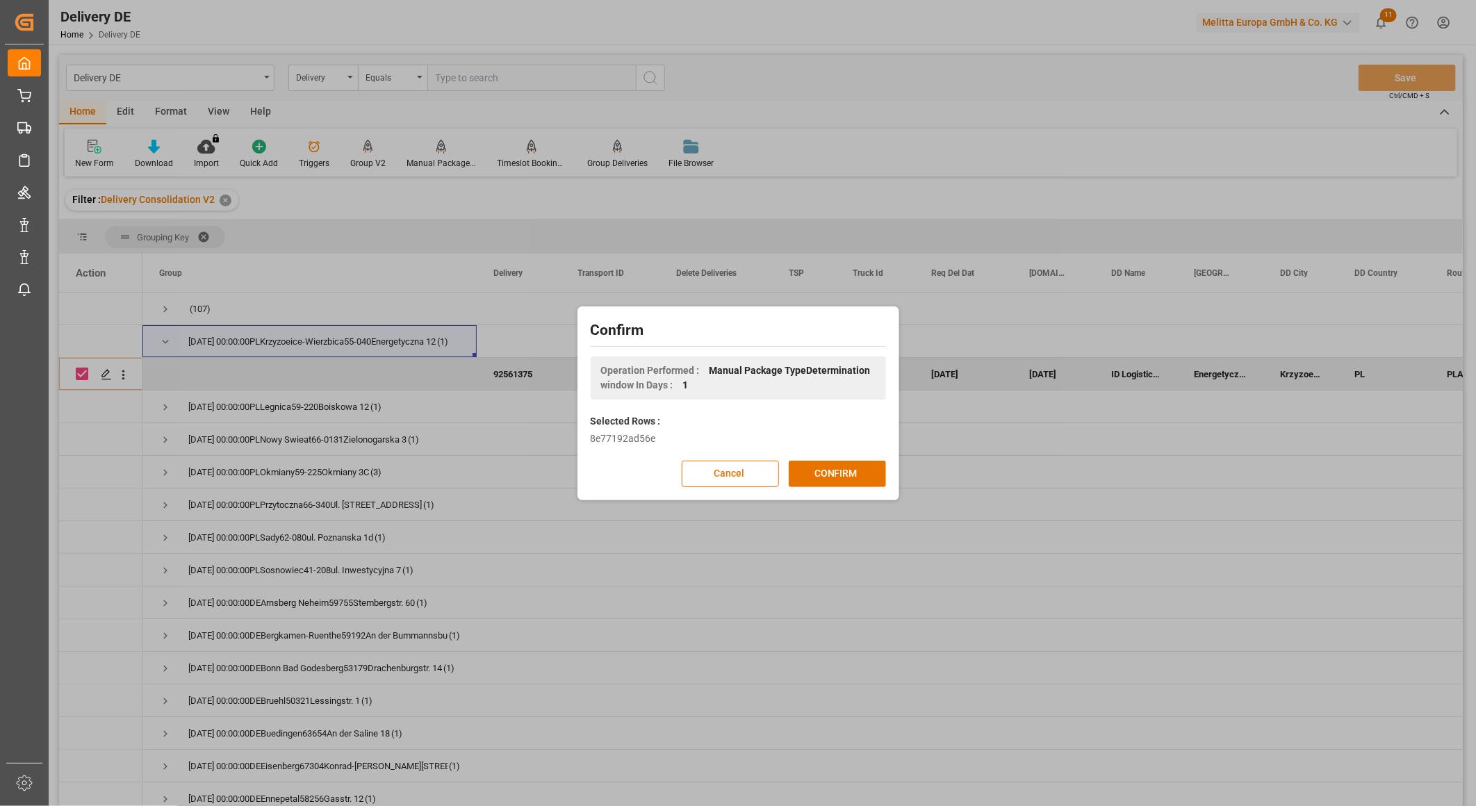
click at [844, 469] on button "CONFIRM" at bounding box center [837, 474] width 97 height 26
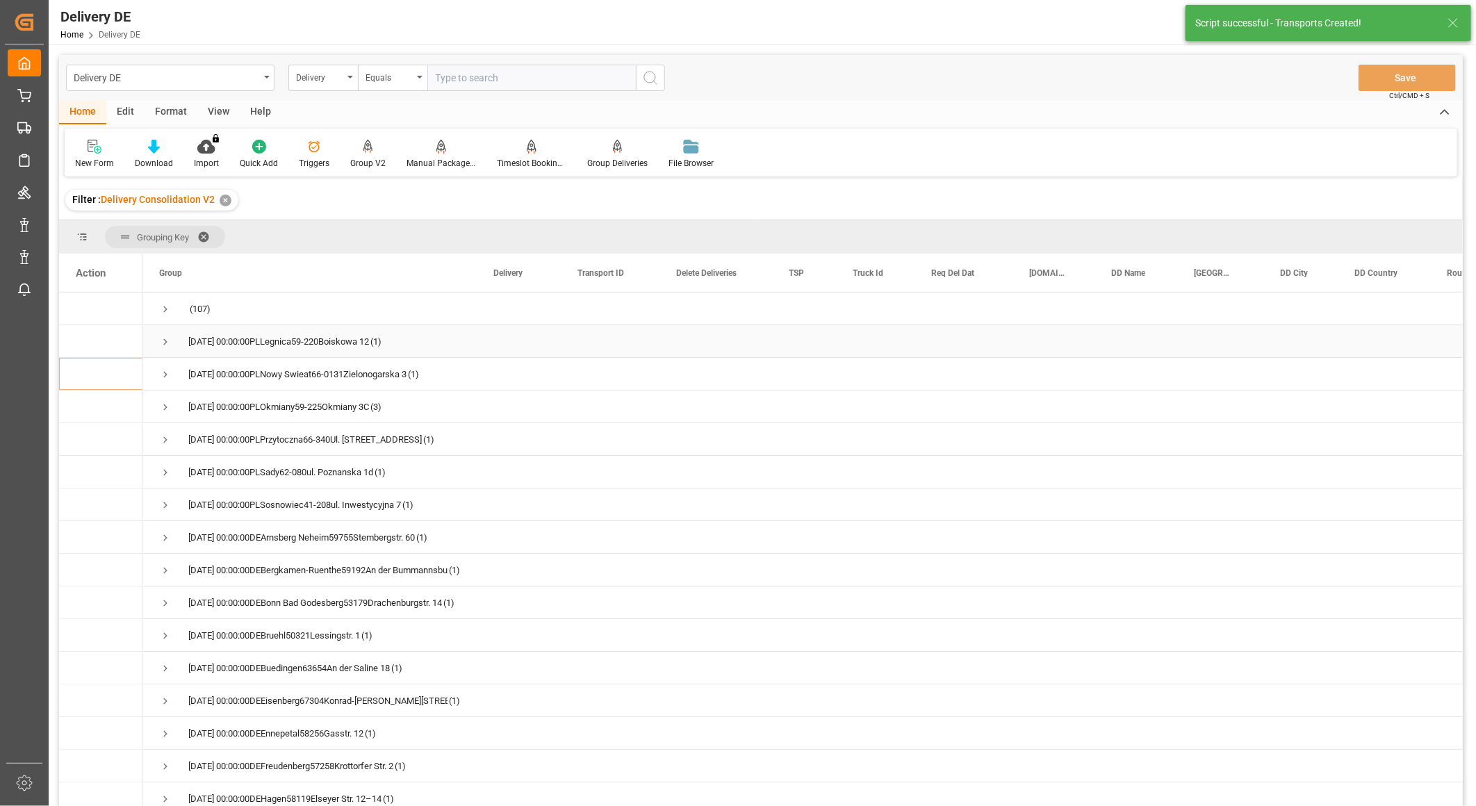
click at [169, 338] on span "Press SPACE to select this row." at bounding box center [165, 342] width 13 height 13
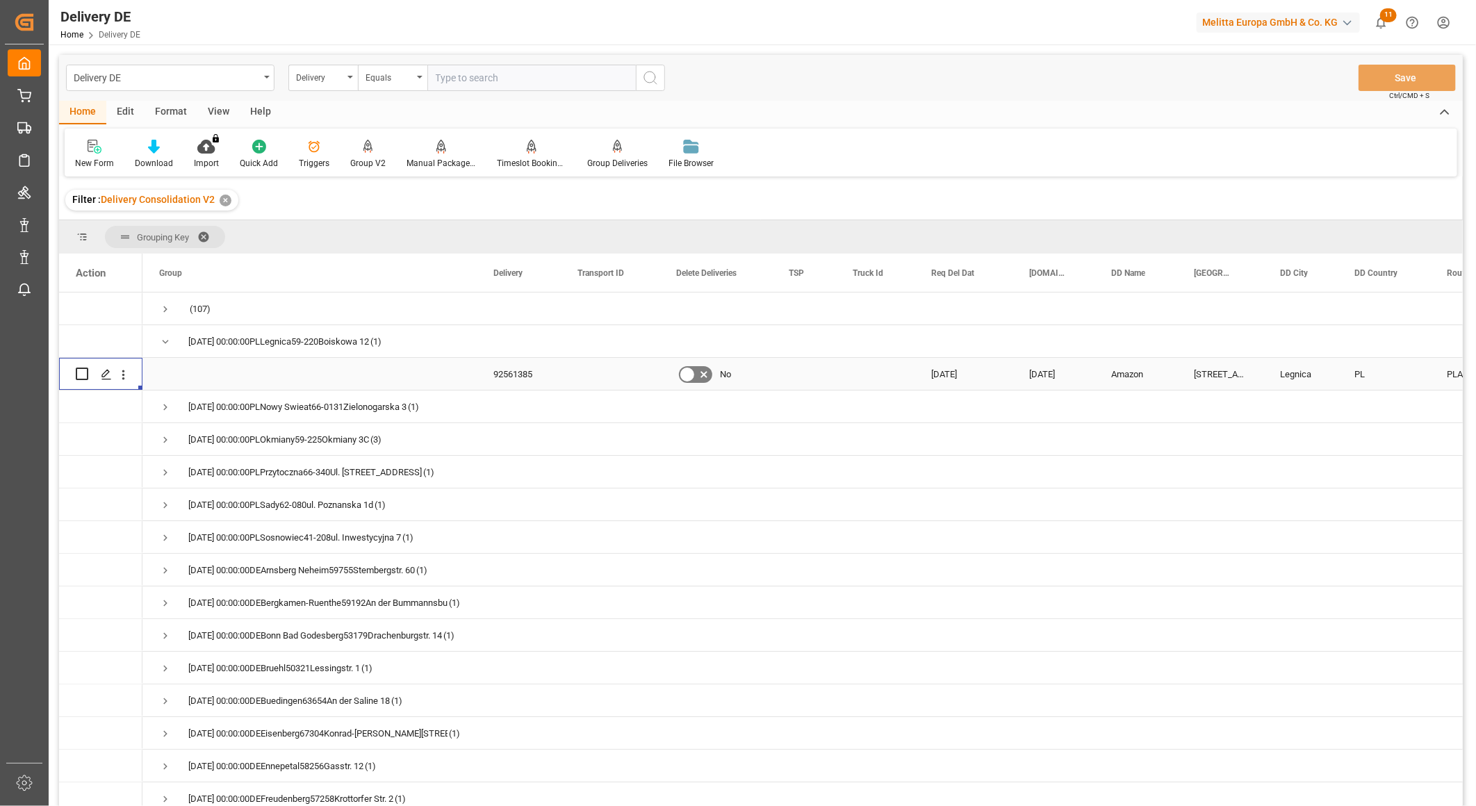
click at [81, 376] on input "Press Space to toggle row selection (unchecked)" at bounding box center [82, 374] width 13 height 13
checkbox input "true"
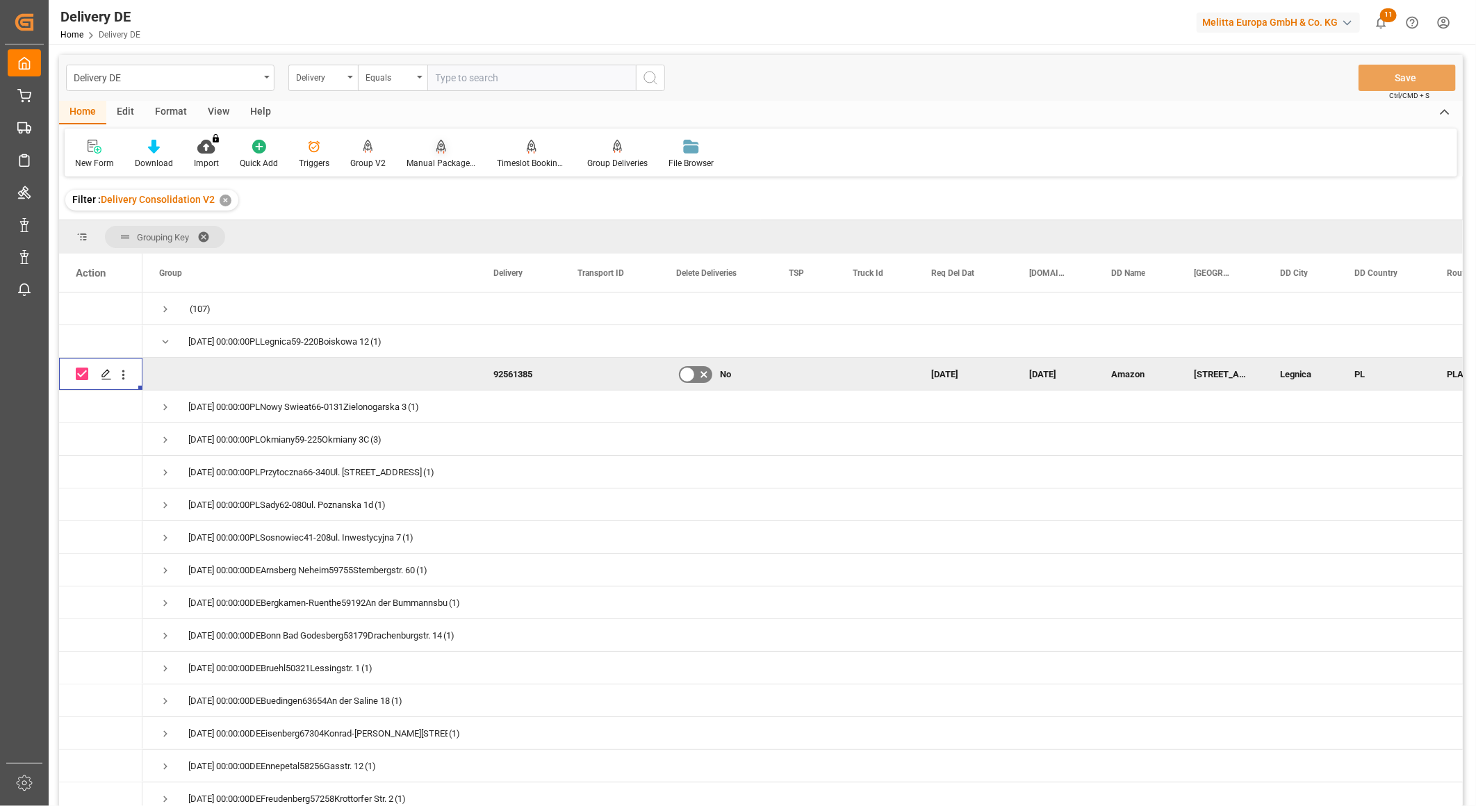
click at [446, 157] on div "Manual Package TypeDetermination" at bounding box center [440, 163] width 69 height 13
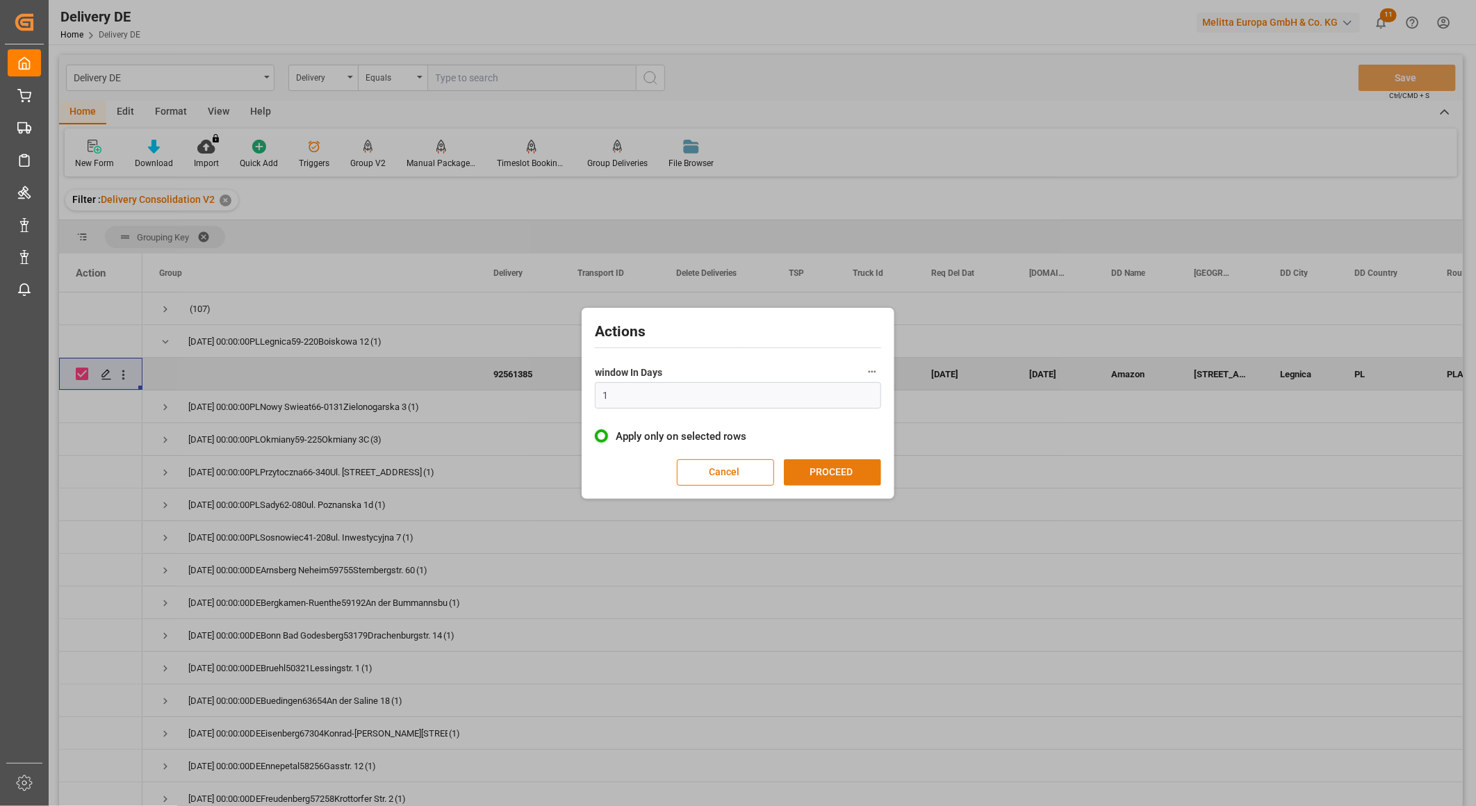
click at [825, 471] on button "PROCEED" at bounding box center [832, 472] width 97 height 26
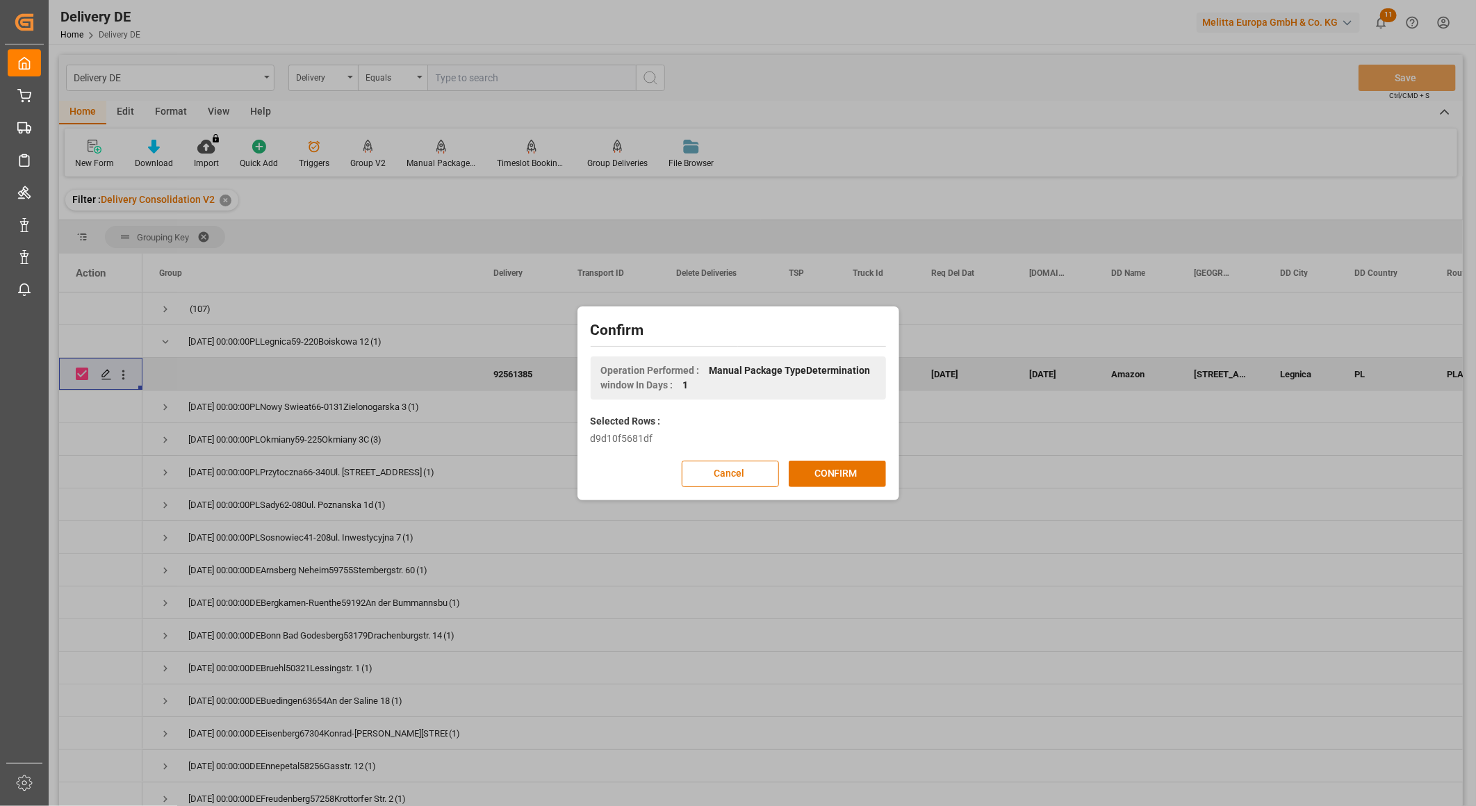
click at [825, 471] on button "CONFIRM" at bounding box center [837, 474] width 97 height 26
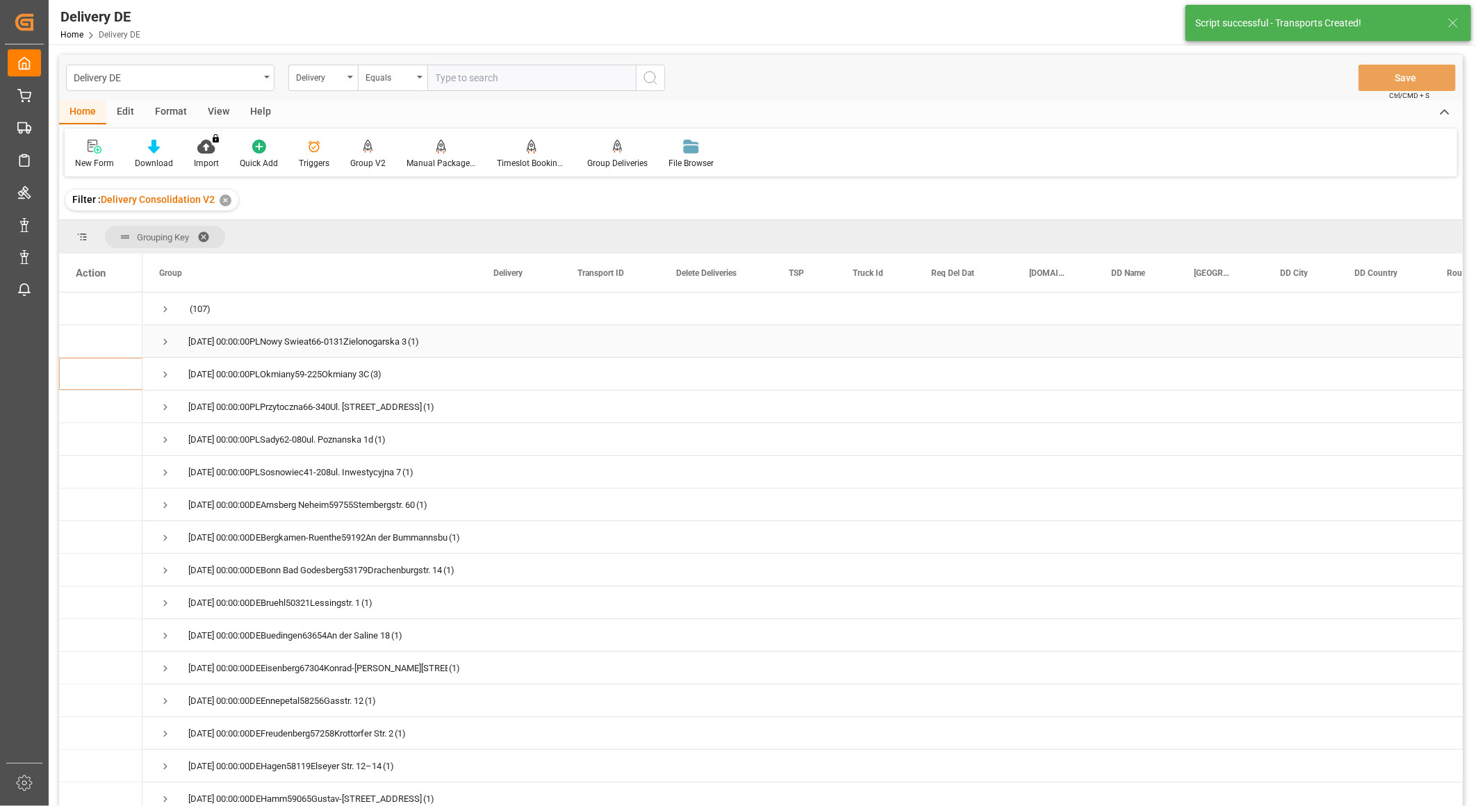
click at [162, 346] on span "Press SPACE to select this row." at bounding box center [165, 342] width 13 height 13
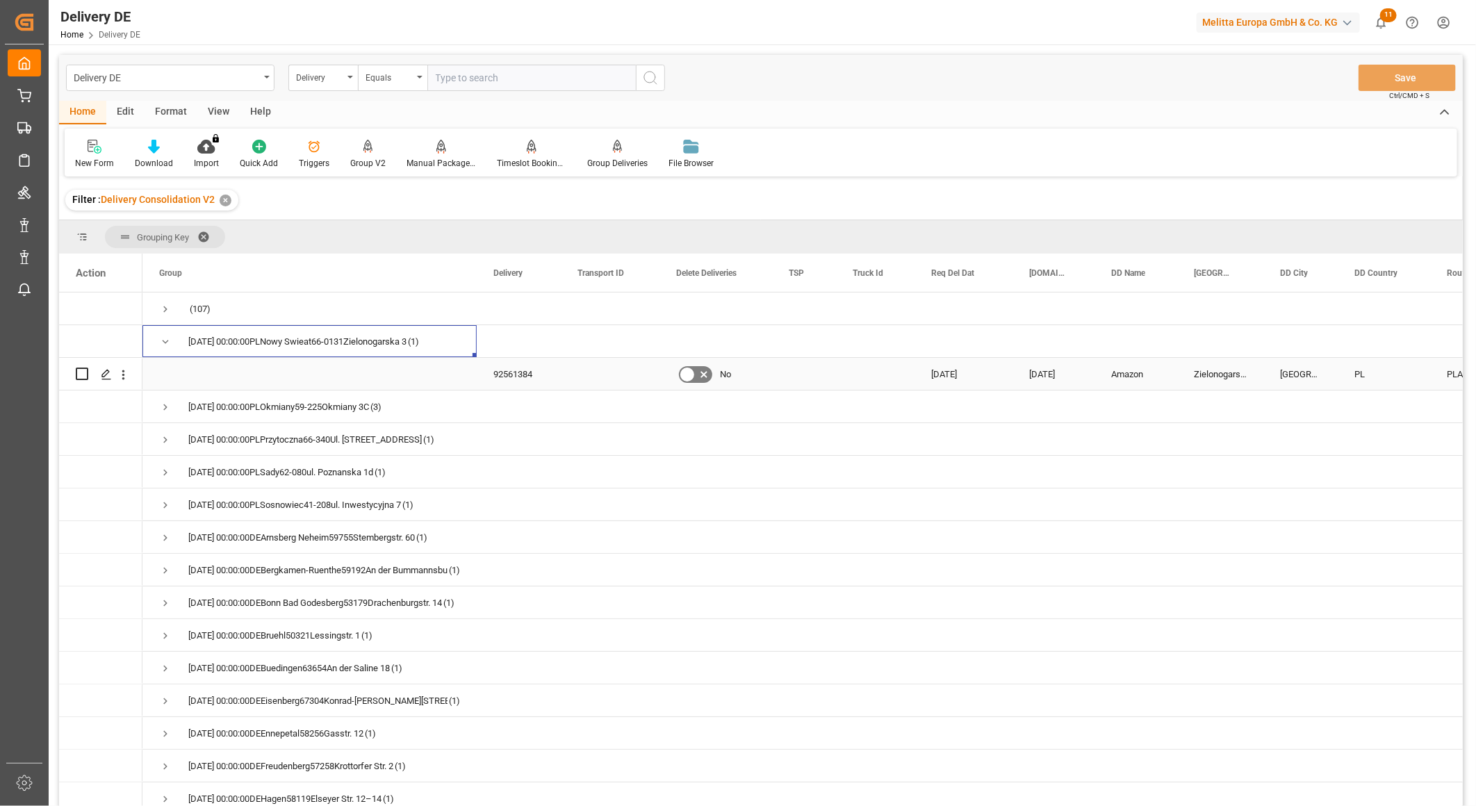
click at [77, 371] on input "Press Space to toggle row selection (unchecked)" at bounding box center [82, 374] width 13 height 13
checkbox input "true"
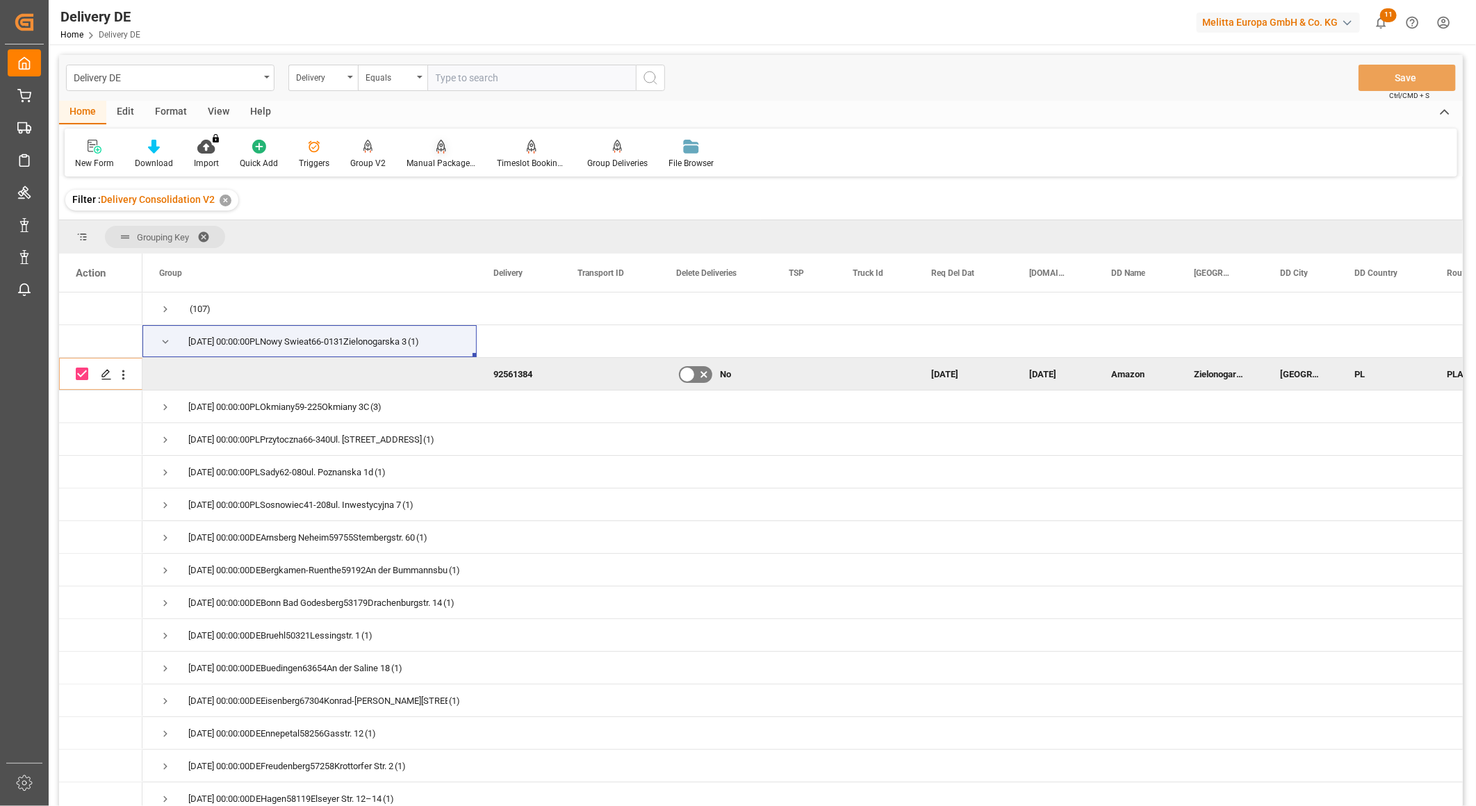
click at [433, 156] on div "Manual Package TypeDetermination" at bounding box center [441, 154] width 90 height 31
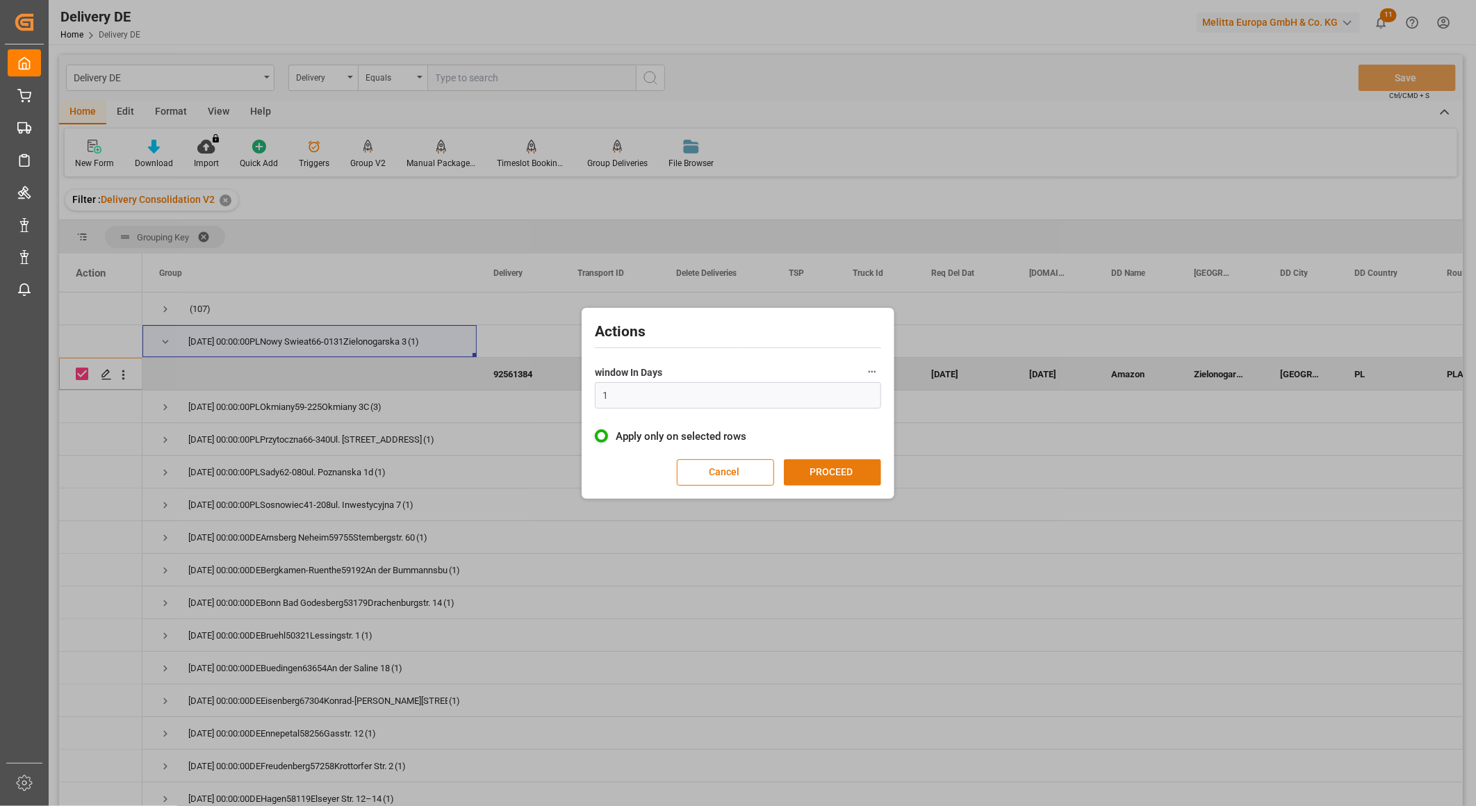
click at [799, 463] on button "PROCEED" at bounding box center [832, 472] width 97 height 26
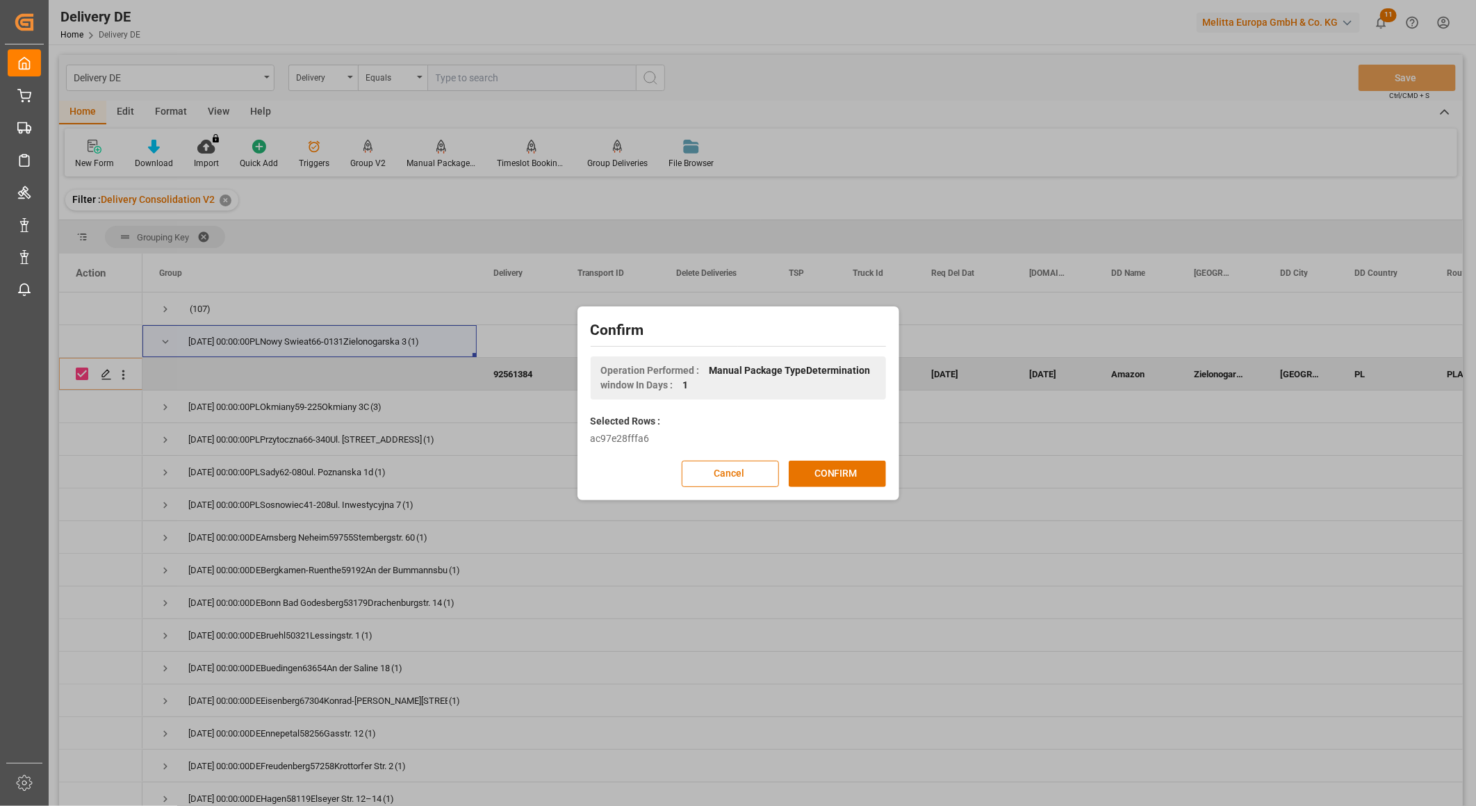
click at [808, 463] on button "CONFIRM" at bounding box center [837, 474] width 97 height 26
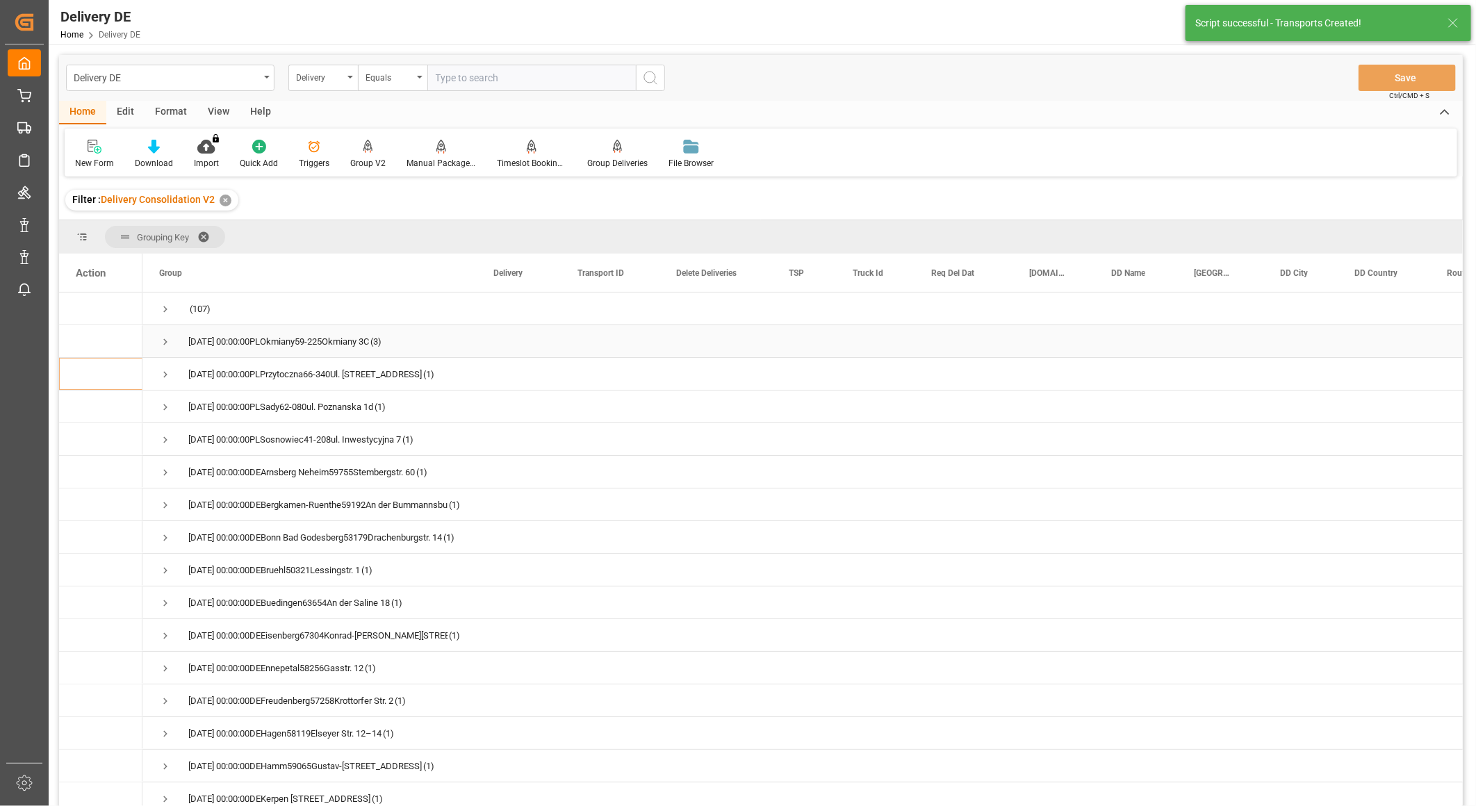
click at [167, 338] on span "Press SPACE to select this row." at bounding box center [165, 342] width 13 height 13
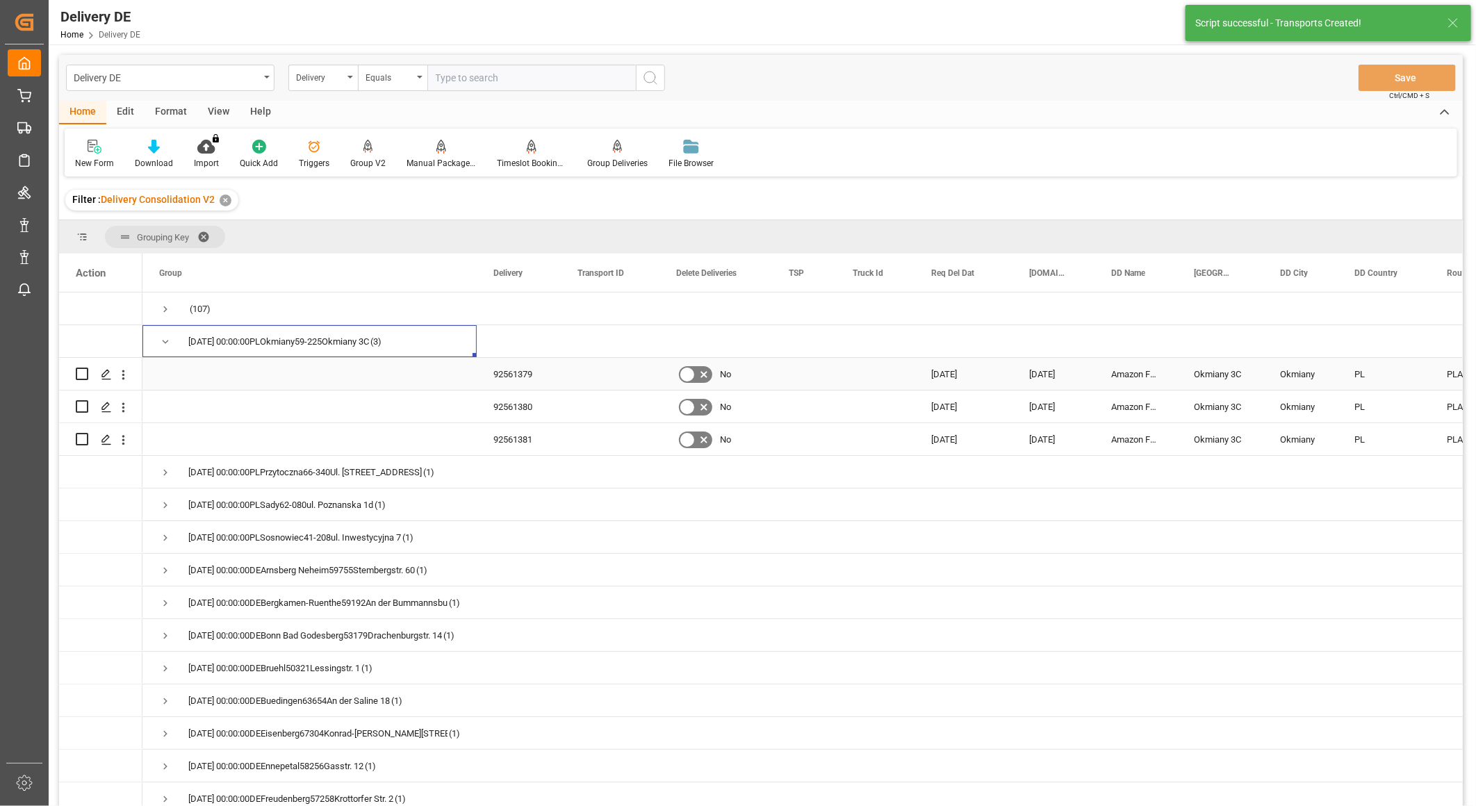
click at [79, 373] on input "Press Space to toggle row selection (unchecked)" at bounding box center [82, 374] width 13 height 13
checkbox input "true"
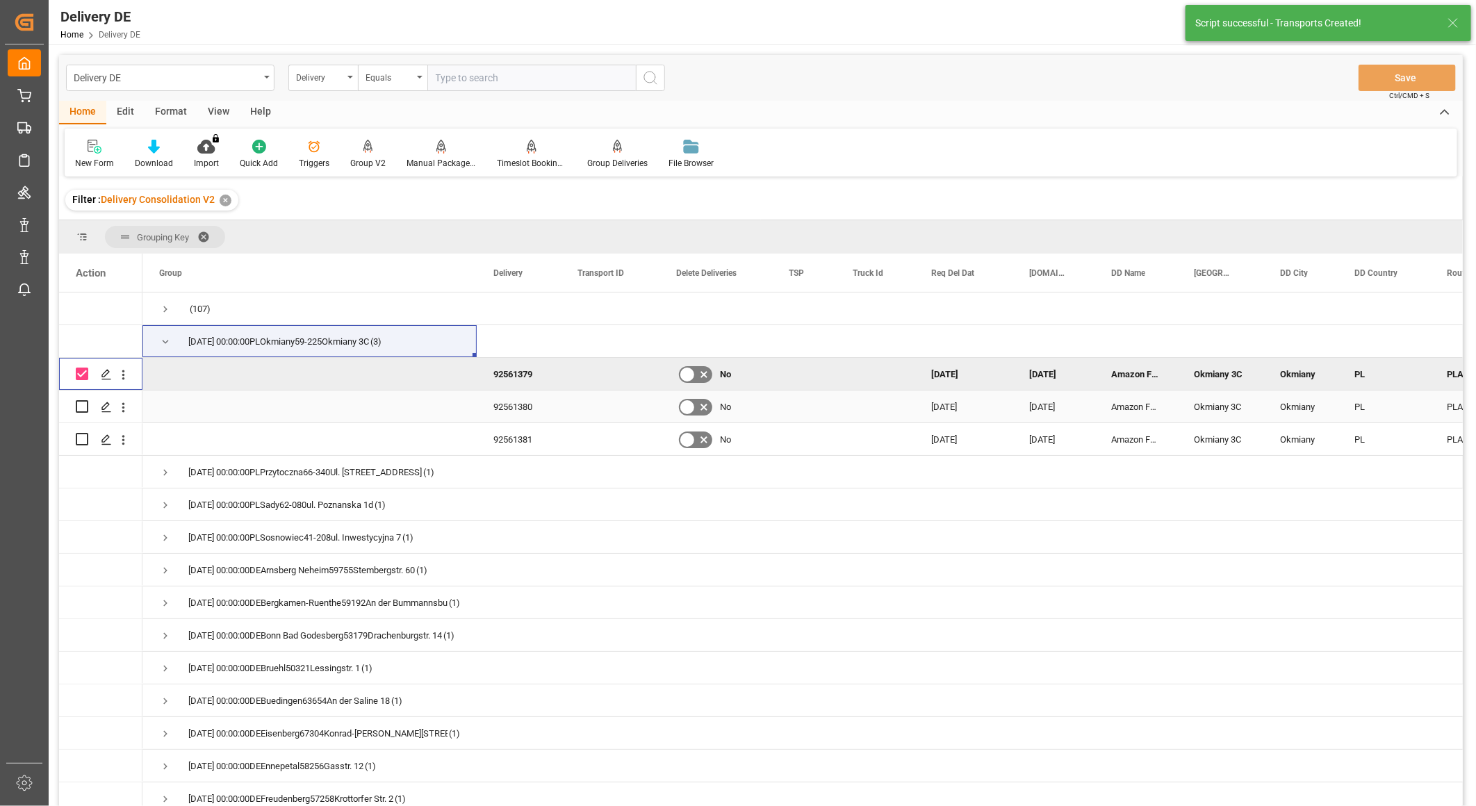
drag, startPoint x: 81, startPoint y: 403, endPoint x: 84, endPoint y: 411, distance: 8.1
click at [81, 404] on input "Press Space to toggle row selection (unchecked)" at bounding box center [82, 406] width 13 height 13
checkbox input "true"
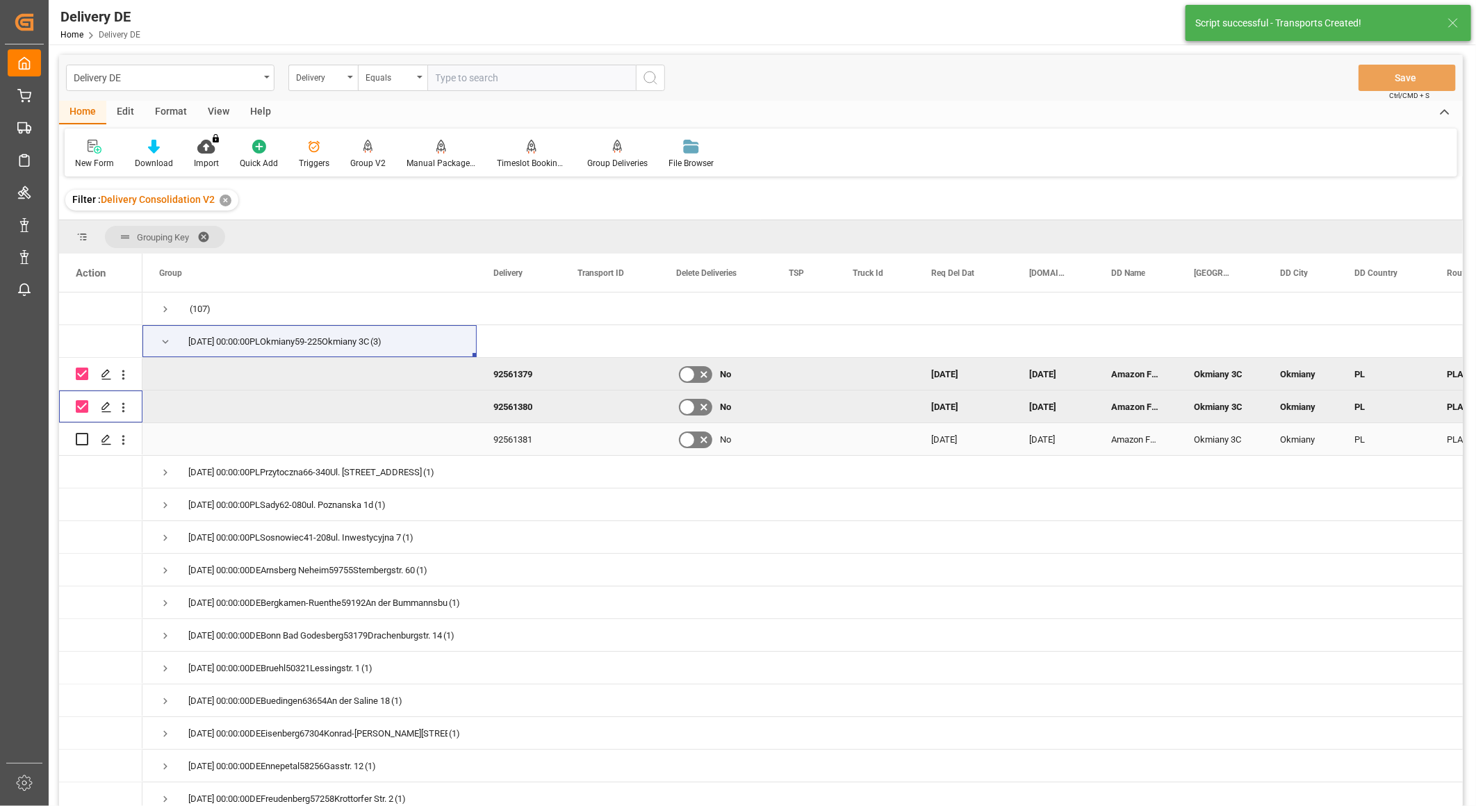
click at [81, 440] on input "Press Space to toggle row selection (unchecked)" at bounding box center [82, 439] width 13 height 13
checkbox input "true"
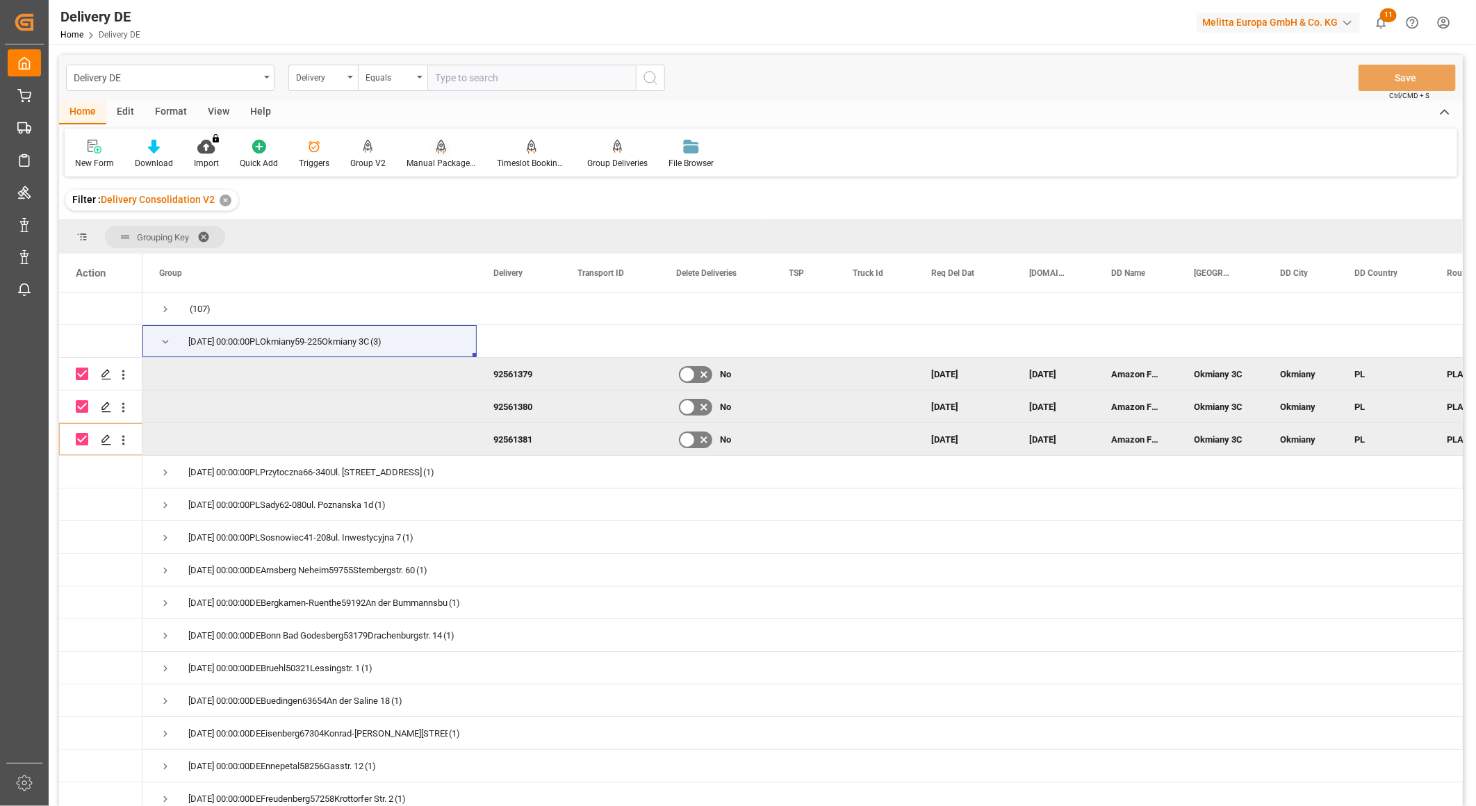
click at [440, 147] on icon at bounding box center [441, 146] width 10 height 12
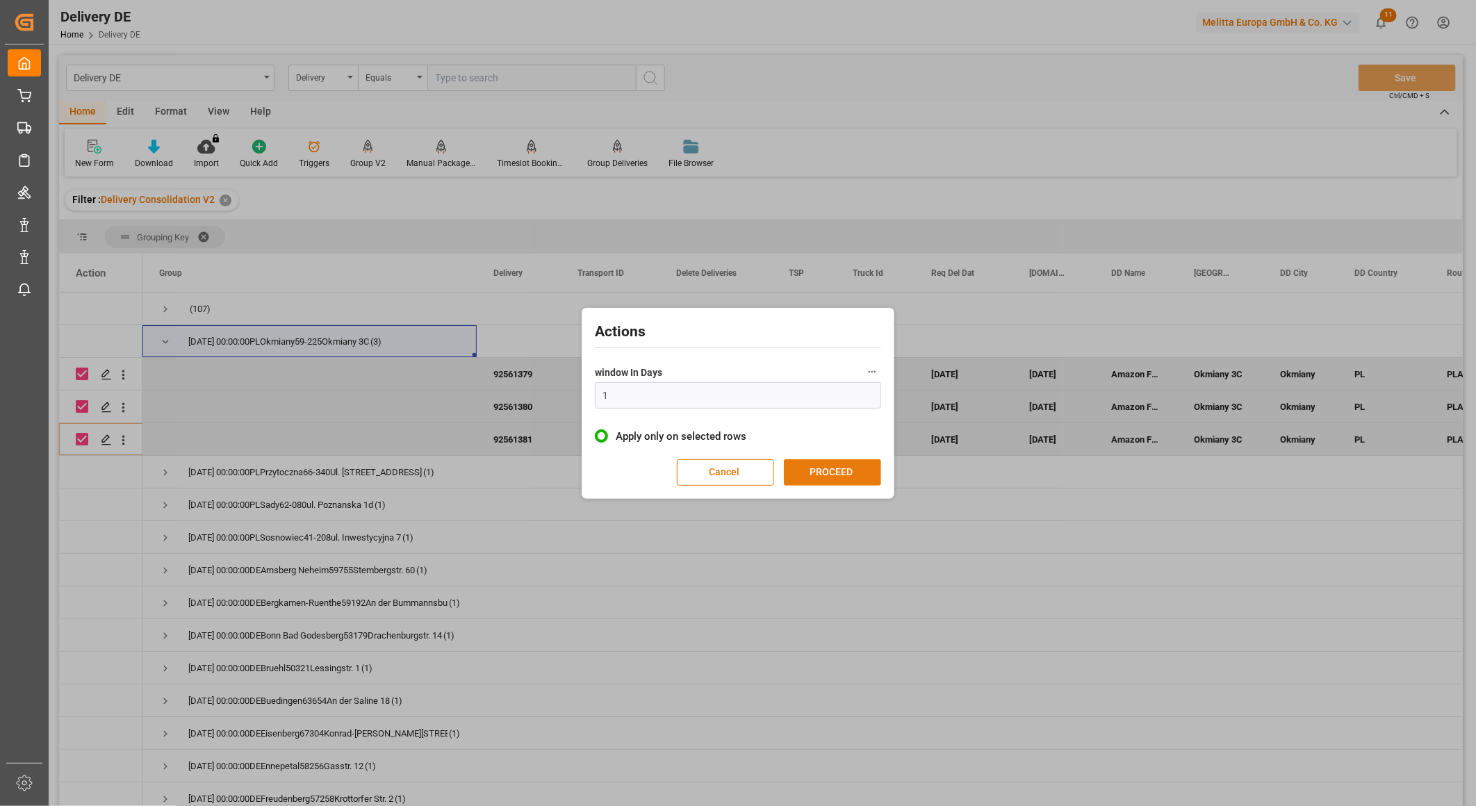
click at [825, 470] on button "PROCEED" at bounding box center [832, 472] width 97 height 26
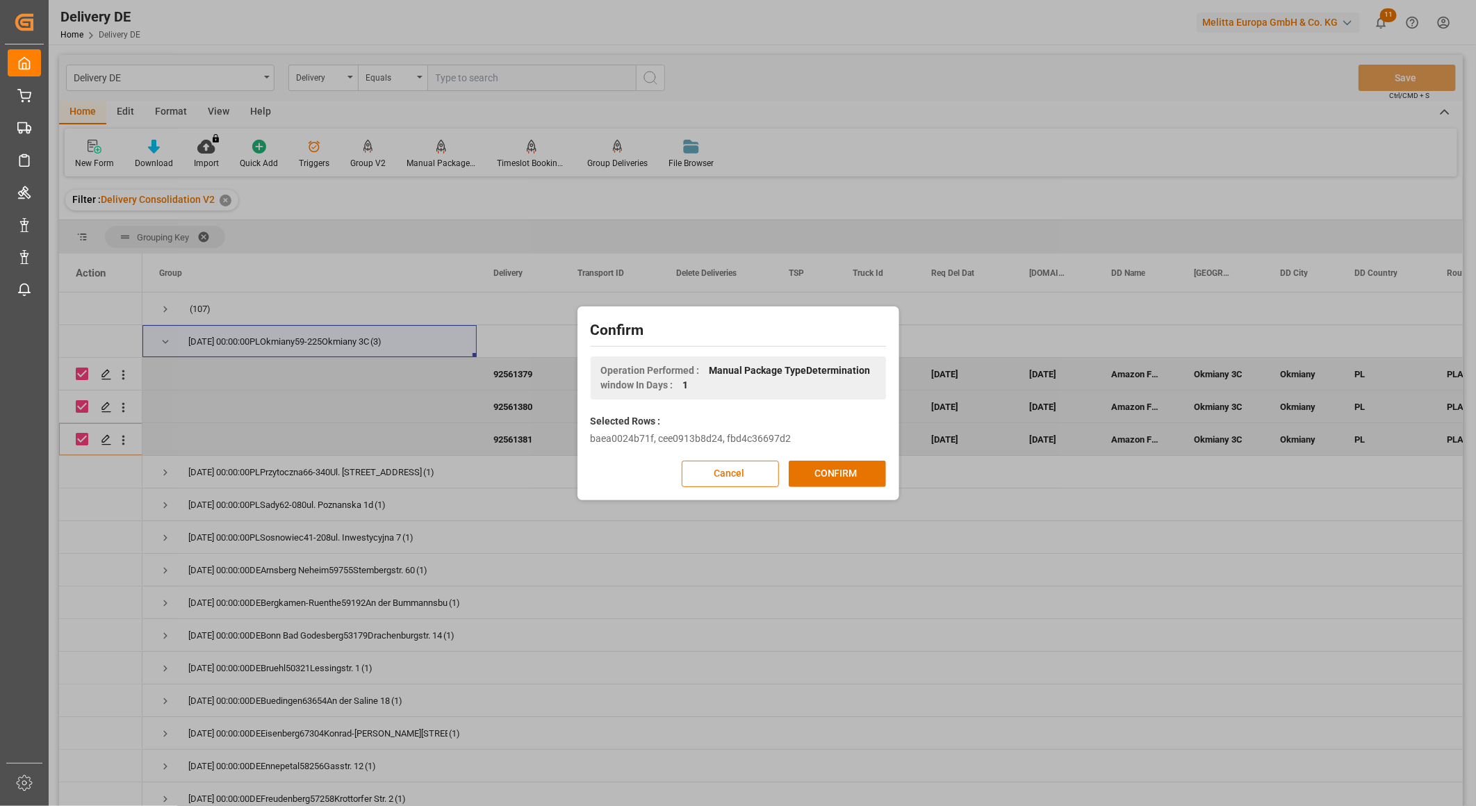
click at [825, 470] on button "CONFIRM" at bounding box center [837, 474] width 97 height 26
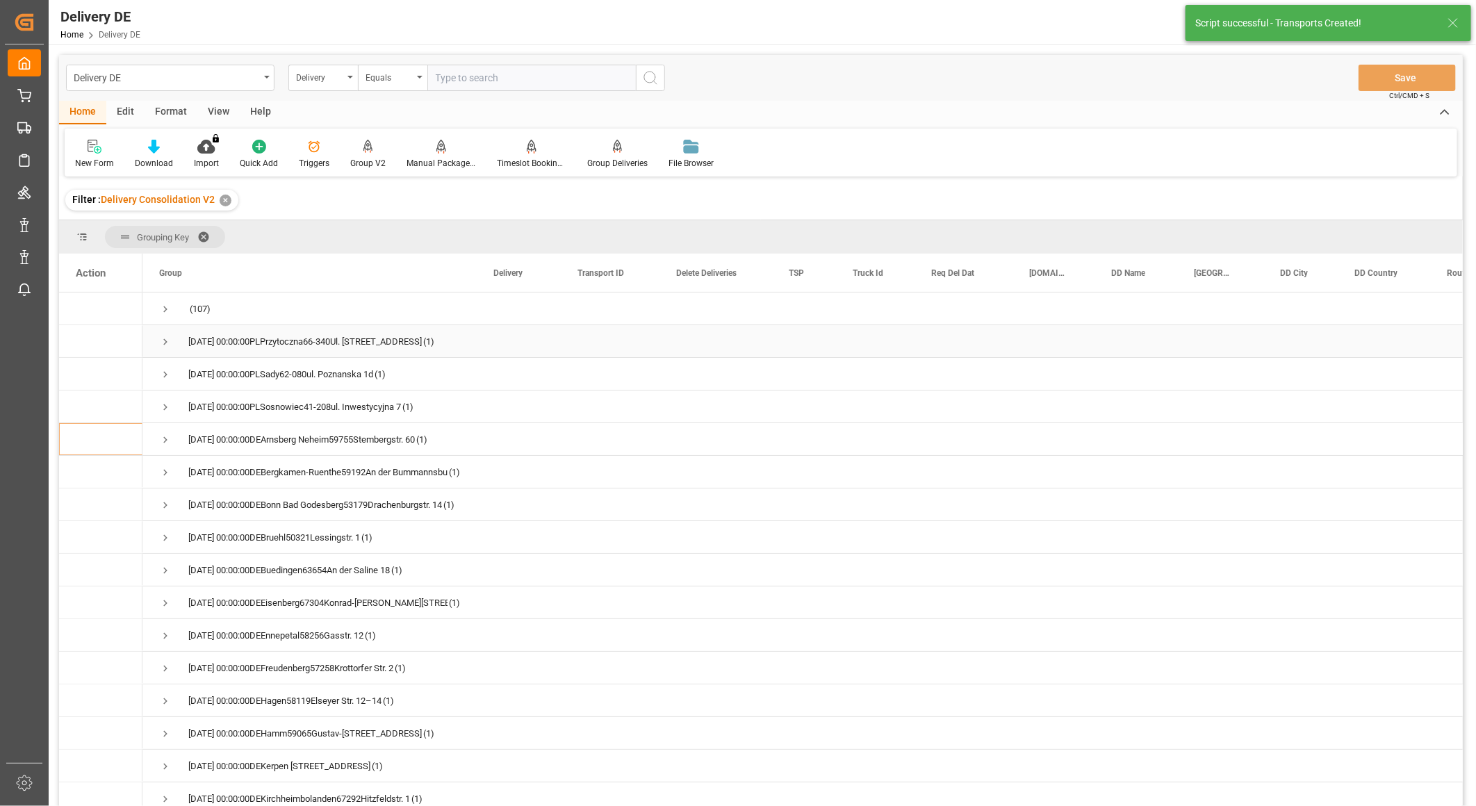
click at [161, 338] on span "Press SPACE to select this row." at bounding box center [165, 342] width 13 height 13
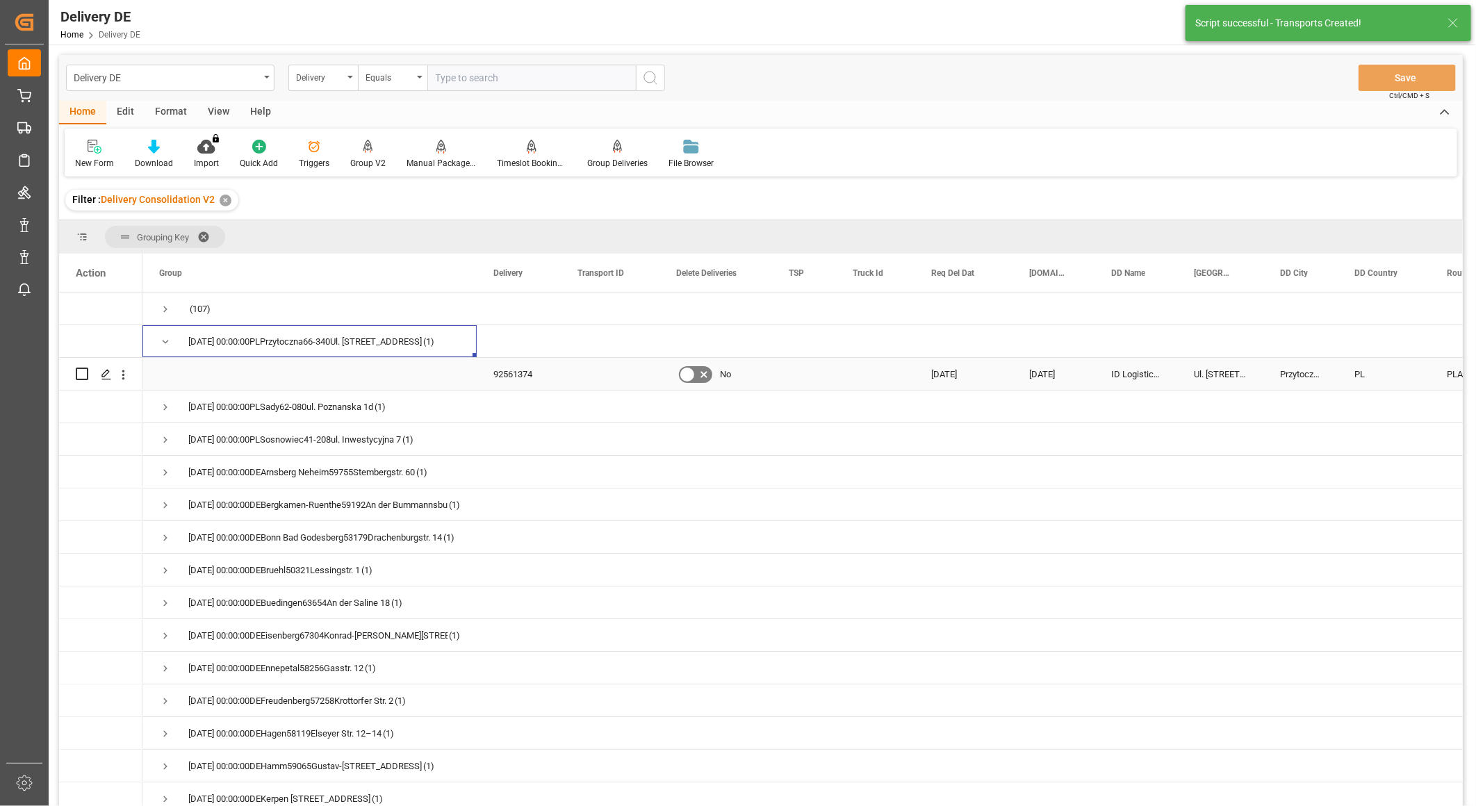
click at [82, 374] on input "Press Space to toggle row selection (unchecked)" at bounding box center [82, 374] width 13 height 13
checkbox input "true"
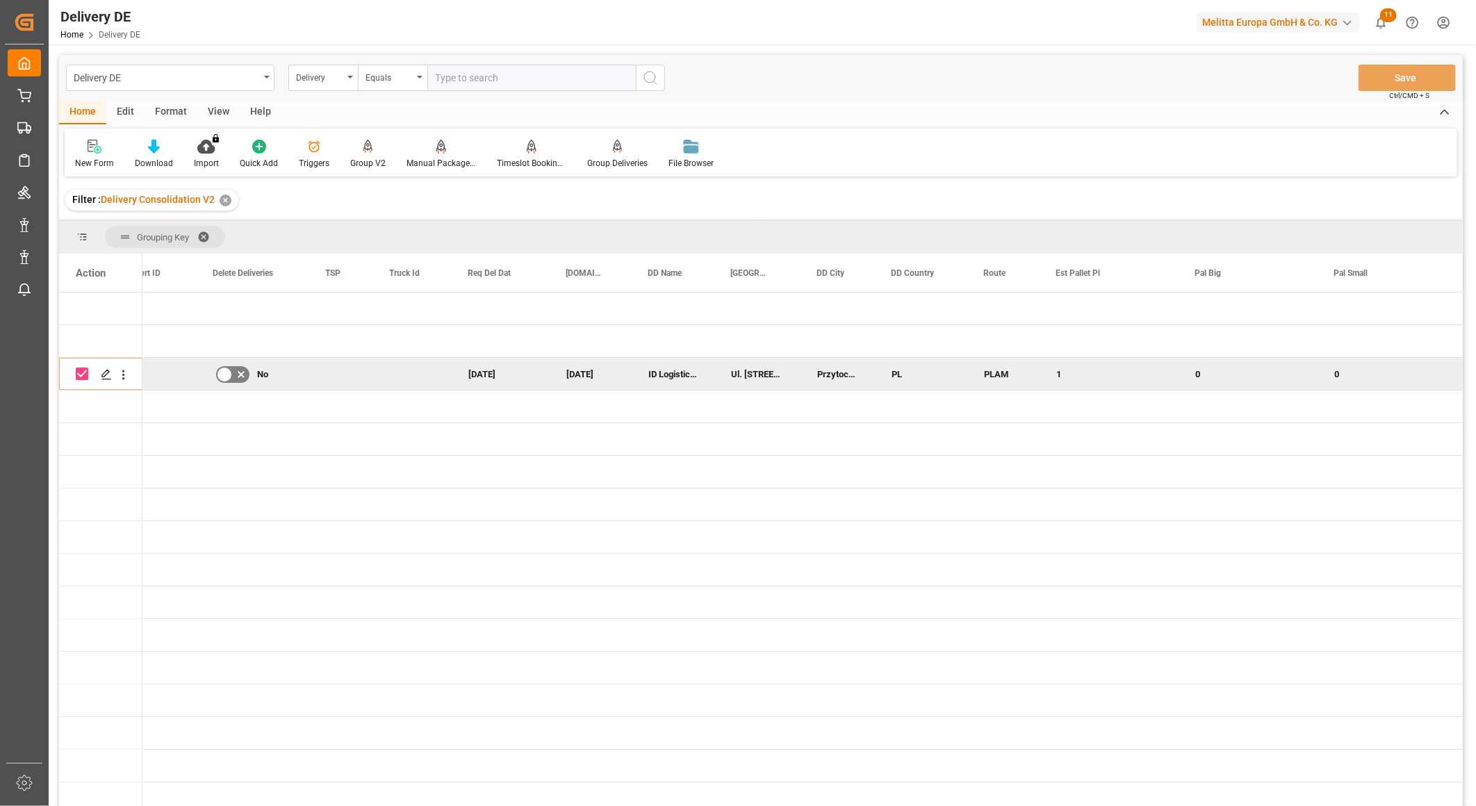
click at [434, 158] on div "Manual Package TypeDetermination" at bounding box center [440, 163] width 69 height 13
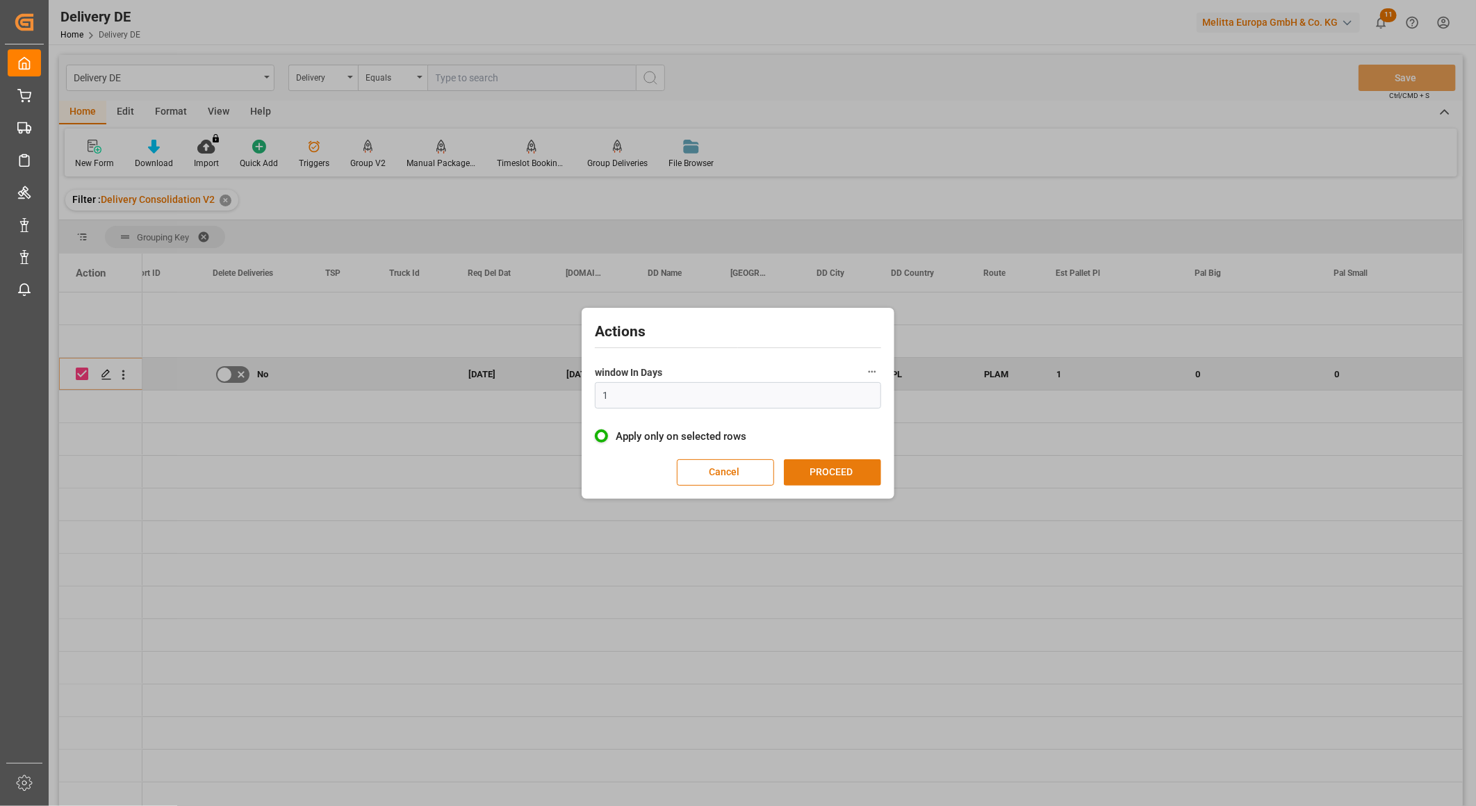
click at [800, 469] on button "PROCEED" at bounding box center [832, 472] width 97 height 26
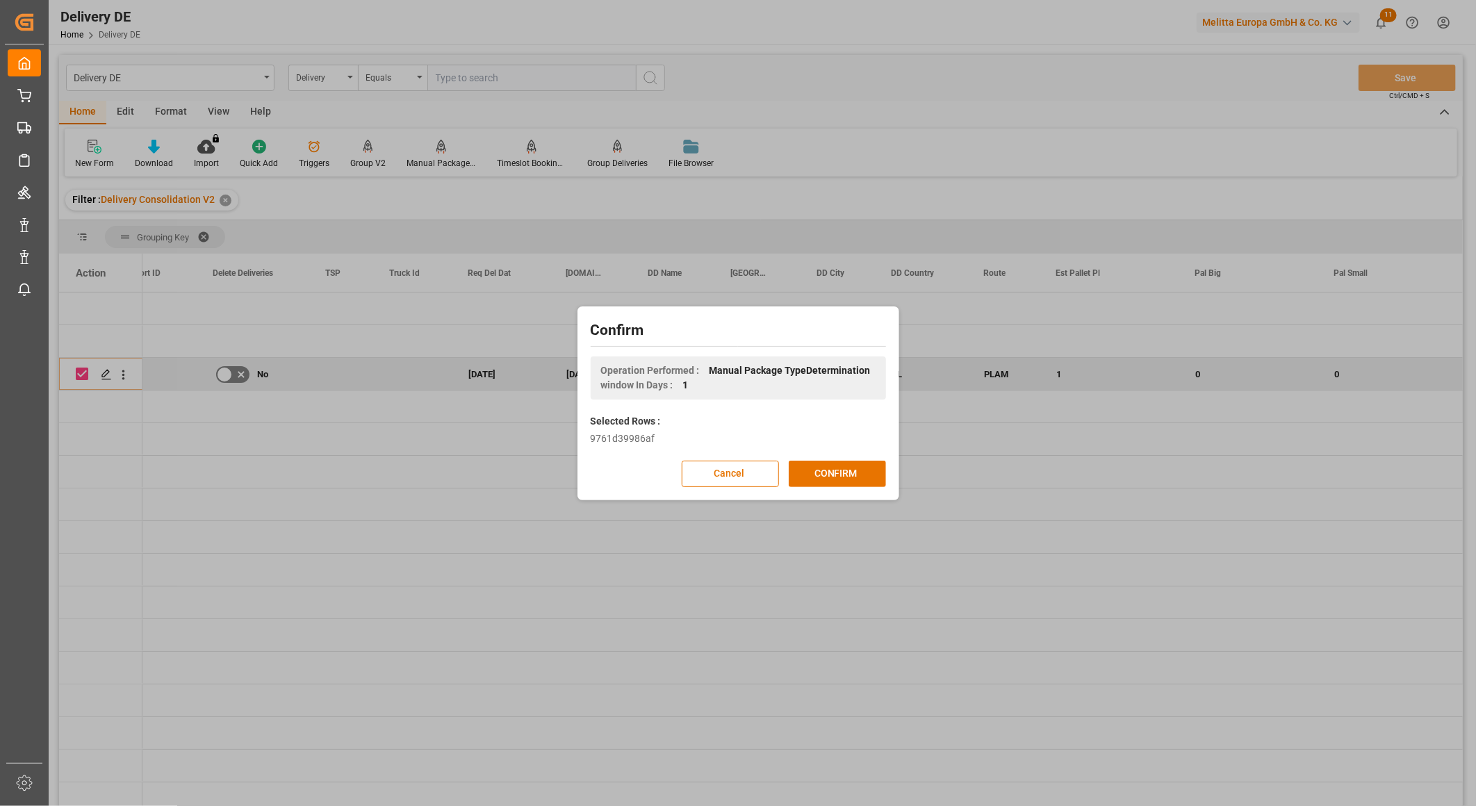
click at [800, 469] on button "CONFIRM" at bounding box center [837, 474] width 97 height 26
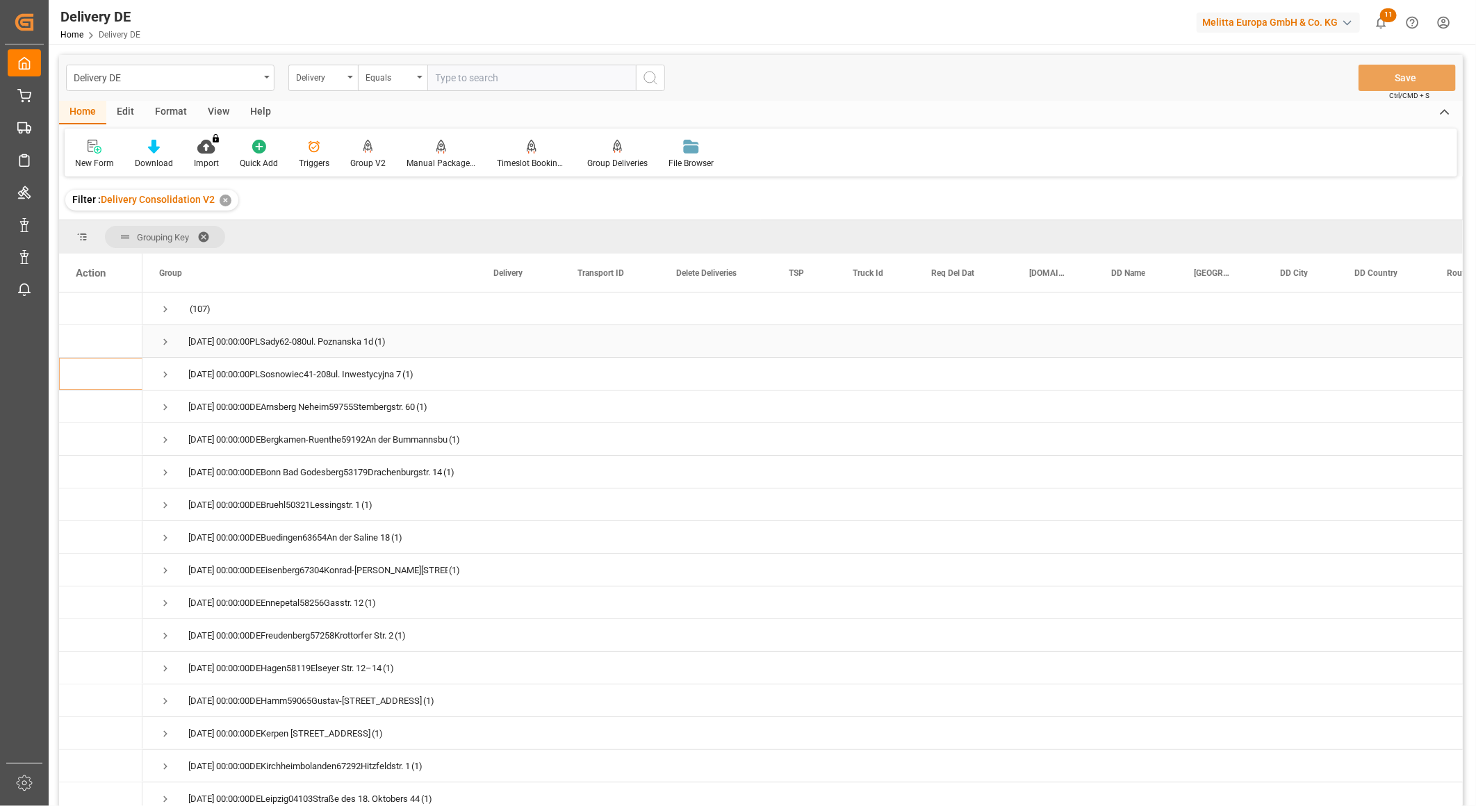
click at [165, 336] on span "Press SPACE to select this row." at bounding box center [165, 342] width 13 height 13
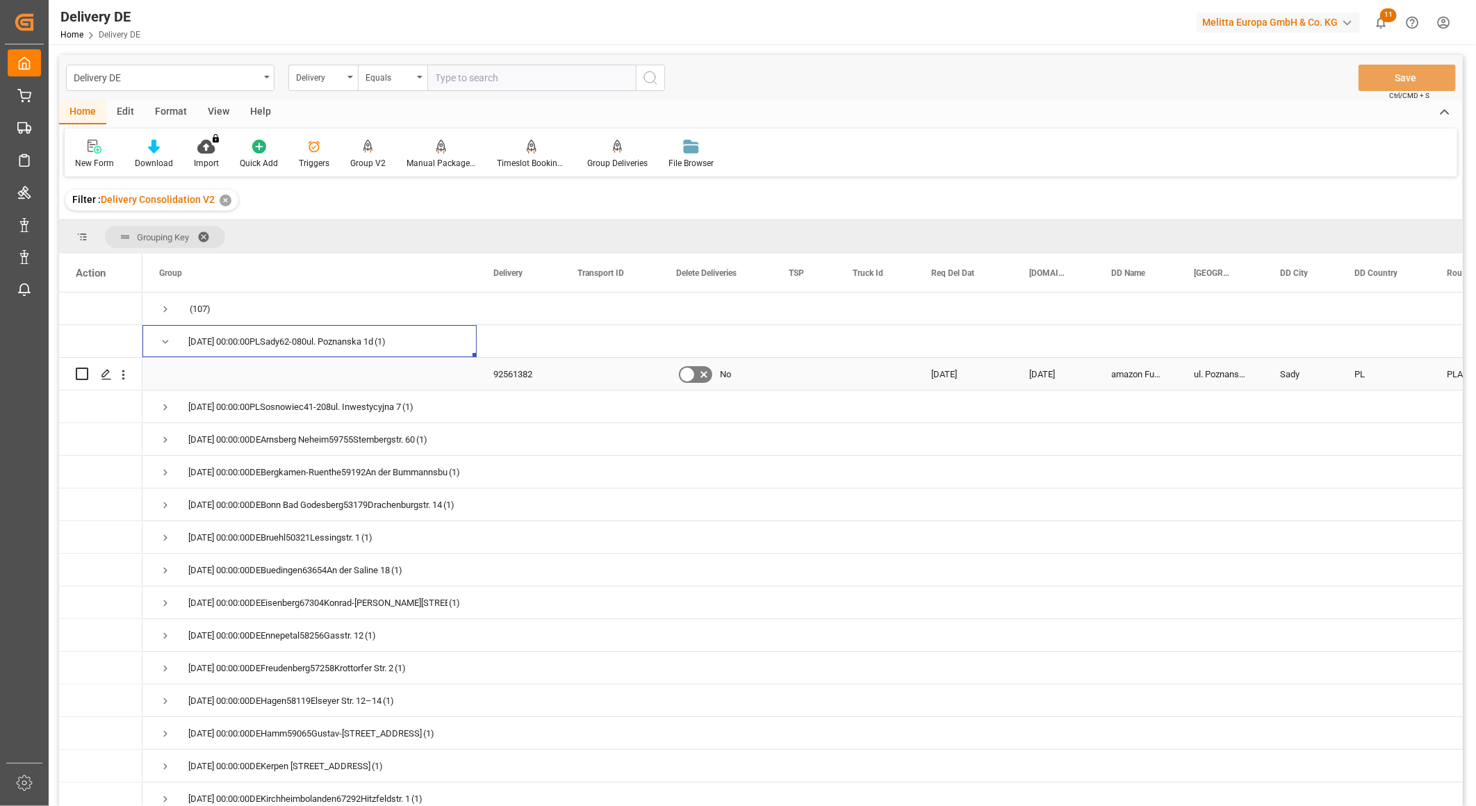
click at [82, 372] on input "Press Space to toggle row selection (unchecked)" at bounding box center [82, 374] width 13 height 13
checkbox input "true"
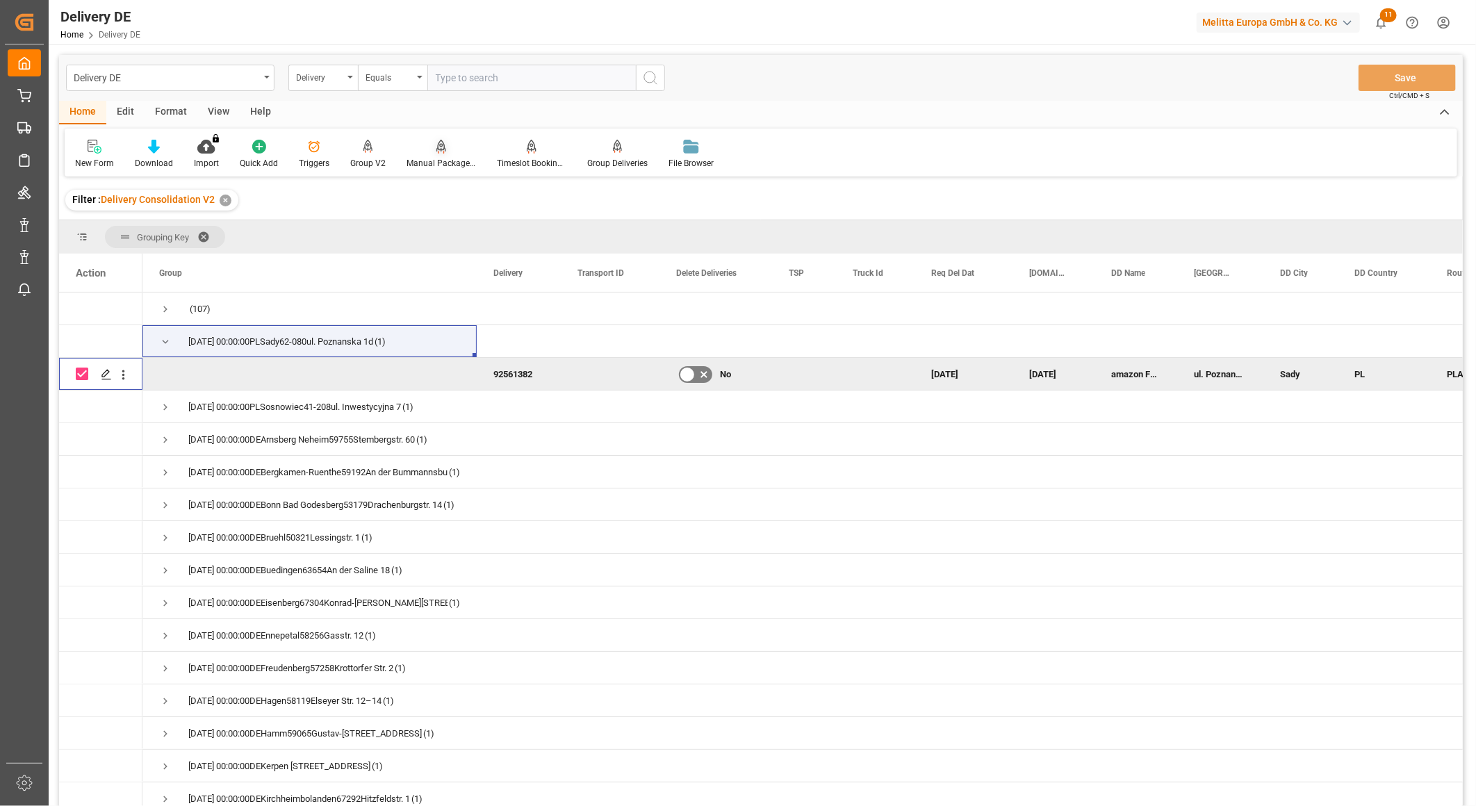
click at [440, 157] on div "Manual Package TypeDetermination" at bounding box center [440, 163] width 69 height 13
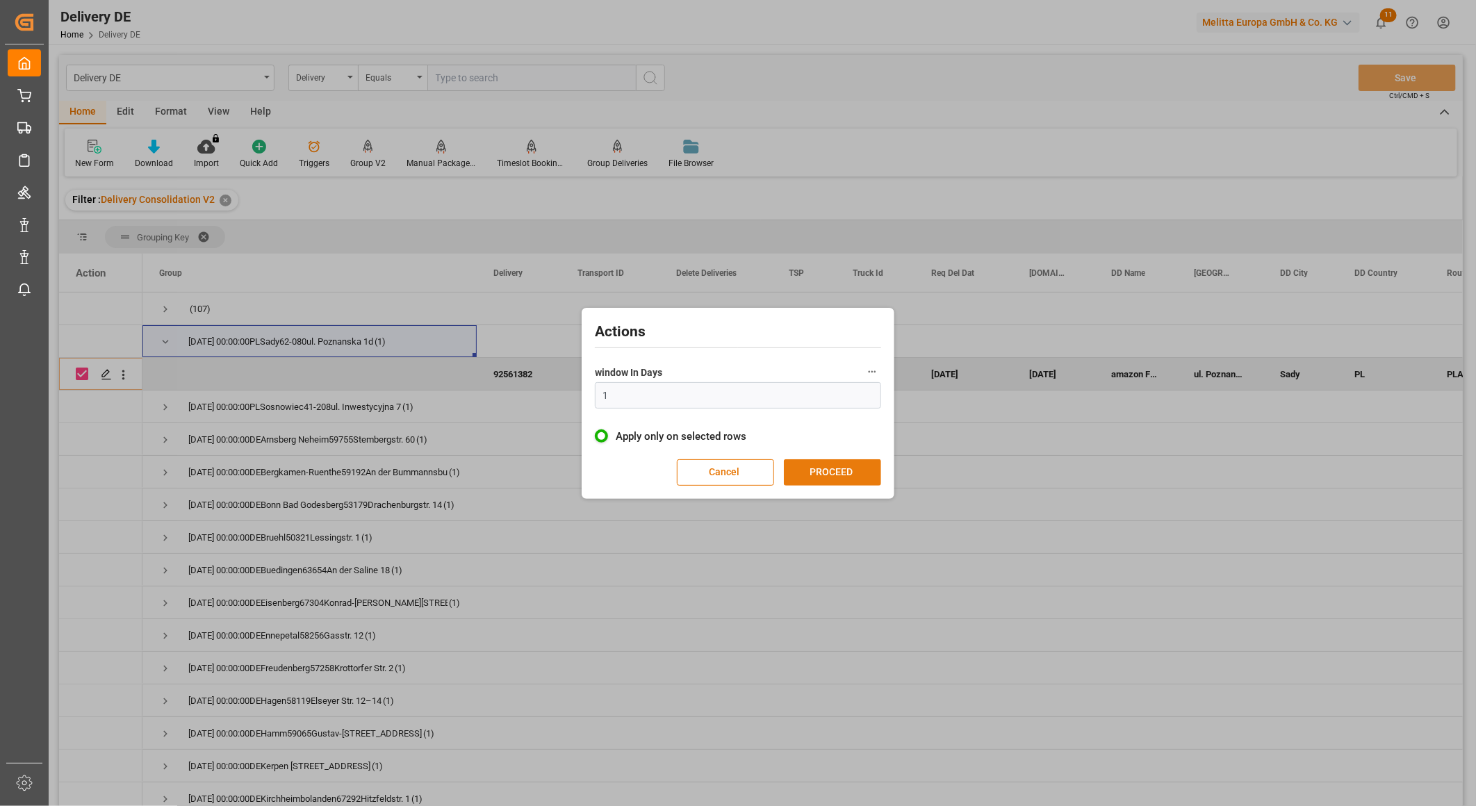
click at [846, 468] on button "PROCEED" at bounding box center [832, 472] width 97 height 26
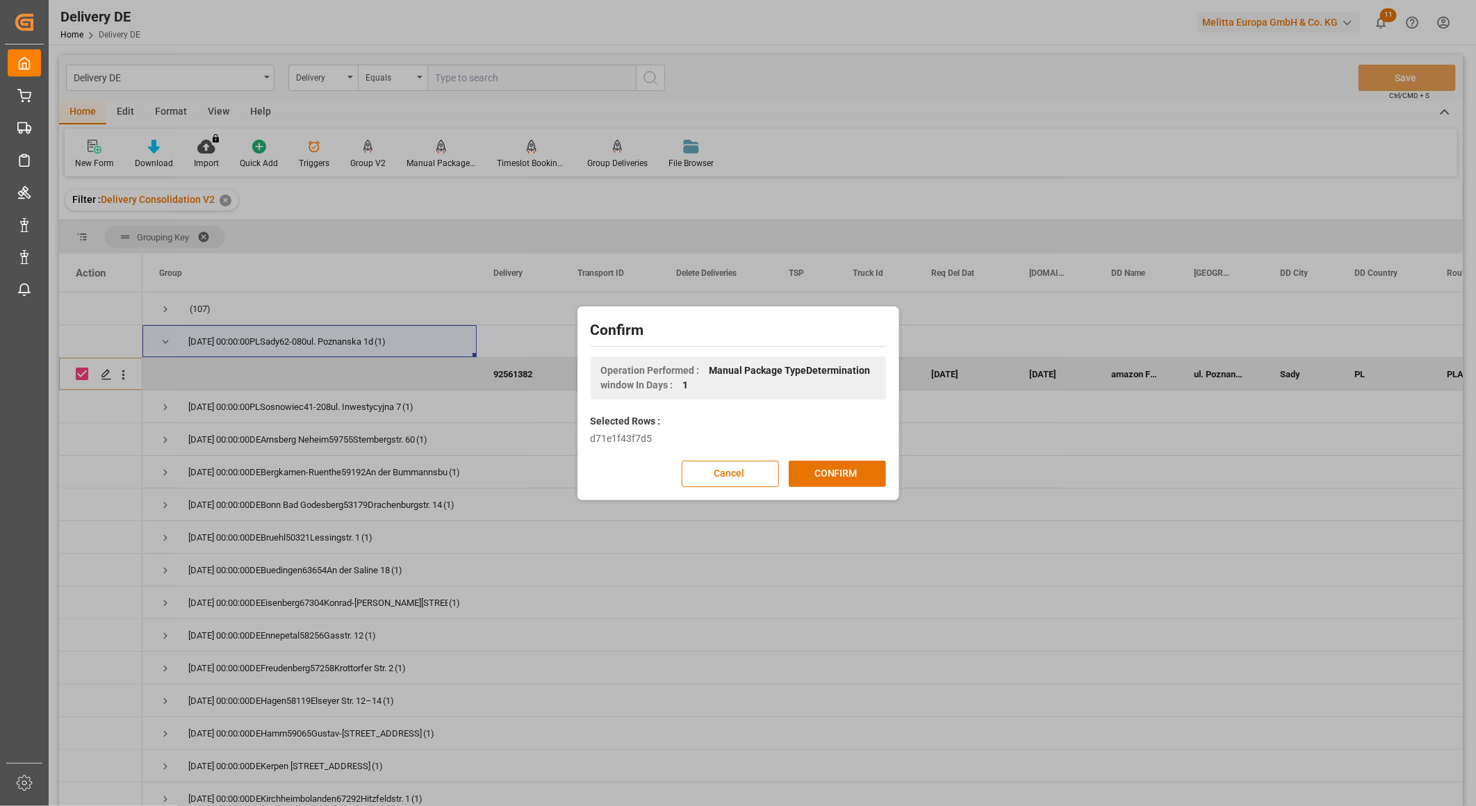
click at [846, 468] on button "CONFIRM" at bounding box center [837, 474] width 97 height 26
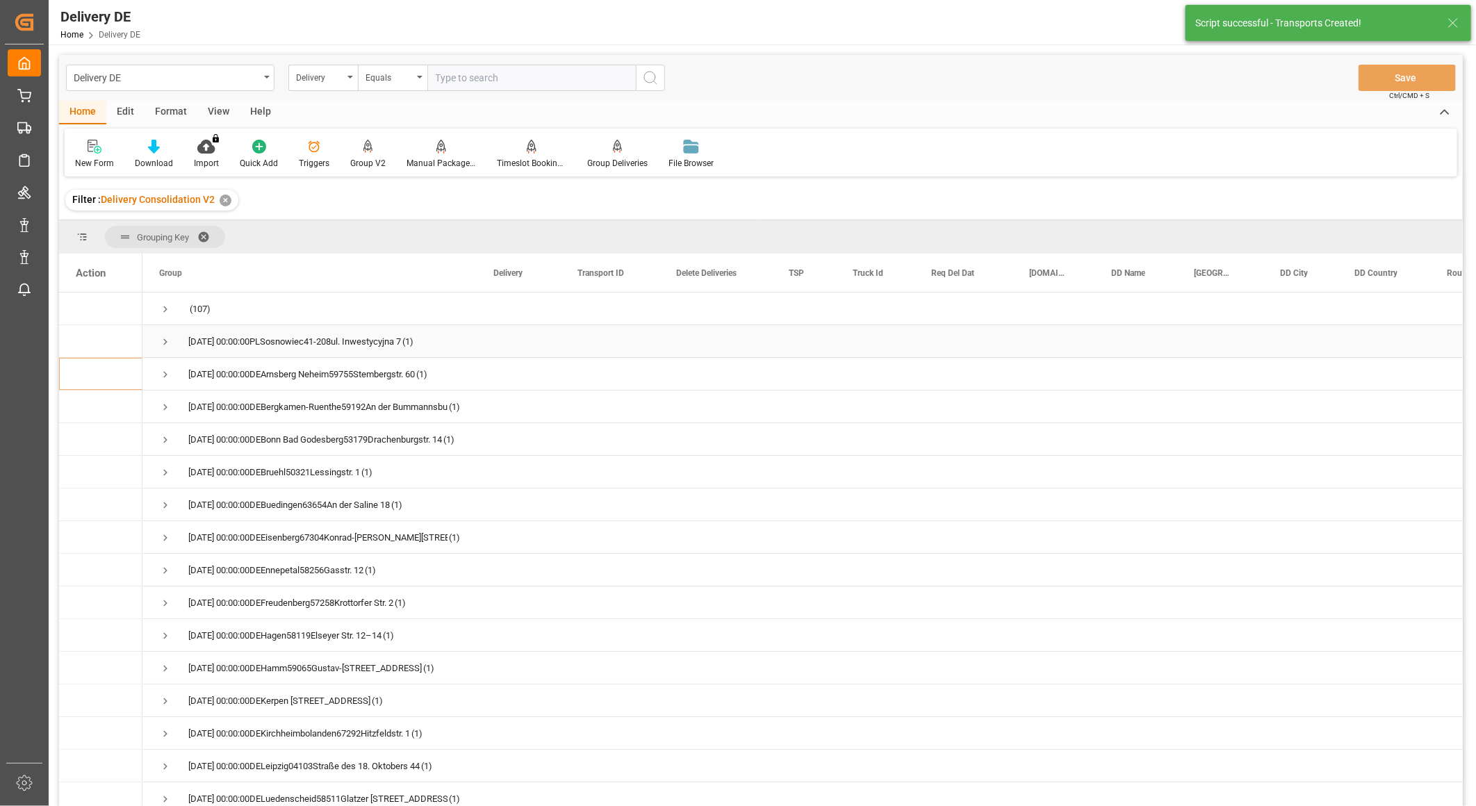
click at [160, 342] on span "Press SPACE to select this row." at bounding box center [165, 342] width 13 height 13
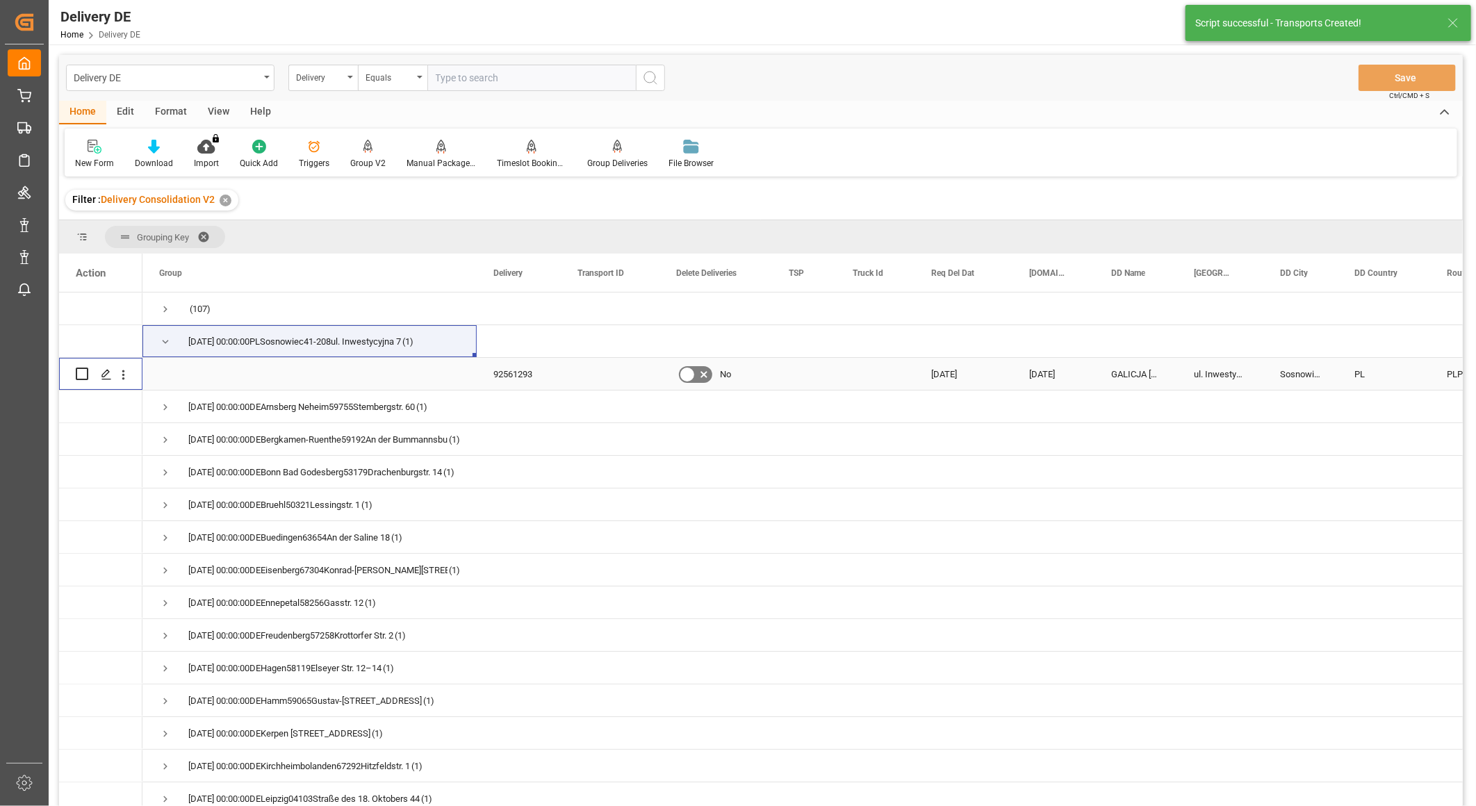
click at [80, 372] on input "Press Space to toggle row selection (unchecked)" at bounding box center [82, 374] width 13 height 13
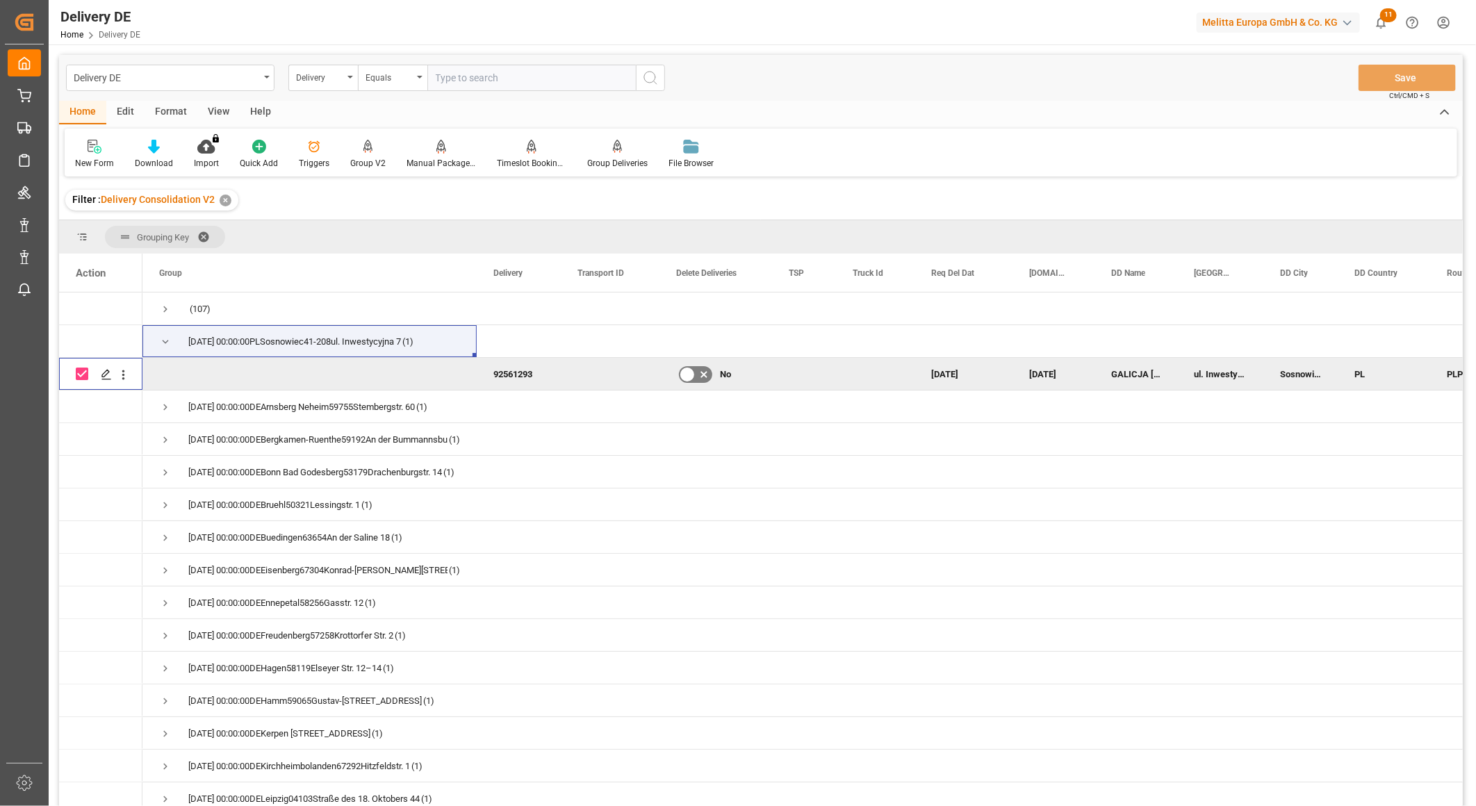
click at [513, 375] on div "92561293" at bounding box center [519, 374] width 84 height 32
click at [413, 197] on div "Filter : Delivery Consolidation V2 ✕" at bounding box center [760, 200] width 1403 height 39
click at [80, 370] on input "Press Space to toggle row selection (checked)" at bounding box center [82, 374] width 13 height 13
checkbox input "false"
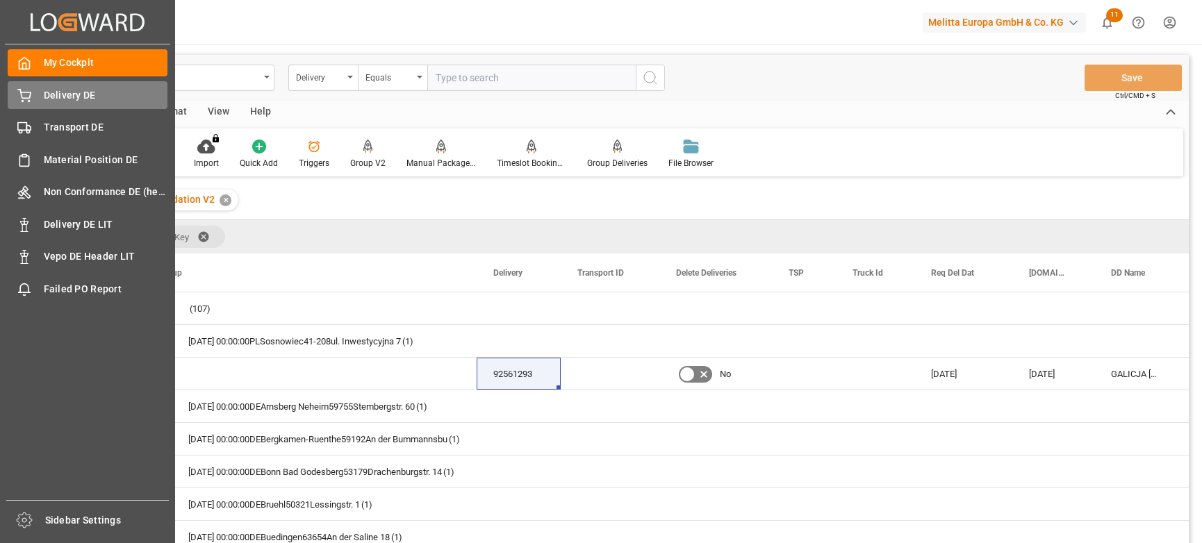
click at [28, 94] on icon at bounding box center [24, 96] width 14 height 14
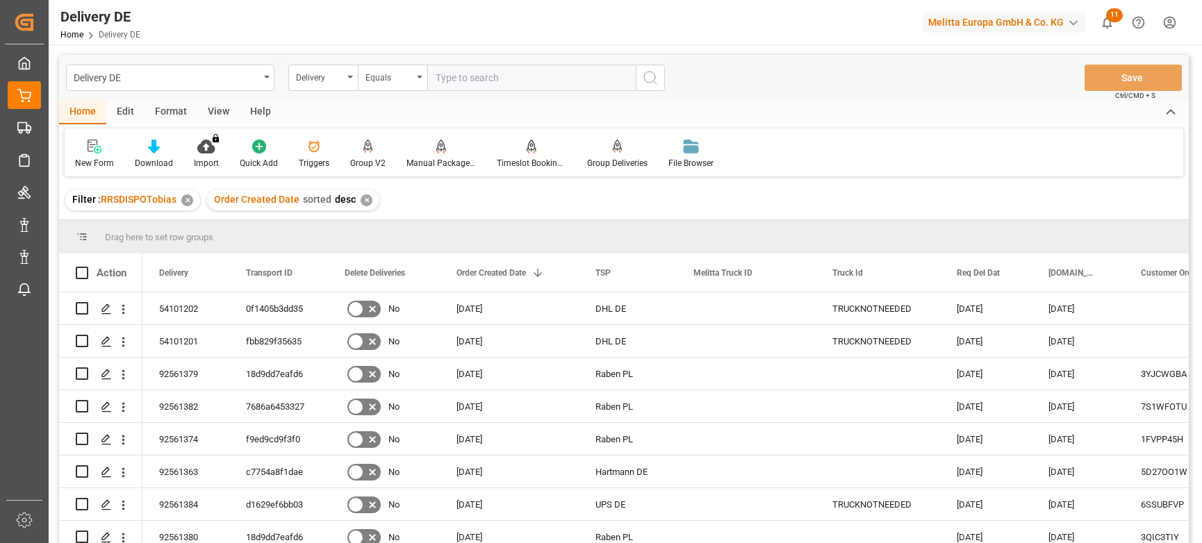
click at [498, 67] on input "text" at bounding box center [531, 78] width 208 height 26
paste input "92559178"
type input "92559178"
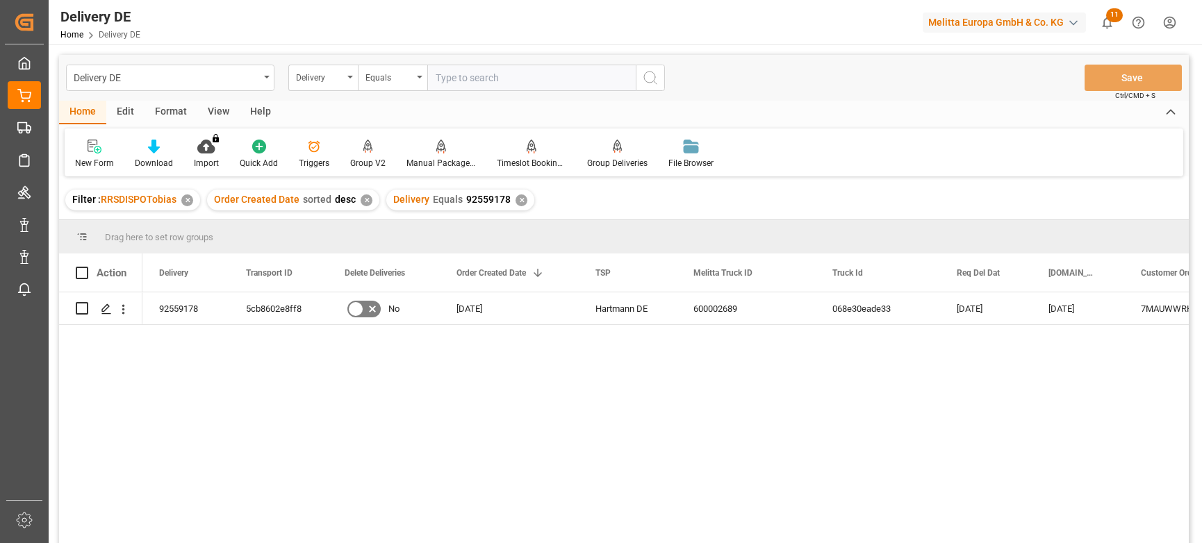
click at [486, 82] on input "text" at bounding box center [531, 78] width 208 height 26
paste input "92561398"
type input "92561398"
click at [652, 84] on icon "search button" at bounding box center [650, 77] width 17 height 17
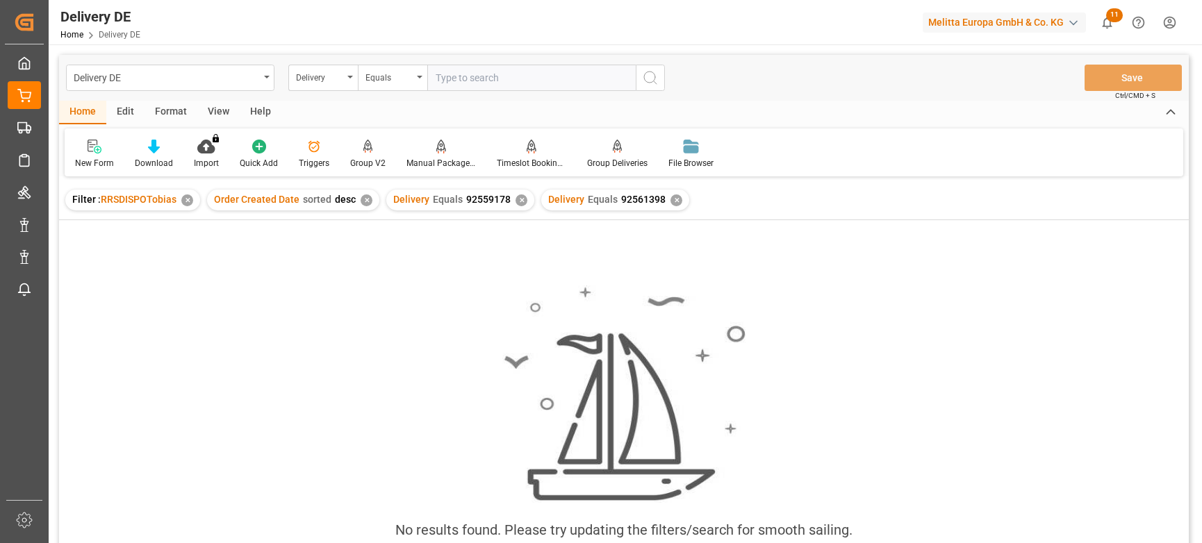
click at [516, 192] on div "Delivery Equals 92559178 ✕" at bounding box center [460, 200] width 148 height 21
click at [518, 197] on div "✕" at bounding box center [522, 201] width 12 height 12
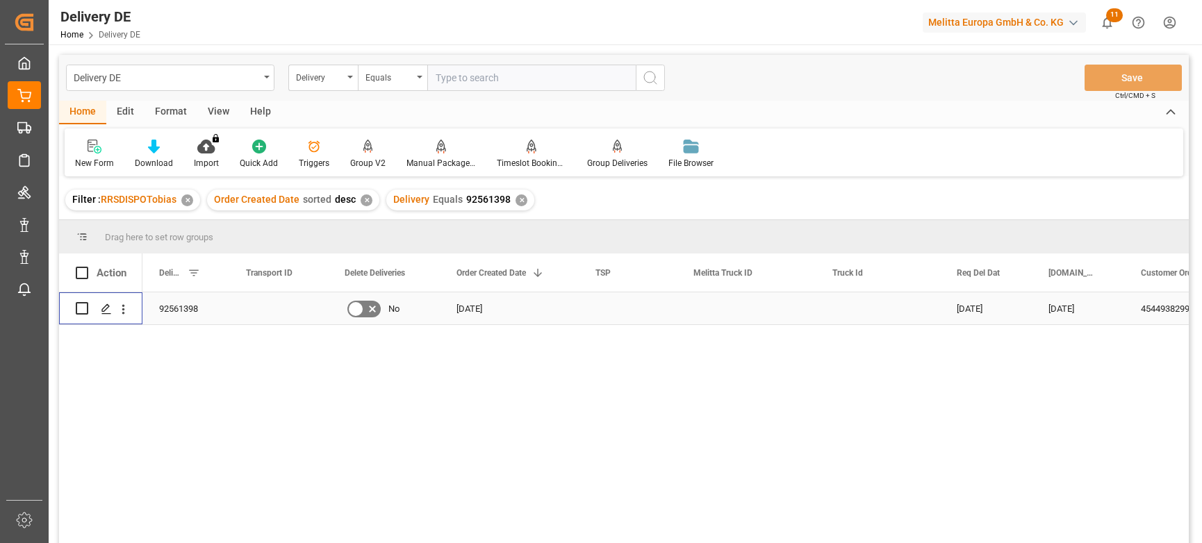
click at [81, 308] on input "Press Space to toggle row selection (unchecked)" at bounding box center [82, 308] width 13 height 13
checkbox input "true"
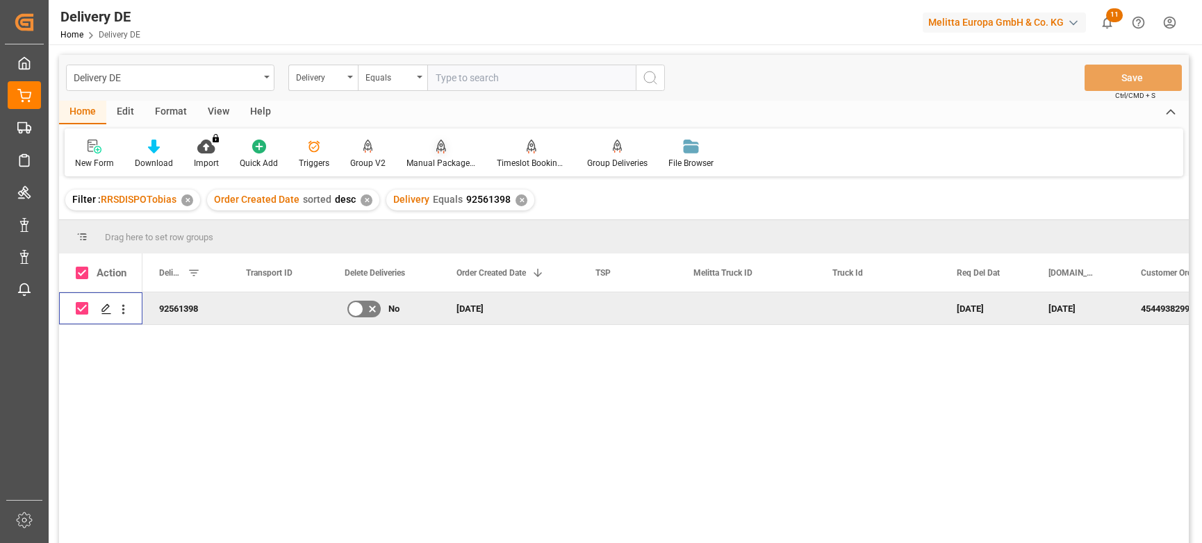
click at [434, 163] on div "Manual Package TypeDetermination" at bounding box center [440, 163] width 69 height 13
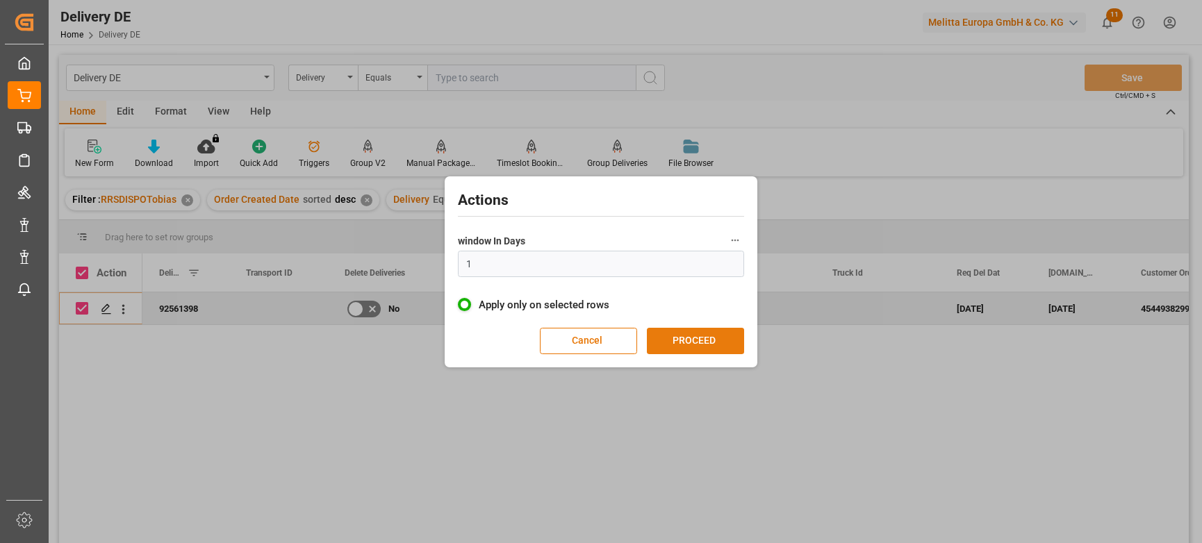
click at [673, 335] on button "PROCEED" at bounding box center [695, 341] width 97 height 26
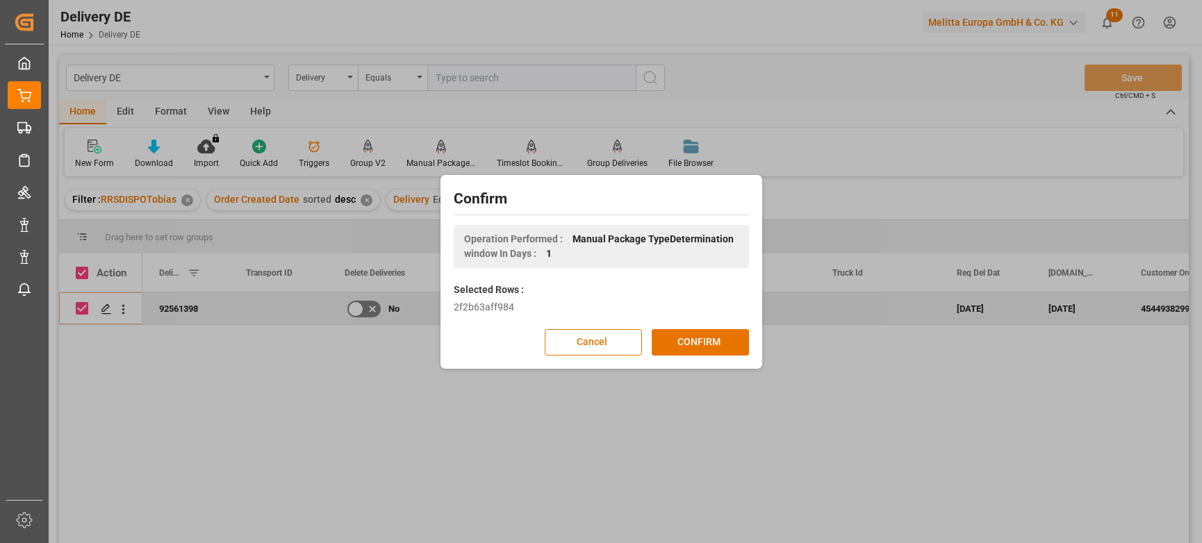
click at [673, 335] on button "CONFIRM" at bounding box center [700, 342] width 97 height 26
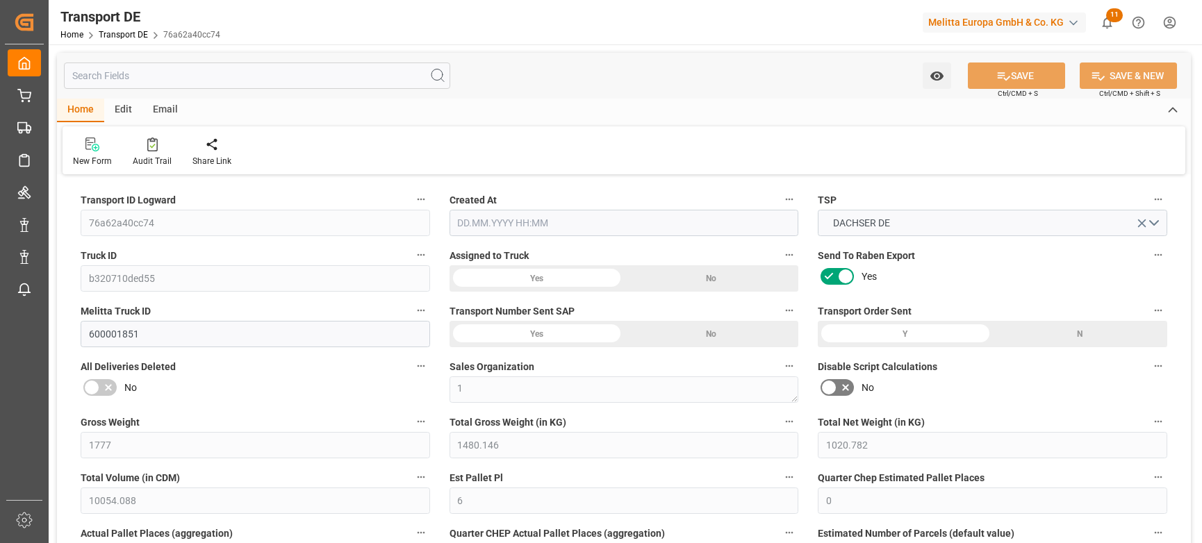
type input "1777"
type input "1480.146"
type input "1020.782"
type input "10054.088"
type input "6"
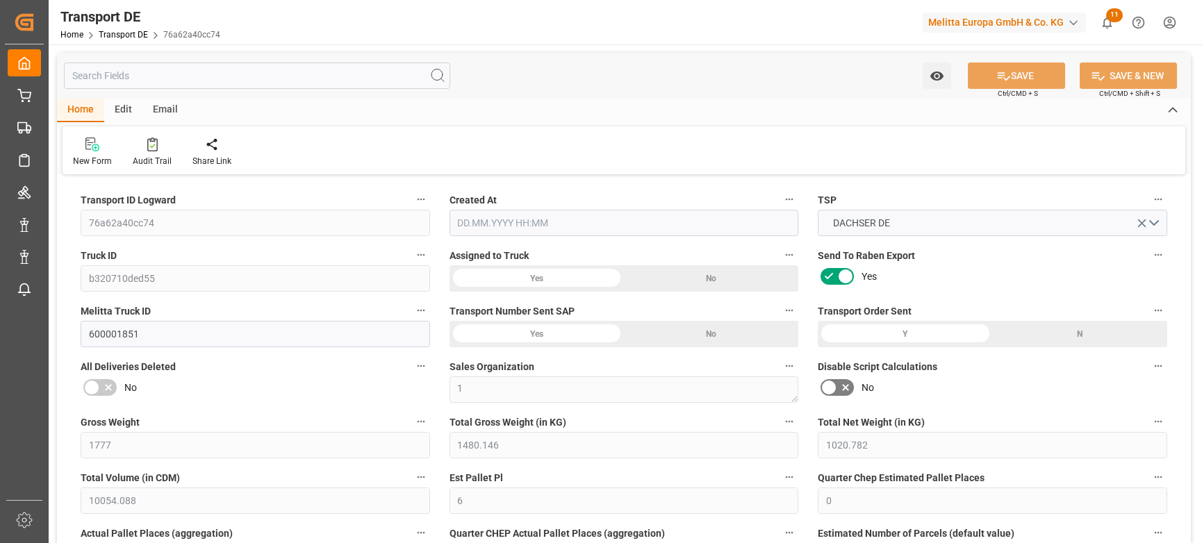
type input "0"
type input "6.25"
type input "0"
type input "1"
type input "12"
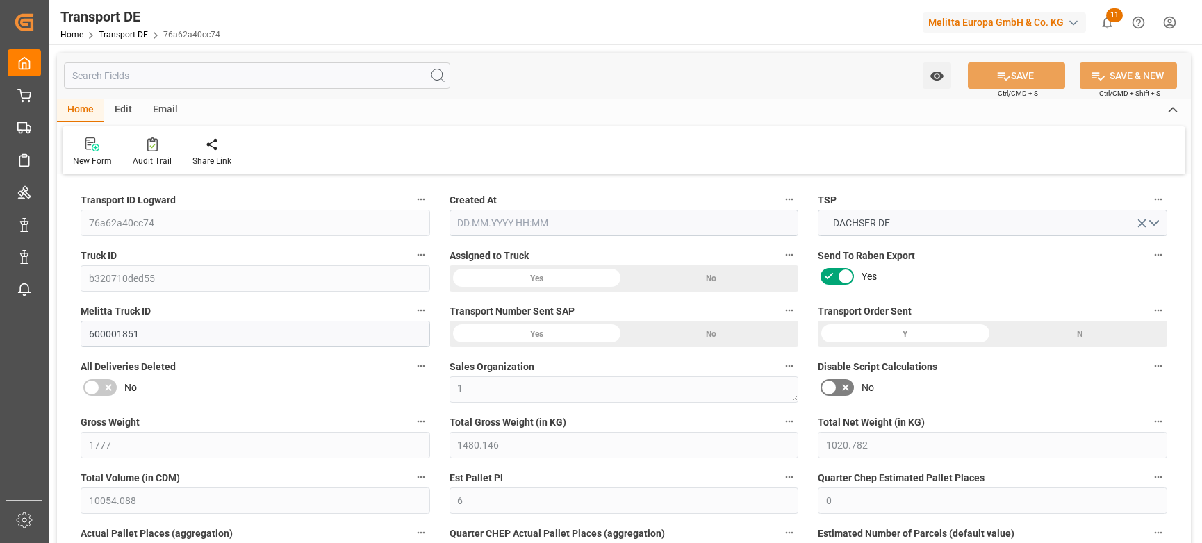
type input "12"
type input "9"
type input "224"
type input "0"
type input "208.31"
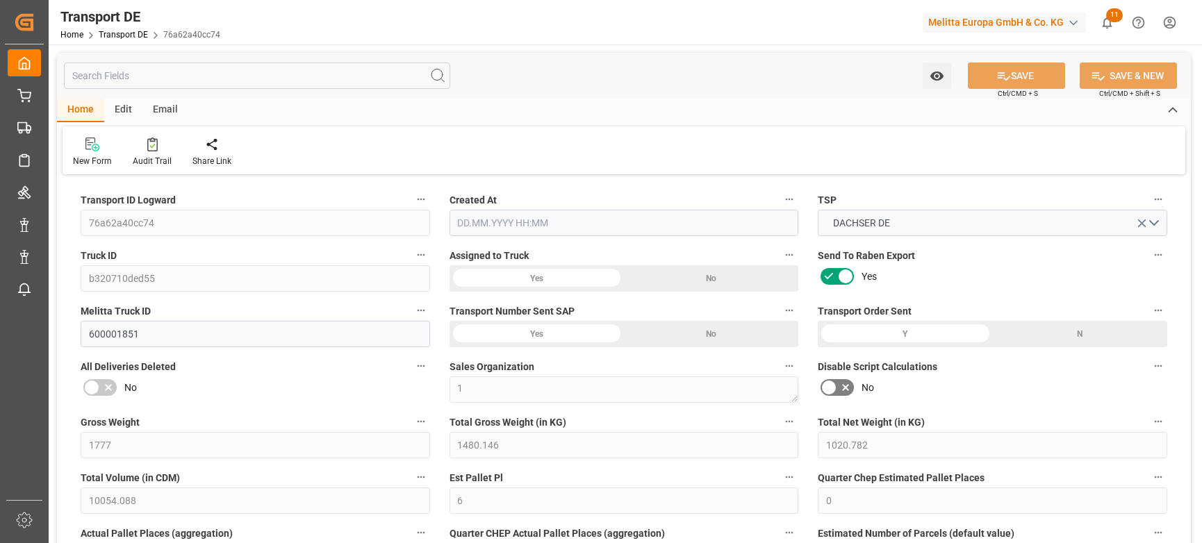
type input "49.155"
type input "208.31"
type input "206.3519"
type input "56"
type input "12"
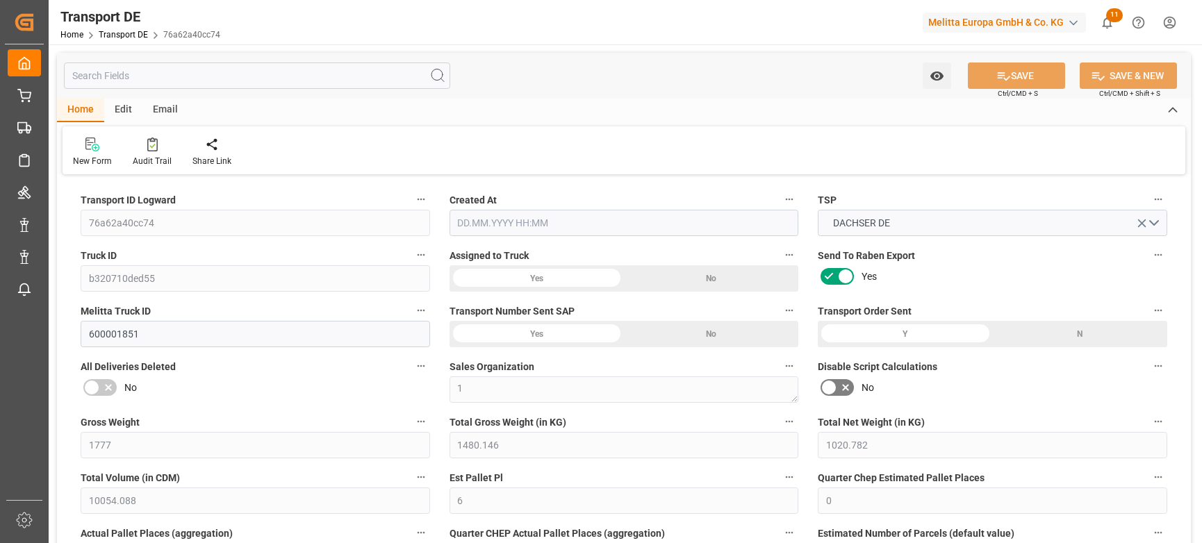
type input "0"
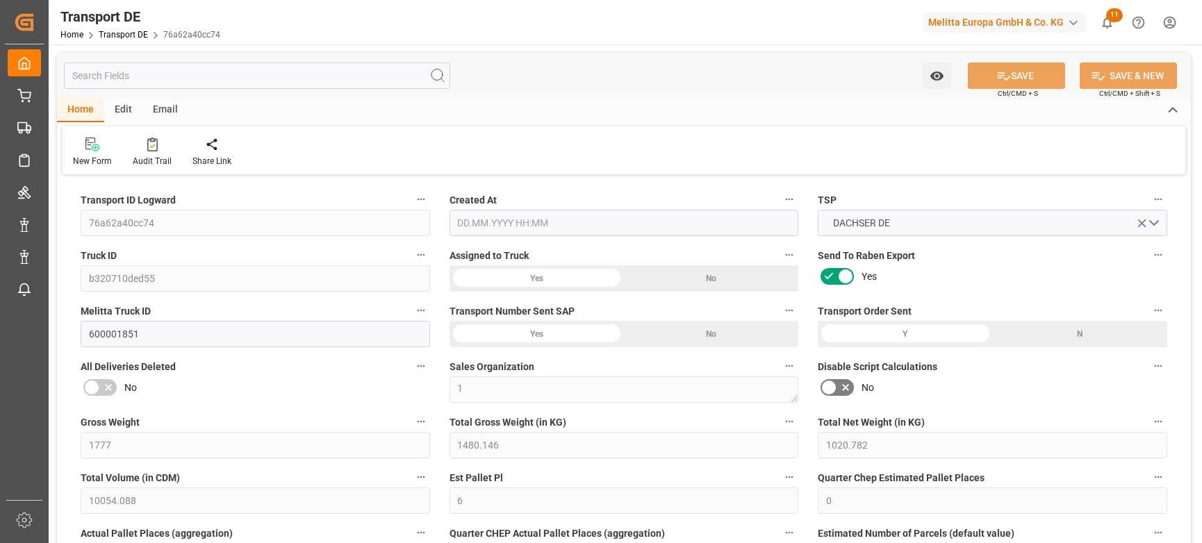
type input "0"
type input "-1.9581"
type input "0"
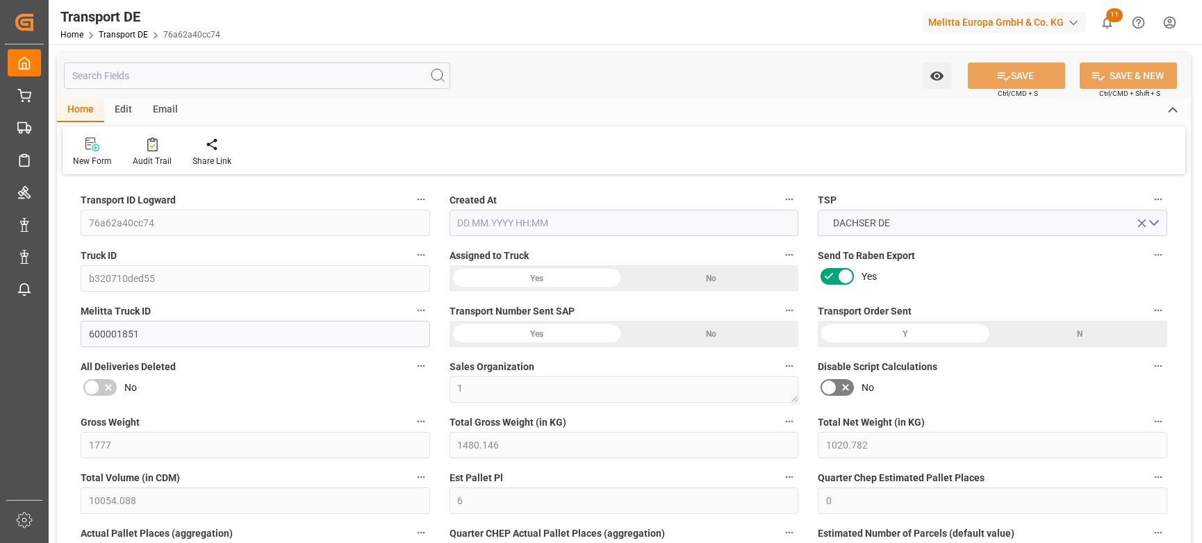
type input "0"
type input "1480.146"
type input "10767.6795"
type input "21"
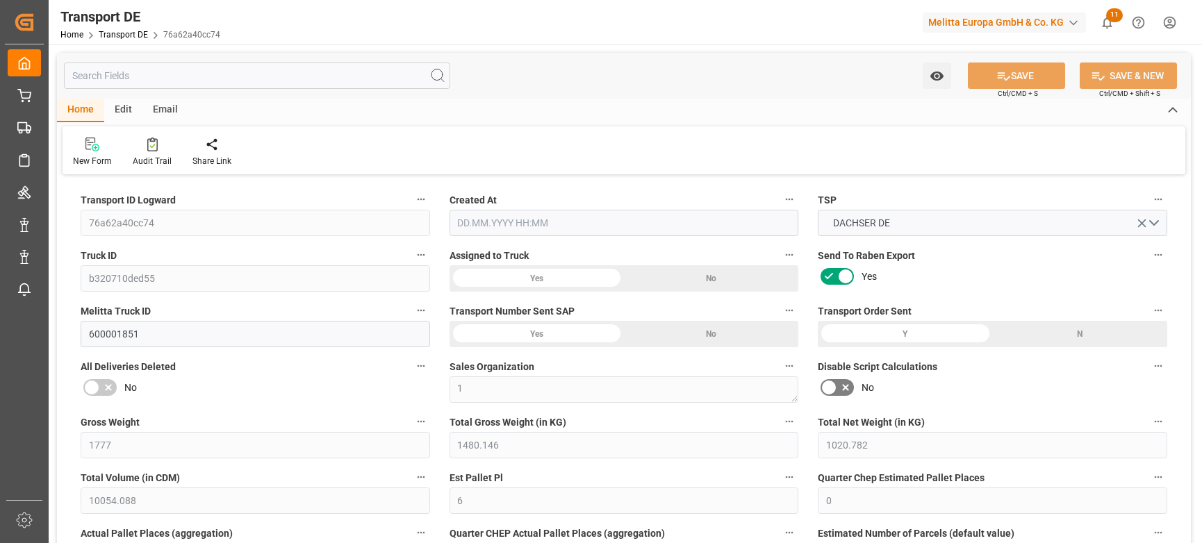
type input "80"
type input "0"
type input "12"
type input "0"
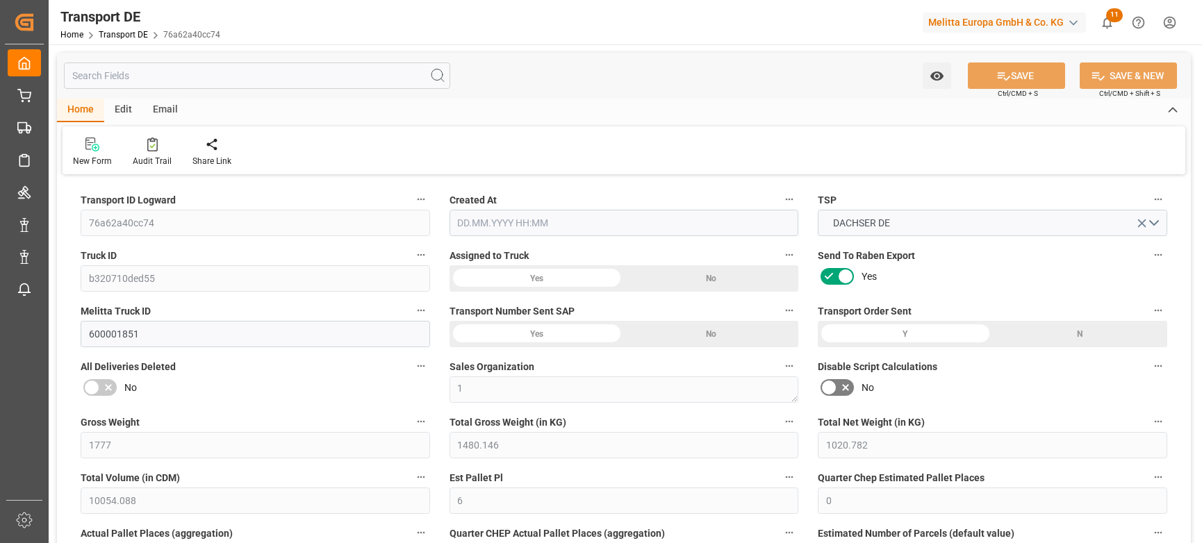
type input "0"
type input "1"
type input "0"
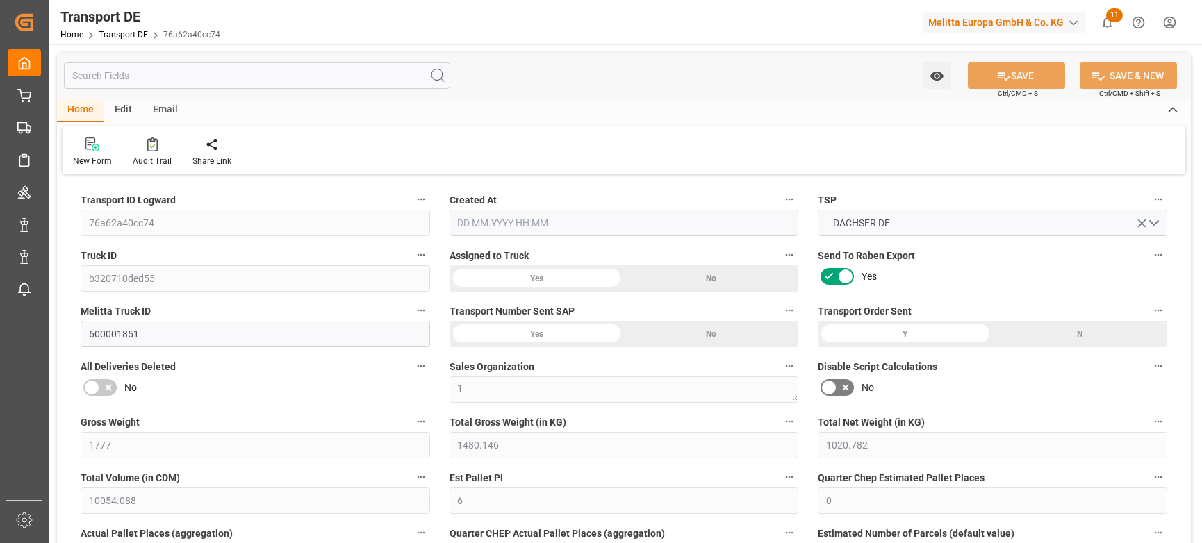
type input "662"
type input "255.5069"
type input "206.3519"
type input "[DATE] 21:03"
type input "[DATE]"
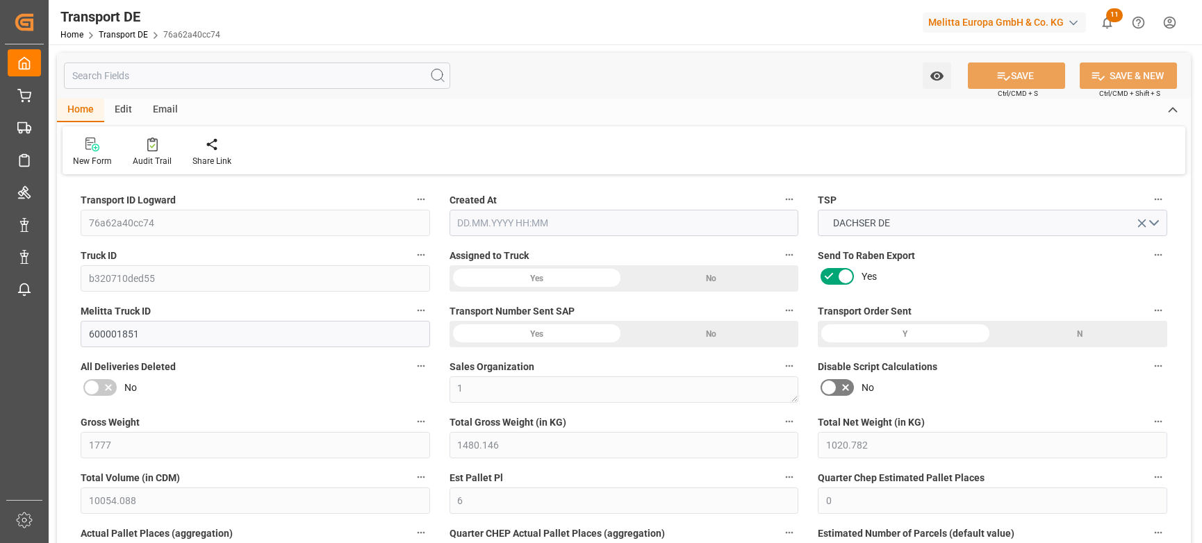
type input "[DATE]"
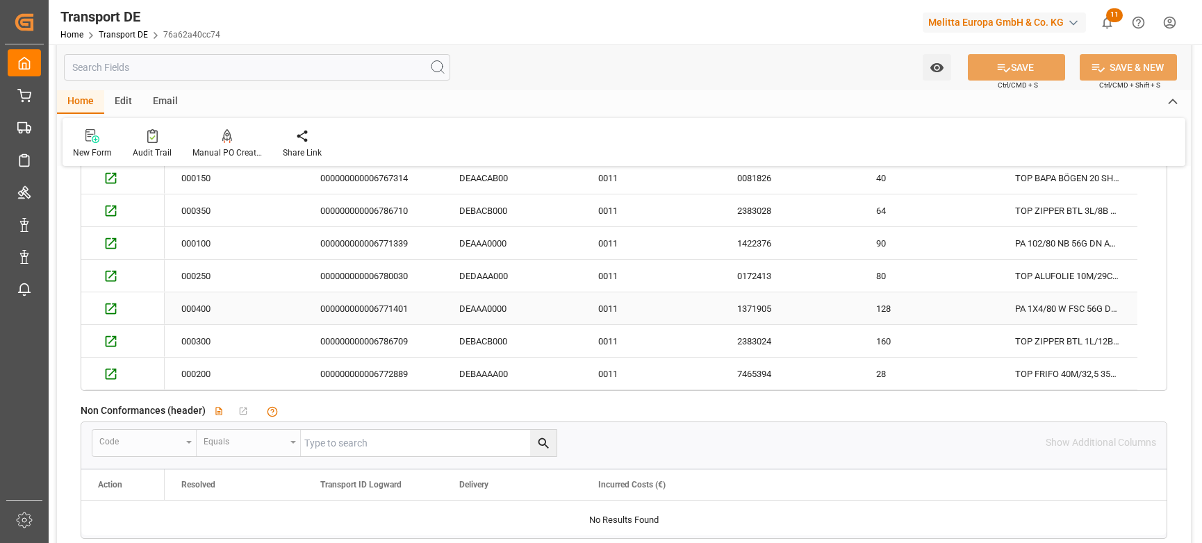
scroll to position [2470, 0]
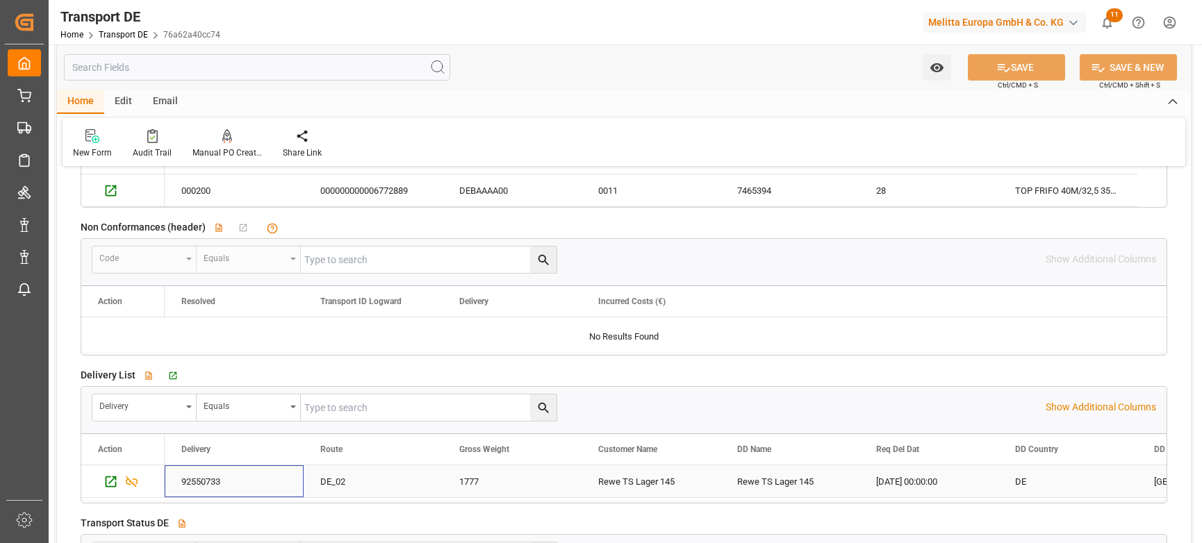
click at [208, 479] on div "92550733" at bounding box center [234, 481] width 139 height 32
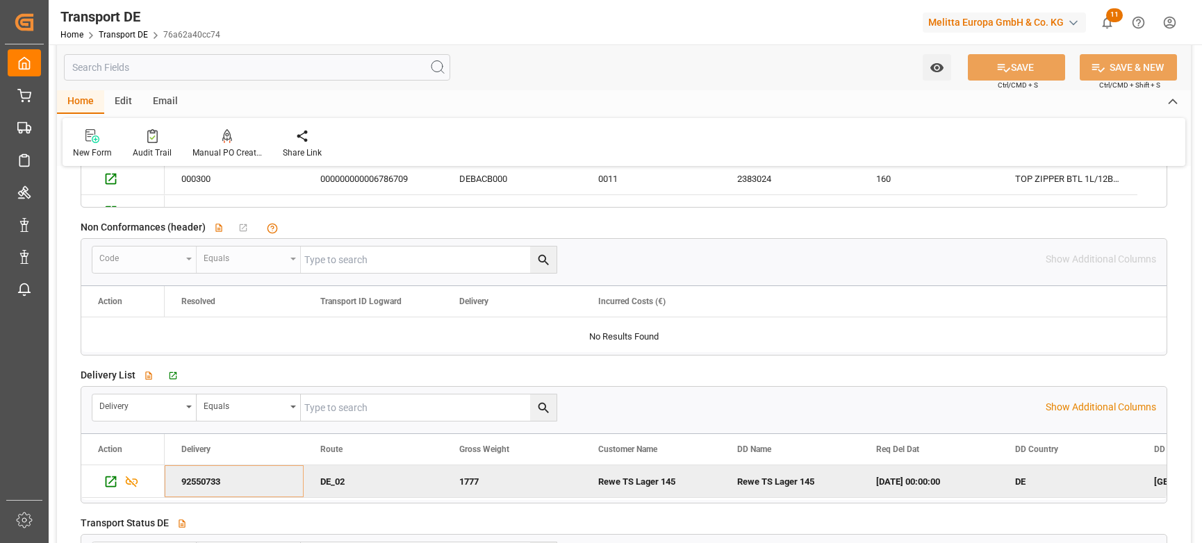
click at [210, 477] on div "92550733" at bounding box center [234, 481] width 139 height 32
click at [135, 481] on icon "Press SPACE to deselect this row." at bounding box center [131, 482] width 15 height 15
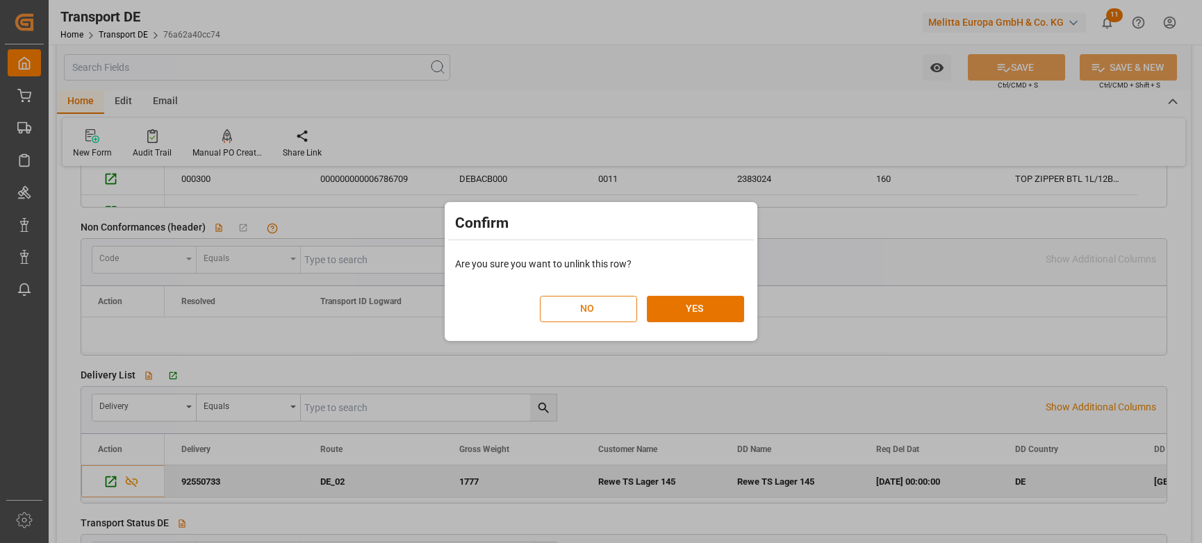
click at [595, 306] on button "NO" at bounding box center [588, 309] width 97 height 26
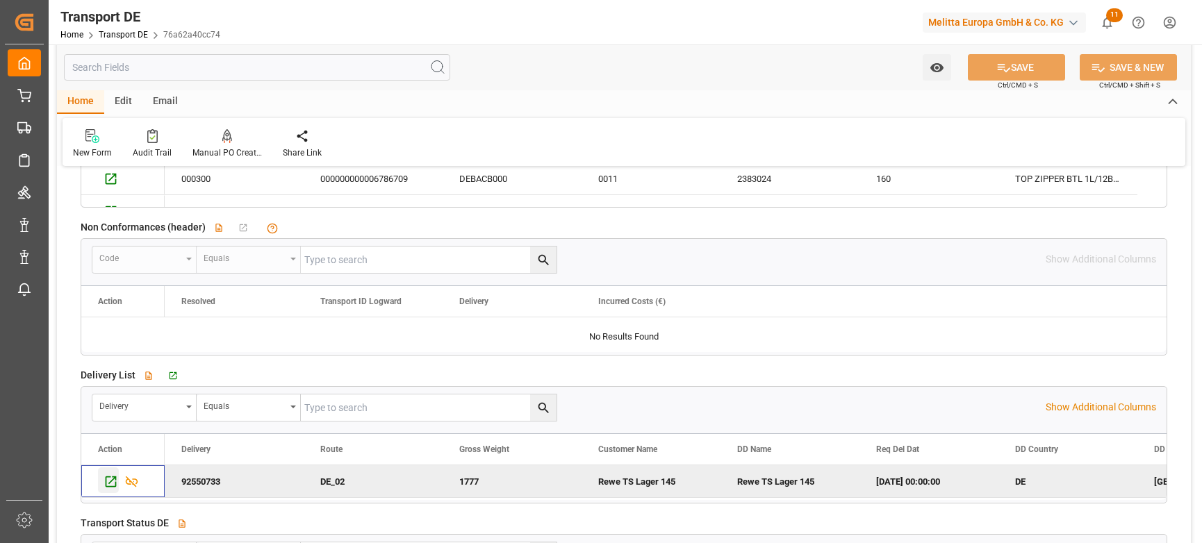
click at [112, 485] on icon "Press SPACE to deselect this row." at bounding box center [111, 482] width 15 height 15
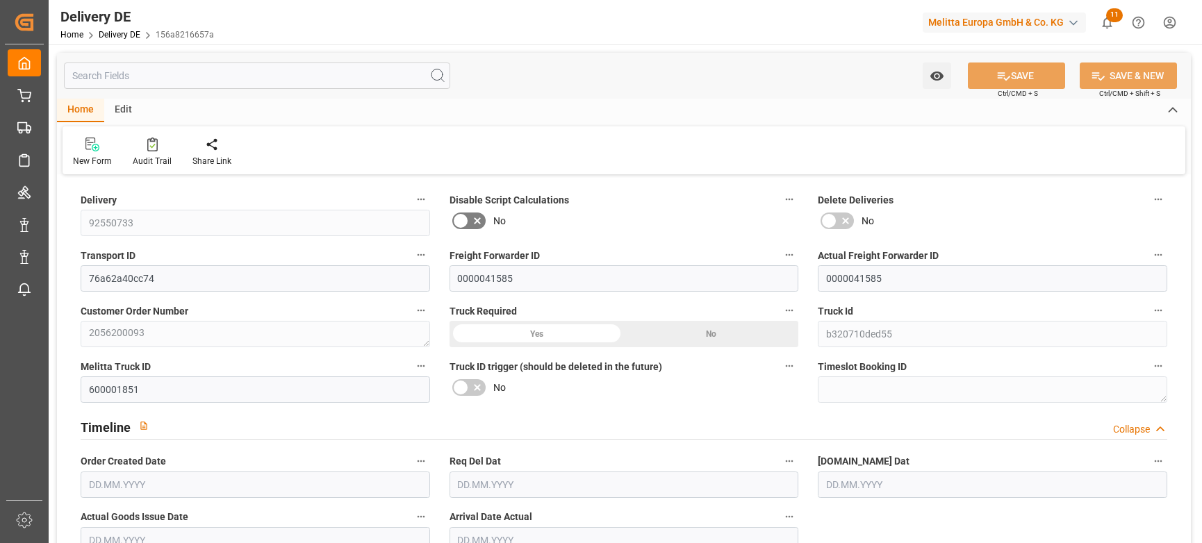
type input "12"
type input "6"
type input "6.25"
type input "1020.782"
type input "1777"
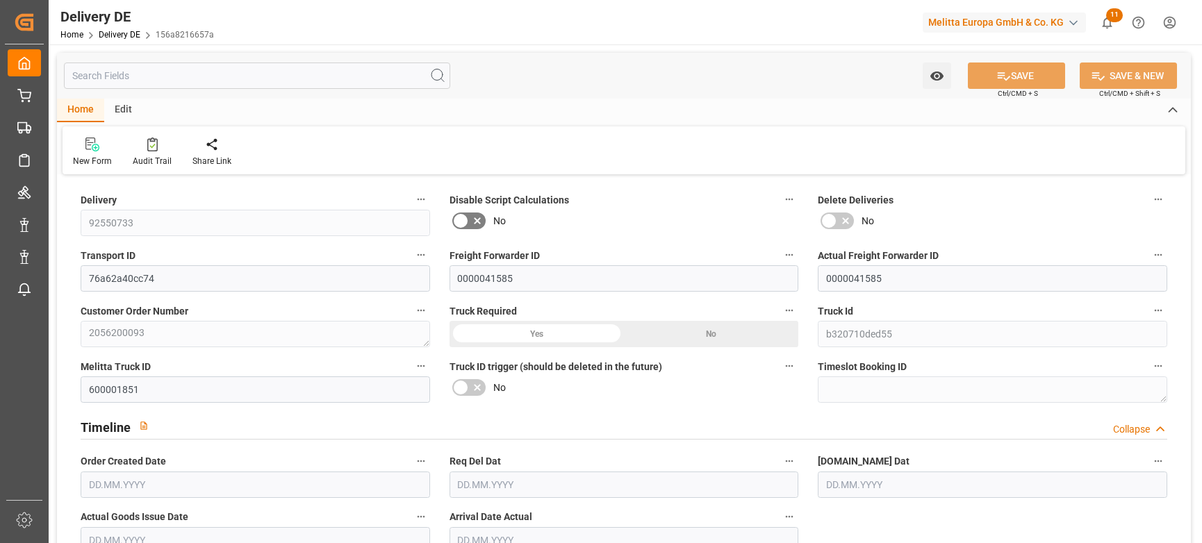
type input "10054.088"
type input "[DATE]"
